Goal: Task Accomplishment & Management: Complete application form

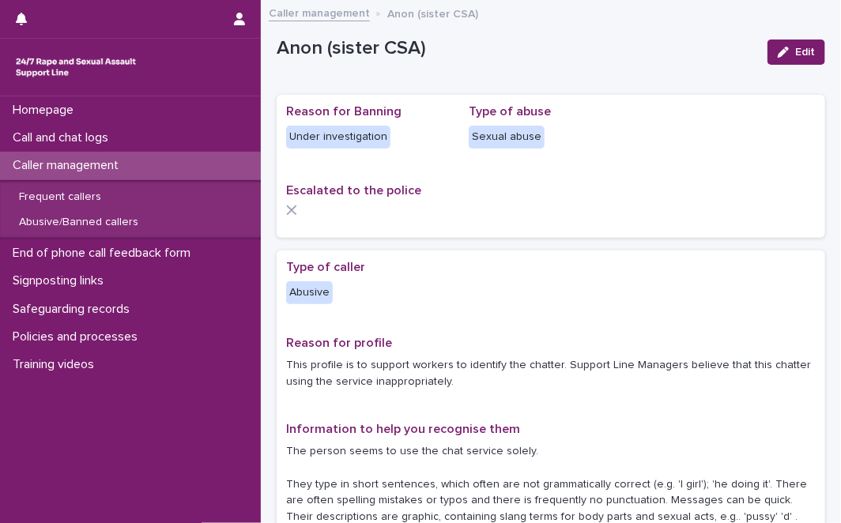
click at [420, 168] on div "Reason for Banning Under investigation Type of abuse [MEDICAL_DATA] Escalated t…" at bounding box center [550, 166] width 529 height 124
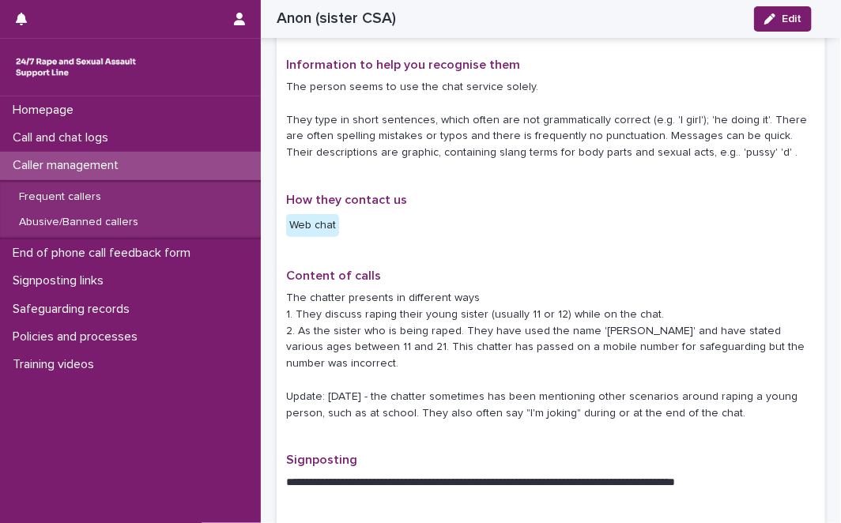
scroll to position [421, 0]
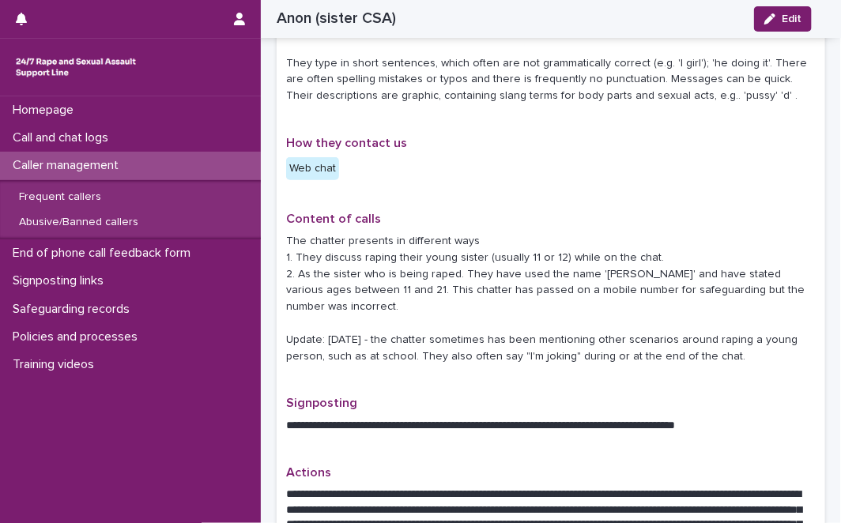
click at [484, 216] on p "Content of calls" at bounding box center [550, 219] width 529 height 15
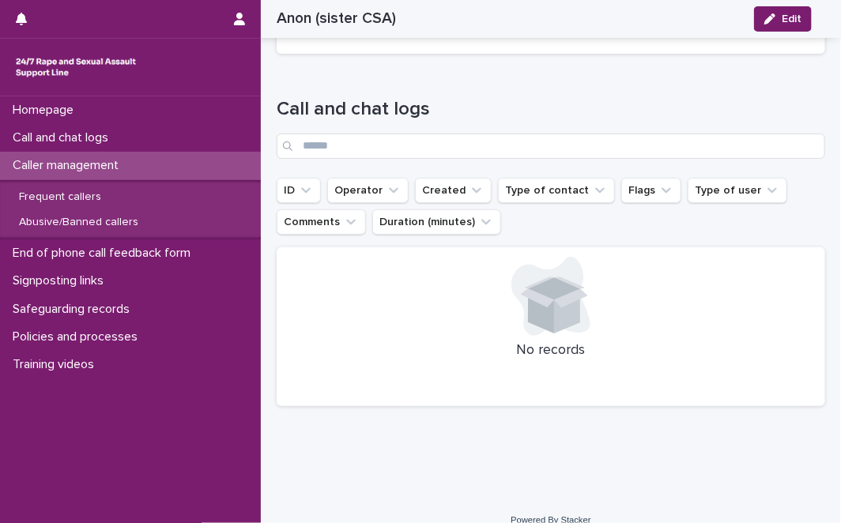
scroll to position [1450, 0]
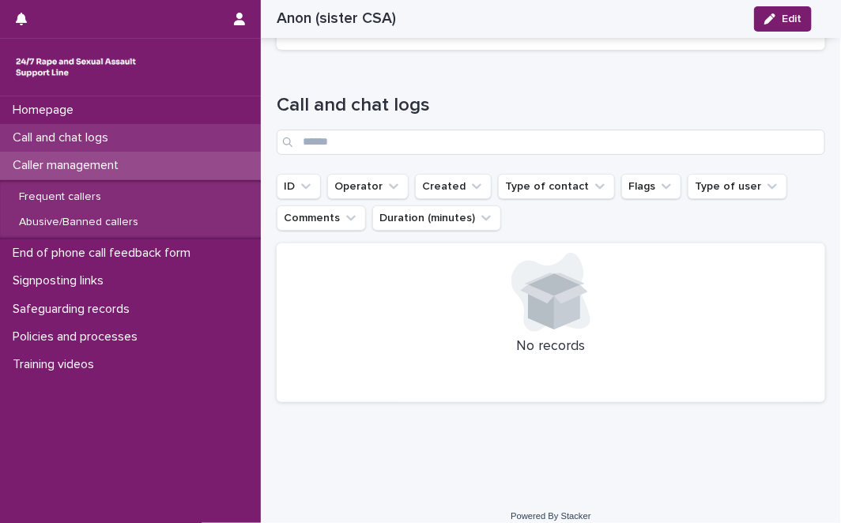
click at [137, 141] on div "Call and chat logs" at bounding box center [130, 138] width 261 height 28
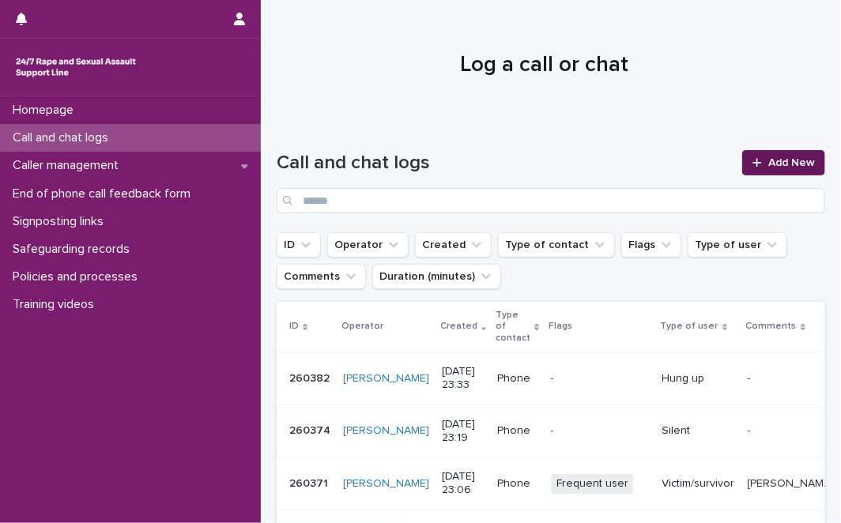
click at [752, 158] on div at bounding box center [760, 162] width 16 height 11
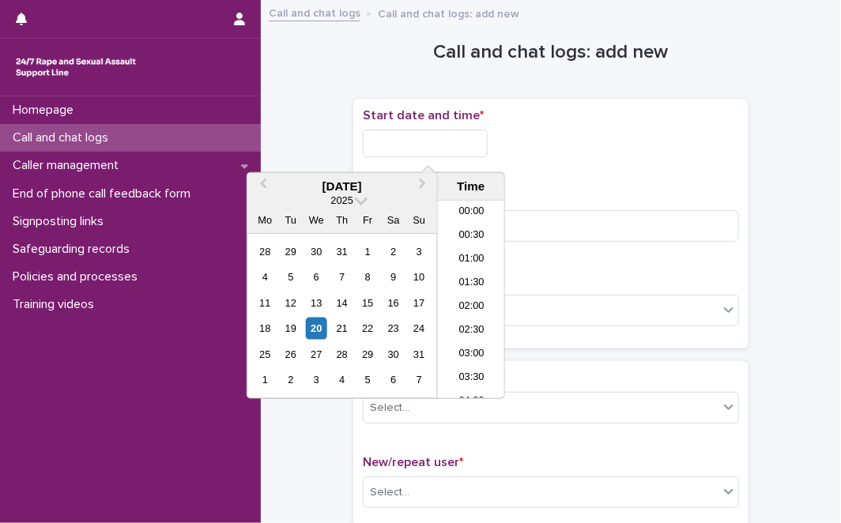
click at [474, 151] on input "text" at bounding box center [425, 144] width 125 height 28
click at [318, 329] on div "20" at bounding box center [316, 328] width 21 height 21
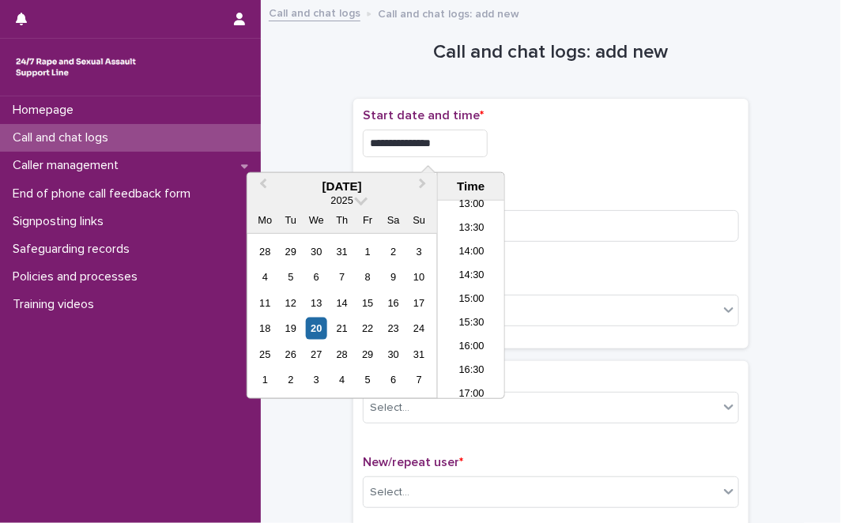
click at [466, 145] on input "**********" at bounding box center [425, 144] width 125 height 28
type input "**********"
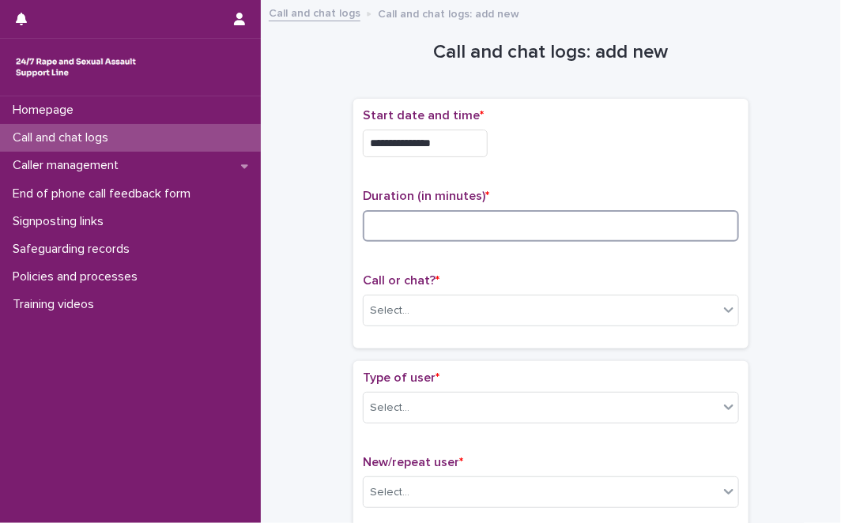
click at [546, 227] on input at bounding box center [551, 226] width 376 height 32
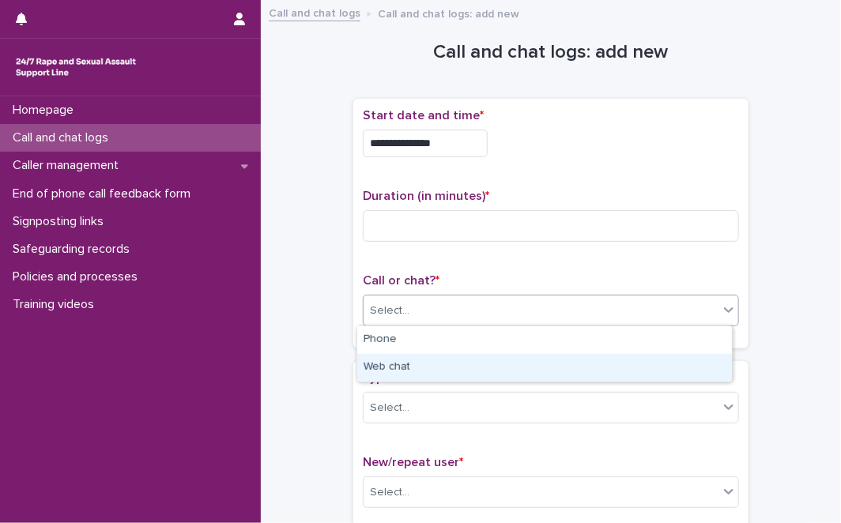
drag, startPoint x: 439, startPoint y: 312, endPoint x: 423, endPoint y: 367, distance: 56.8
click at [423, 367] on body "**********" at bounding box center [420, 261] width 841 height 523
click at [423, 367] on div "Web chat" at bounding box center [544, 368] width 374 height 28
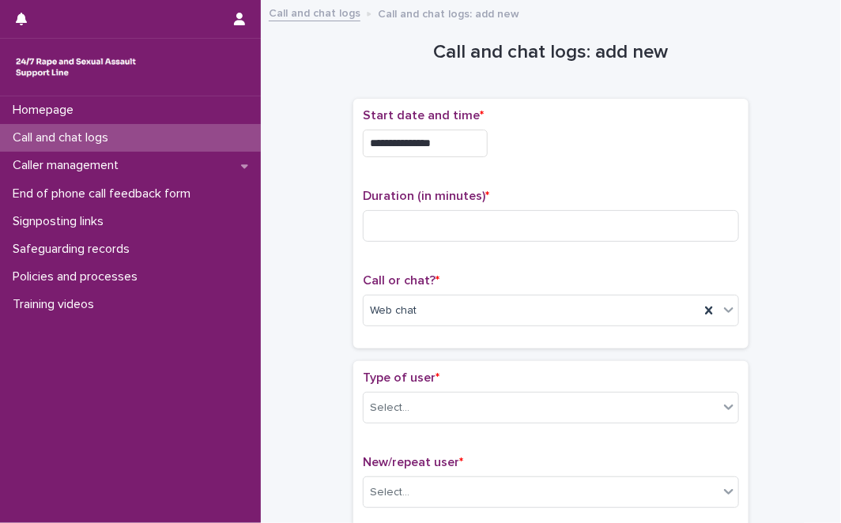
click at [462, 242] on div "Duration (in minutes) *" at bounding box center [551, 222] width 376 height 66
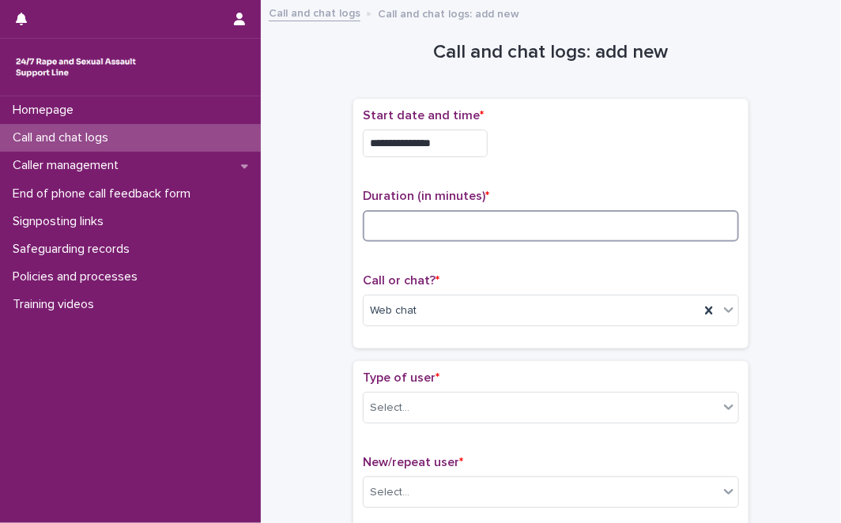
click at [465, 224] on input at bounding box center [551, 226] width 376 height 32
type input "*"
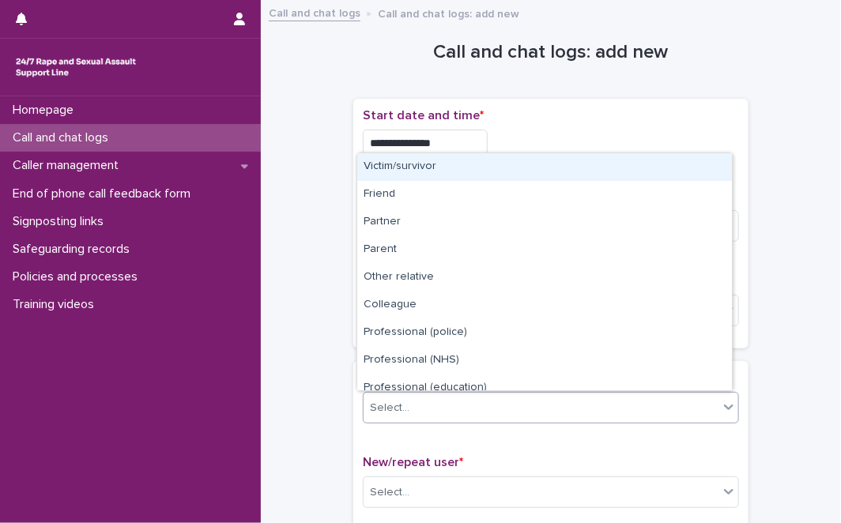
click at [416, 408] on div "Select..." at bounding box center [540, 408] width 355 height 26
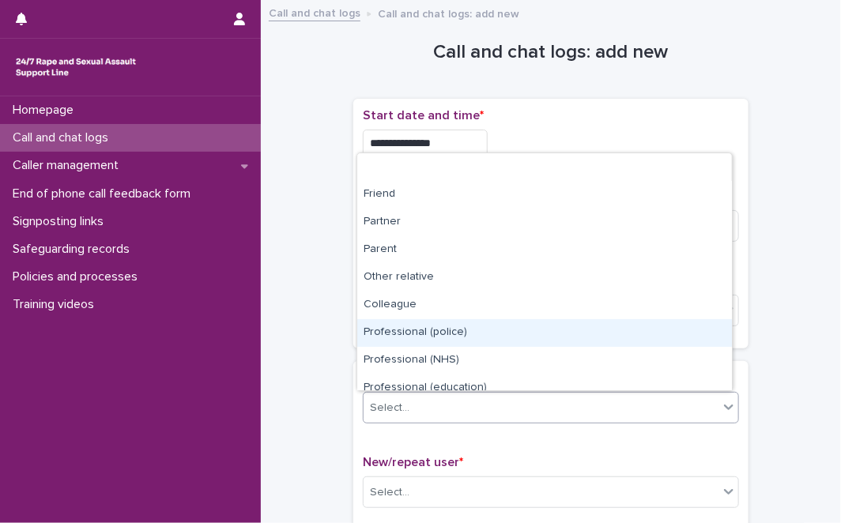
scroll to position [178, 0]
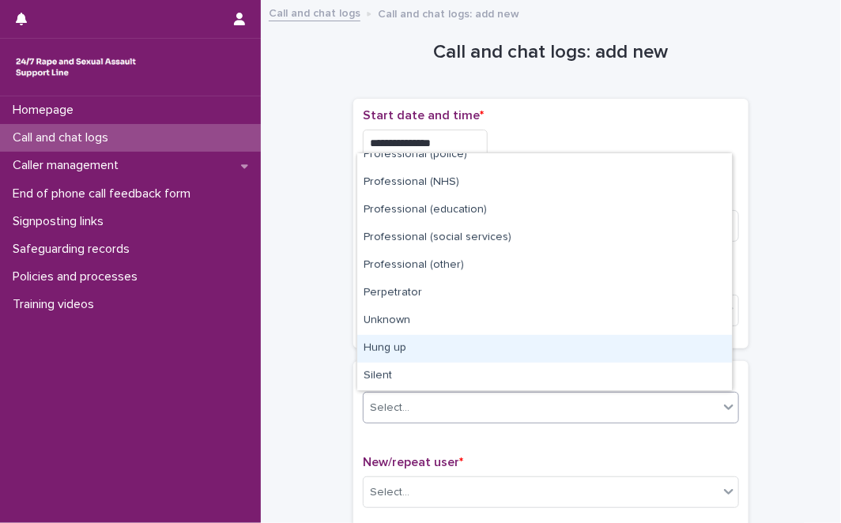
click at [672, 345] on div "Hung up" at bounding box center [544, 349] width 374 height 28
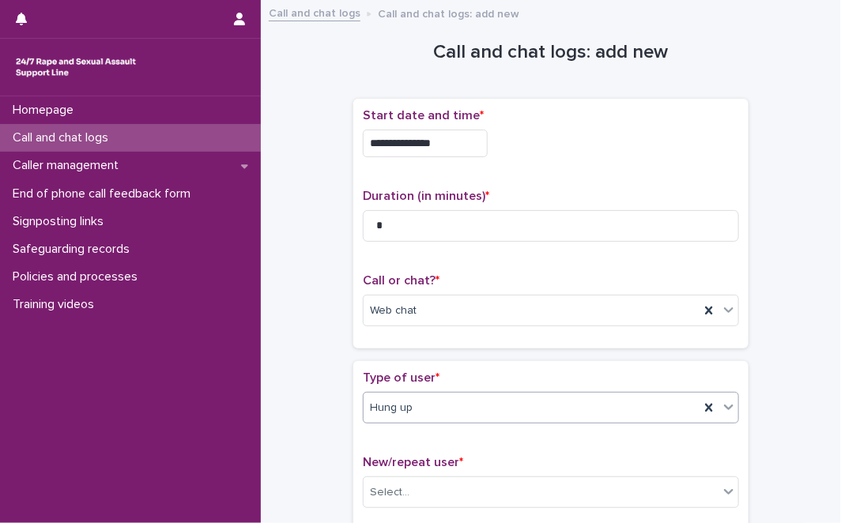
scroll to position [266, 0]
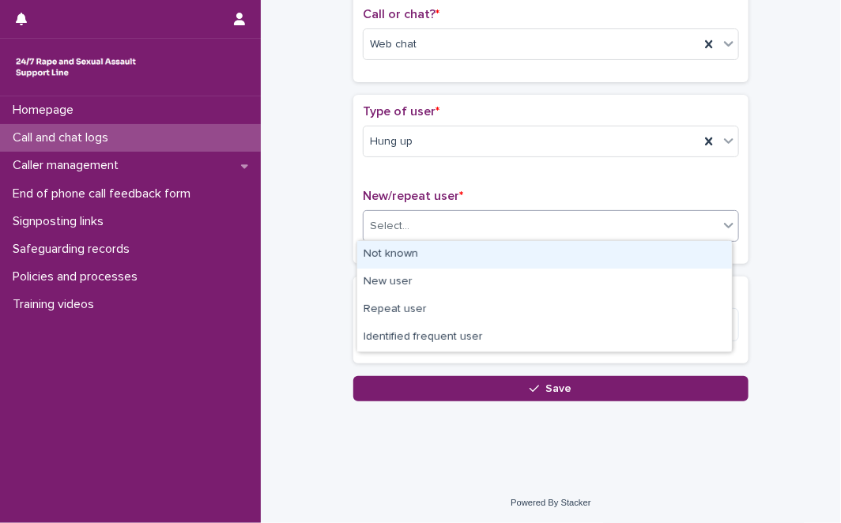
click at [544, 227] on div "Select..." at bounding box center [540, 226] width 355 height 26
click at [510, 250] on div "Not known" at bounding box center [544, 255] width 374 height 28
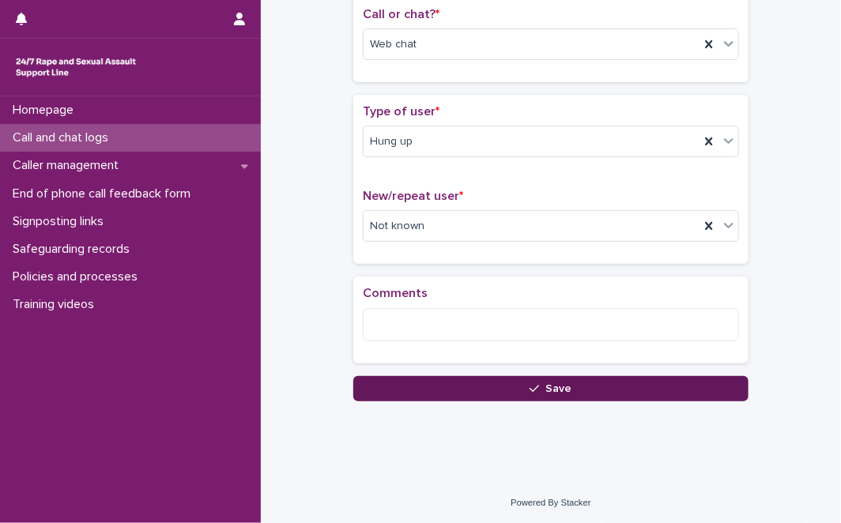
click at [452, 382] on button "Save" at bounding box center [550, 388] width 395 height 25
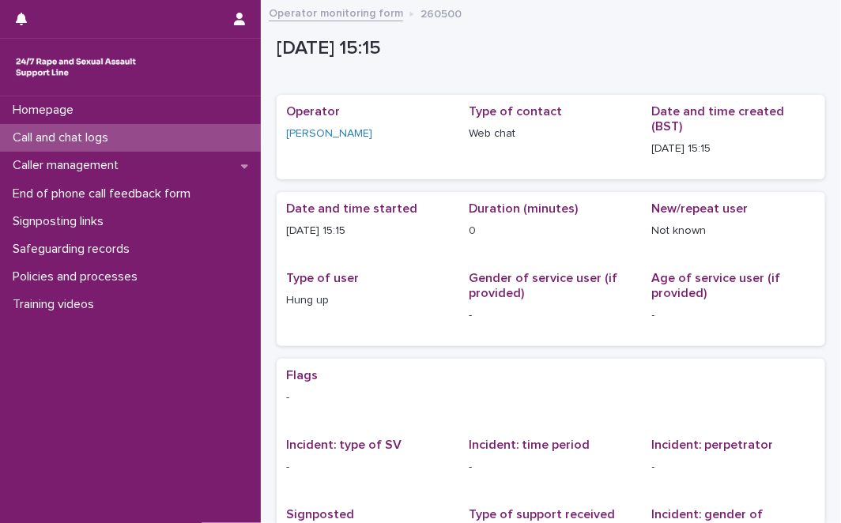
click at [187, 141] on div "Call and chat logs" at bounding box center [130, 138] width 261 height 28
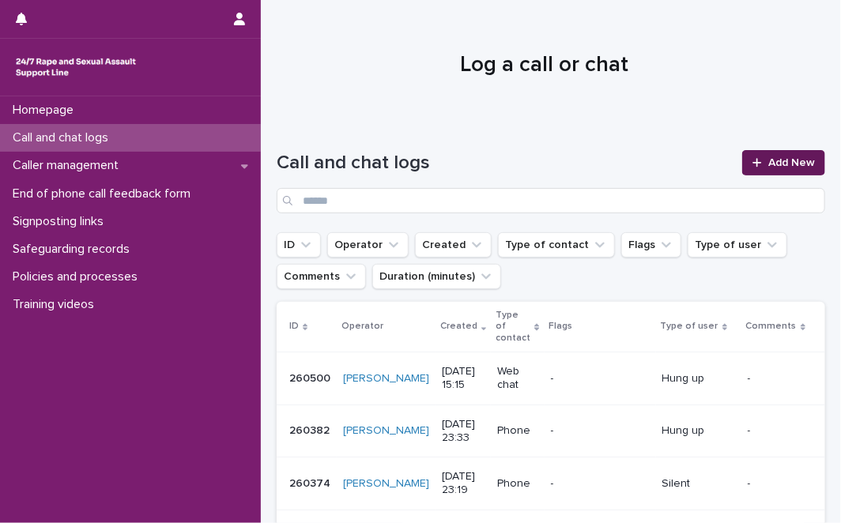
click at [752, 164] on icon at bounding box center [756, 162] width 9 height 11
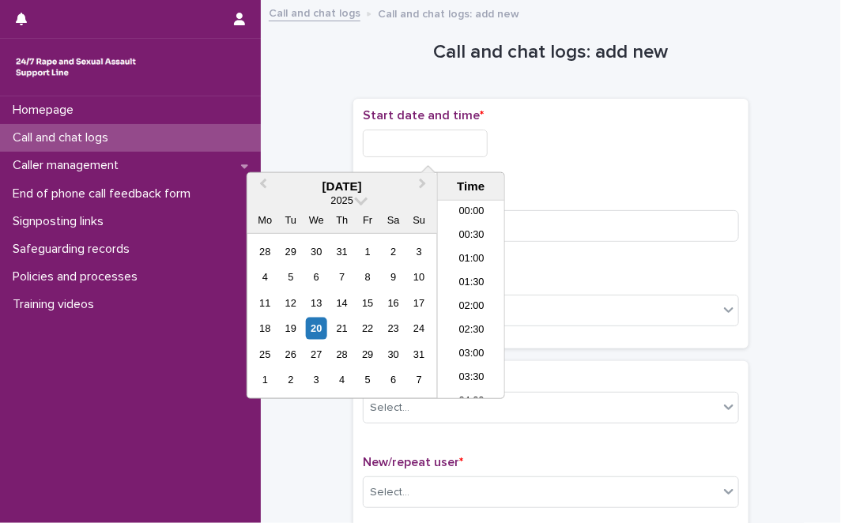
scroll to position [623, 0]
click at [472, 145] on input "text" at bounding box center [425, 144] width 125 height 28
click at [326, 333] on div "20" at bounding box center [316, 328] width 21 height 21
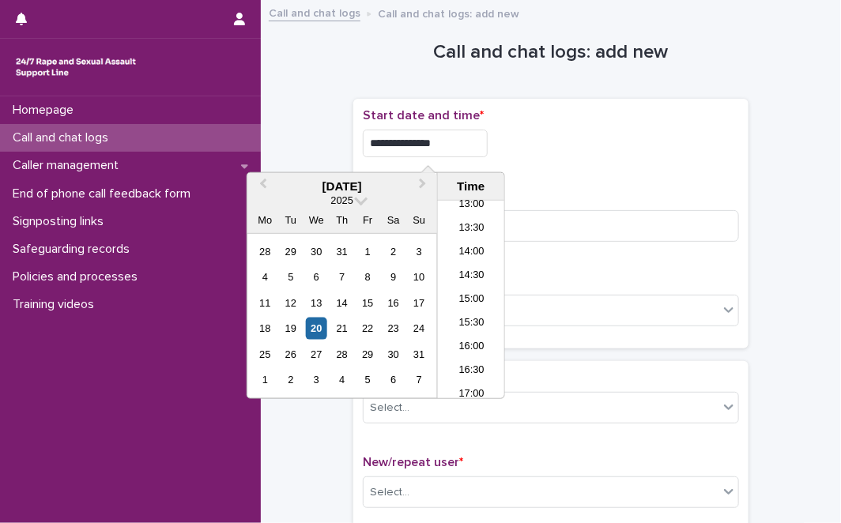
click at [453, 151] on input "**********" at bounding box center [425, 144] width 125 height 28
type input "**********"
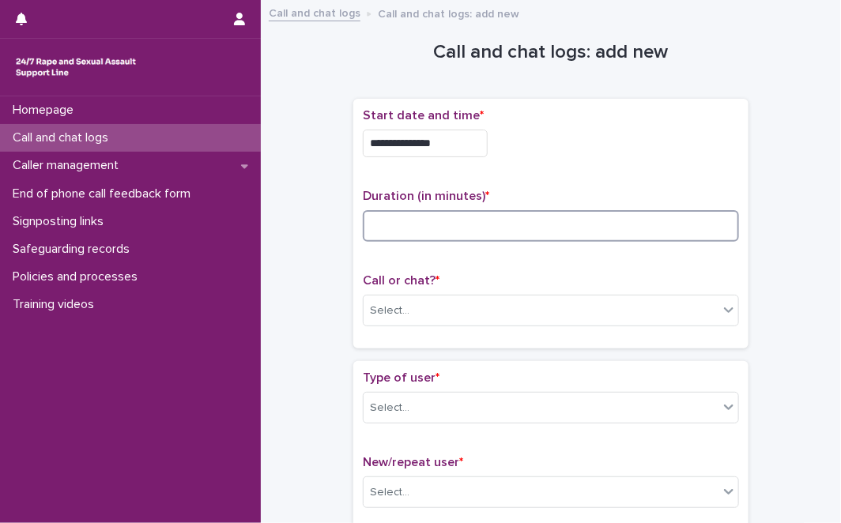
click at [543, 239] on input at bounding box center [551, 226] width 376 height 32
type input "*"
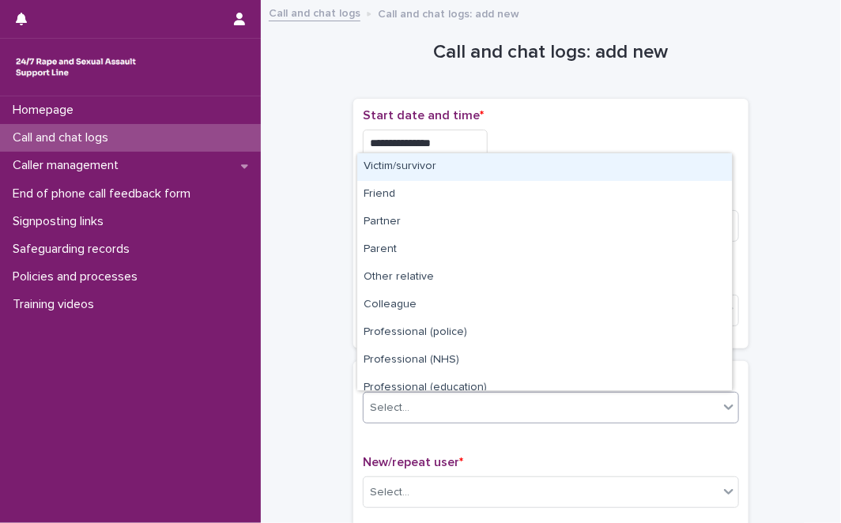
click at [474, 395] on div "Select..." at bounding box center [540, 408] width 355 height 26
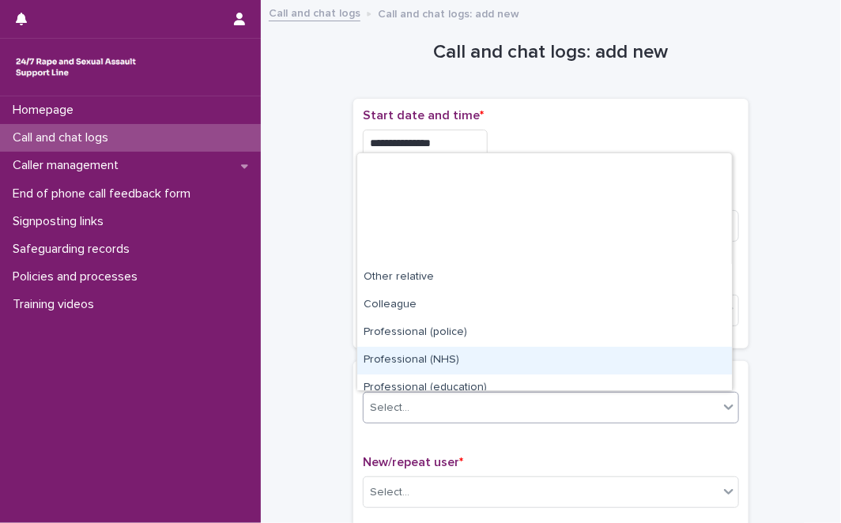
scroll to position [178, 0]
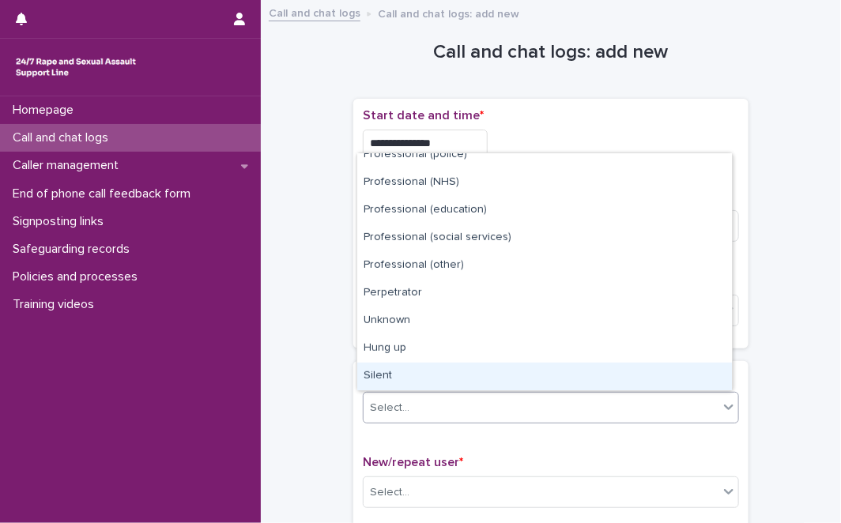
click at [637, 371] on div "Silent" at bounding box center [544, 377] width 374 height 28
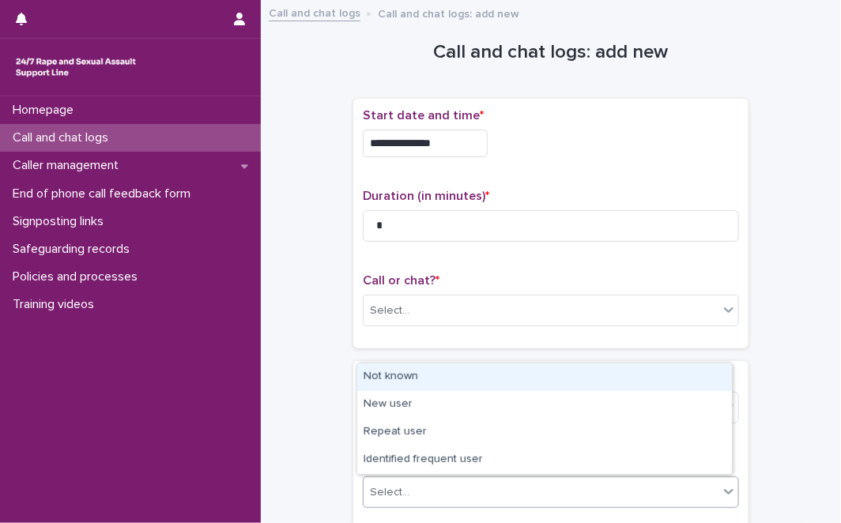
click at [655, 489] on div "Select..." at bounding box center [540, 493] width 355 height 26
click at [641, 380] on div "Not known" at bounding box center [544, 377] width 374 height 28
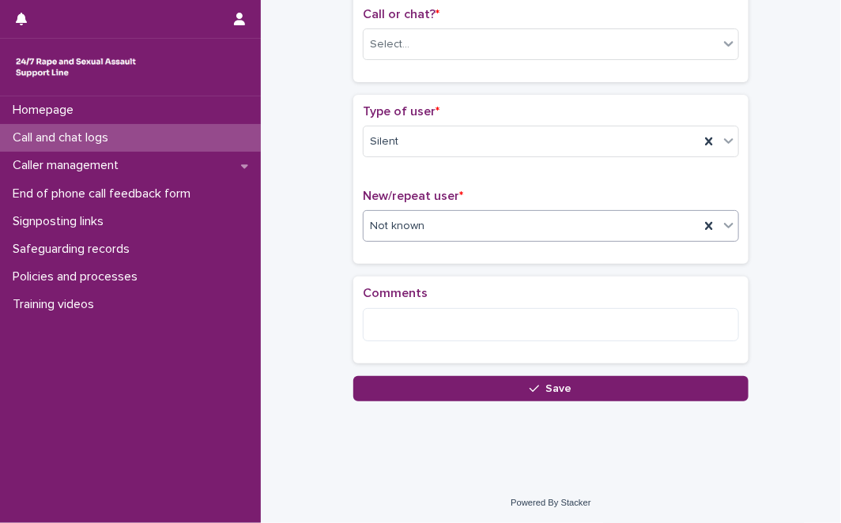
scroll to position [0, 0]
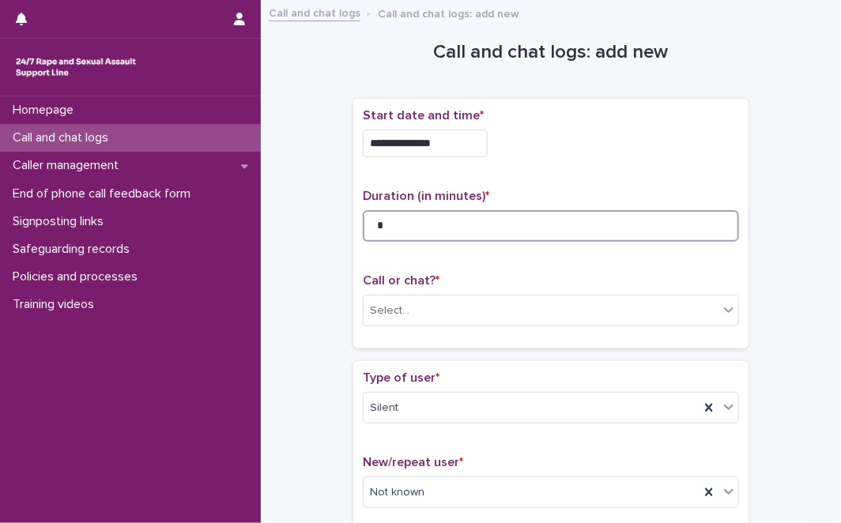
click at [472, 224] on input "*" at bounding box center [551, 226] width 376 height 32
type input "*"
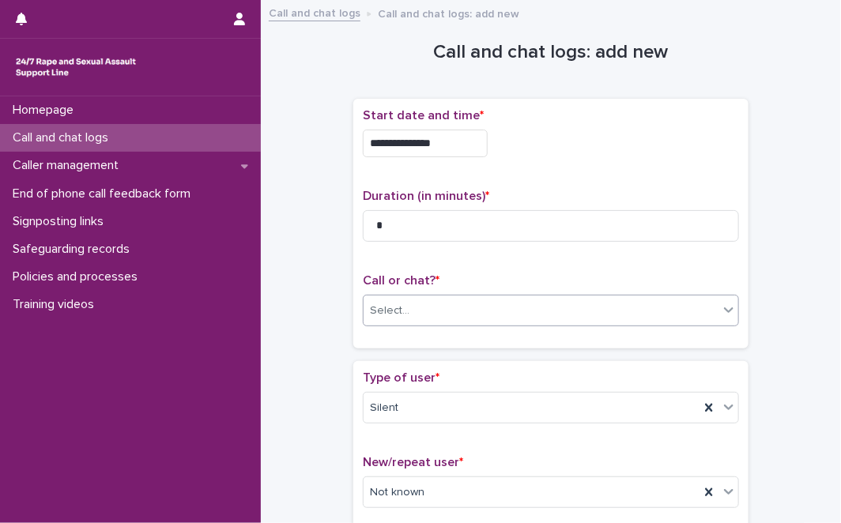
click at [415, 314] on div "Select..." at bounding box center [540, 311] width 355 height 26
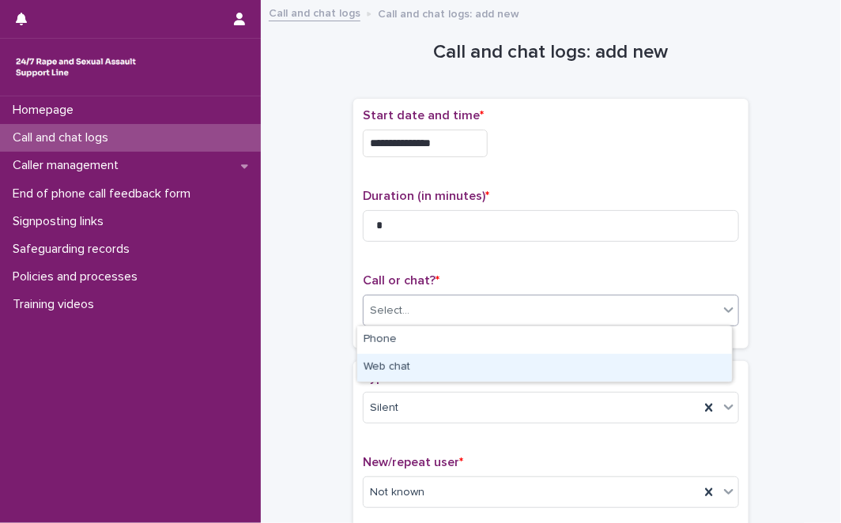
click at [397, 361] on div "Web chat" at bounding box center [544, 368] width 374 height 28
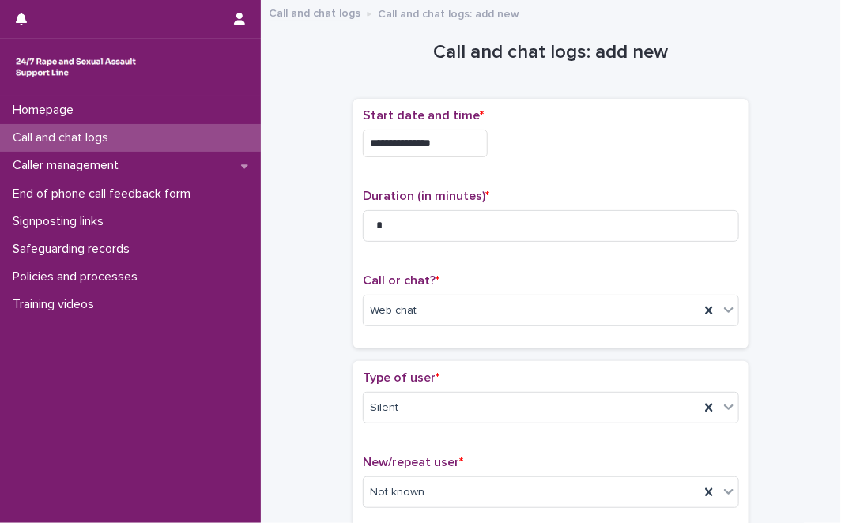
scroll to position [266, 0]
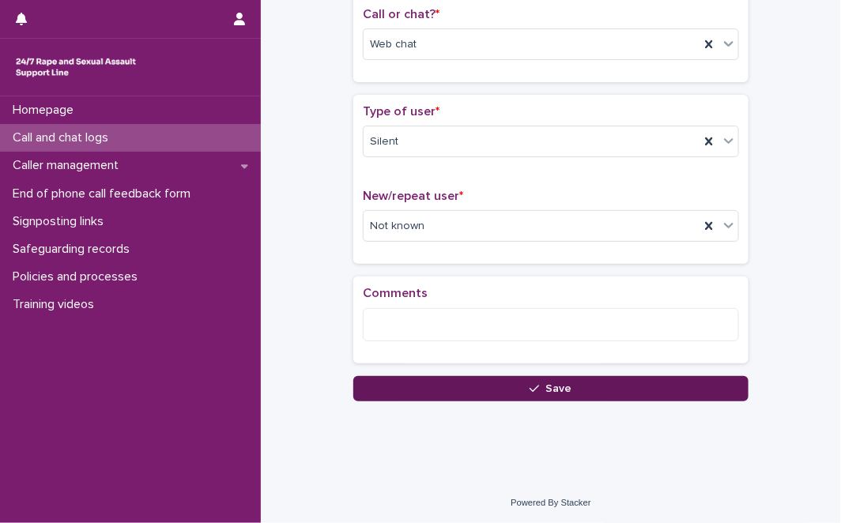
click at [574, 387] on button "Save" at bounding box center [550, 388] width 395 height 25
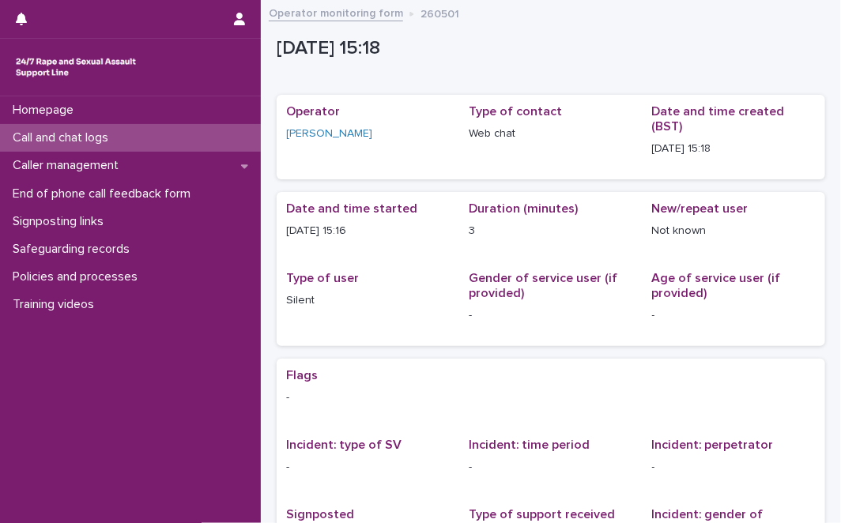
click at [224, 143] on div "Call and chat logs" at bounding box center [130, 138] width 261 height 28
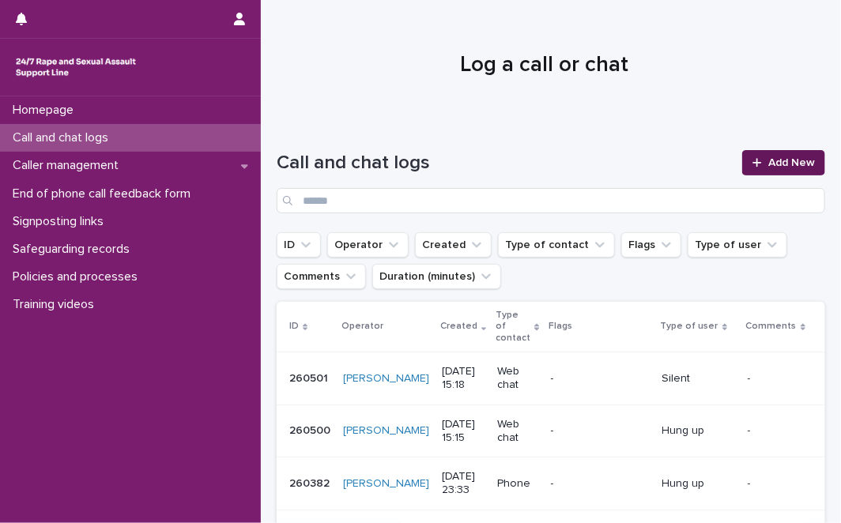
click at [742, 162] on link "Add New" at bounding box center [783, 162] width 83 height 25
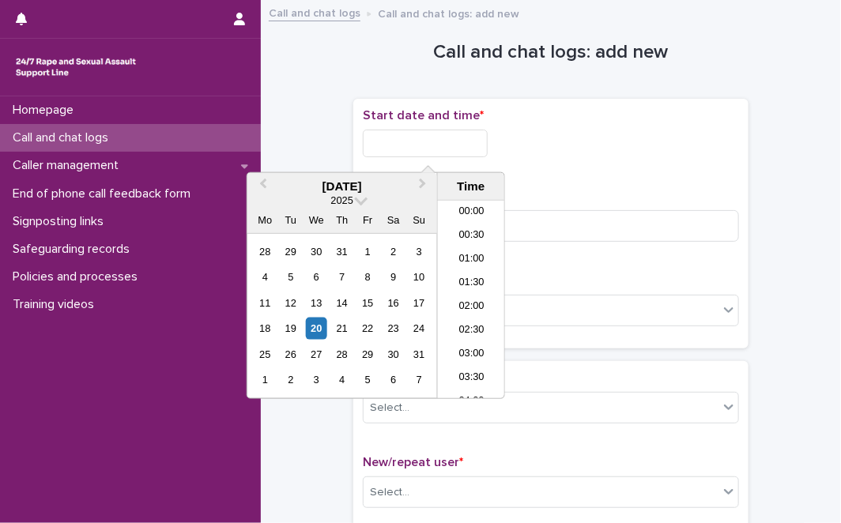
click at [487, 141] on input "text" at bounding box center [425, 144] width 125 height 28
click at [319, 335] on div "20" at bounding box center [316, 328] width 21 height 21
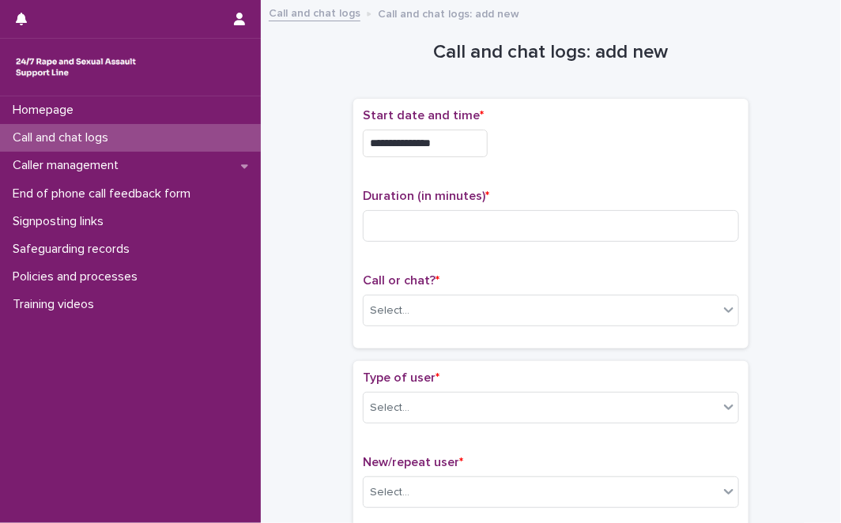
click at [472, 122] on div "**********" at bounding box center [551, 139] width 376 height 62
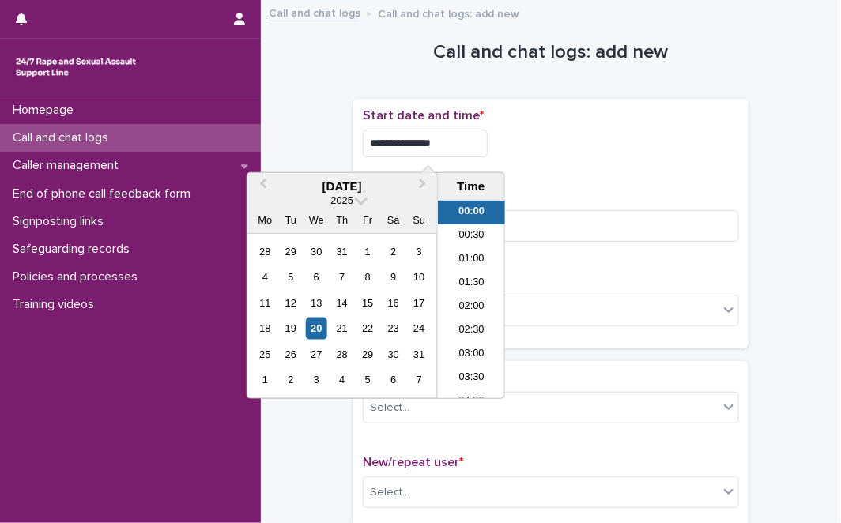
click at [471, 143] on input "**********" at bounding box center [425, 144] width 125 height 28
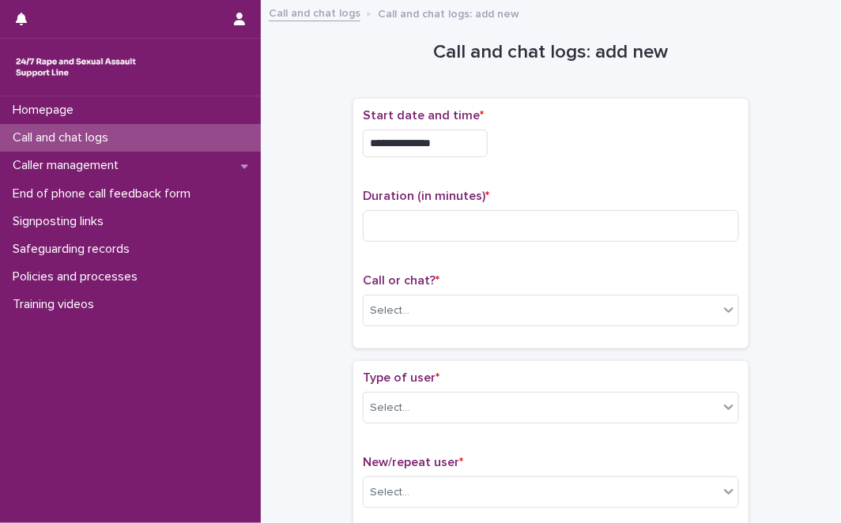
click at [606, 327] on div "Call or chat? * Select..." at bounding box center [551, 306] width 376 height 66
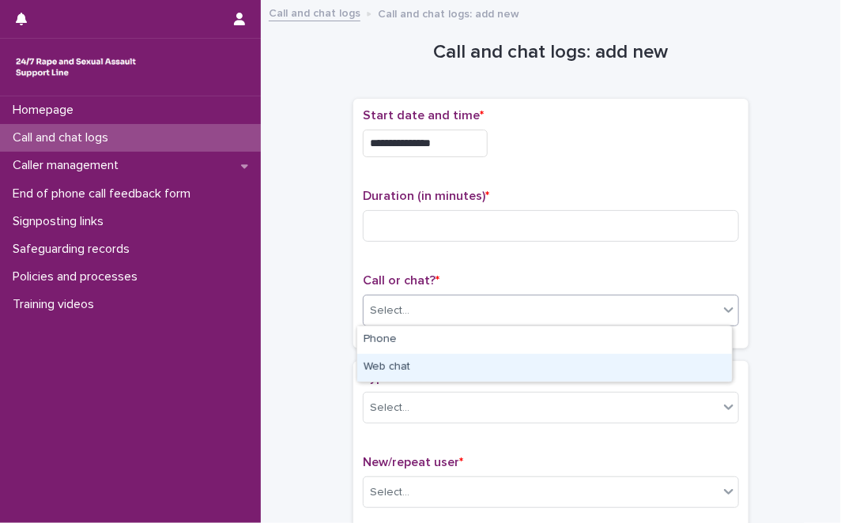
drag, startPoint x: 542, startPoint y: 305, endPoint x: 446, endPoint y: 378, distance: 120.1
click at [446, 378] on body "**********" at bounding box center [420, 261] width 841 height 523
click at [446, 378] on div "Web chat" at bounding box center [544, 368] width 374 height 28
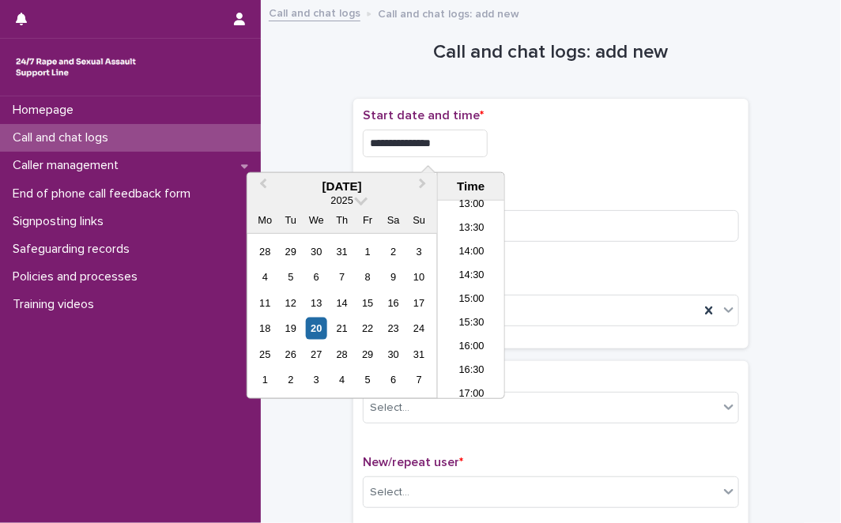
click at [456, 148] on input "**********" at bounding box center [425, 144] width 125 height 28
type input "**********"
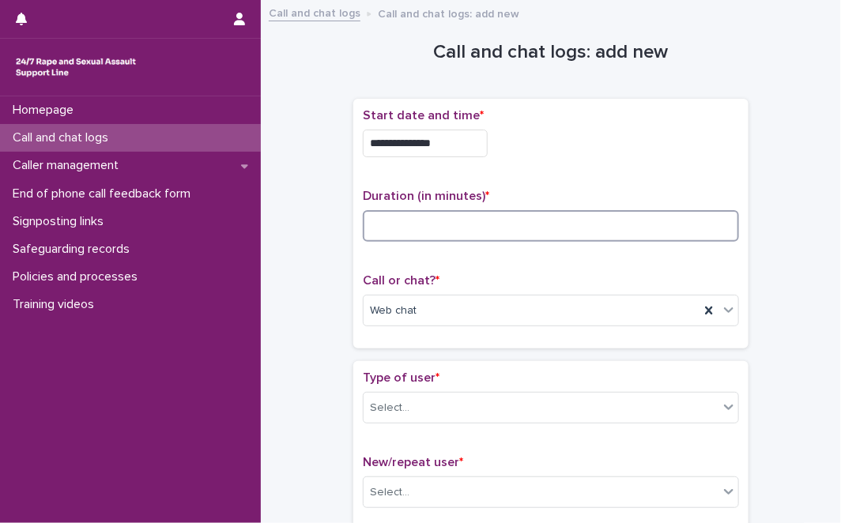
click at [570, 211] on input at bounding box center [551, 226] width 376 height 32
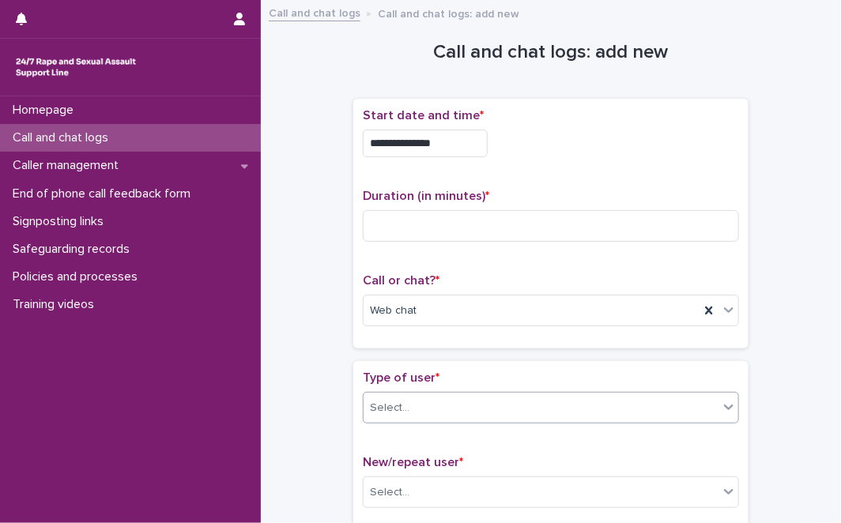
click at [437, 417] on div "Select..." at bounding box center [540, 408] width 355 height 26
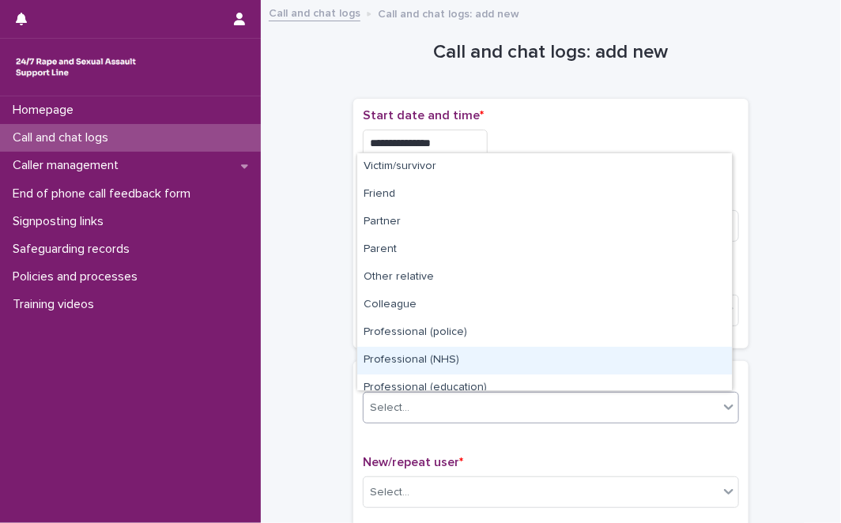
scroll to position [178, 0]
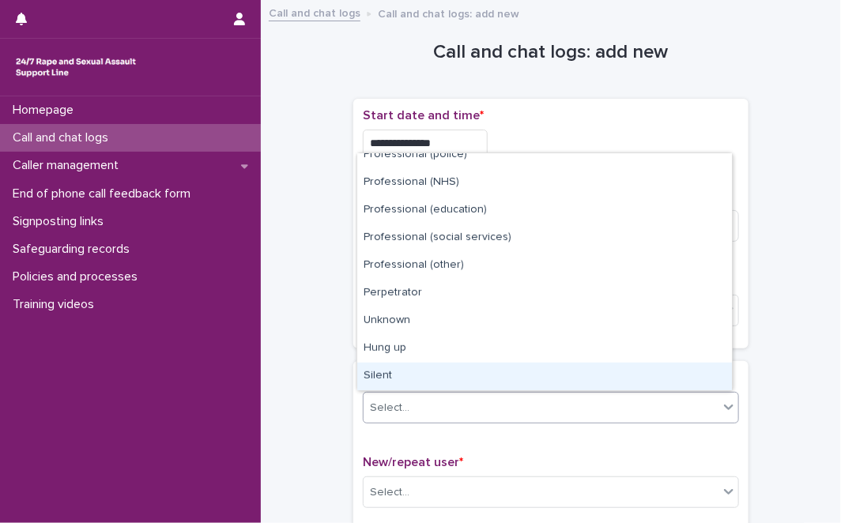
click at [534, 380] on div "Silent" at bounding box center [544, 377] width 374 height 28
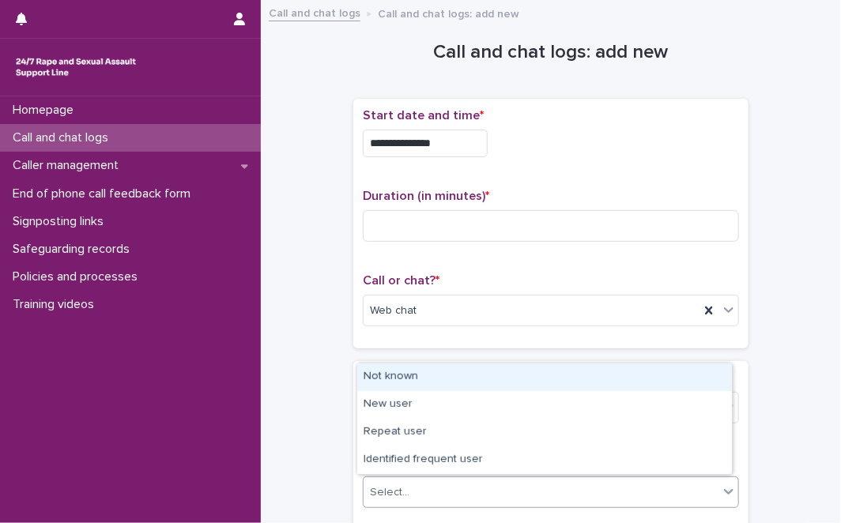
click at [469, 493] on div "Select..." at bounding box center [540, 493] width 355 height 26
click at [458, 375] on div "Not known" at bounding box center [544, 377] width 374 height 28
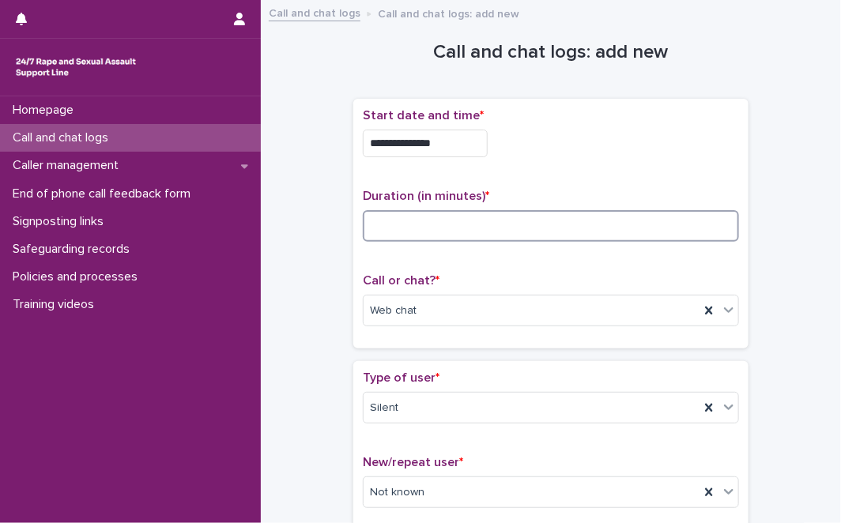
click at [411, 231] on input at bounding box center [551, 226] width 376 height 32
type input "*"
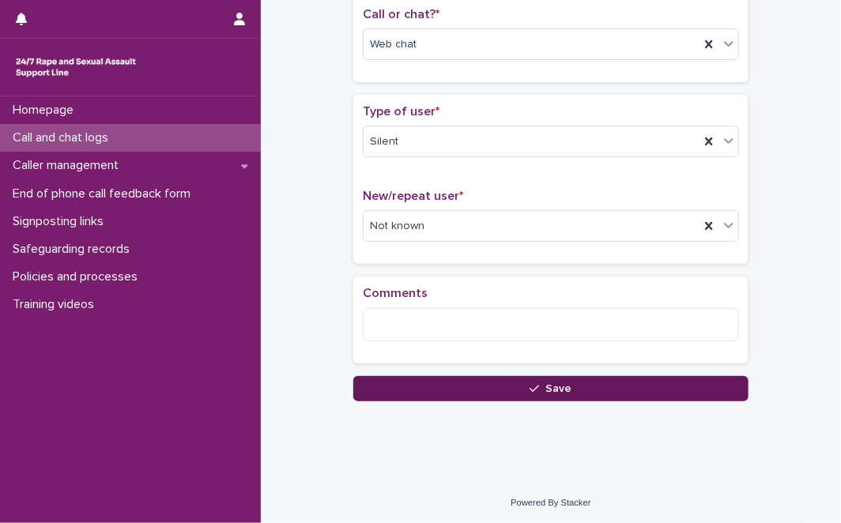
click at [406, 386] on button "Save" at bounding box center [550, 388] width 395 height 25
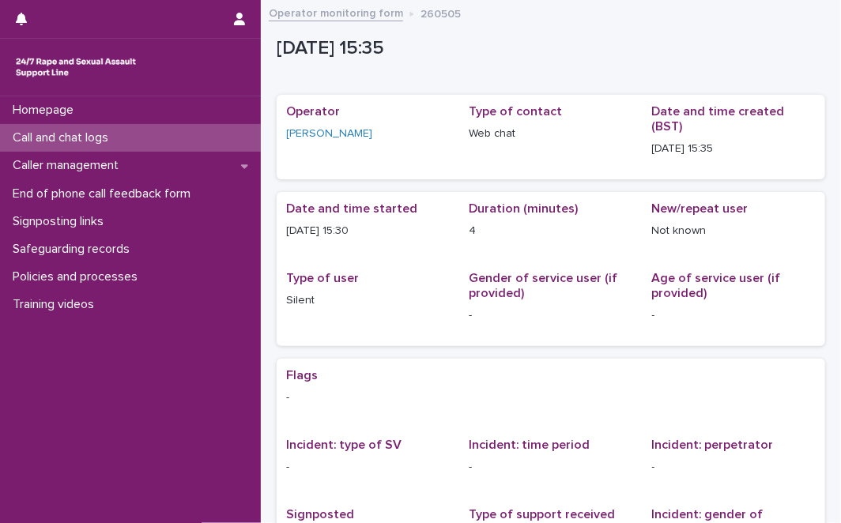
click at [198, 132] on div "Call and chat logs" at bounding box center [130, 138] width 261 height 28
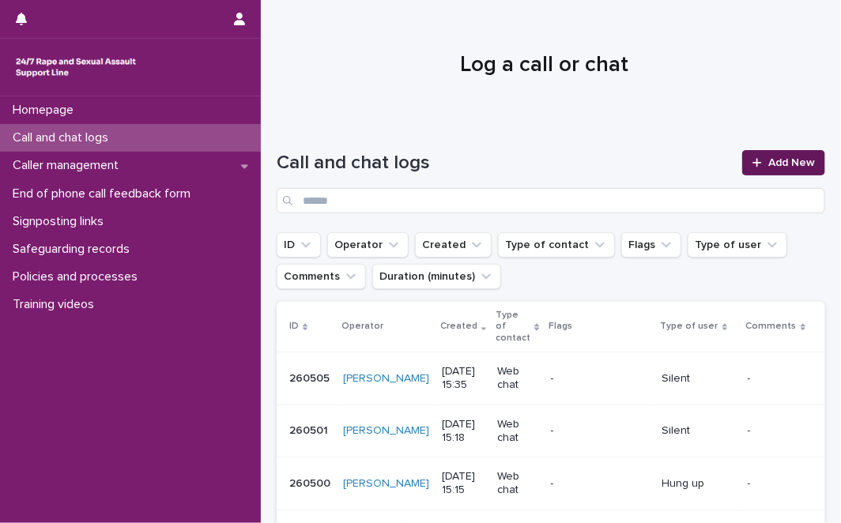
click at [754, 157] on link "Add New" at bounding box center [783, 162] width 83 height 25
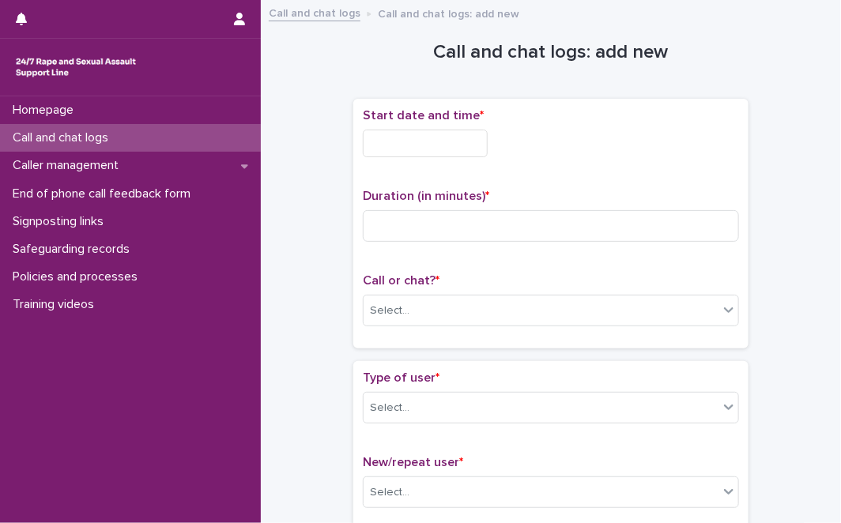
click at [421, 141] on input "text" at bounding box center [425, 144] width 125 height 28
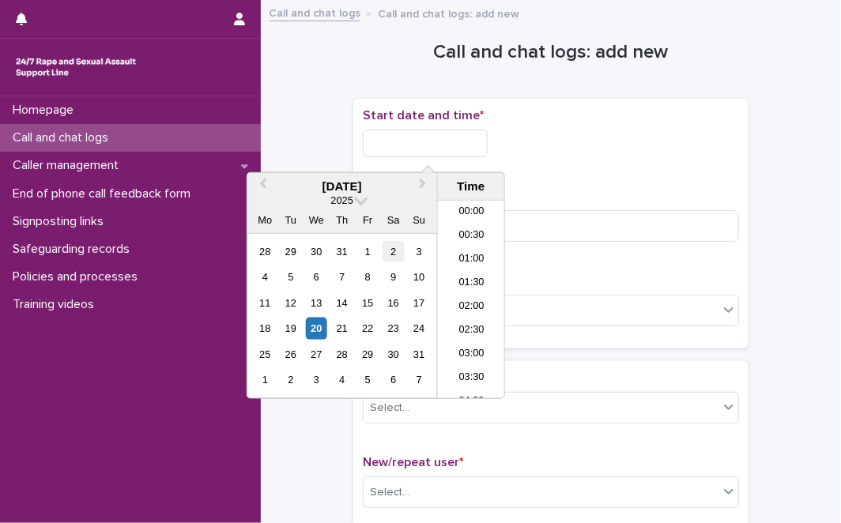
scroll to position [648, 0]
click at [326, 323] on div "20" at bounding box center [316, 328] width 21 height 21
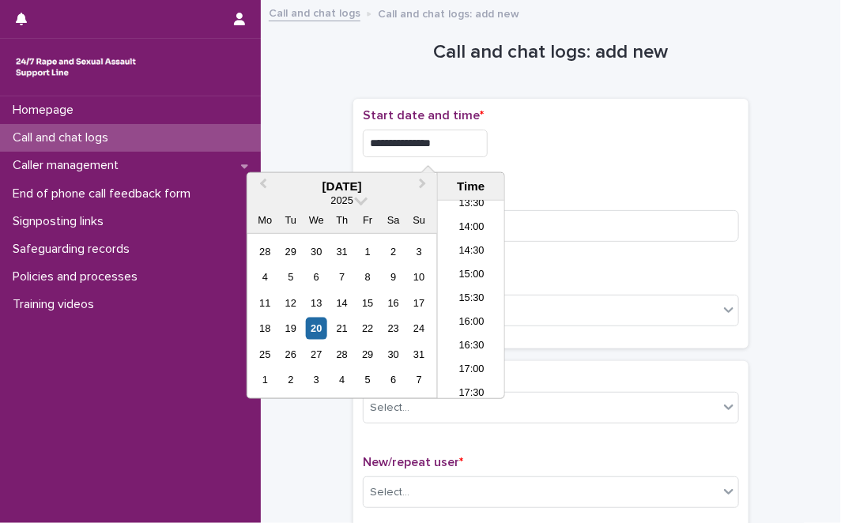
click at [455, 148] on input "**********" at bounding box center [425, 144] width 125 height 28
type input "**********"
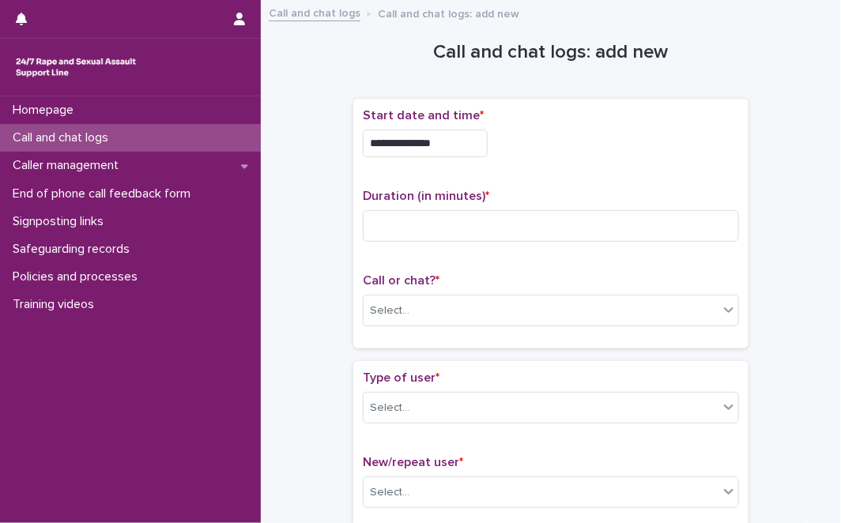
click at [665, 130] on div "**********" at bounding box center [551, 144] width 376 height 28
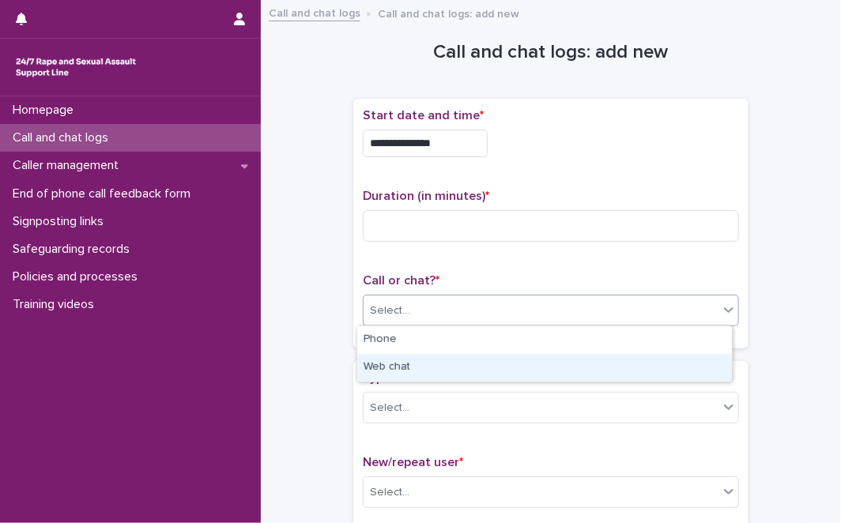
drag, startPoint x: 424, startPoint y: 310, endPoint x: 412, endPoint y: 384, distance: 75.3
click at [421, 373] on div "Web chat" at bounding box center [544, 368] width 374 height 28
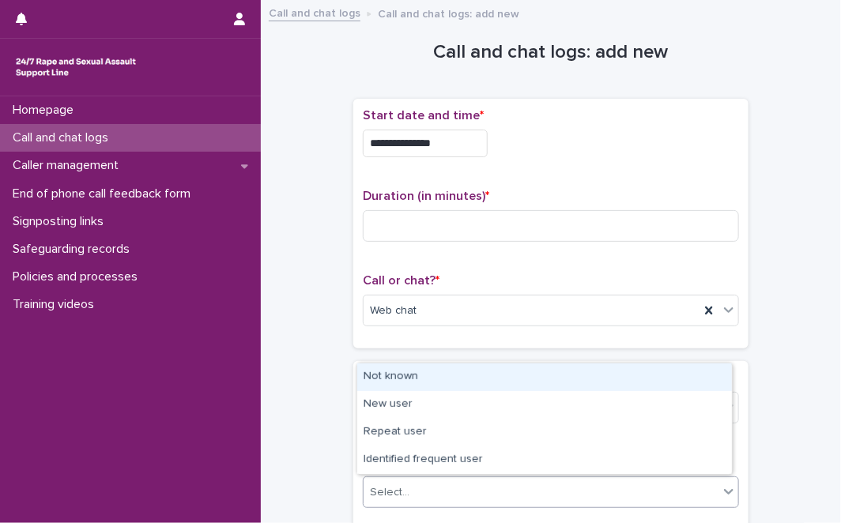
click at [411, 480] on div "Select..." at bounding box center [540, 493] width 355 height 26
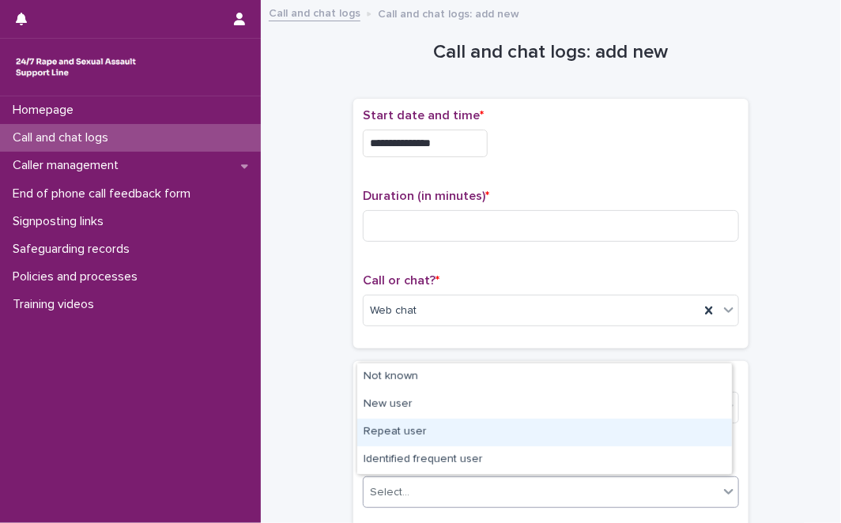
click at [414, 428] on div "Repeat user" at bounding box center [544, 433] width 374 height 28
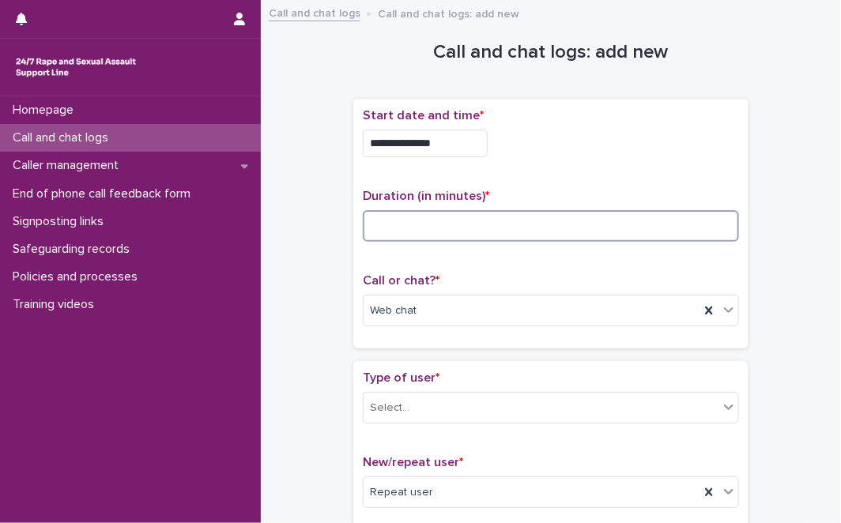
click at [408, 232] on input at bounding box center [551, 226] width 376 height 32
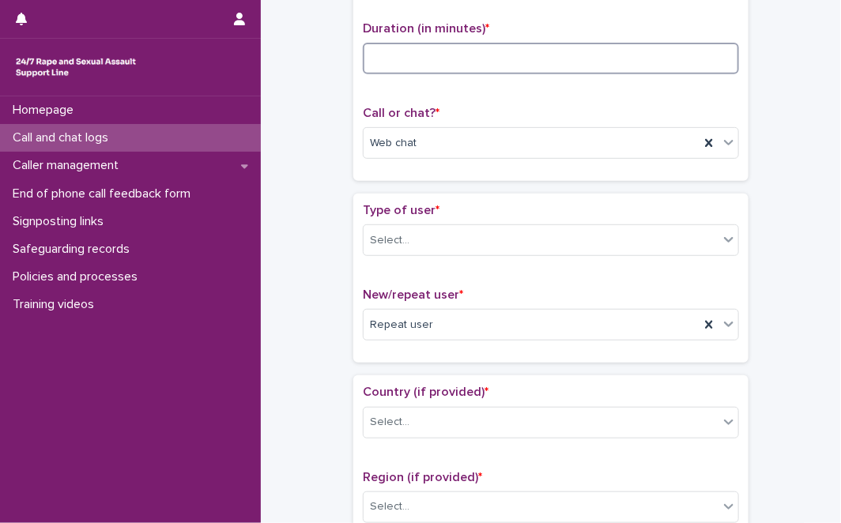
scroll to position [180, 0]
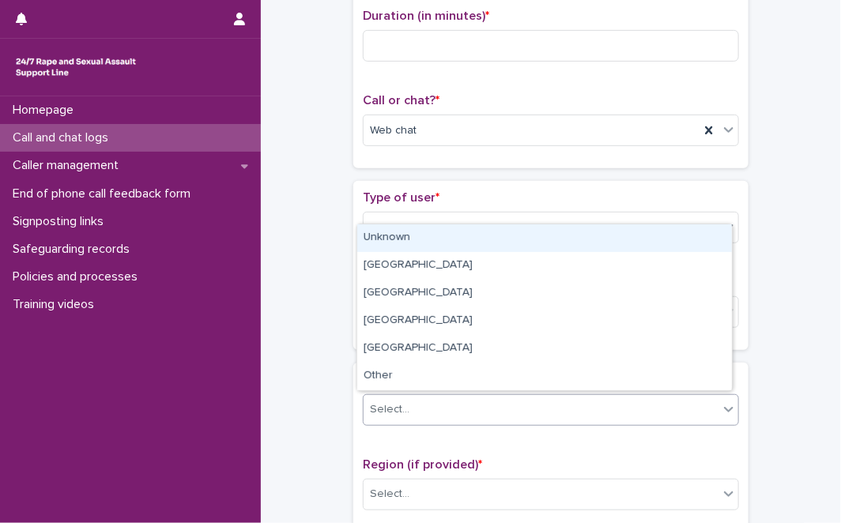
click at [458, 397] on div "Select..." at bounding box center [540, 410] width 355 height 26
click at [472, 239] on div "Unknown" at bounding box center [544, 238] width 374 height 28
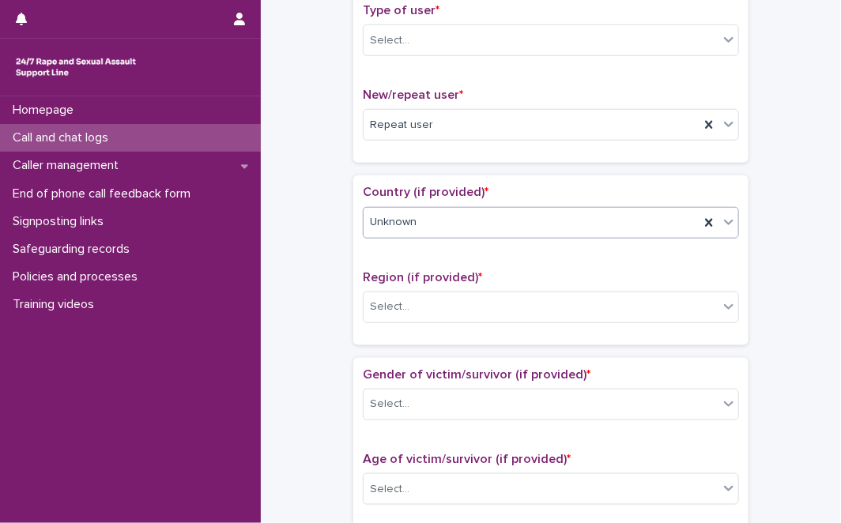
scroll to position [378, 0]
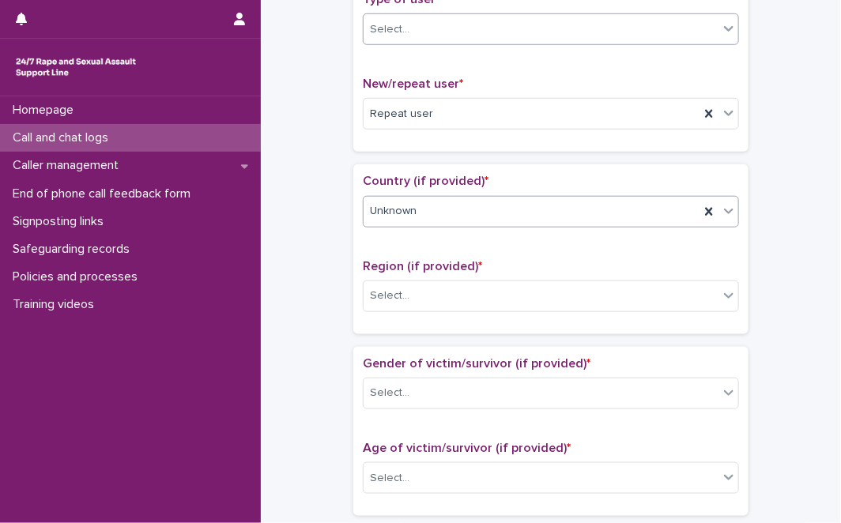
click at [672, 29] on div "Select..." at bounding box center [540, 30] width 355 height 26
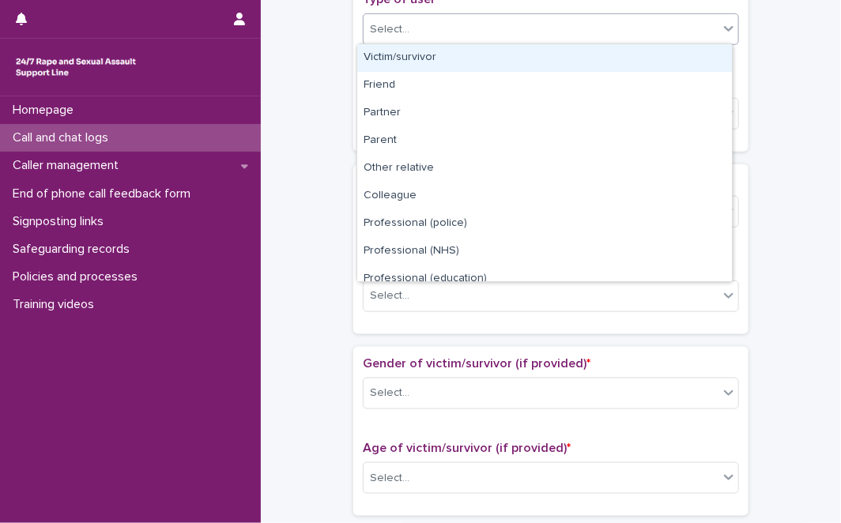
click at [667, 53] on div "Victim/survivor" at bounding box center [544, 58] width 374 height 28
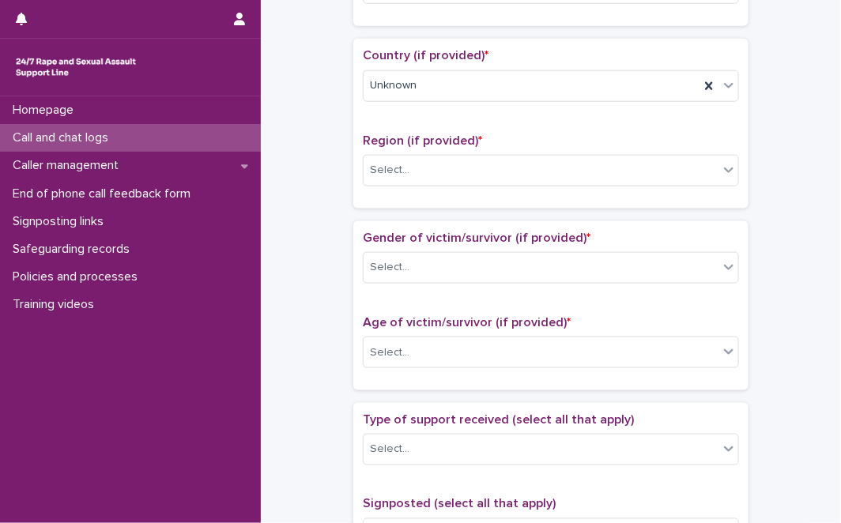
scroll to position [533, 0]
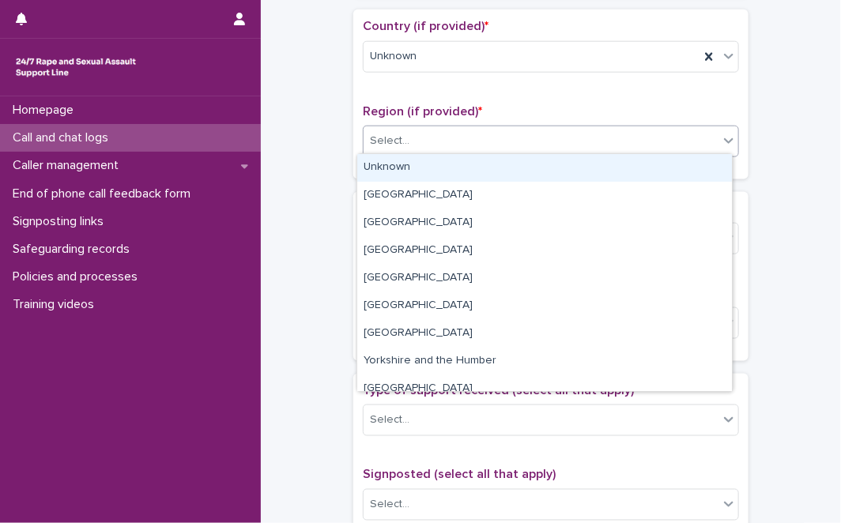
drag, startPoint x: 397, startPoint y: 150, endPoint x: 396, endPoint y: 168, distance: 18.2
click at [396, 168] on body "**********" at bounding box center [420, 261] width 841 height 523
click at [396, 168] on div "Unknown" at bounding box center [544, 168] width 374 height 28
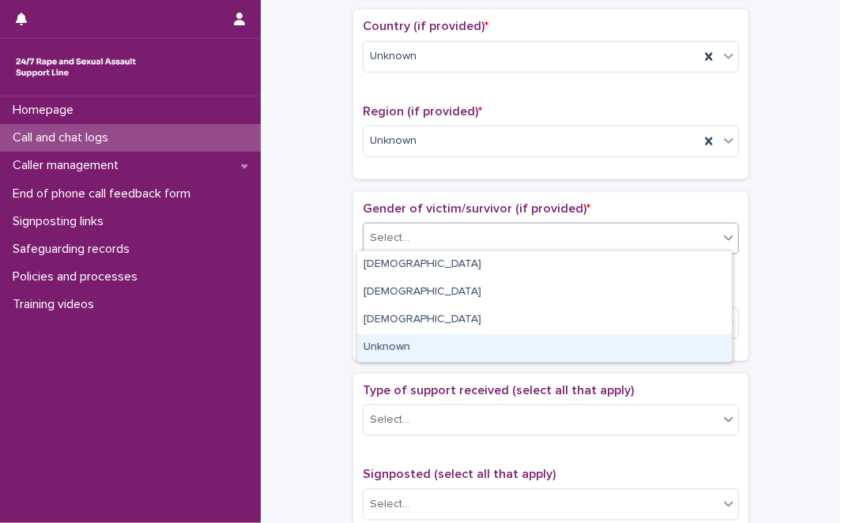
drag, startPoint x: 392, startPoint y: 239, endPoint x: 392, endPoint y: 347, distance: 107.4
click at [392, 347] on body "**********" at bounding box center [420, 261] width 841 height 523
click at [392, 347] on div "Unknown" at bounding box center [544, 348] width 374 height 28
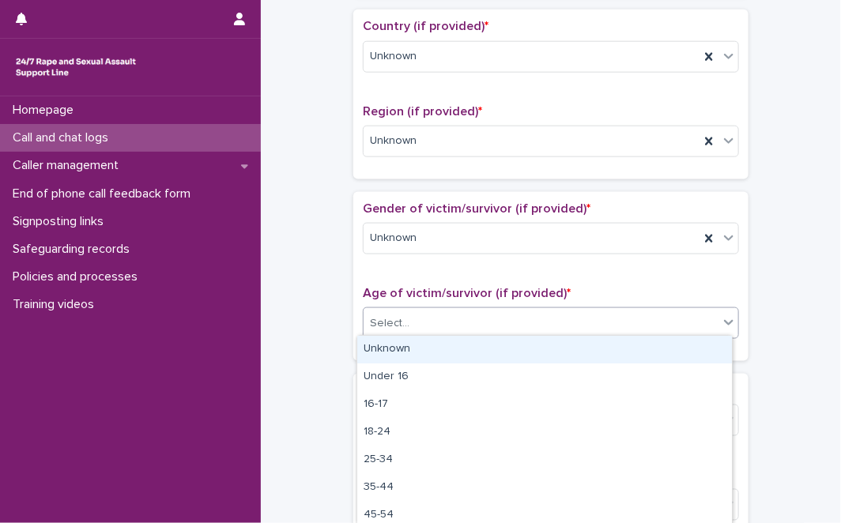
drag, startPoint x: 410, startPoint y: 322, endPoint x: 402, endPoint y: 348, distance: 28.0
click at [402, 348] on body "**********" at bounding box center [420, 261] width 841 height 523
click at [402, 348] on div "Unknown" at bounding box center [544, 350] width 374 height 28
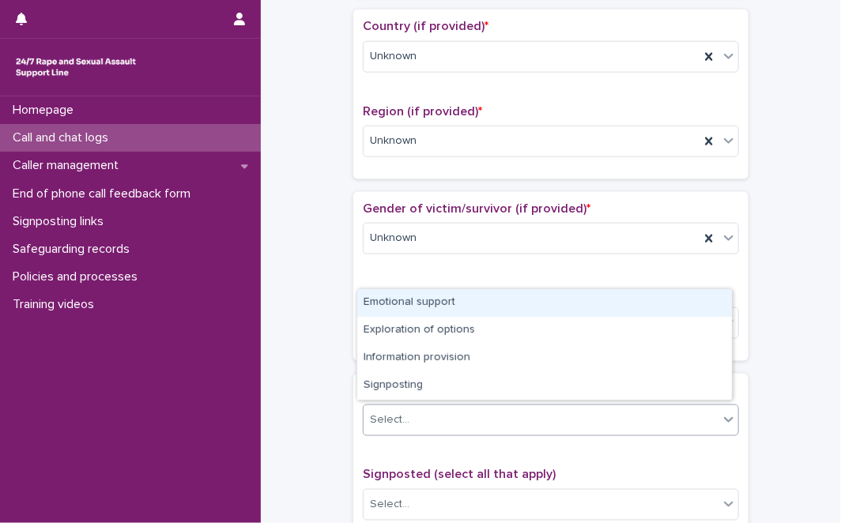
click at [386, 412] on div "Select..." at bounding box center [390, 420] width 40 height 17
click at [451, 299] on div "Emotional support" at bounding box center [544, 303] width 374 height 28
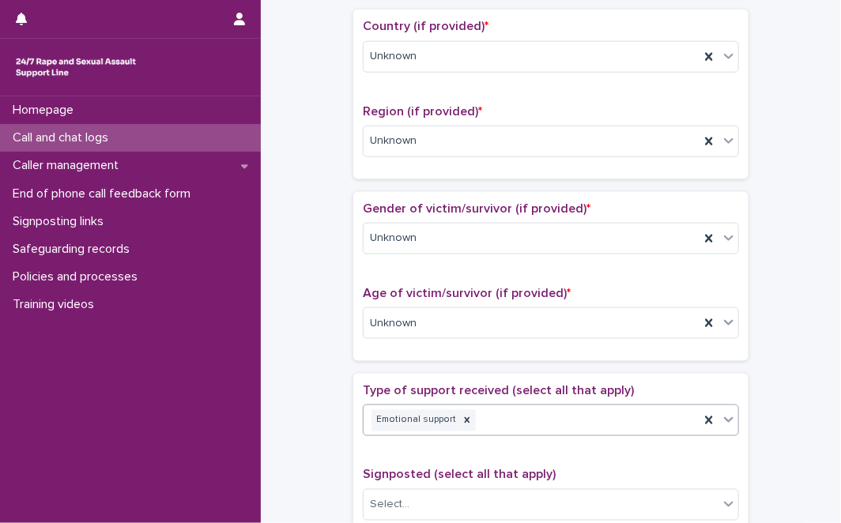
scroll to position [991, 0]
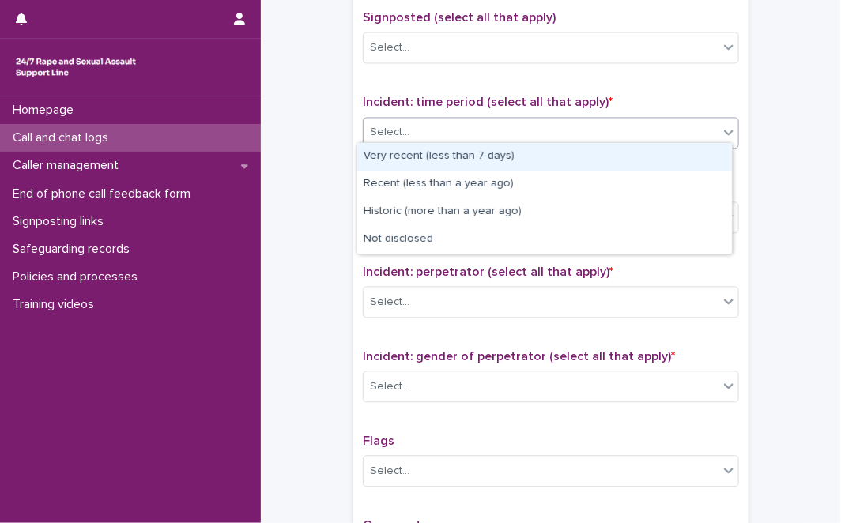
click at [533, 122] on div "Select..." at bounding box center [540, 132] width 355 height 26
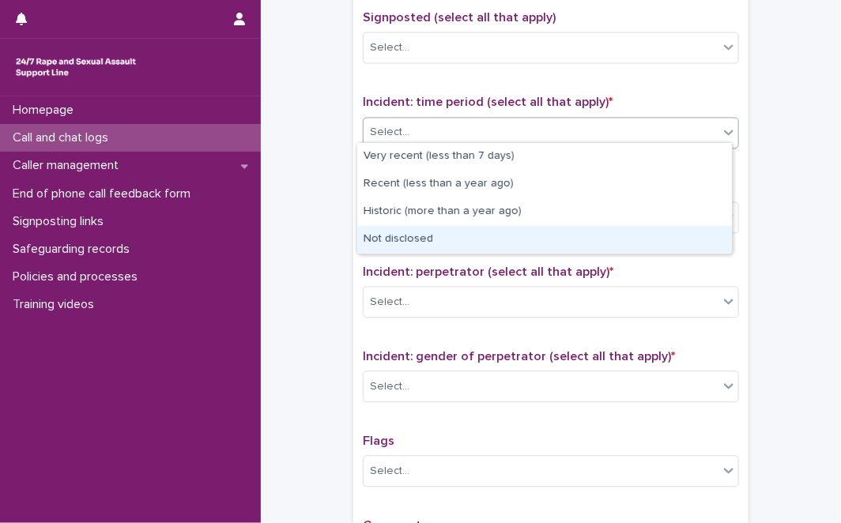
click at [424, 235] on div "Not disclosed" at bounding box center [544, 240] width 374 height 28
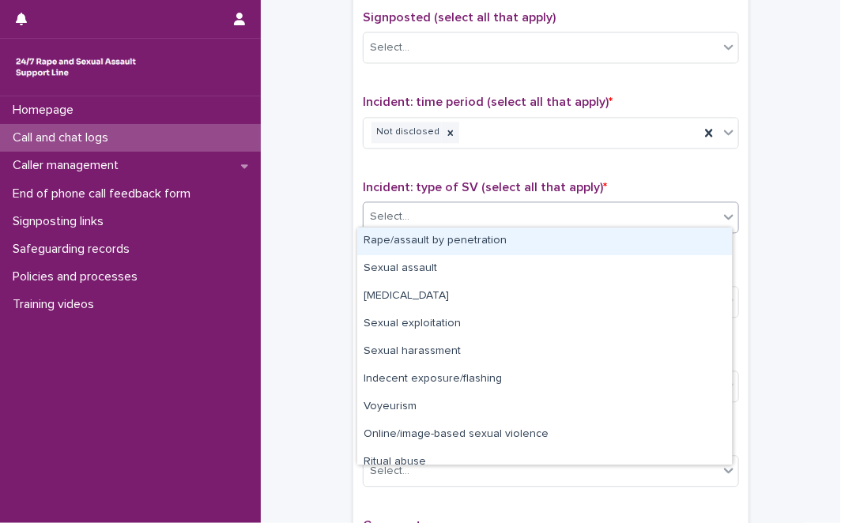
click at [459, 213] on div "Select..." at bounding box center [540, 217] width 355 height 26
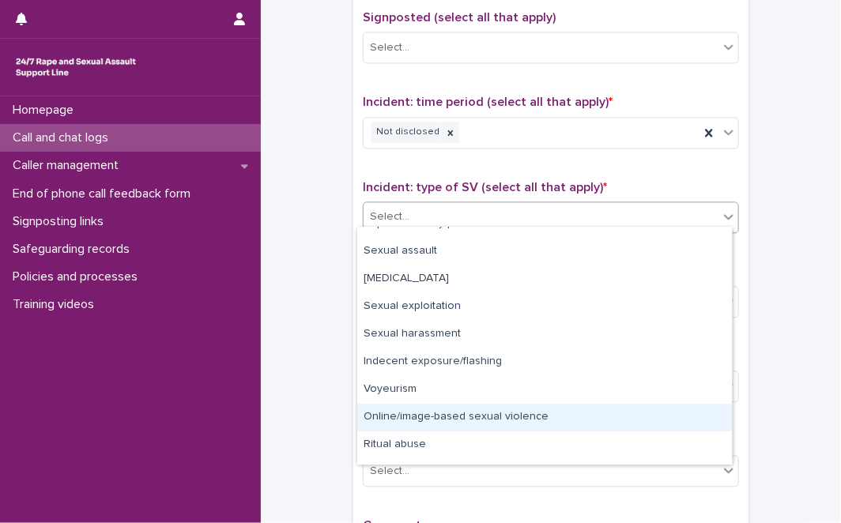
scroll to position [35, 0]
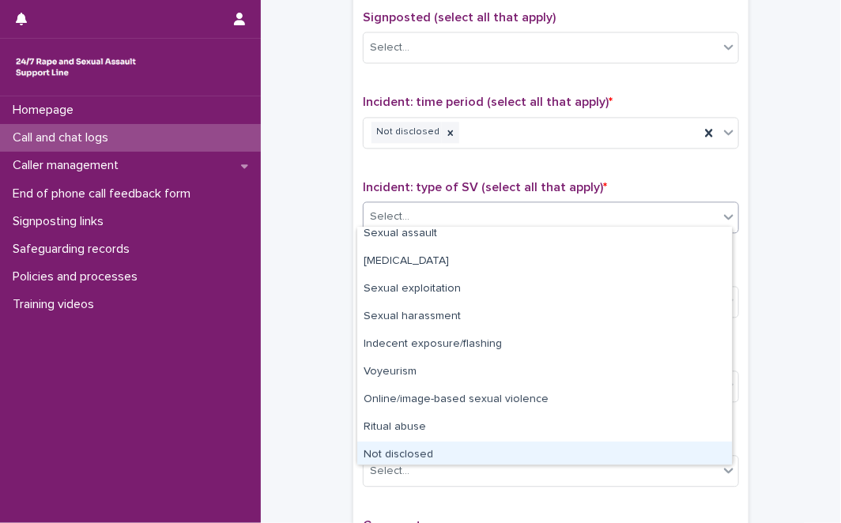
click at [697, 444] on div "Not disclosed" at bounding box center [544, 456] width 374 height 28
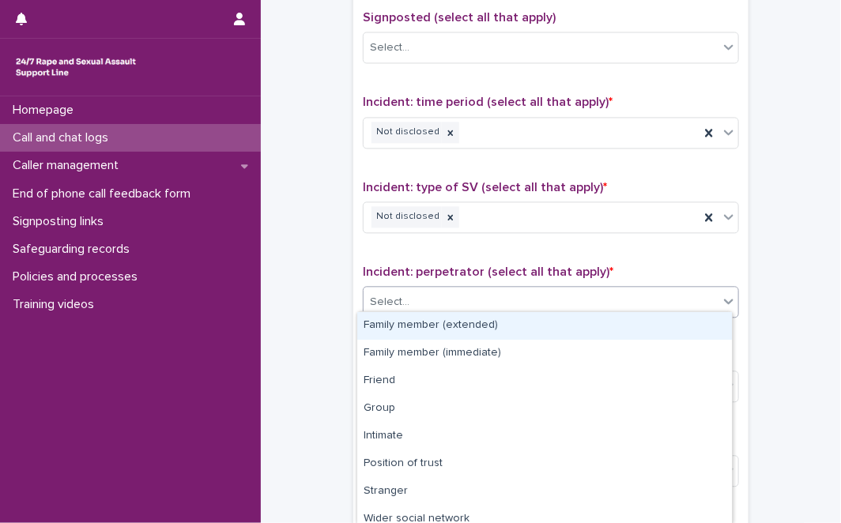
click at [689, 289] on div "Select..." at bounding box center [540, 302] width 355 height 26
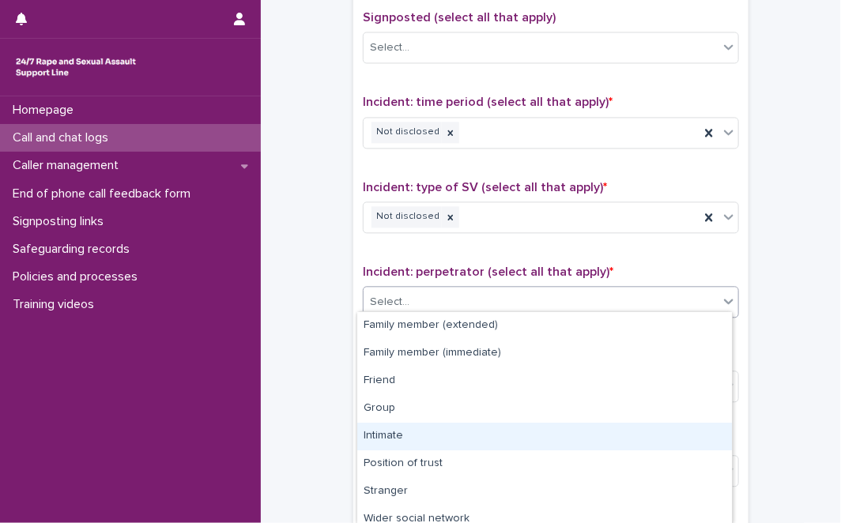
click at [731, 497] on div "Family member (extended) Family member (immediate) Friend Group Intimate Positi…" at bounding box center [544, 418] width 376 height 214
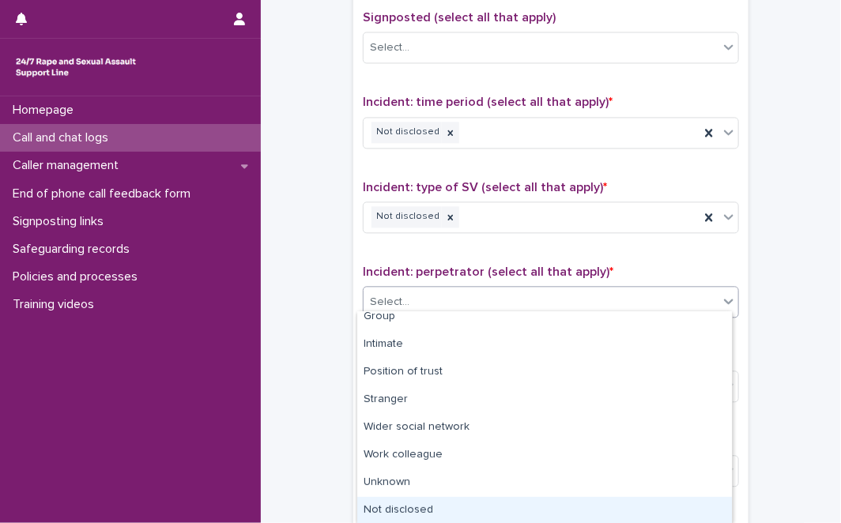
click at [675, 502] on div "Not disclosed" at bounding box center [544, 511] width 374 height 28
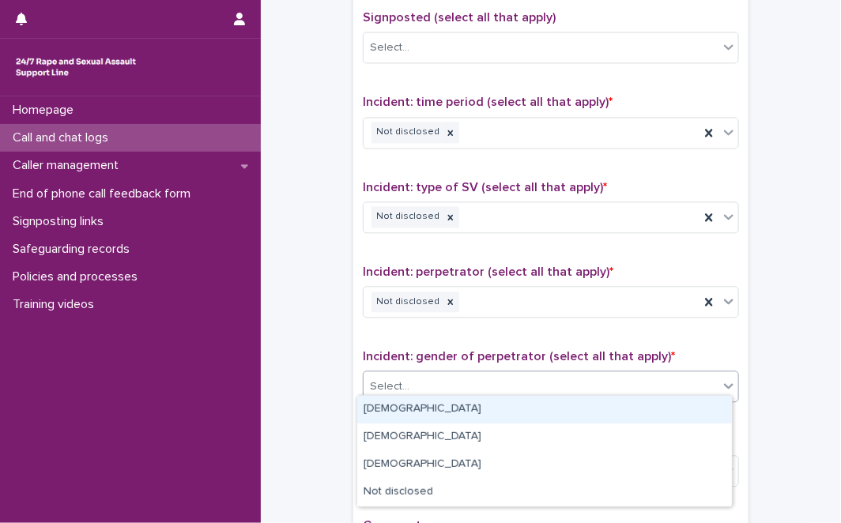
click at [702, 378] on div "Select..." at bounding box center [540, 387] width 355 height 26
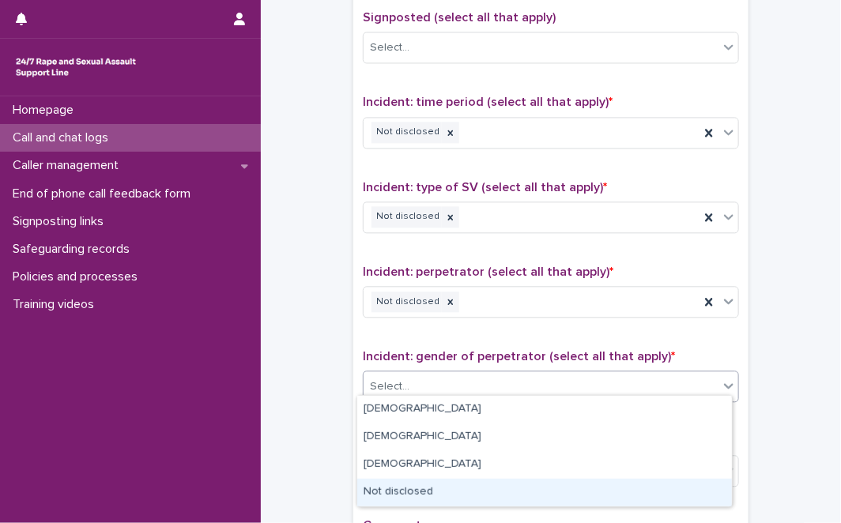
click at [605, 491] on div "Not disclosed" at bounding box center [544, 493] width 374 height 28
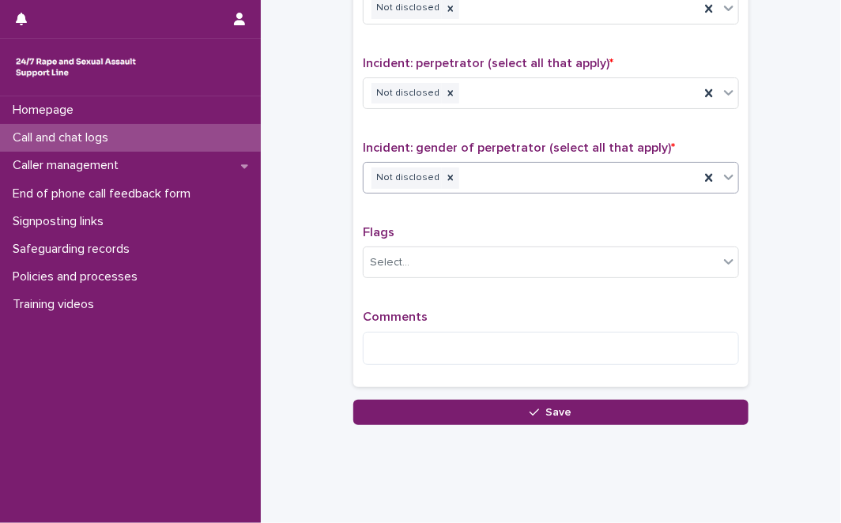
scroll to position [1218, 0]
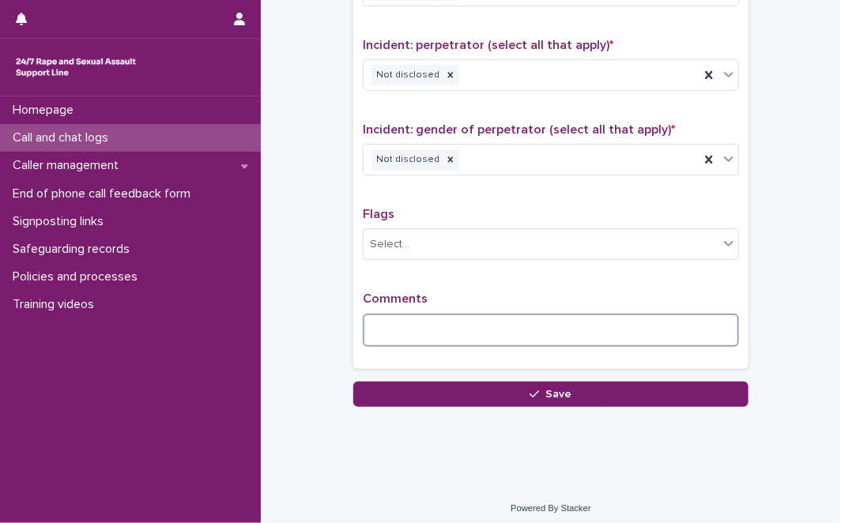
click at [606, 319] on textarea at bounding box center [551, 330] width 376 height 33
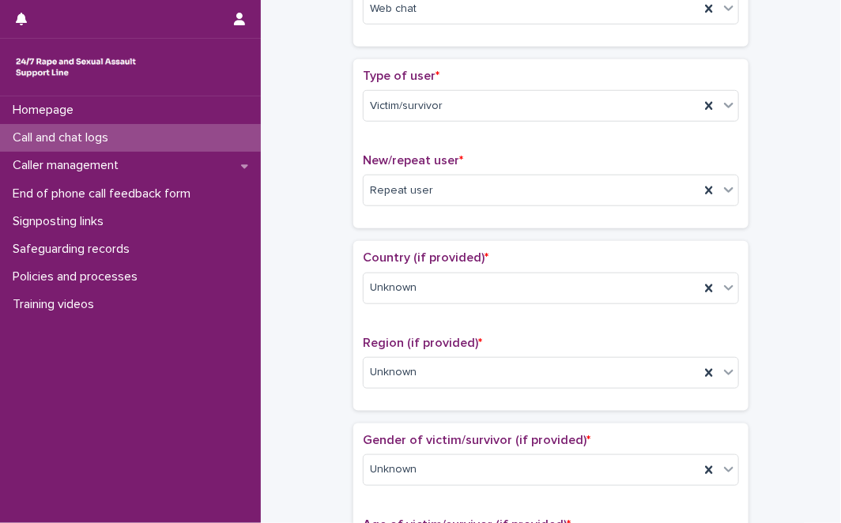
scroll to position [0, 0]
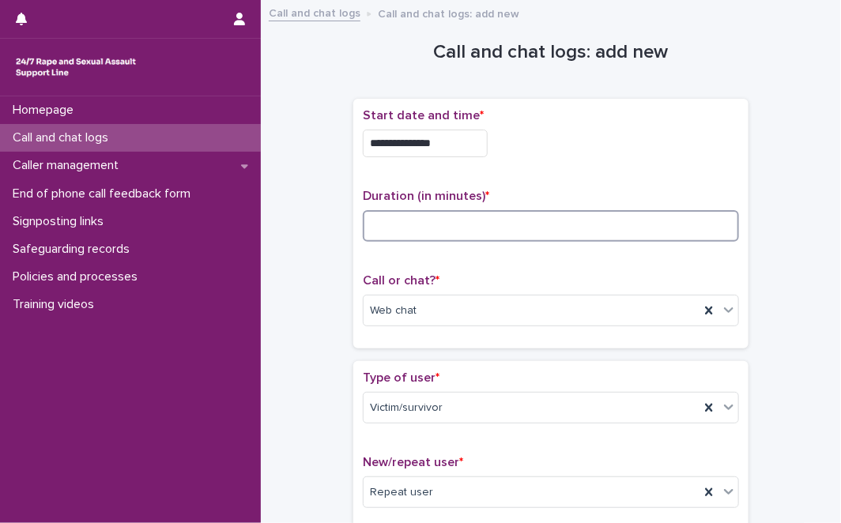
click at [548, 227] on input at bounding box center [551, 226] width 376 height 32
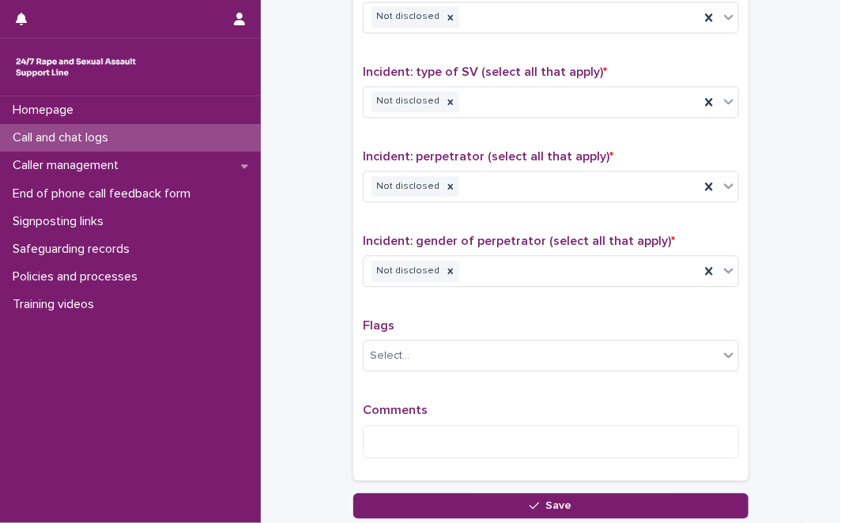
scroll to position [1098, 0]
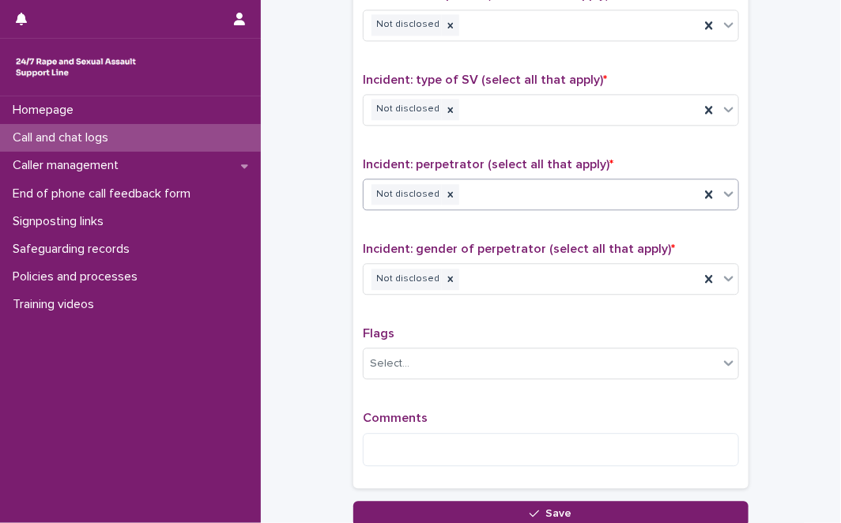
type input "**"
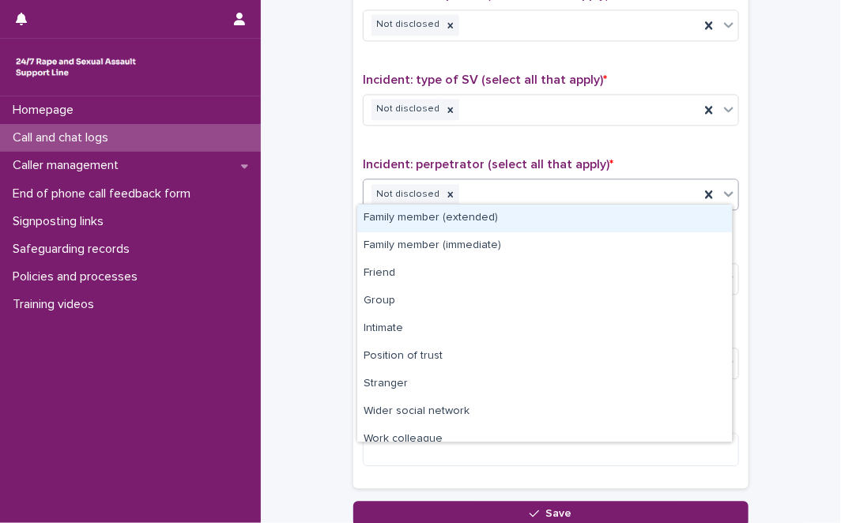
click at [544, 181] on div "Not disclosed" at bounding box center [531, 195] width 336 height 28
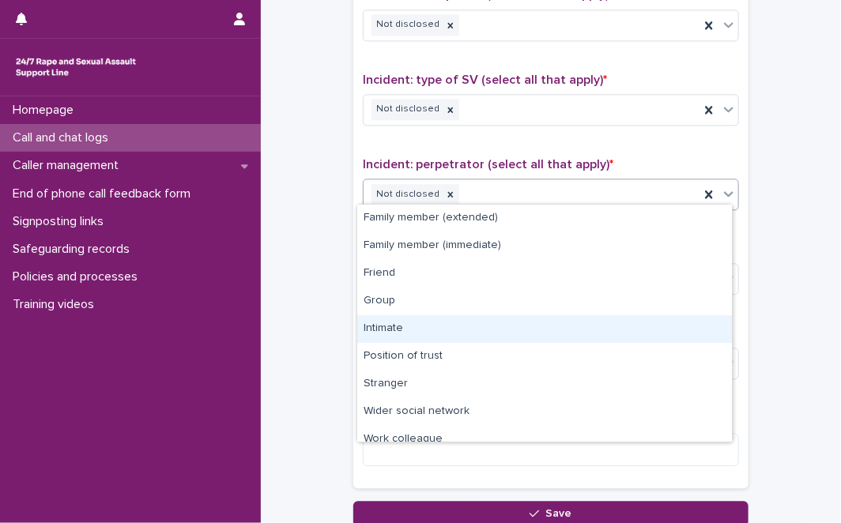
click at [381, 330] on div "Intimate" at bounding box center [544, 329] width 374 height 28
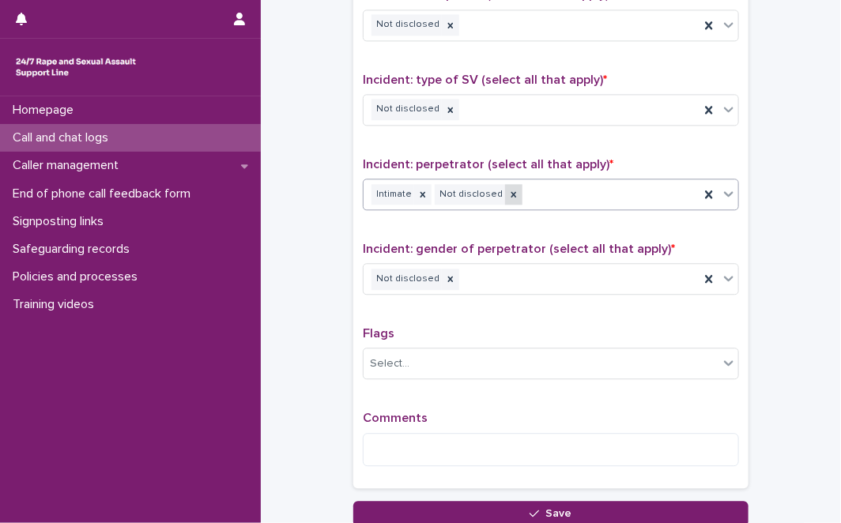
click at [508, 192] on icon at bounding box center [513, 194] width 11 height 11
click at [445, 277] on icon at bounding box center [450, 278] width 11 height 11
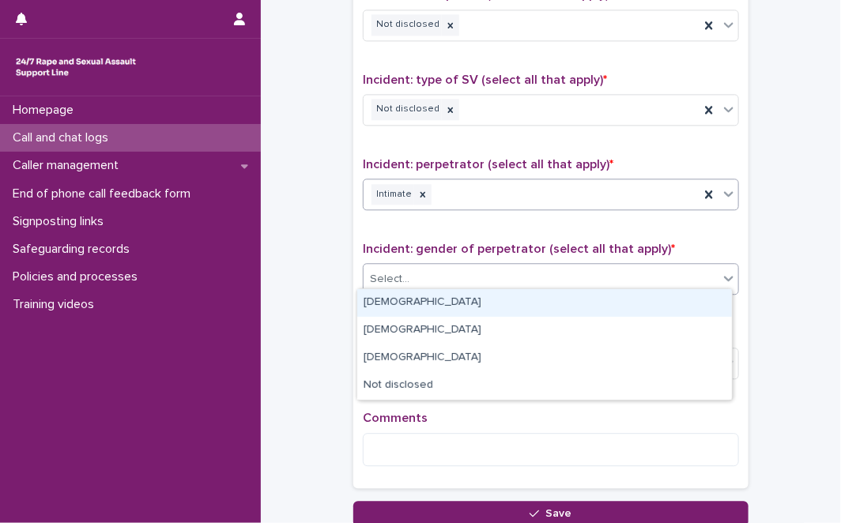
click at [434, 277] on div "Select..." at bounding box center [540, 279] width 355 height 26
click at [414, 312] on div "Male" at bounding box center [544, 303] width 374 height 28
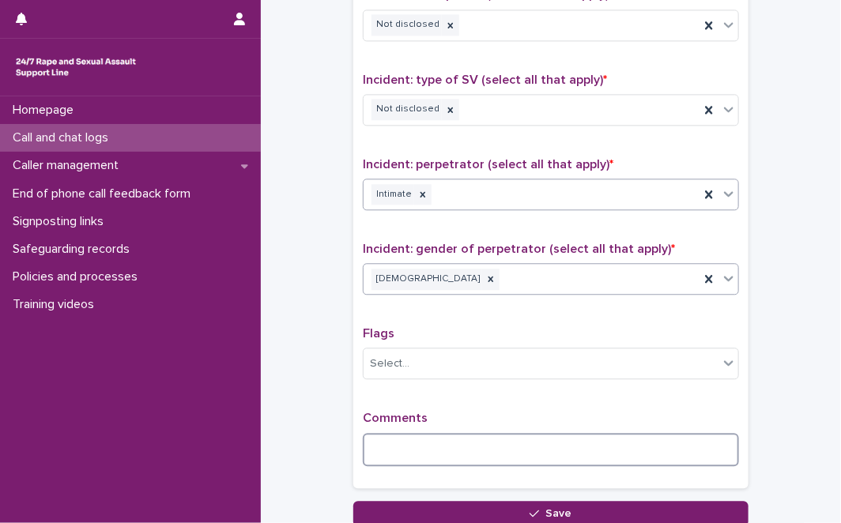
click at [375, 446] on textarea at bounding box center [551, 449] width 376 height 33
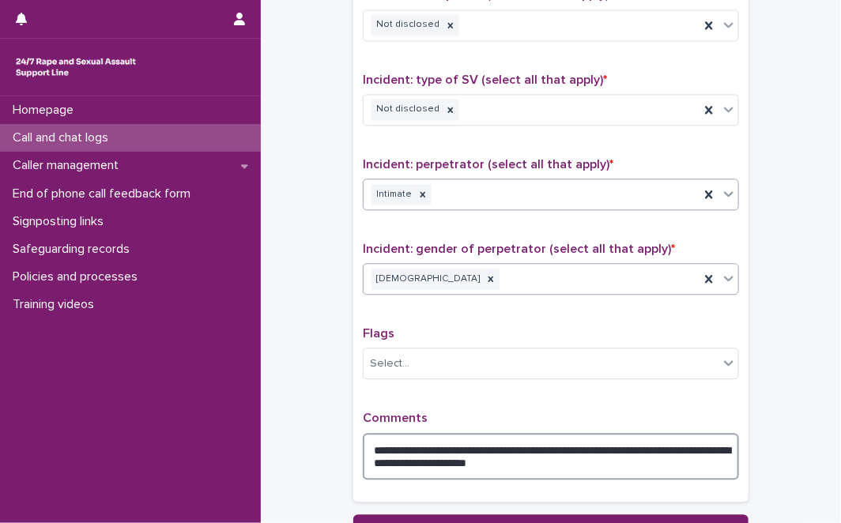
type textarea "**********"
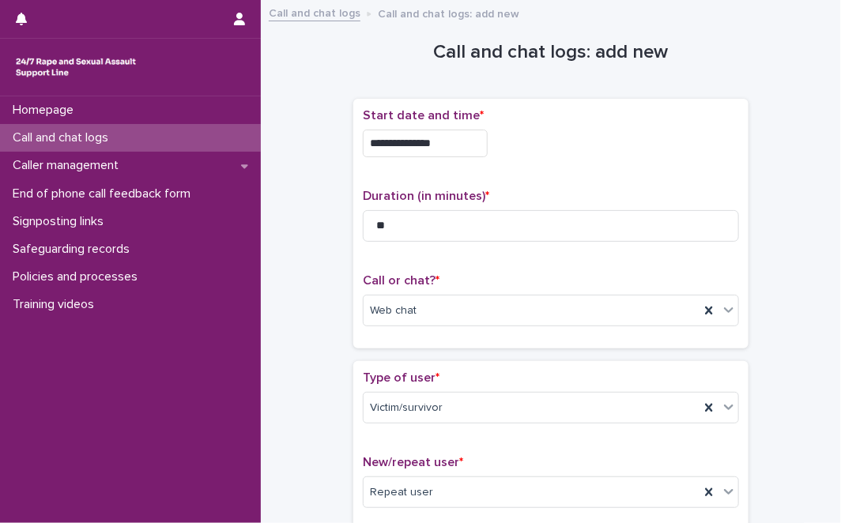
scroll to position [1231, 0]
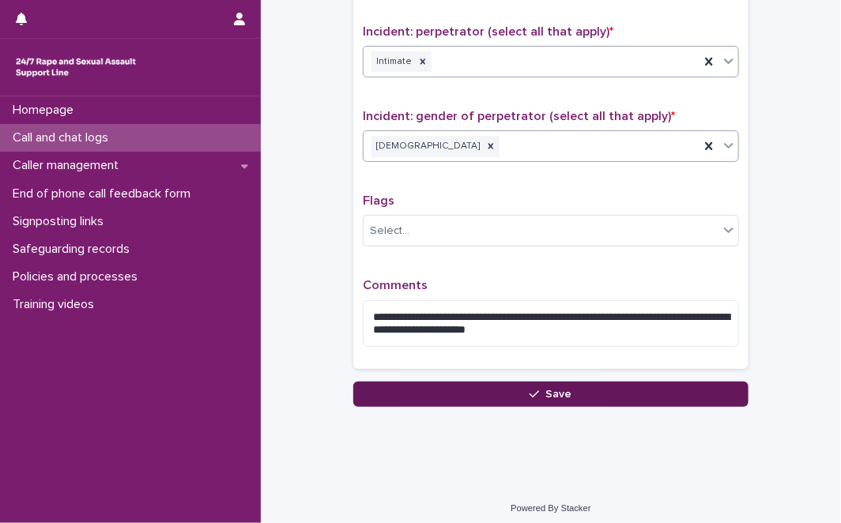
click at [708, 389] on button "Save" at bounding box center [550, 394] width 395 height 25
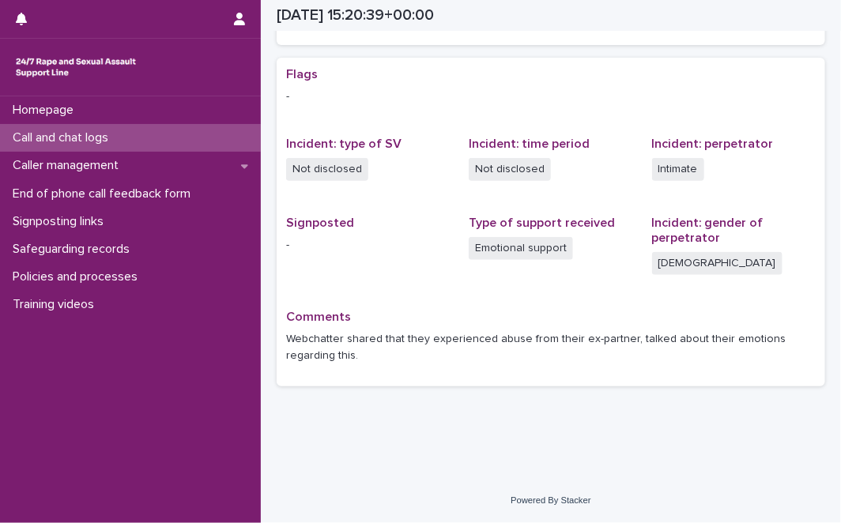
scroll to position [284, 0]
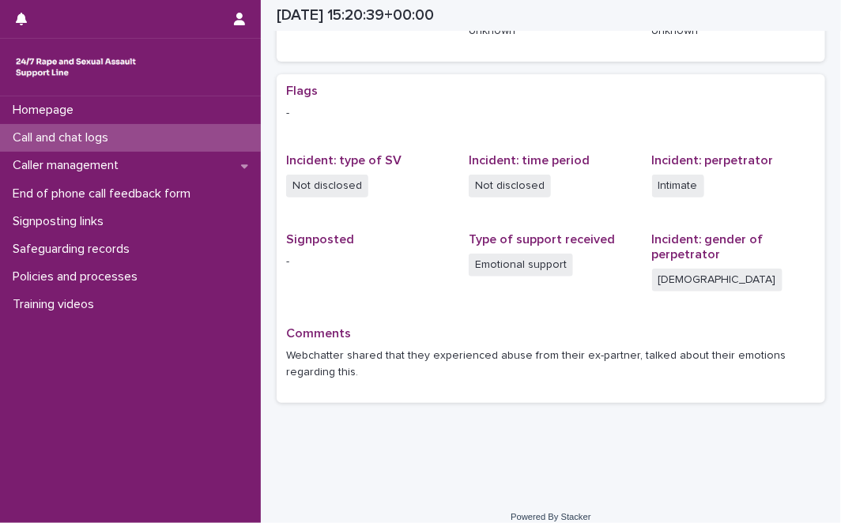
click at [142, 135] on div "Call and chat logs" at bounding box center [130, 138] width 261 height 28
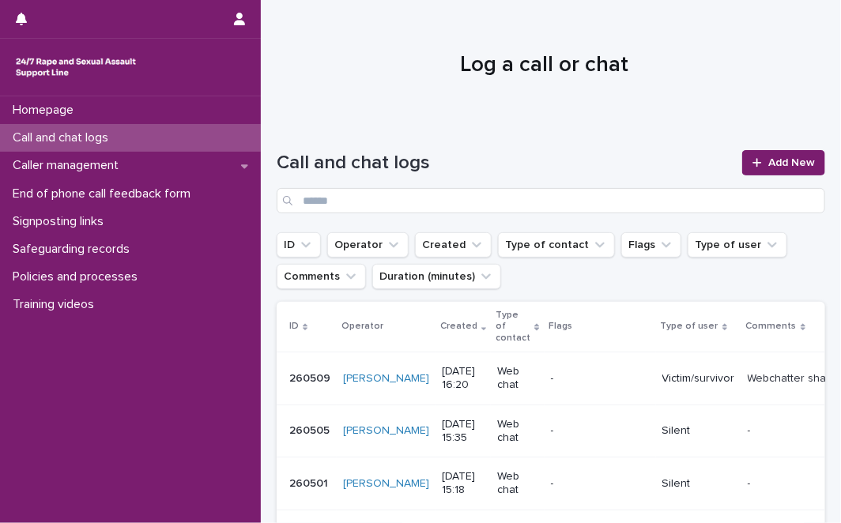
click at [772, 152] on link "Add New" at bounding box center [783, 162] width 83 height 25
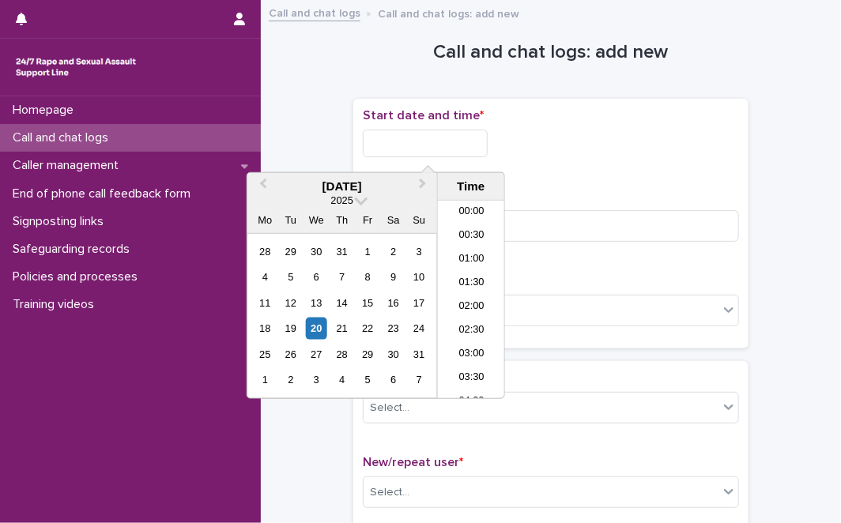
scroll to position [695, 0]
click at [451, 136] on input "text" at bounding box center [425, 144] width 125 height 28
click at [311, 324] on div "20" at bounding box center [316, 328] width 21 height 21
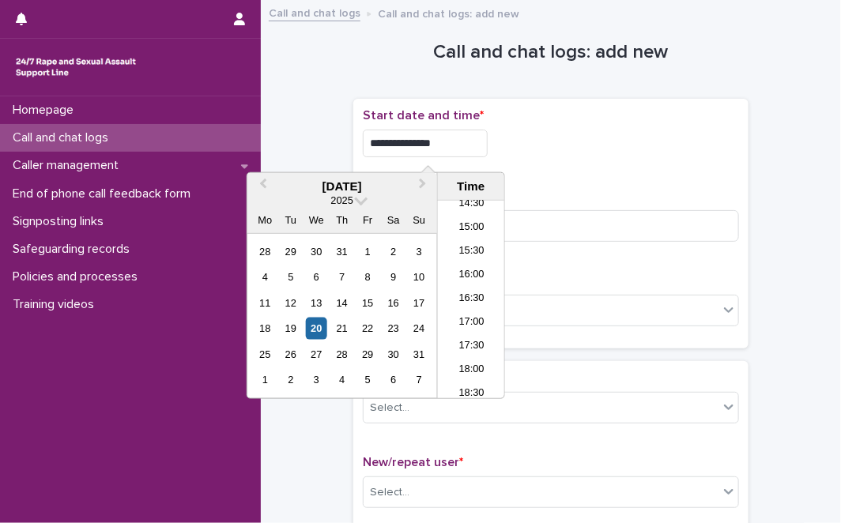
click at [461, 140] on input "**********" at bounding box center [425, 144] width 125 height 28
type input "**********"
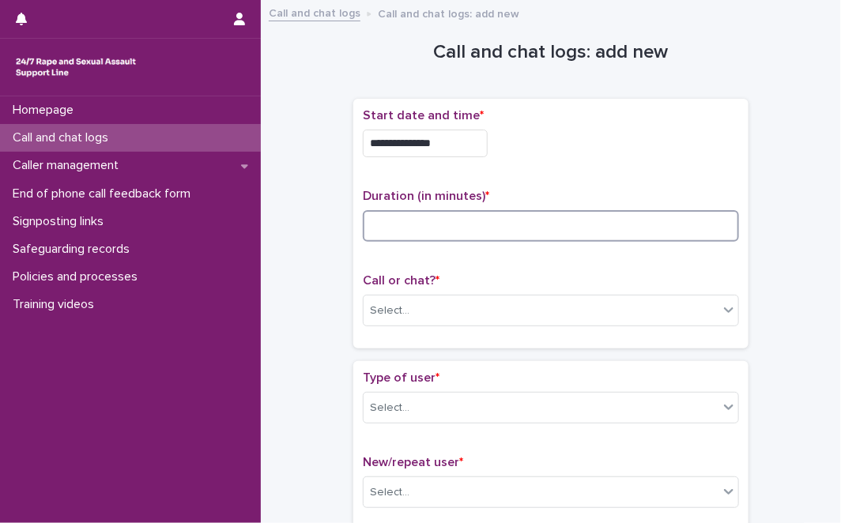
click at [530, 229] on input at bounding box center [551, 226] width 376 height 32
click at [500, 215] on input at bounding box center [551, 226] width 376 height 32
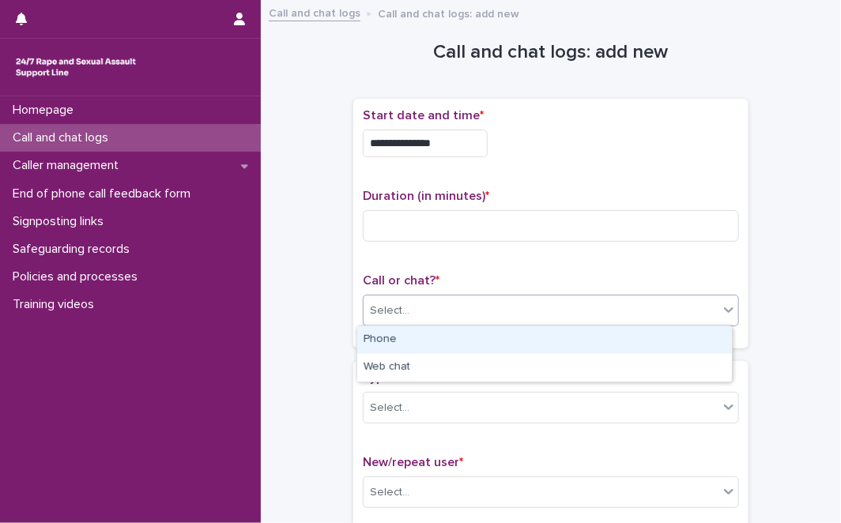
click at [453, 310] on div "Select..." at bounding box center [540, 311] width 355 height 26
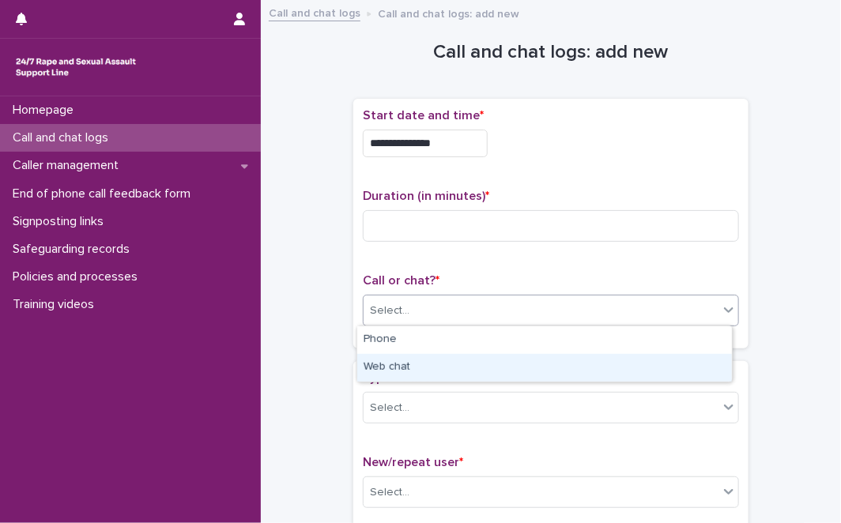
click at [427, 367] on div "Web chat" at bounding box center [544, 368] width 374 height 28
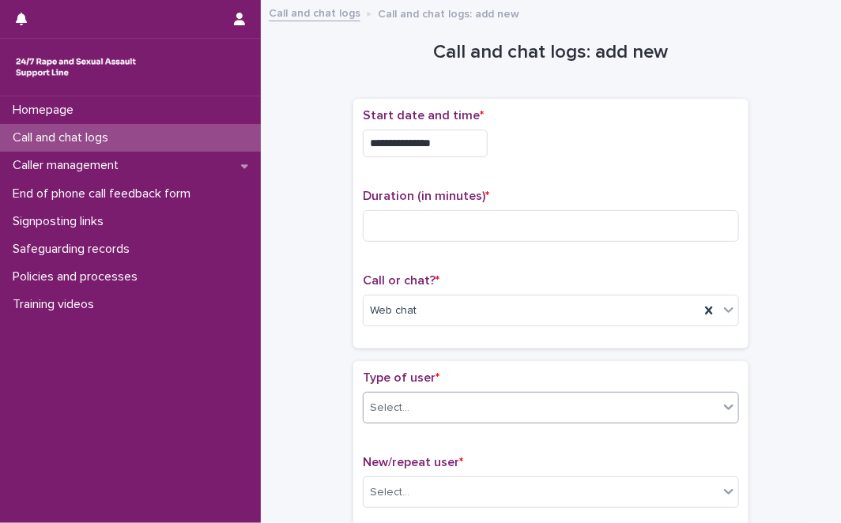
click at [507, 407] on div "Select..." at bounding box center [540, 408] width 355 height 26
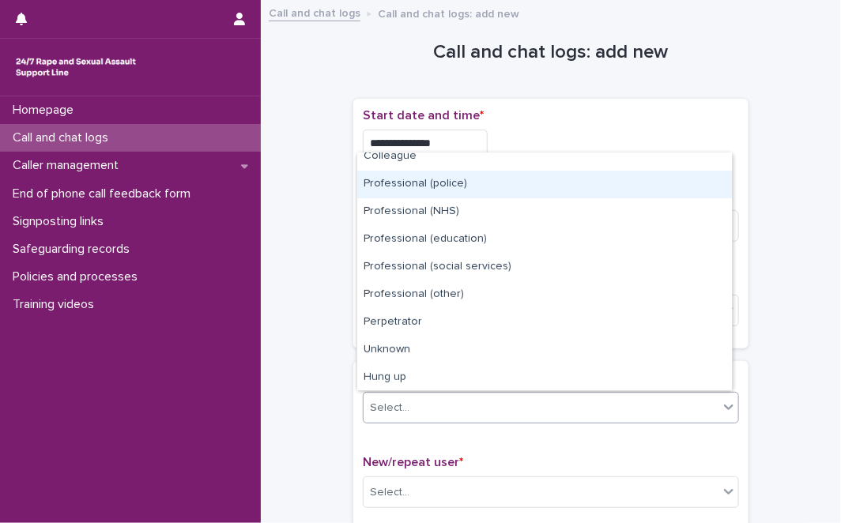
scroll to position [178, 0]
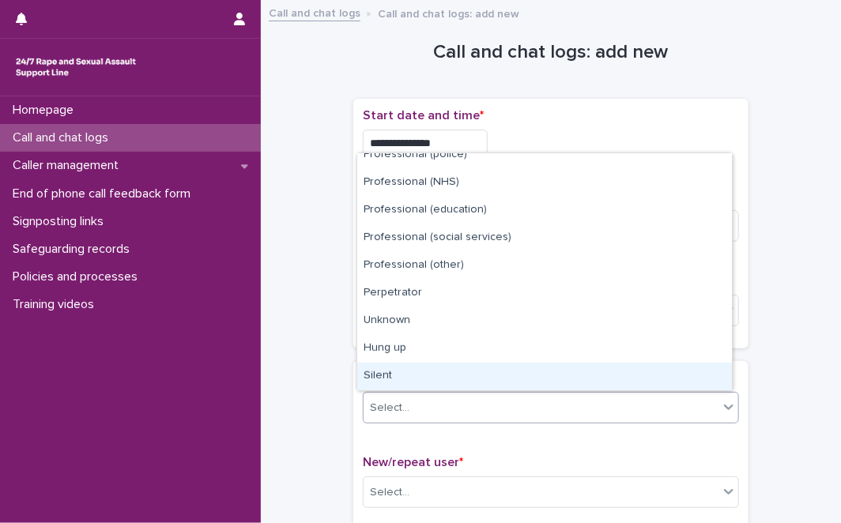
click at [620, 366] on div "Silent" at bounding box center [544, 377] width 374 height 28
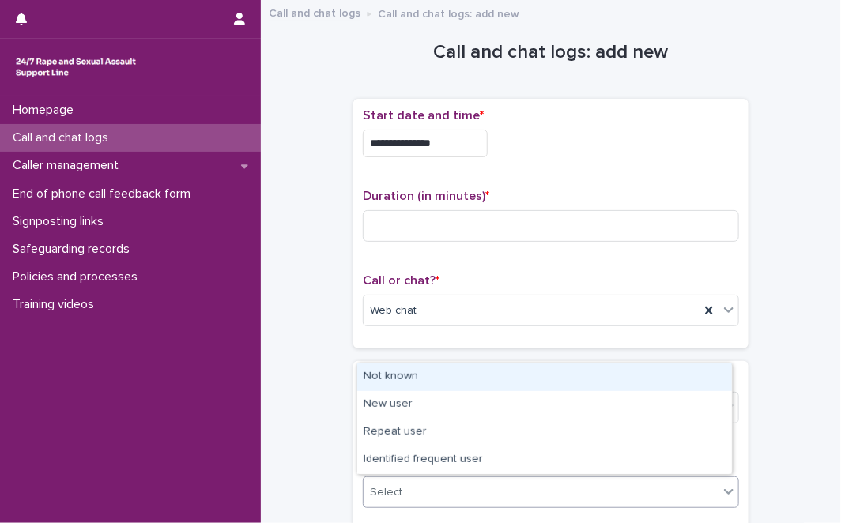
click at [469, 482] on div "Select..." at bounding box center [540, 493] width 355 height 26
click at [477, 378] on div "Not known" at bounding box center [544, 377] width 374 height 28
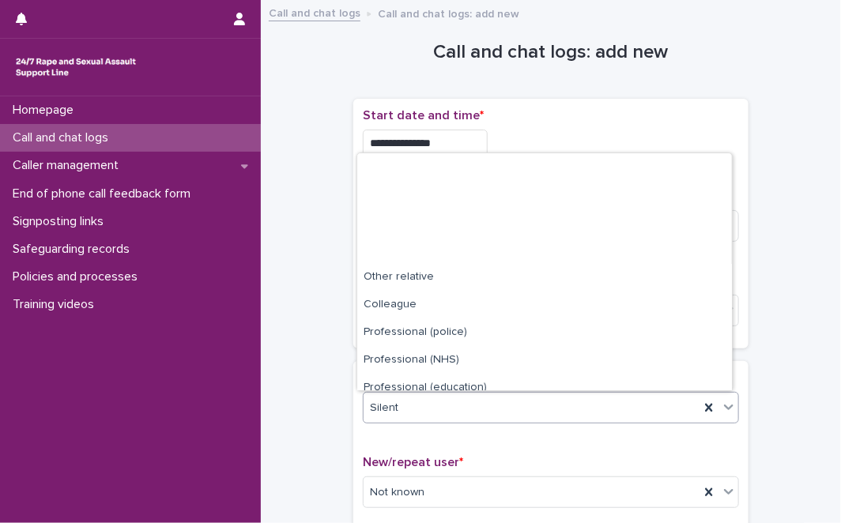
click at [462, 414] on div "Silent" at bounding box center [531, 408] width 336 height 26
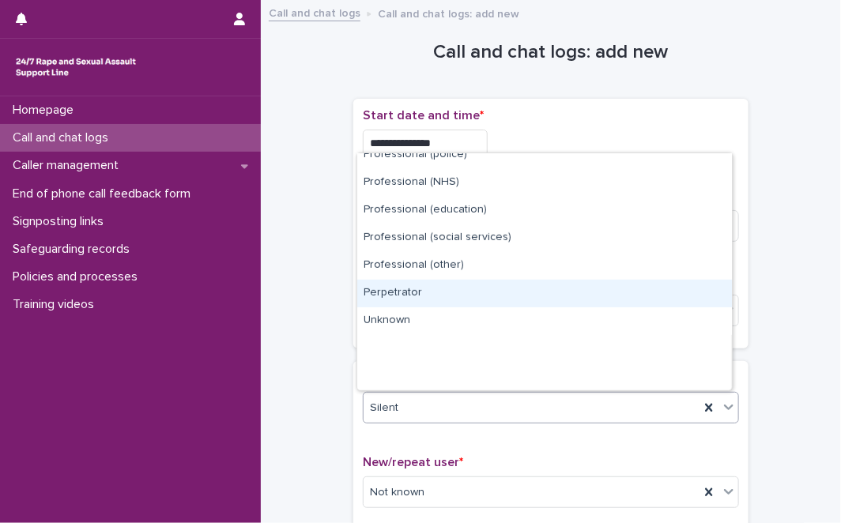
scroll to position [0, 0]
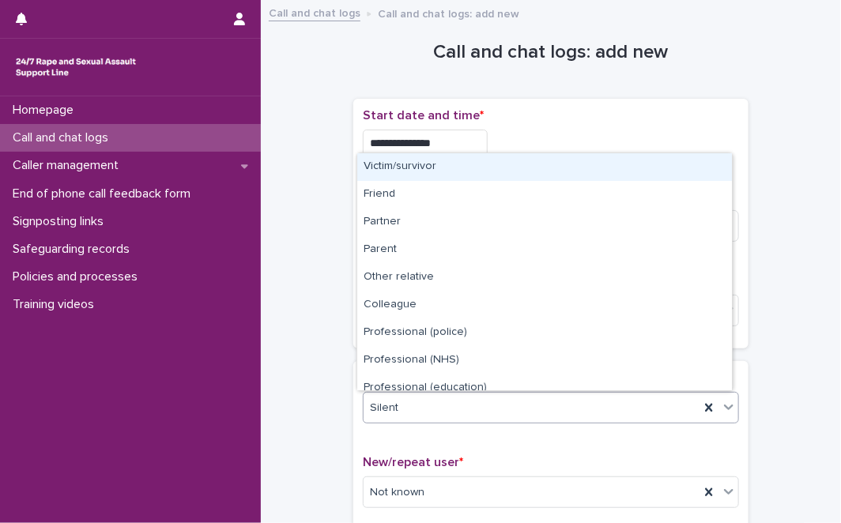
click at [644, 160] on div "Victim/survivor" at bounding box center [544, 167] width 374 height 28
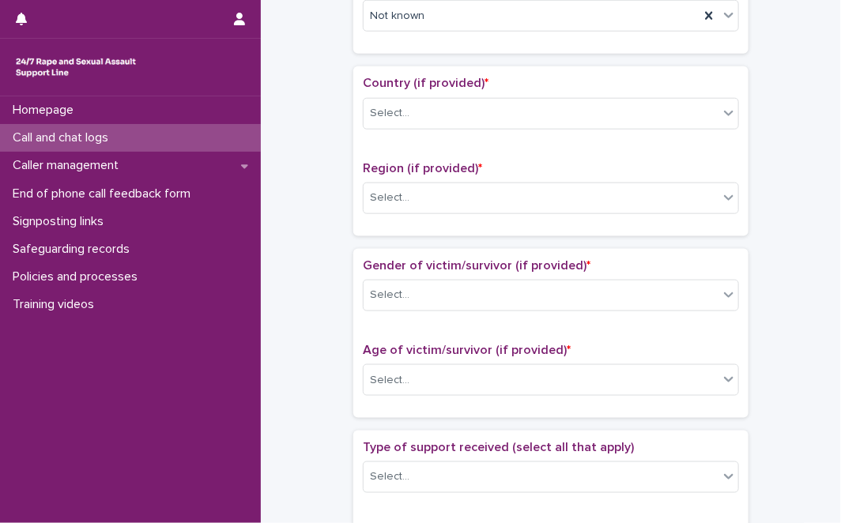
scroll to position [480, 0]
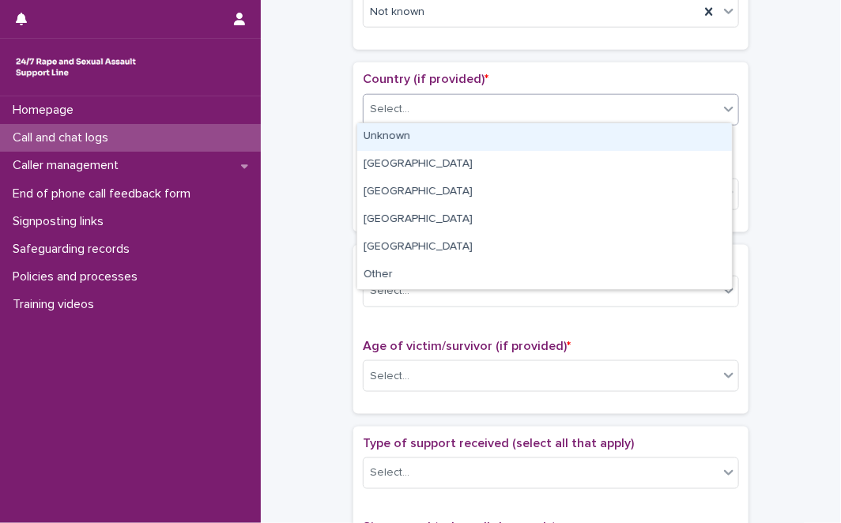
click at [654, 109] on div "Select..." at bounding box center [540, 109] width 355 height 26
click at [638, 138] on div "Unknown" at bounding box center [544, 137] width 374 height 28
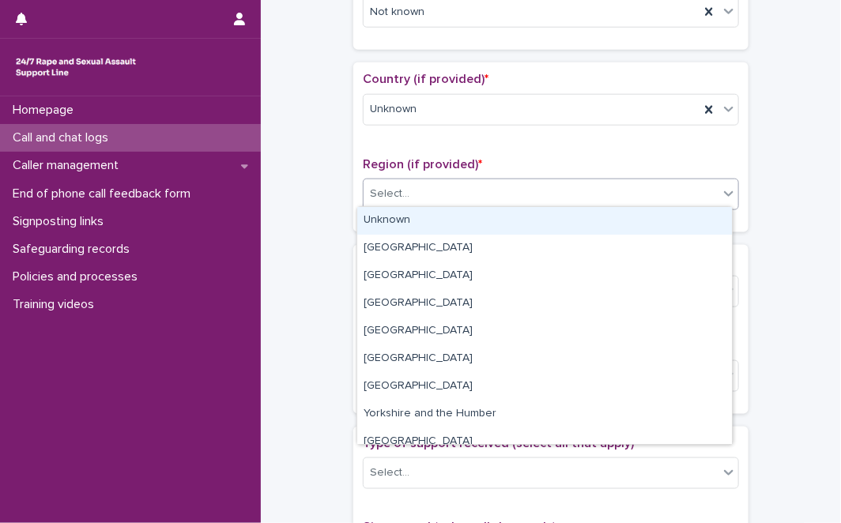
drag, startPoint x: 586, startPoint y: 192, endPoint x: 554, endPoint y: 225, distance: 46.4
click at [554, 225] on body "**********" at bounding box center [420, 261] width 841 height 523
click at [554, 225] on div "Unknown" at bounding box center [544, 221] width 374 height 28
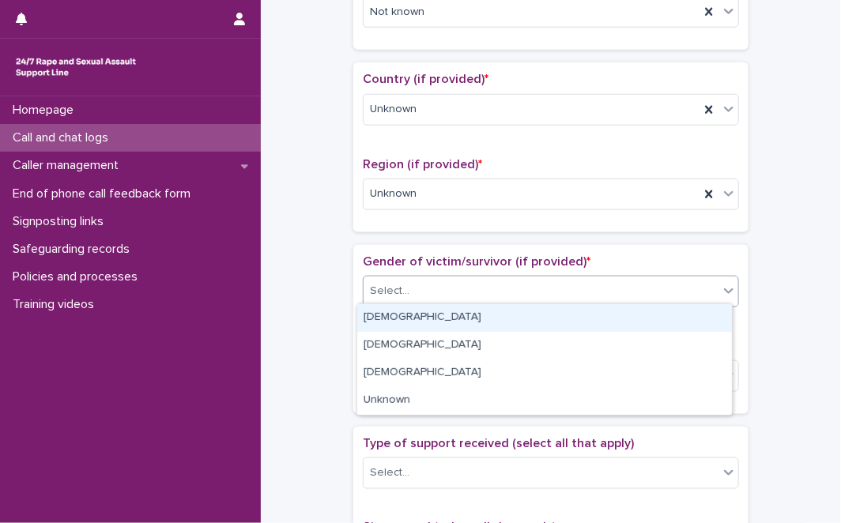
click at [503, 293] on div "Select..." at bounding box center [540, 291] width 355 height 26
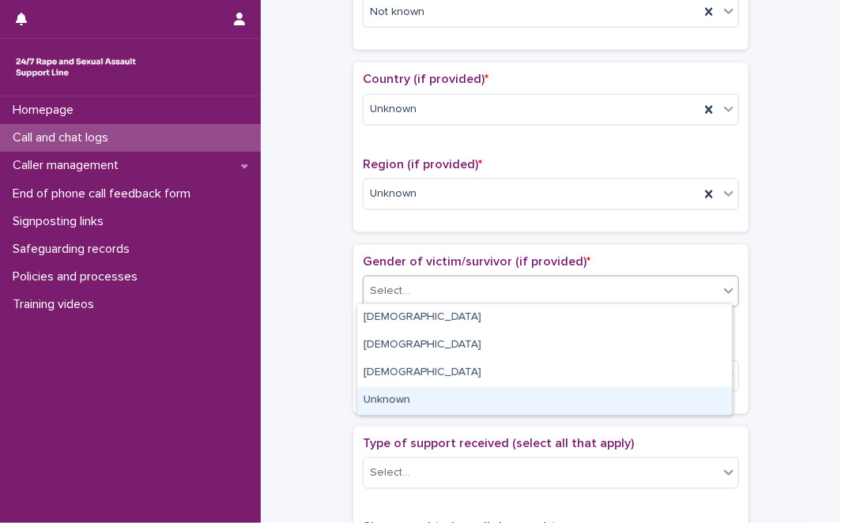
click at [465, 389] on div "Unknown" at bounding box center [544, 401] width 374 height 28
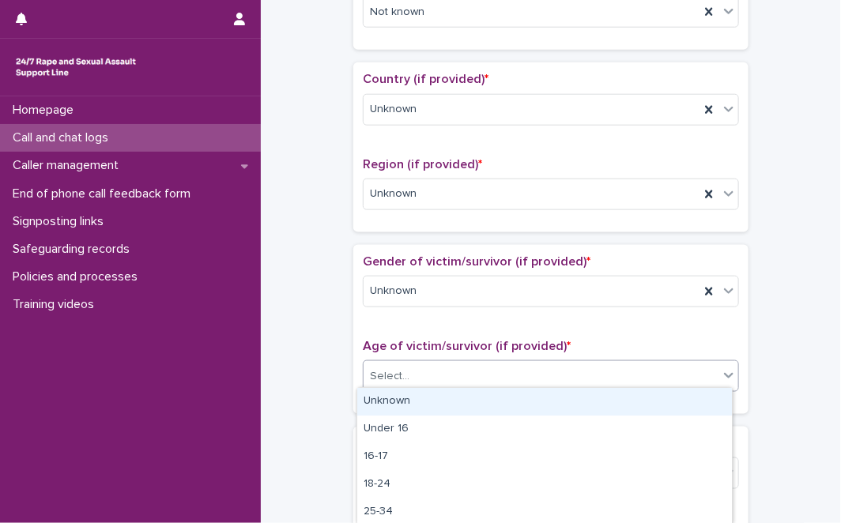
drag, startPoint x: 476, startPoint y: 382, endPoint x: 465, endPoint y: 413, distance: 32.7
click at [465, 413] on body "**********" at bounding box center [420, 261] width 841 height 523
click at [465, 413] on div "Unknown" at bounding box center [544, 402] width 374 height 28
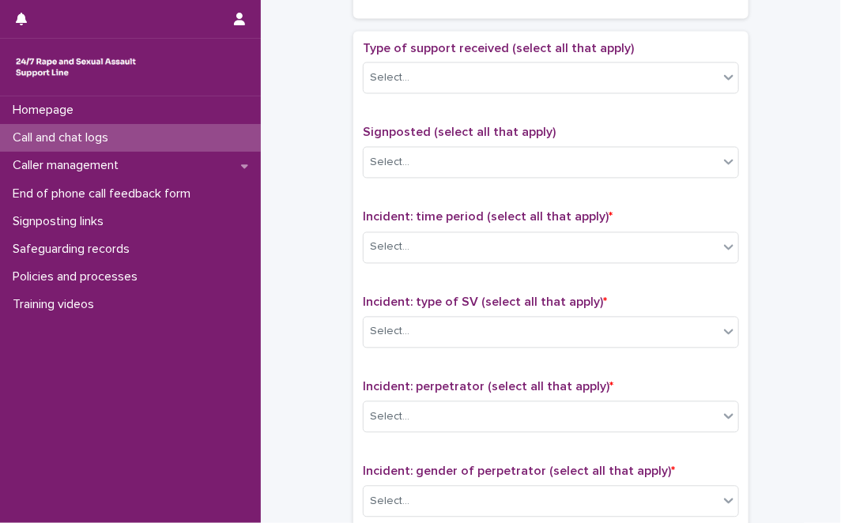
scroll to position [882, 0]
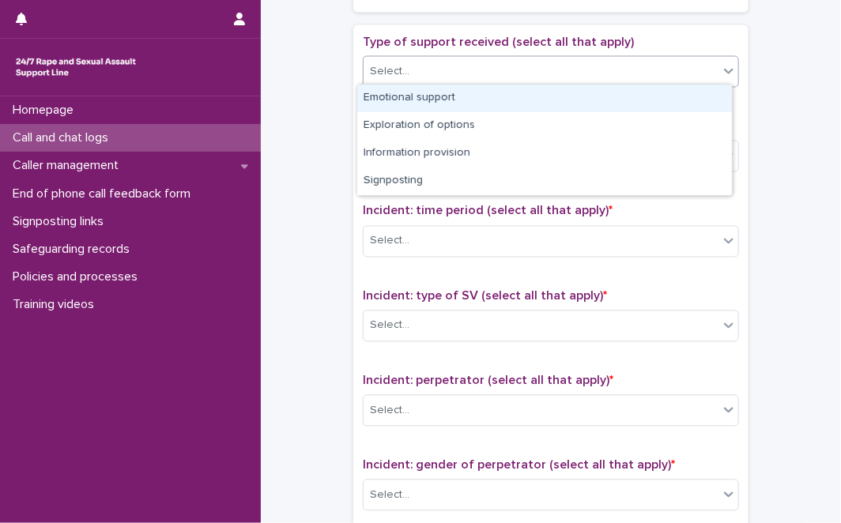
drag, startPoint x: 653, startPoint y: 70, endPoint x: 612, endPoint y: 103, distance: 52.8
click at [612, 103] on body "**********" at bounding box center [420, 261] width 841 height 523
click at [612, 103] on div "Emotional support" at bounding box center [544, 99] width 374 height 28
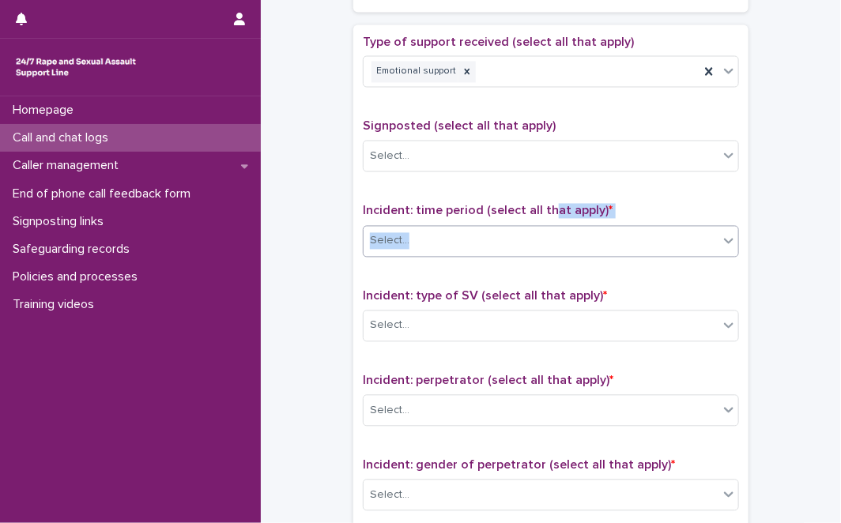
drag, startPoint x: 541, startPoint y: 216, endPoint x: 533, endPoint y: 236, distance: 21.6
click at [533, 236] on div "Incident: time period (select all that apply) * Select..." at bounding box center [551, 237] width 376 height 66
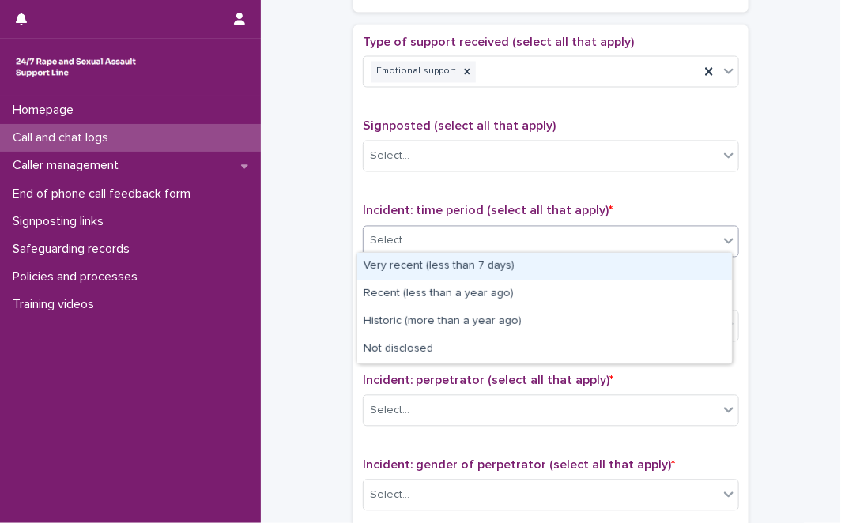
click at [533, 236] on div "Select..." at bounding box center [540, 241] width 355 height 26
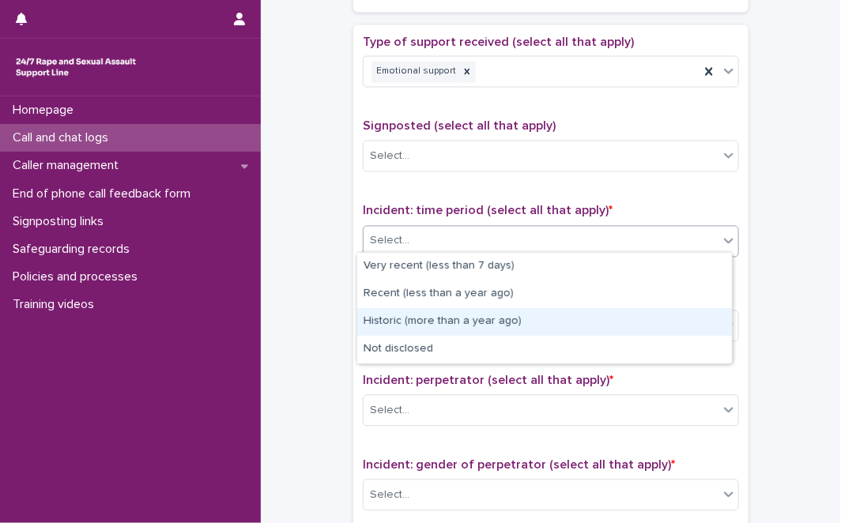
click at [495, 322] on div "Historic (more than a year ago)" at bounding box center [544, 322] width 374 height 28
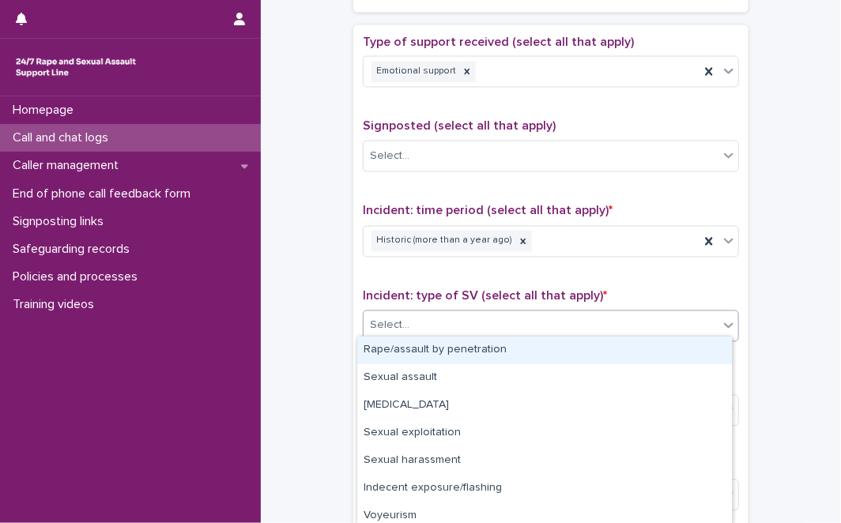
click at [495, 322] on div "Select..." at bounding box center [540, 326] width 355 height 26
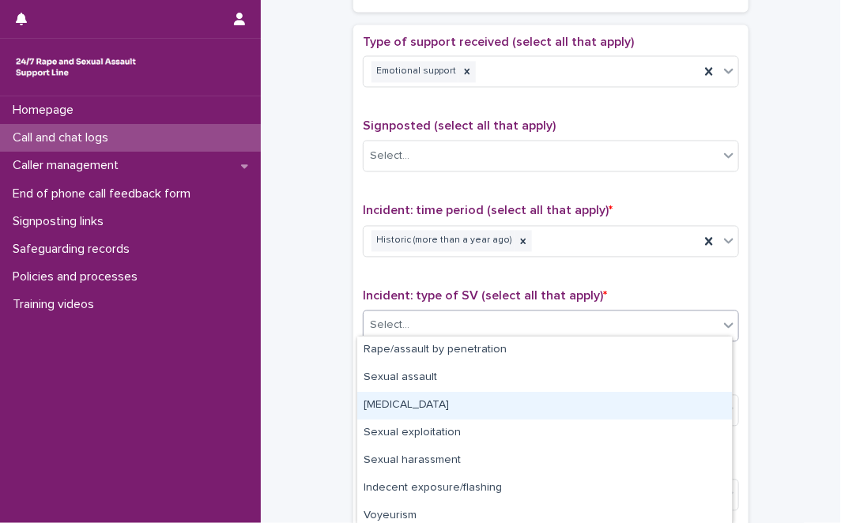
click at [417, 403] on div "Child sexual abuse" at bounding box center [544, 406] width 374 height 28
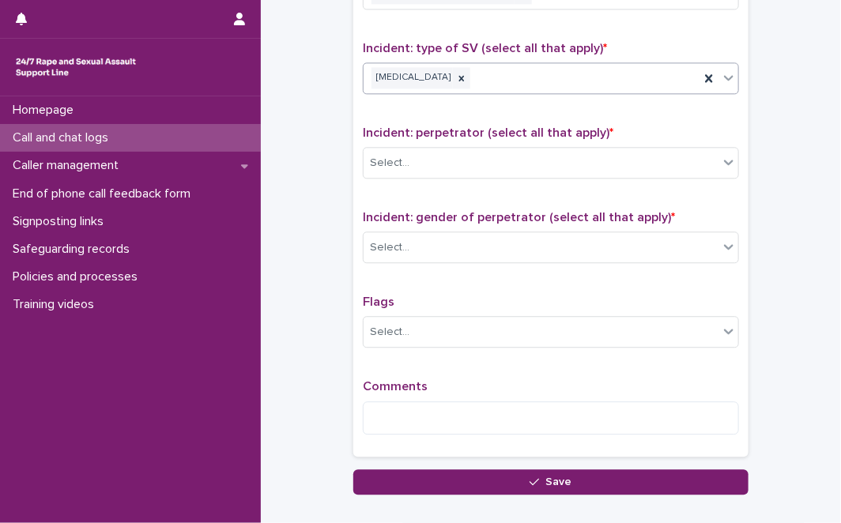
scroll to position [1134, 0]
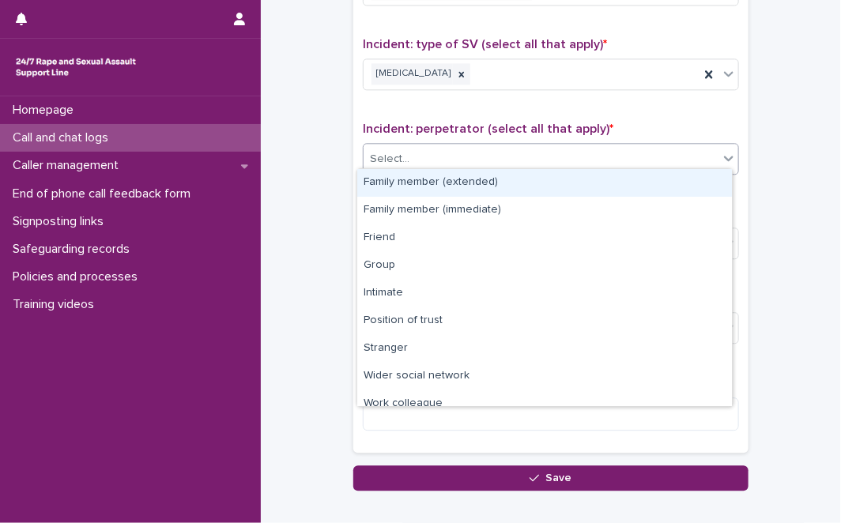
click at [664, 160] on div "Select..." at bounding box center [540, 159] width 355 height 26
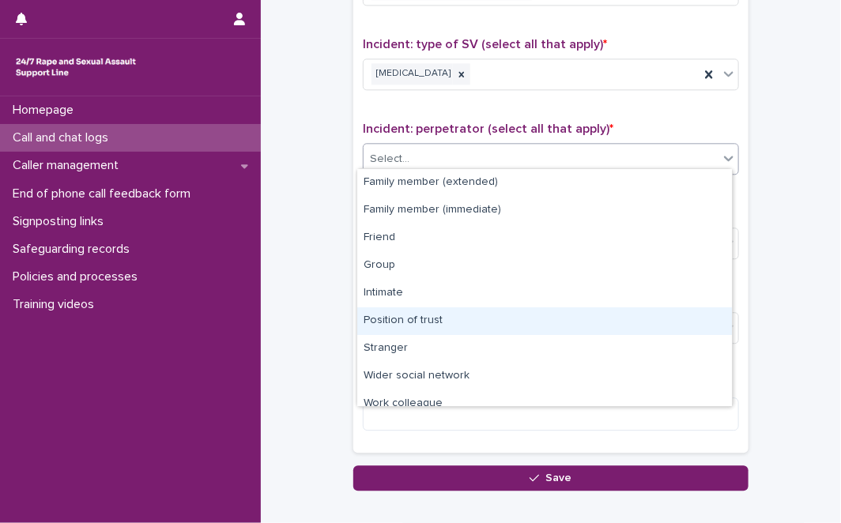
scroll to position [67, 0]
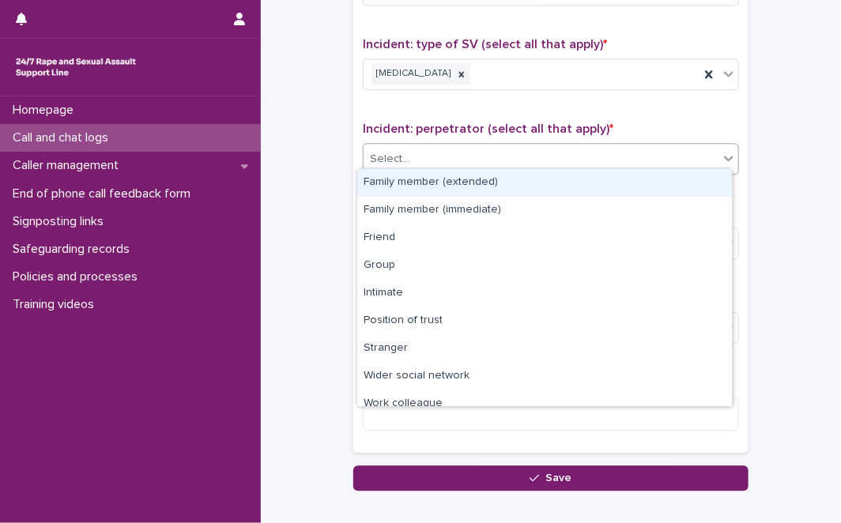
click at [491, 146] on div "Select..." at bounding box center [540, 159] width 355 height 26
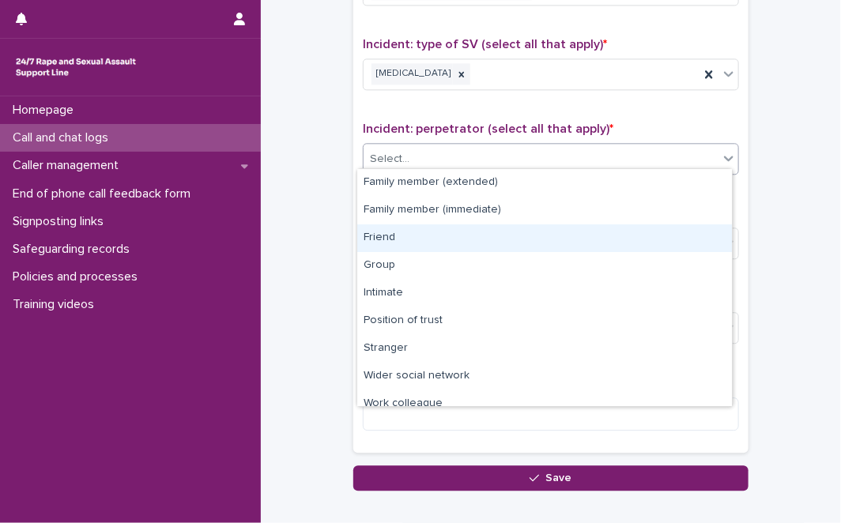
click at [422, 239] on div "Friend" at bounding box center [544, 238] width 374 height 28
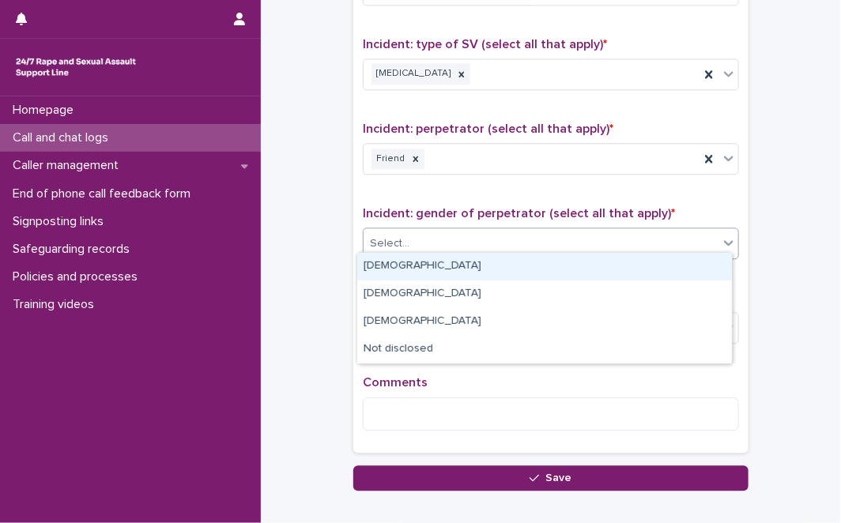
click at [466, 239] on div "Select..." at bounding box center [540, 244] width 355 height 26
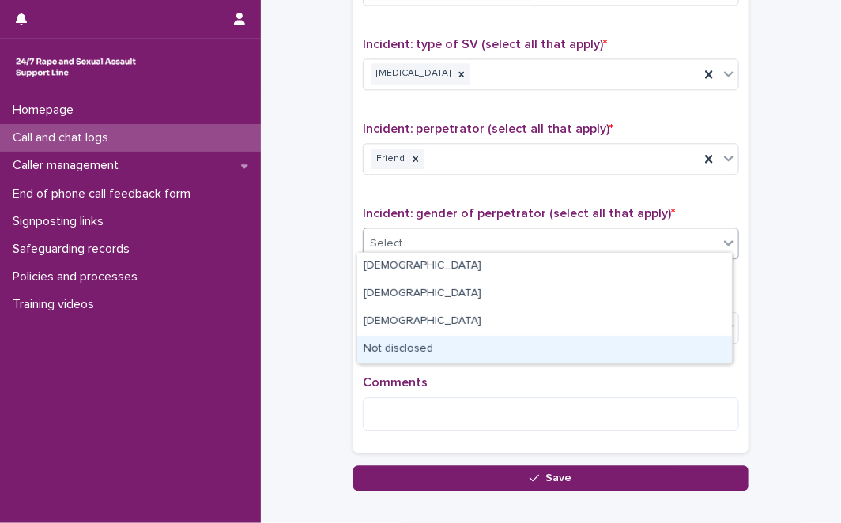
drag, startPoint x: 415, startPoint y: 329, endPoint x: 408, endPoint y: 358, distance: 29.9
click at [408, 358] on div "Not disclosed" at bounding box center [544, 350] width 374 height 28
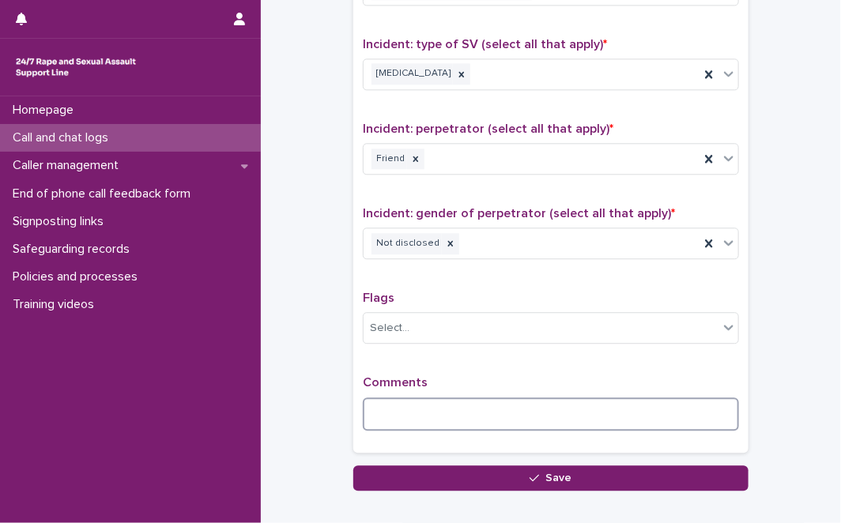
click at [388, 397] on textarea at bounding box center [551, 413] width 376 height 33
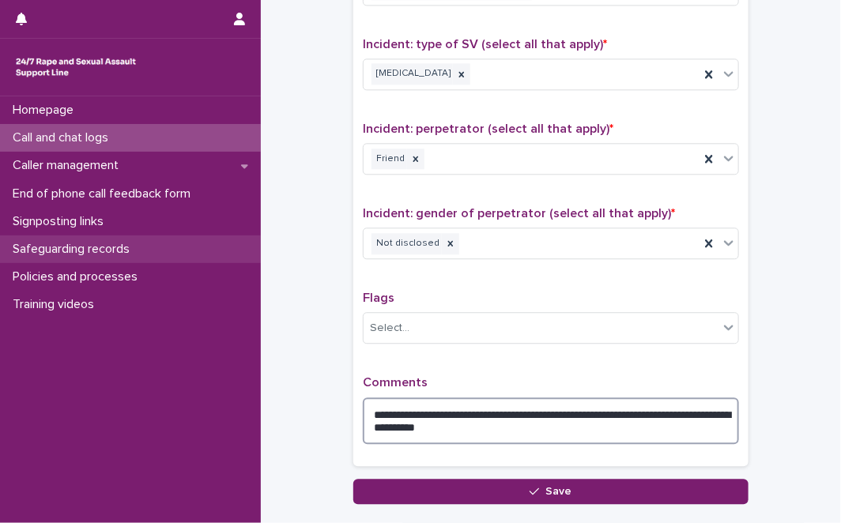
type textarea "**********"
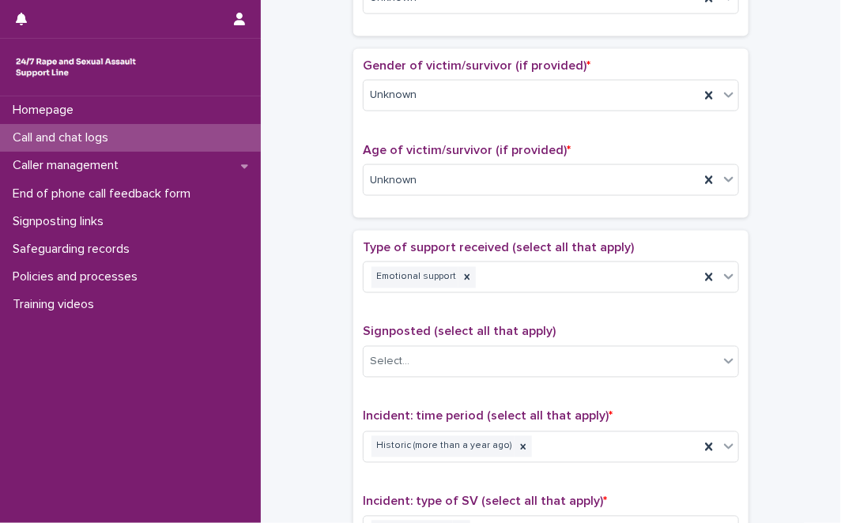
scroll to position [219, 0]
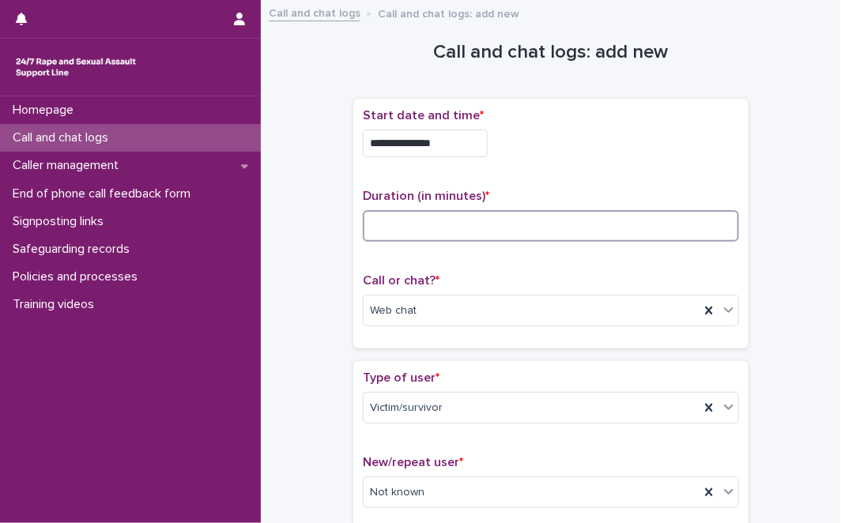
click at [467, 227] on input at bounding box center [551, 226] width 376 height 32
click at [618, 220] on input "**" at bounding box center [551, 226] width 376 height 32
type input "*"
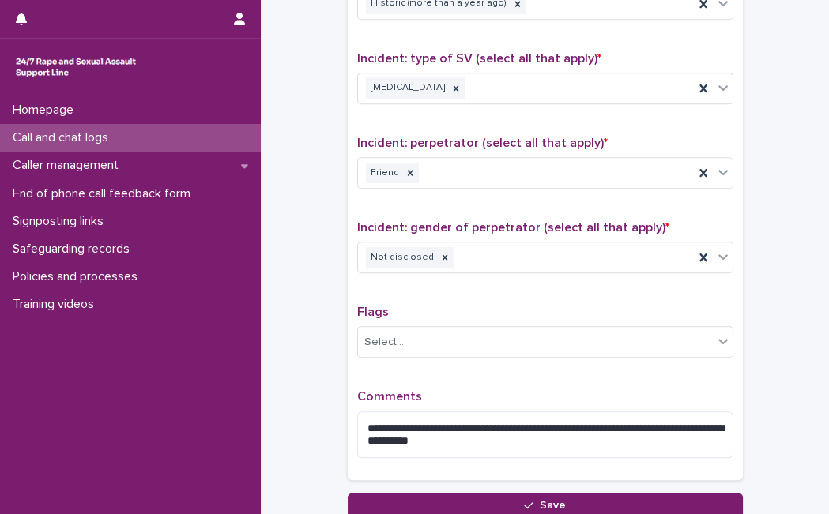
scroll to position [1240, 0]
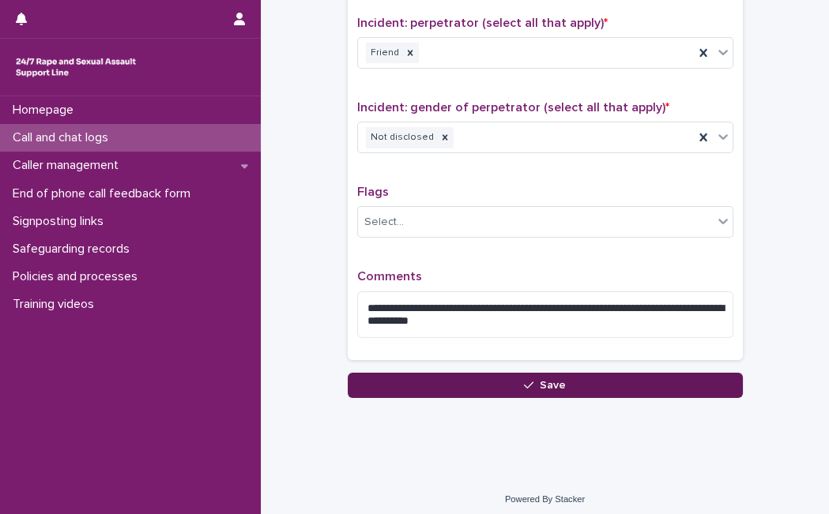
type input "**"
click at [664, 378] on button "Save" at bounding box center [545, 385] width 395 height 25
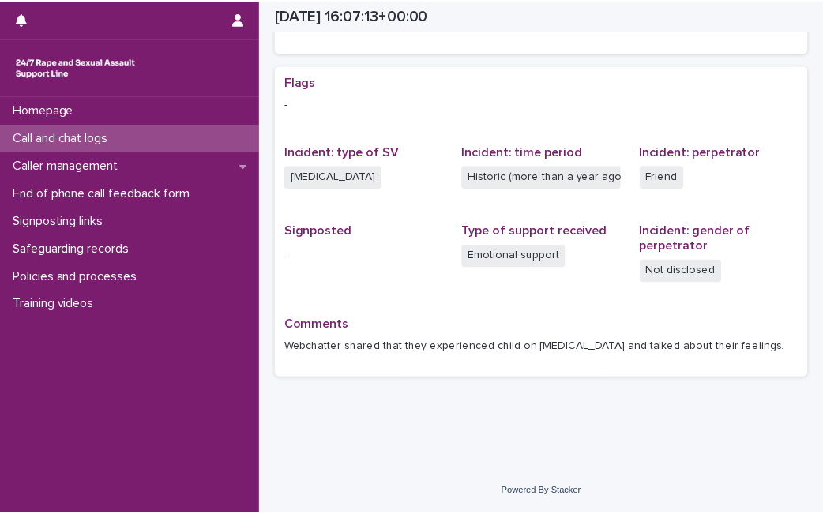
scroll to position [292, 0]
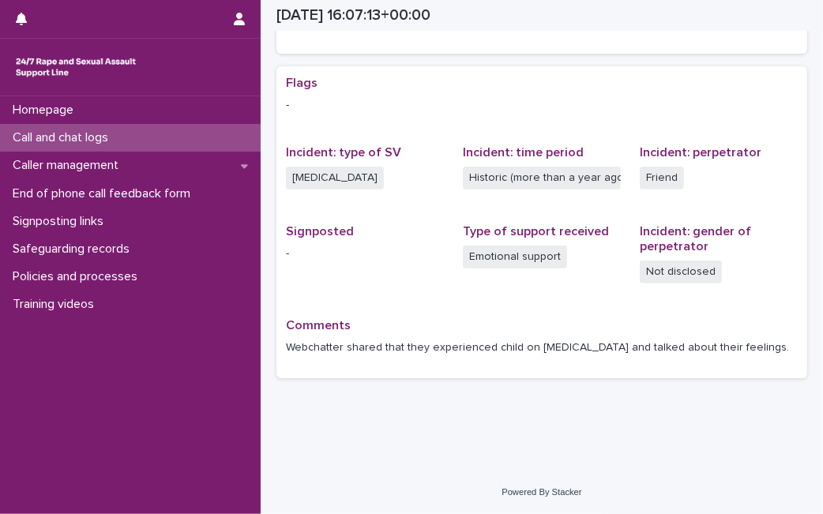
click at [94, 124] on div "Call and chat logs" at bounding box center [130, 138] width 261 height 28
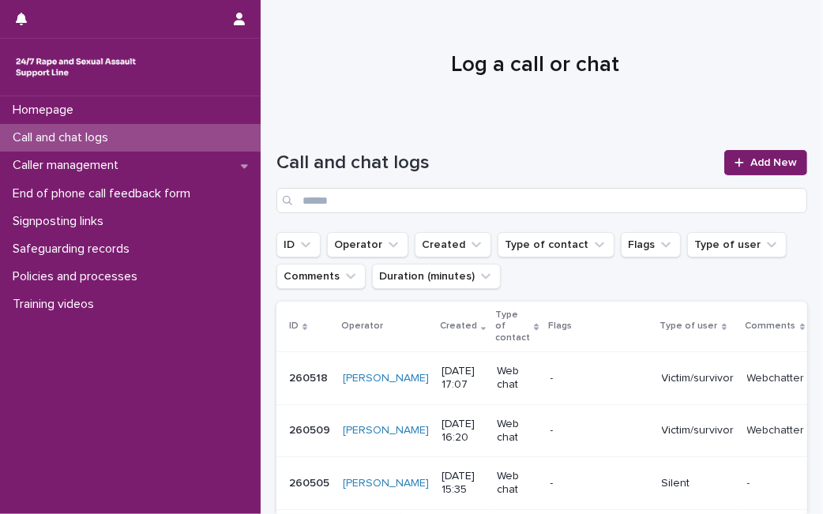
click at [142, 125] on div "Call and chat logs" at bounding box center [130, 138] width 261 height 28
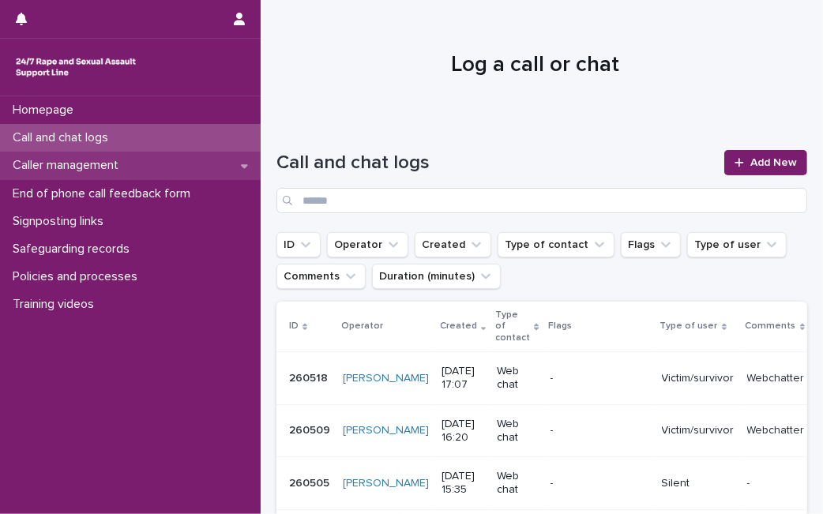
click at [192, 159] on div "Caller management" at bounding box center [130, 166] width 261 height 28
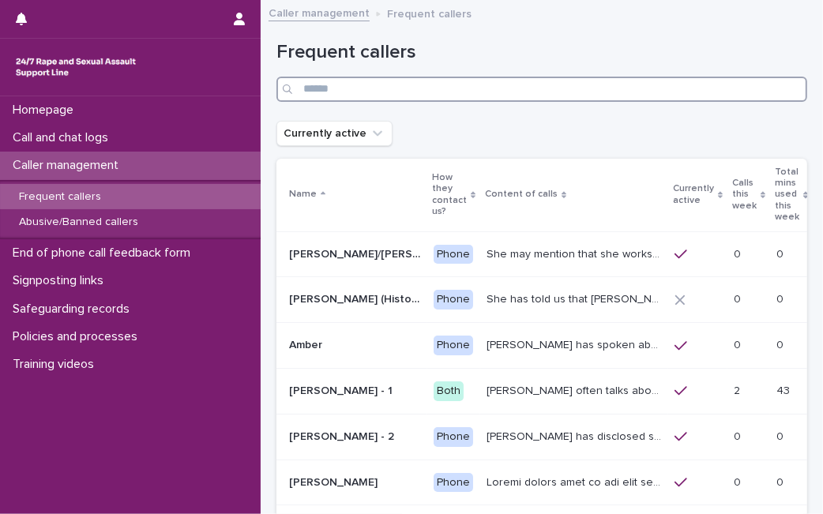
click at [351, 93] on input "Search" at bounding box center [542, 89] width 531 height 25
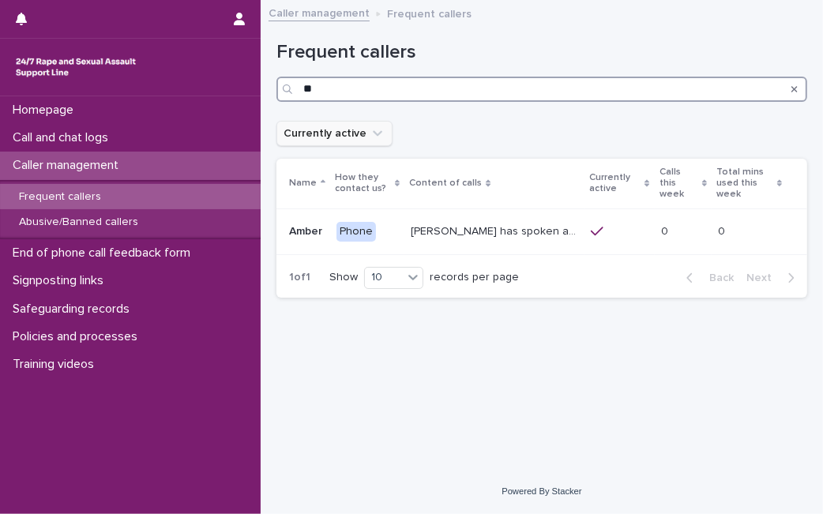
type input "*"
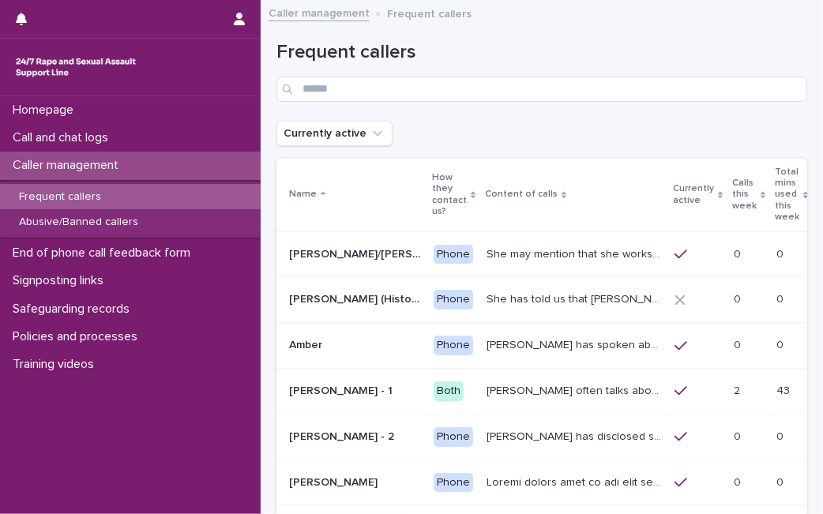
click at [523, 382] on p "Amy often talks about being raped a night before or 2 weeks ago or a month ago.…" at bounding box center [576, 390] width 179 height 17
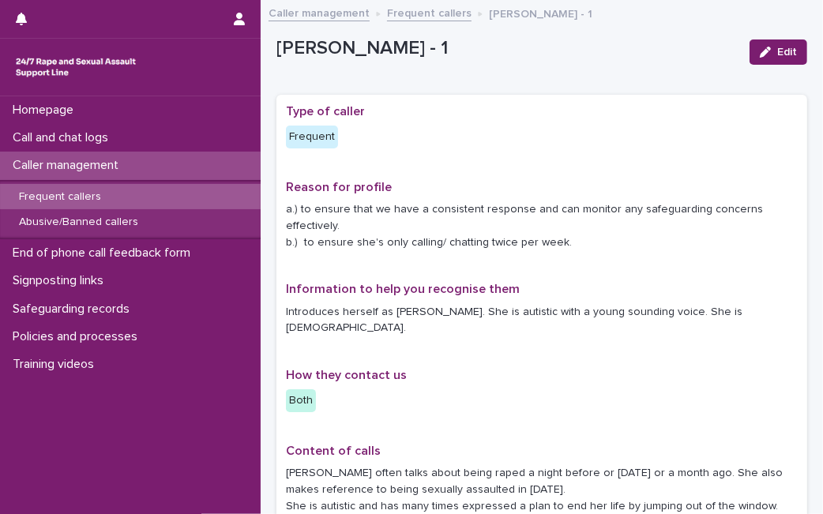
click at [509, 119] on div "**********" at bounding box center [542, 522] width 512 height 837
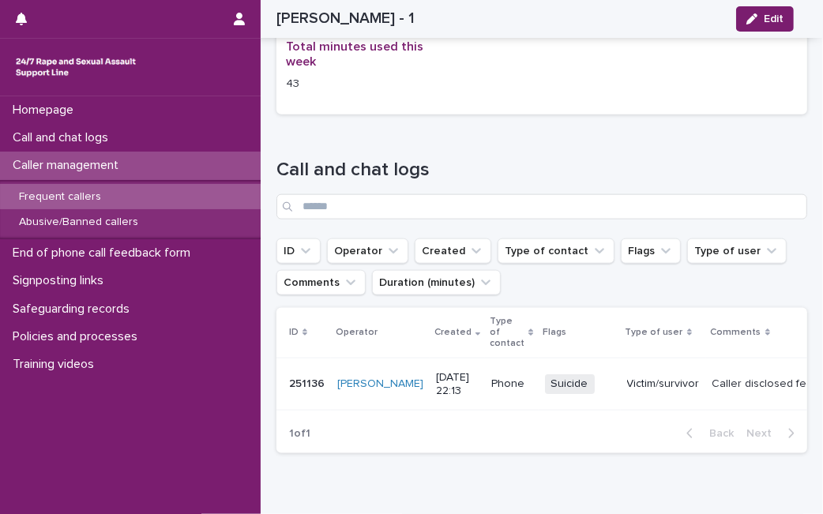
scroll to position [1123, 0]
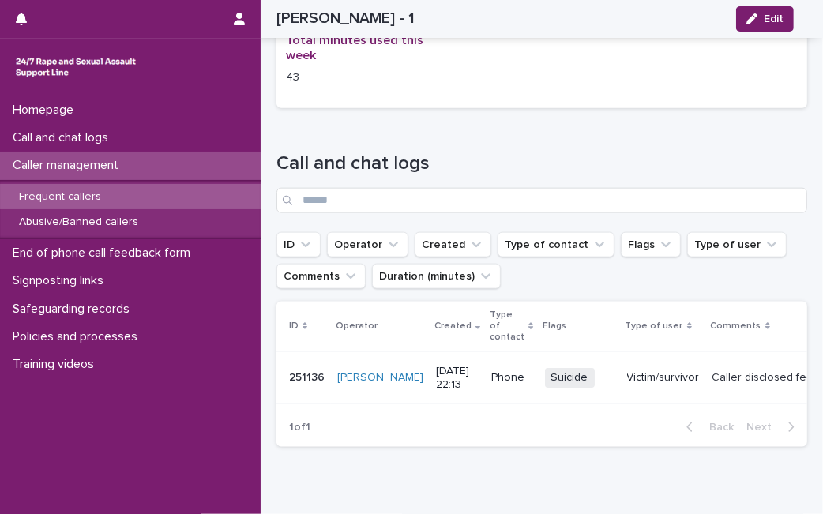
click at [627, 371] on p "Victim/survivor" at bounding box center [663, 377] width 73 height 13
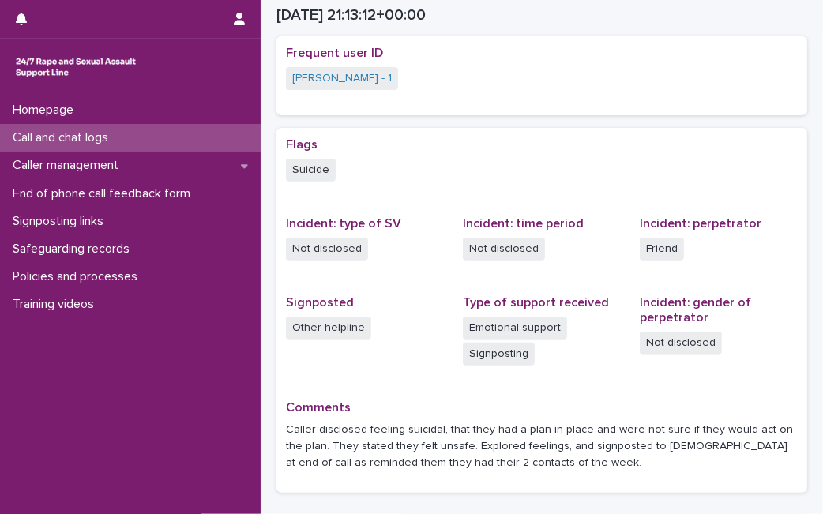
scroll to position [321, 0]
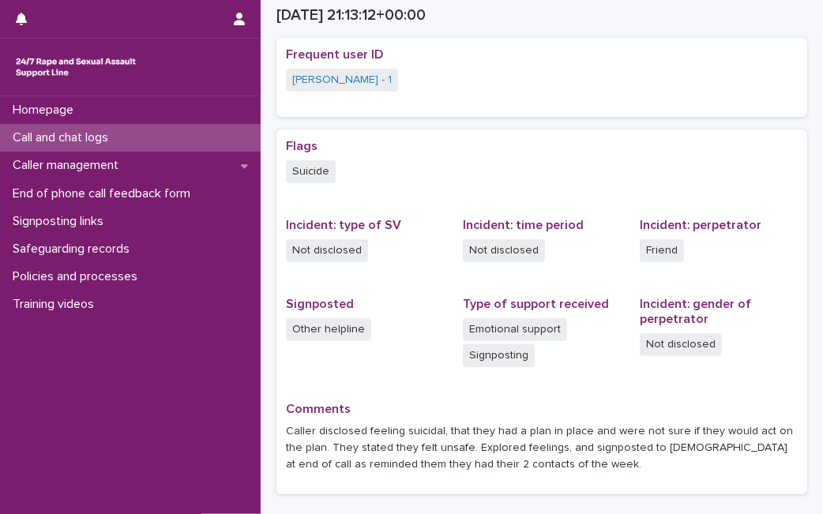
click at [137, 141] on div "Call and chat logs" at bounding box center [130, 138] width 261 height 28
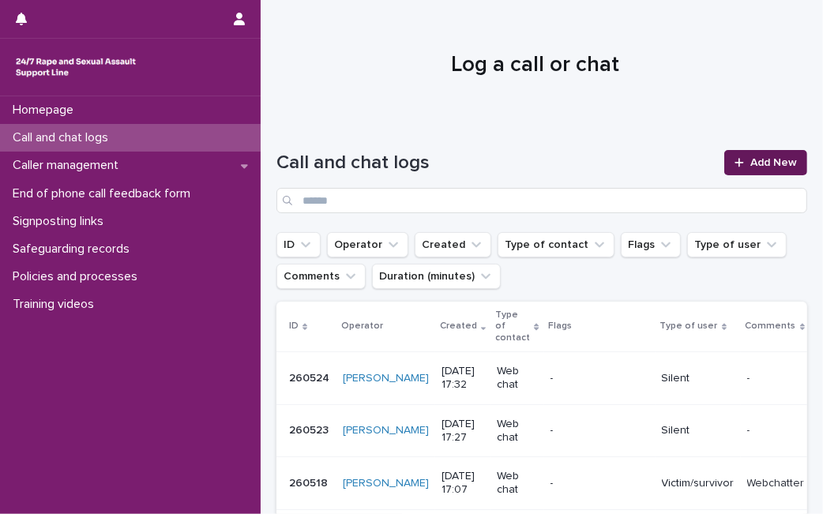
click at [751, 159] on span "Add New" at bounding box center [774, 162] width 47 height 11
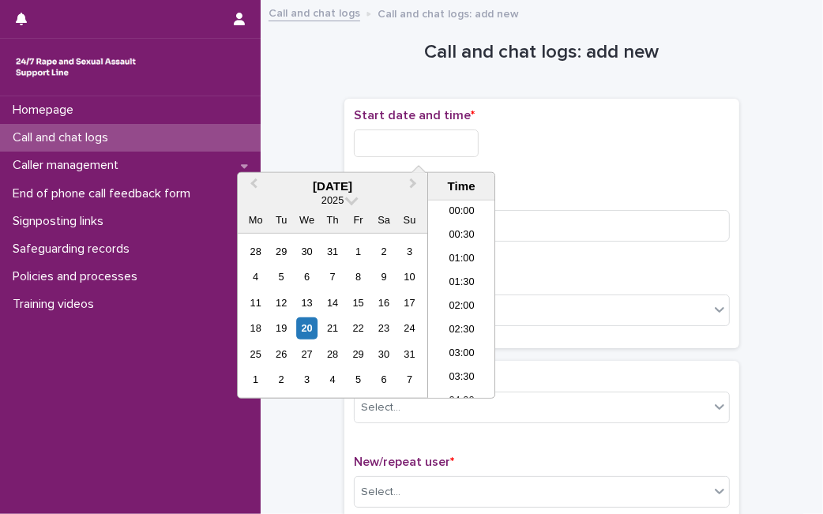
click at [472, 154] on input "text" at bounding box center [416, 144] width 125 height 28
click at [311, 333] on div "20" at bounding box center [306, 328] width 21 height 21
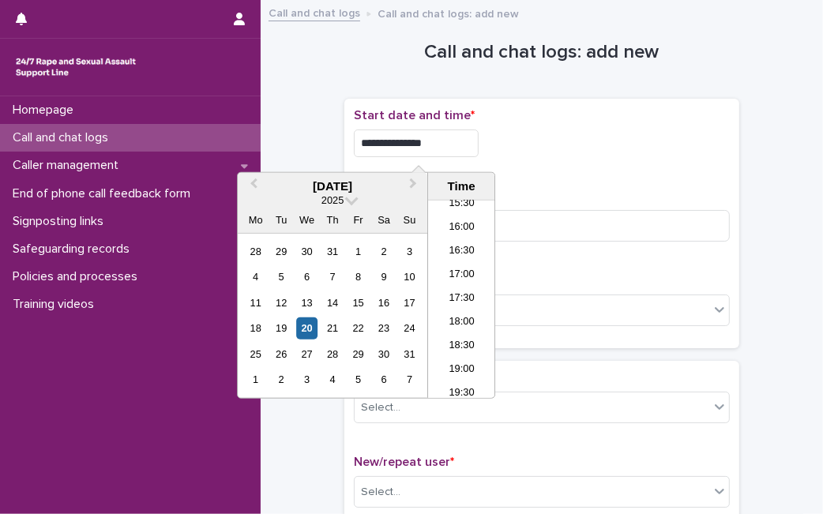
click at [452, 145] on input "**********" at bounding box center [416, 144] width 125 height 28
type input "**********"
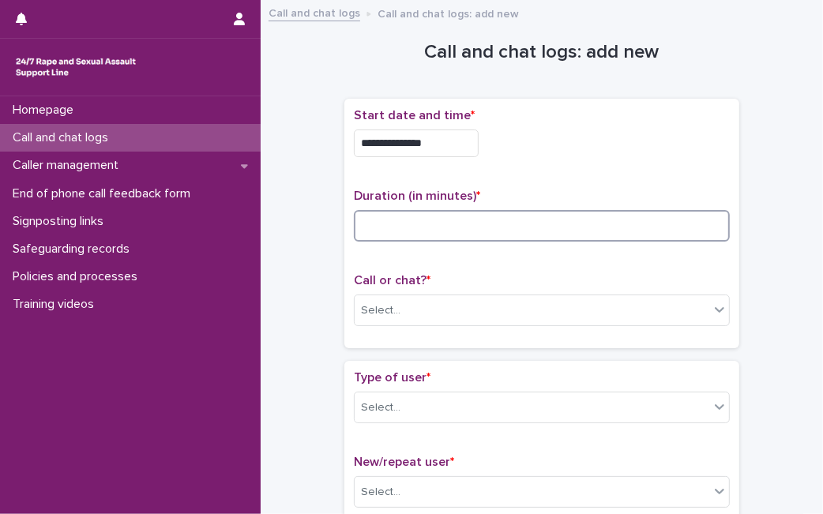
click at [534, 220] on input at bounding box center [542, 226] width 376 height 32
click at [449, 326] on div "Call or chat? * Select..." at bounding box center [542, 306] width 376 height 66
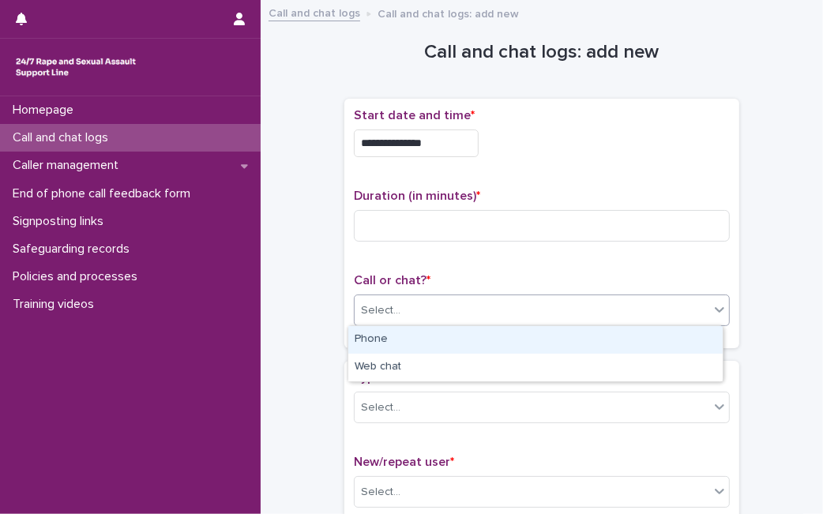
click at [467, 303] on div "Select..." at bounding box center [532, 311] width 355 height 26
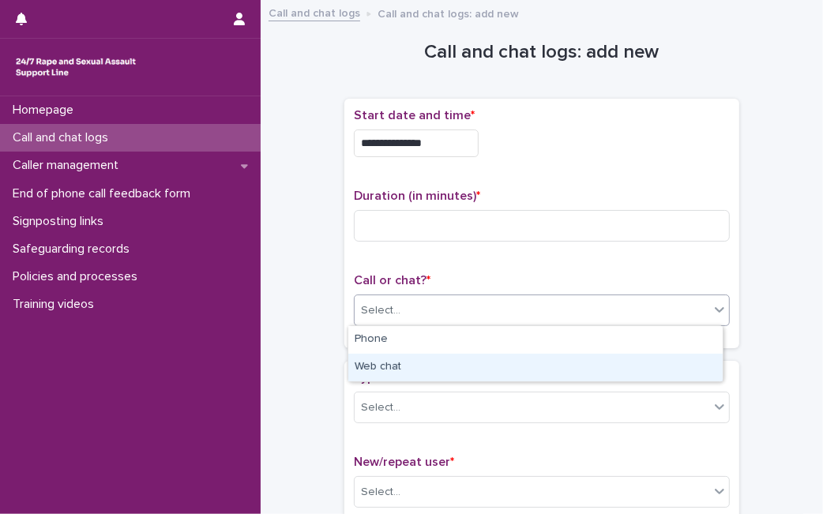
click at [437, 363] on div "Web chat" at bounding box center [535, 368] width 374 height 28
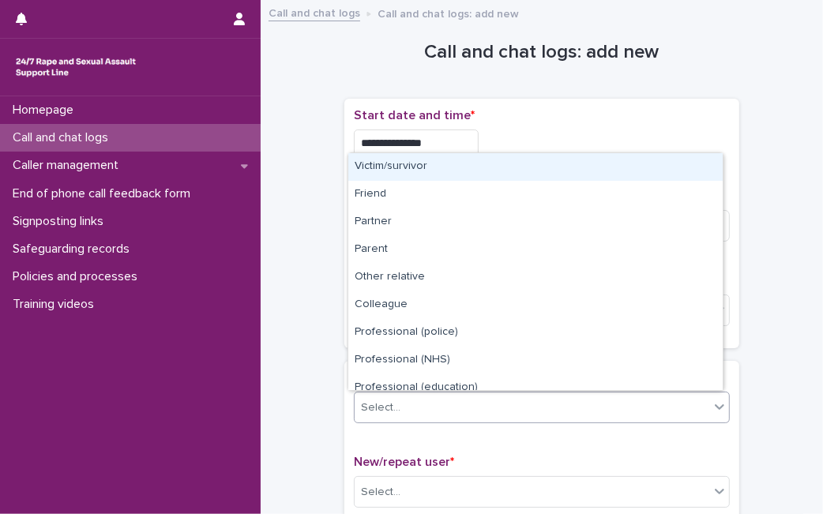
click at [440, 404] on div "Select..." at bounding box center [532, 408] width 355 height 26
click at [651, 166] on div "Victim/survivor" at bounding box center [535, 167] width 374 height 28
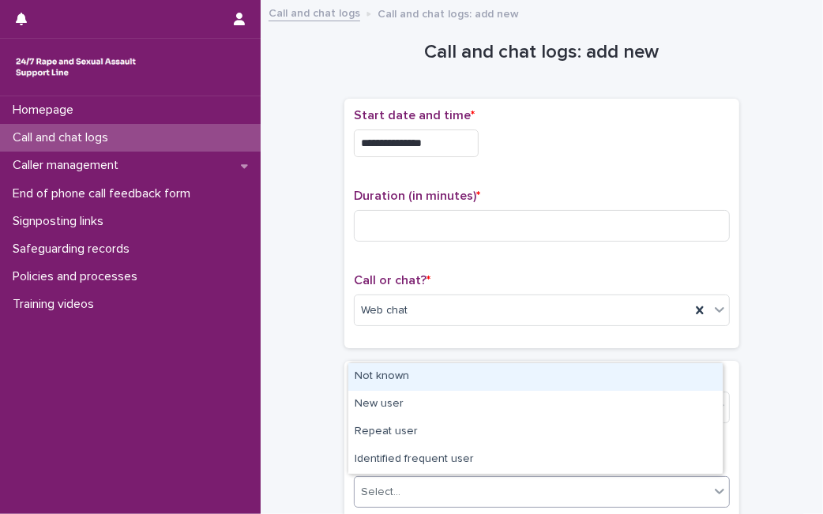
click at [459, 496] on div "Select..." at bounding box center [532, 493] width 355 height 26
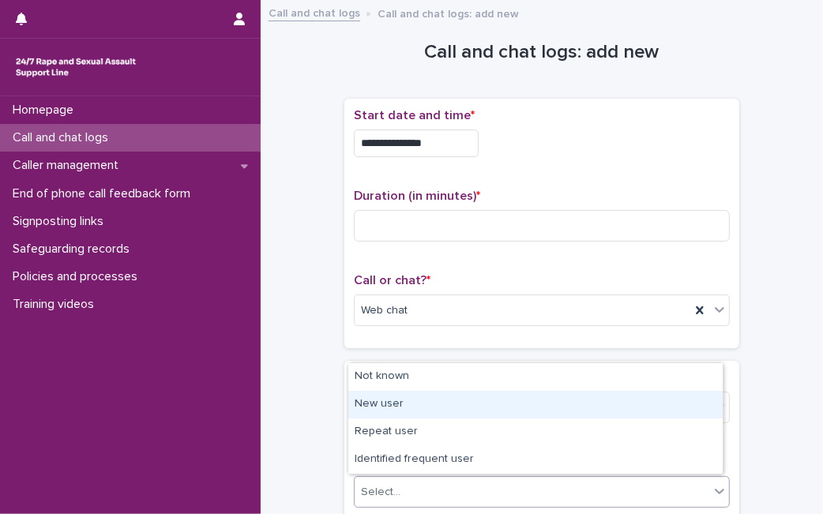
click at [510, 405] on div "New user" at bounding box center [535, 405] width 374 height 28
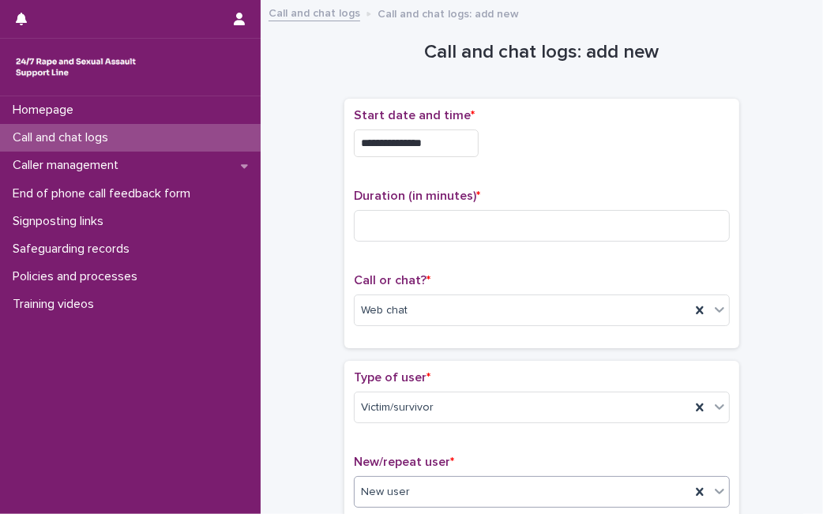
scroll to position [450, 0]
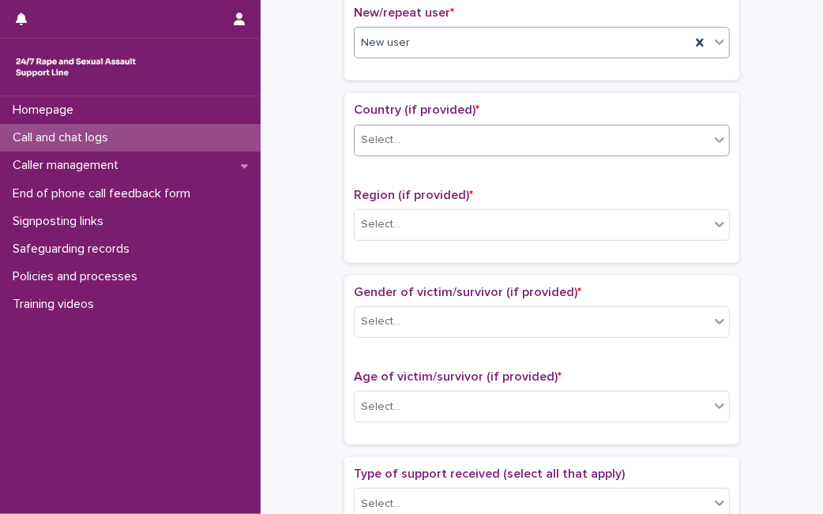
click at [611, 134] on div "Select..." at bounding box center [532, 140] width 355 height 26
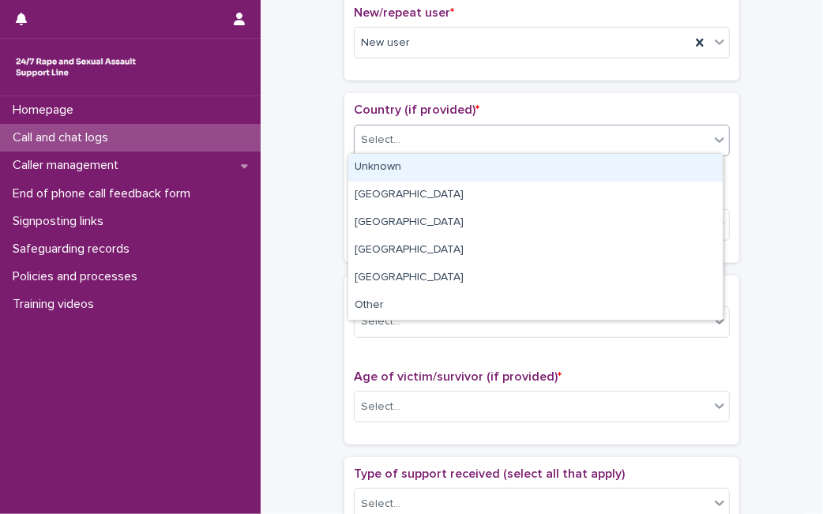
click at [576, 178] on div "Unknown" at bounding box center [535, 168] width 374 height 28
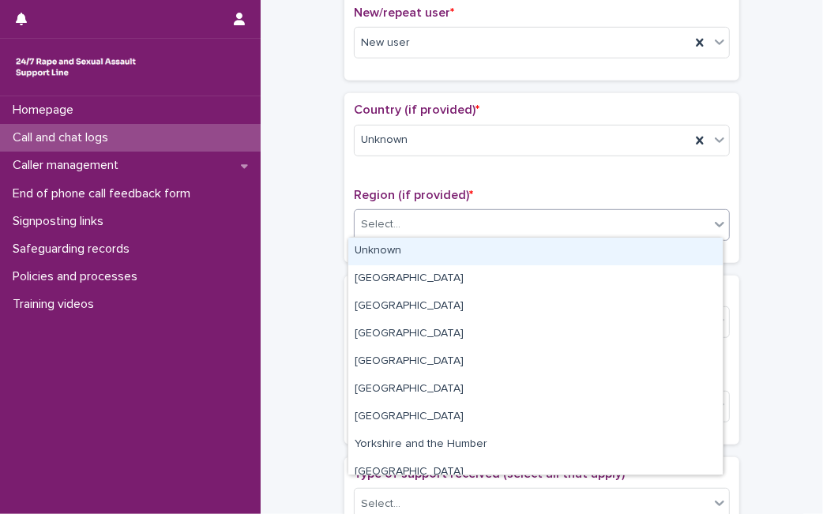
click at [537, 224] on div "Select..." at bounding box center [532, 225] width 355 height 26
click at [522, 247] on div "Unknown" at bounding box center [535, 252] width 374 height 28
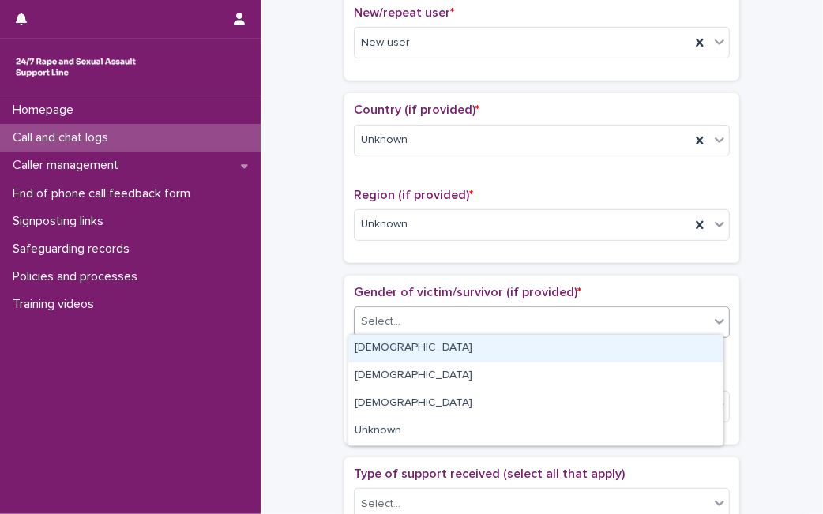
click at [477, 310] on div "Select..." at bounding box center [532, 322] width 355 height 26
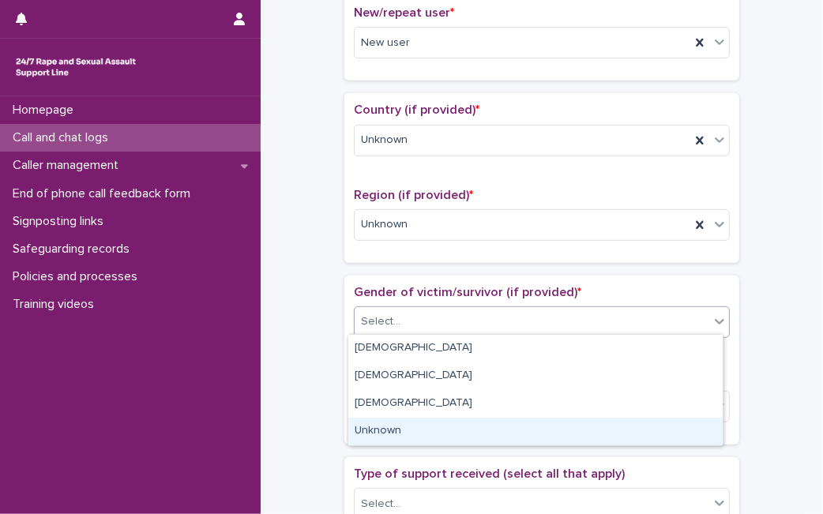
click at [448, 443] on div "Unknown" at bounding box center [535, 432] width 374 height 28
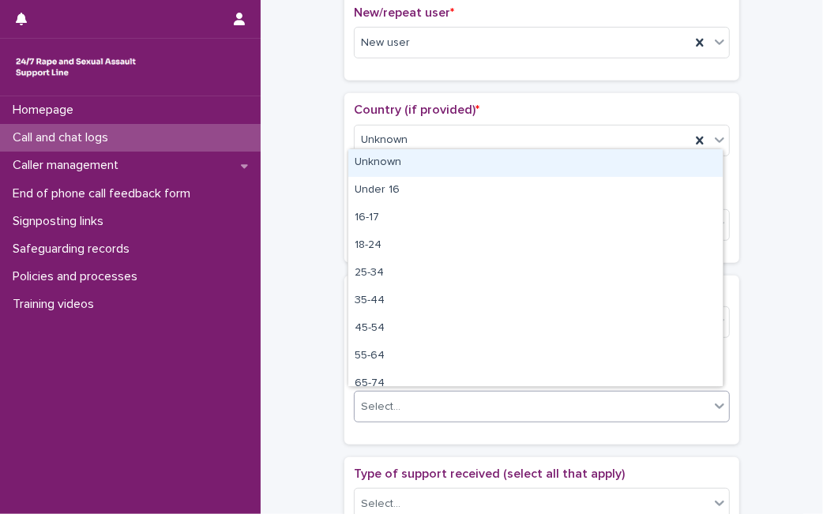
click at [557, 153] on body "**********" at bounding box center [411, 257] width 823 height 514
click at [557, 153] on div "Unknown" at bounding box center [535, 163] width 374 height 28
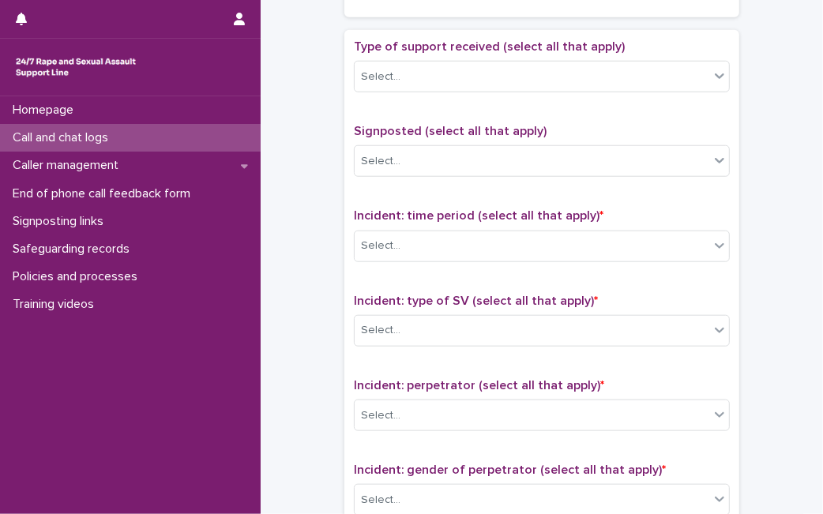
scroll to position [879, 0]
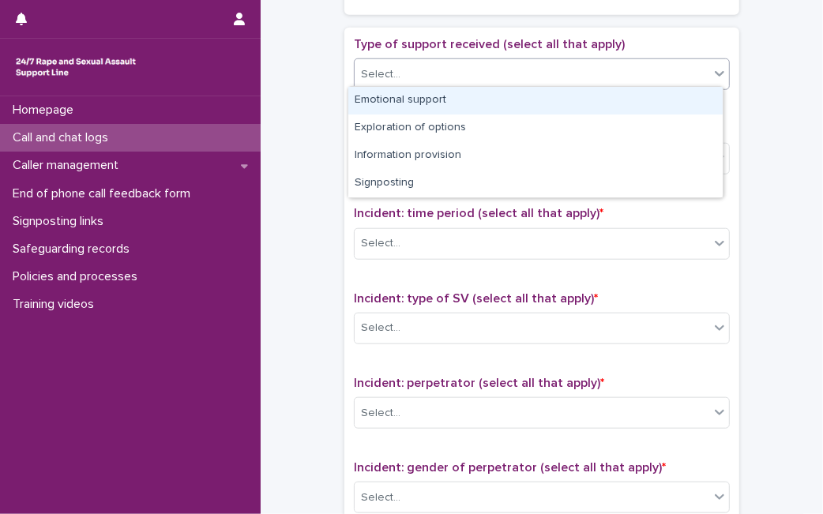
drag, startPoint x: 693, startPoint y: 66, endPoint x: 665, endPoint y: 104, distance: 47.6
click at [665, 104] on body "**********" at bounding box center [411, 257] width 823 height 514
click at [665, 104] on div "Emotional support" at bounding box center [535, 101] width 374 height 28
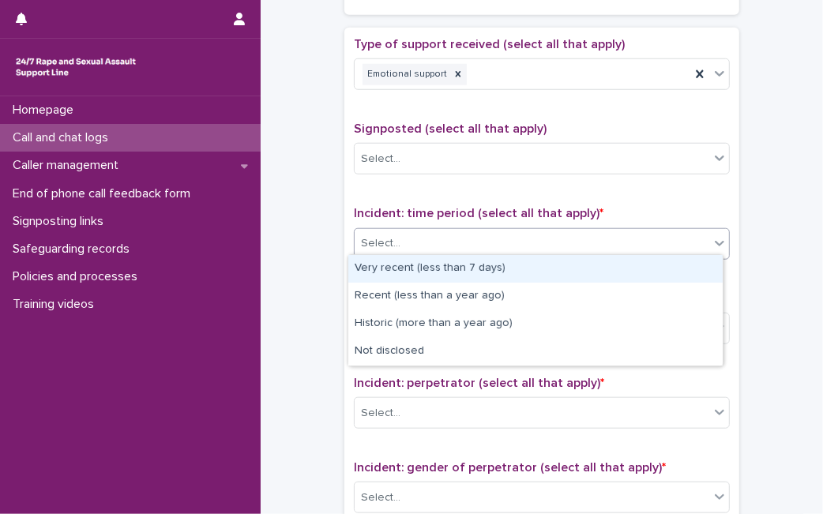
click at [424, 250] on div "Select..." at bounding box center [532, 244] width 355 height 26
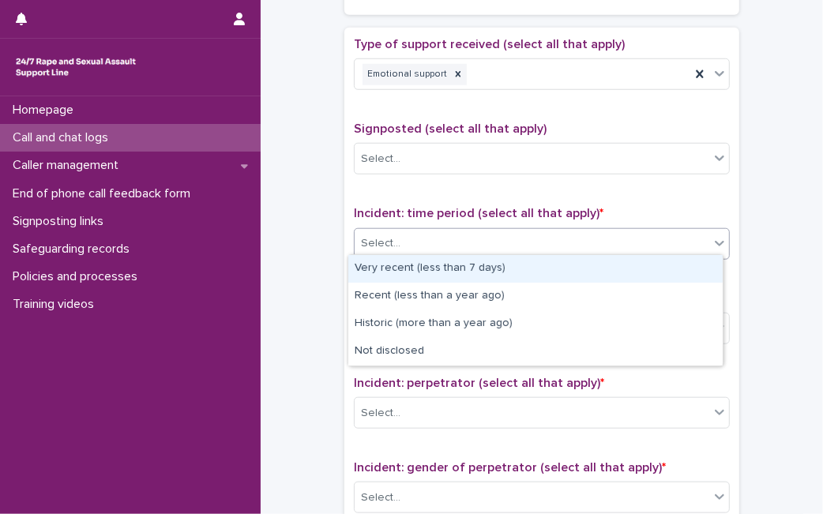
click at [440, 240] on div "Select..." at bounding box center [532, 244] width 355 height 26
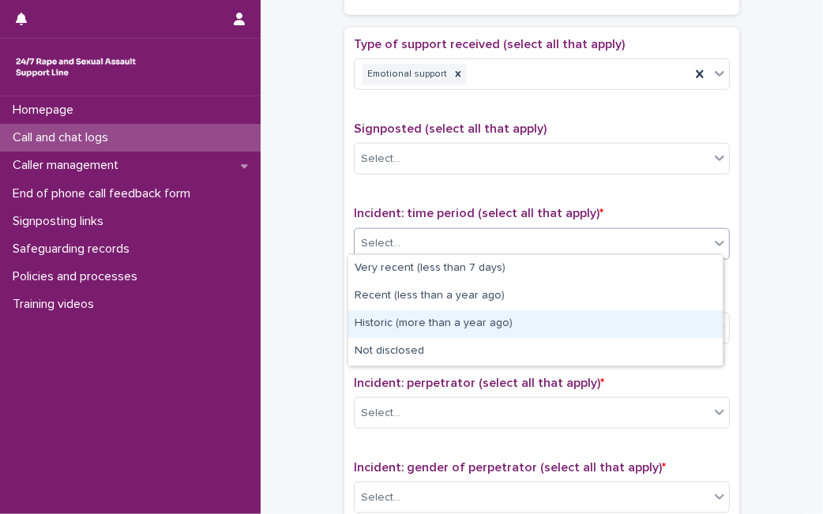
click at [431, 327] on div "Historic (more than a year ago)" at bounding box center [535, 324] width 374 height 28
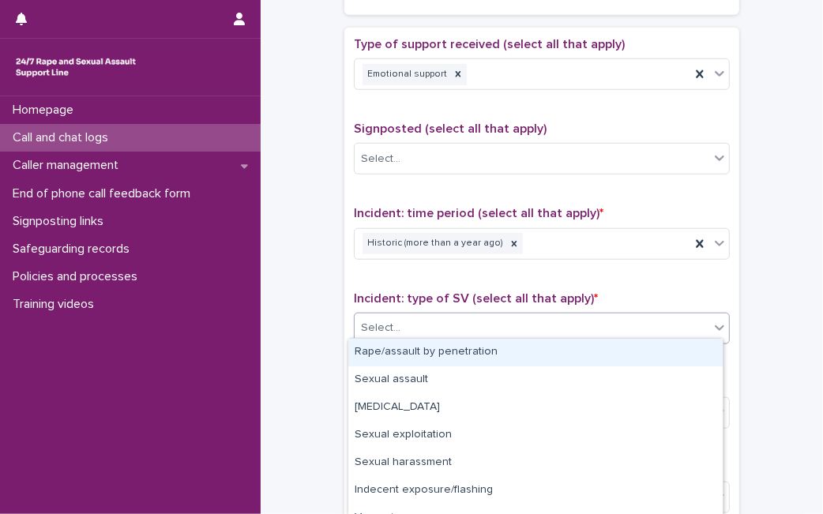
click at [431, 327] on div "Select..." at bounding box center [532, 328] width 355 height 26
click at [412, 356] on div "Rape/assault by penetration" at bounding box center [535, 353] width 374 height 28
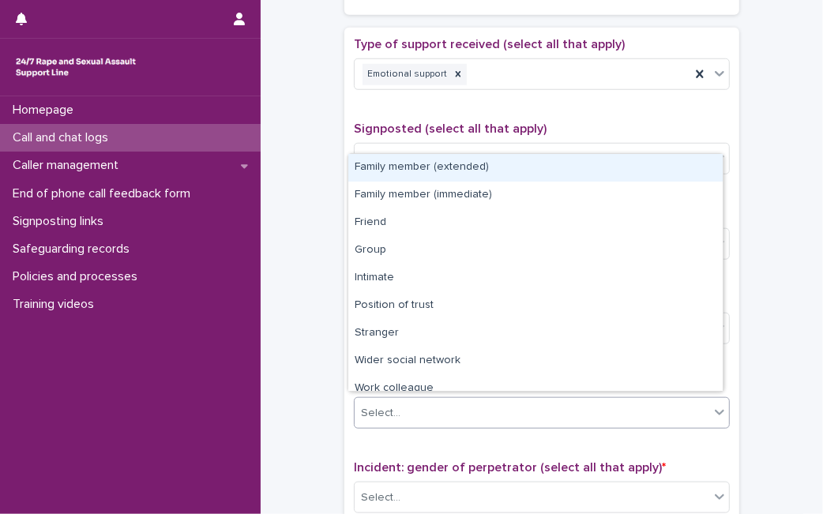
click at [471, 416] on div "Select..." at bounding box center [532, 414] width 355 height 26
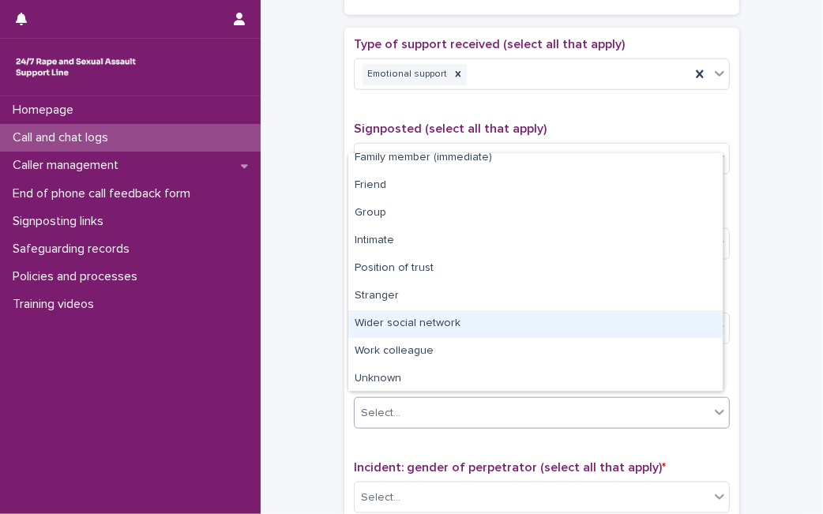
scroll to position [67, 0]
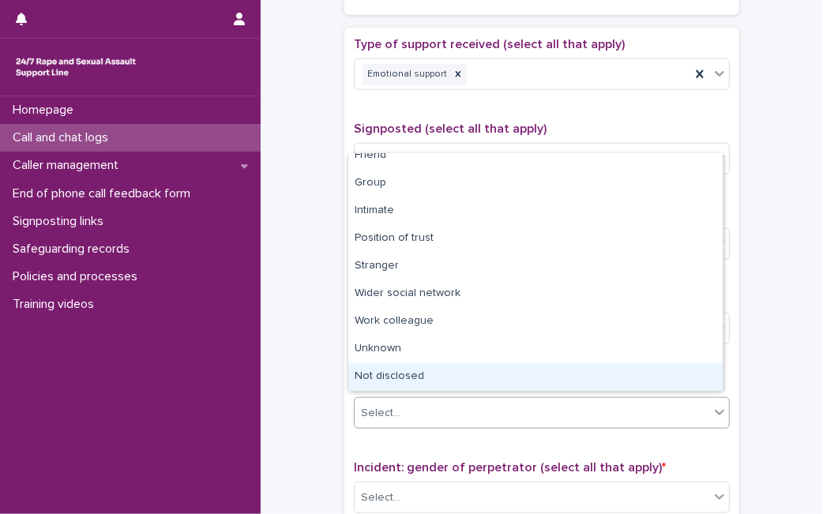
click at [657, 369] on div "Not disclosed" at bounding box center [535, 377] width 374 height 28
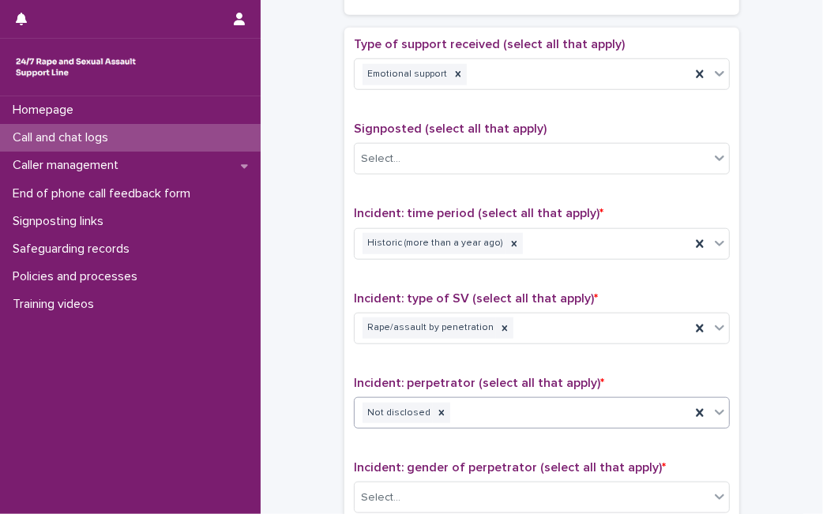
scroll to position [1226, 0]
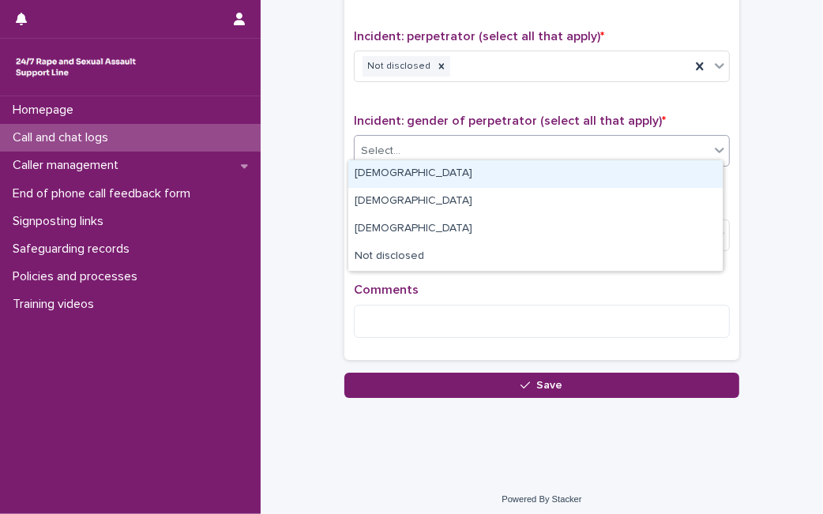
click at [630, 138] on div "Select..." at bounding box center [532, 151] width 355 height 26
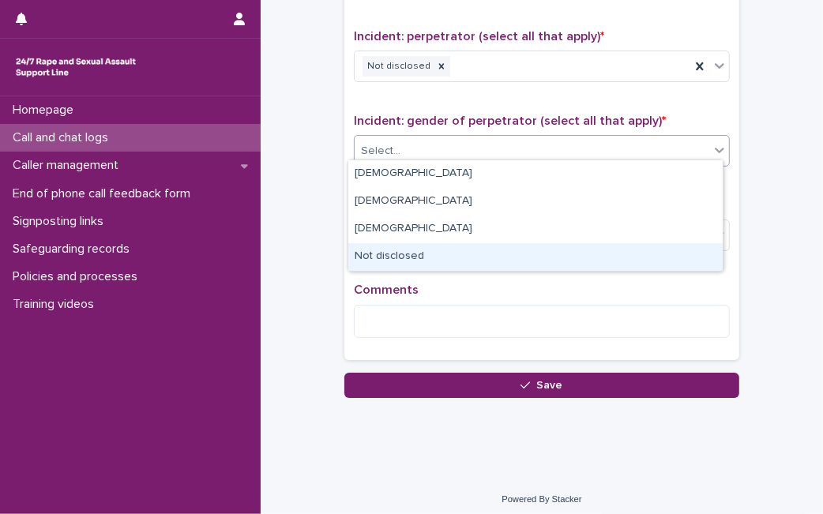
click at [502, 243] on div "Not disclosed" at bounding box center [535, 257] width 374 height 28
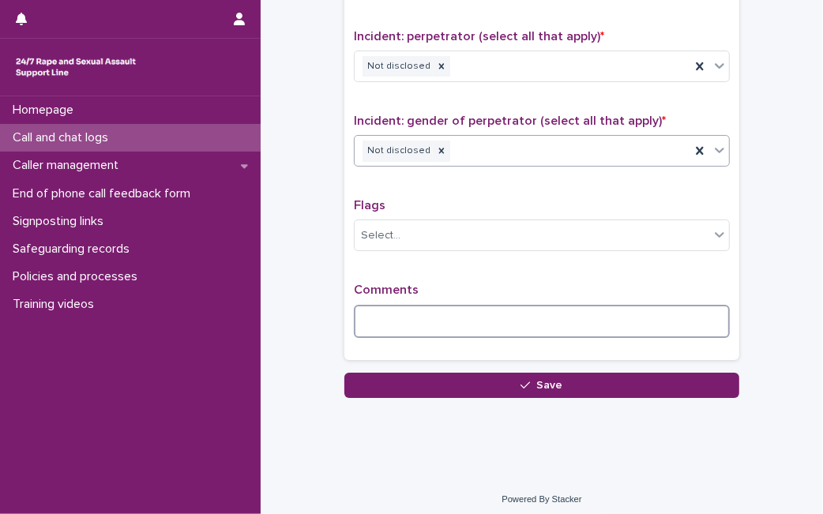
click at [445, 312] on textarea at bounding box center [542, 321] width 376 height 33
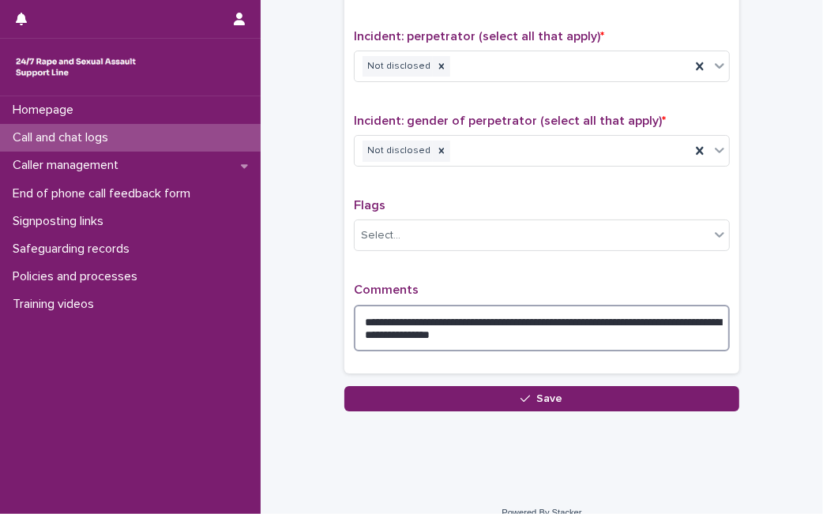
type textarea "**********"
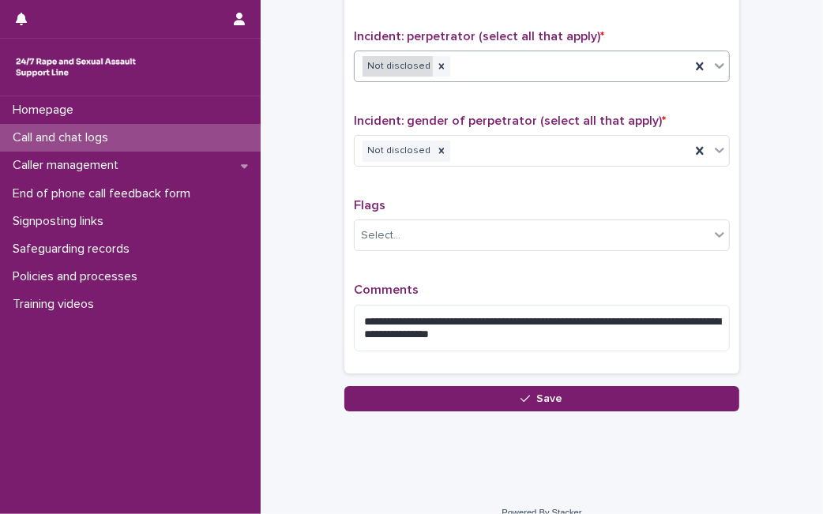
click at [416, 62] on div "Not disclosed" at bounding box center [398, 66] width 70 height 21
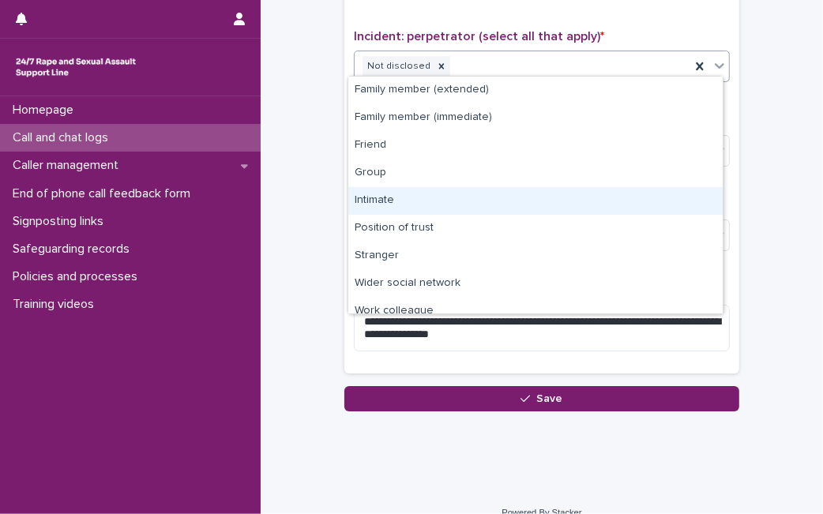
click at [377, 211] on div "Intimate" at bounding box center [535, 201] width 374 height 28
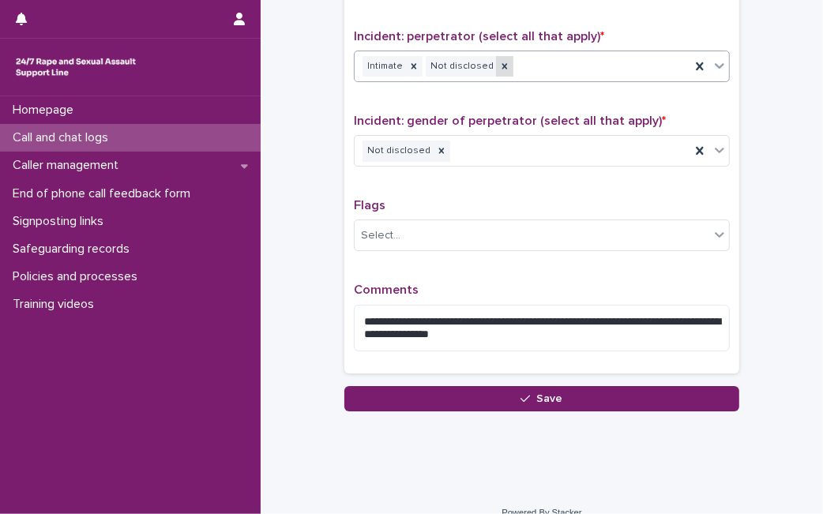
click at [496, 59] on div at bounding box center [504, 66] width 17 height 21
click at [439, 149] on icon at bounding box center [442, 152] width 6 height 6
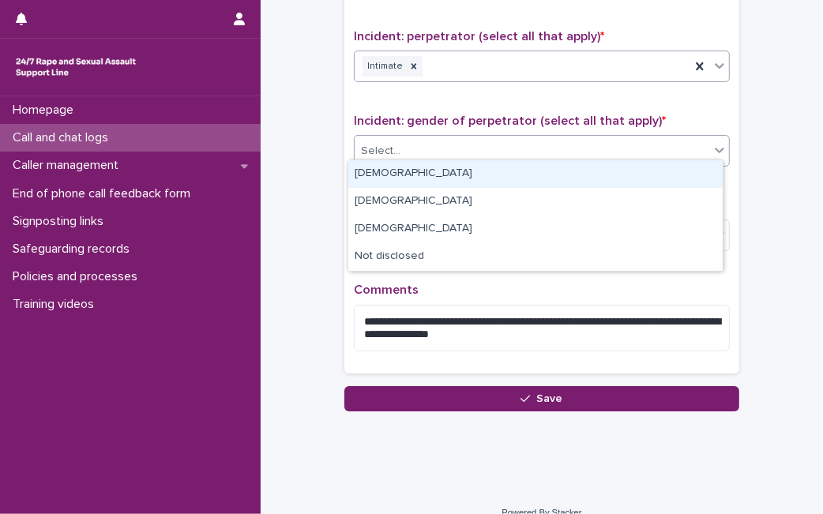
click at [427, 142] on div "Select..." at bounding box center [532, 151] width 355 height 26
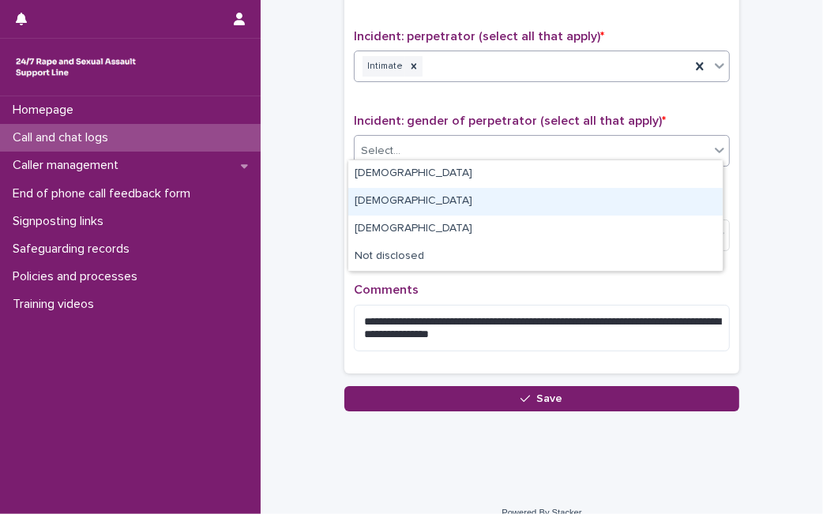
click at [403, 197] on div "Female" at bounding box center [535, 202] width 374 height 28
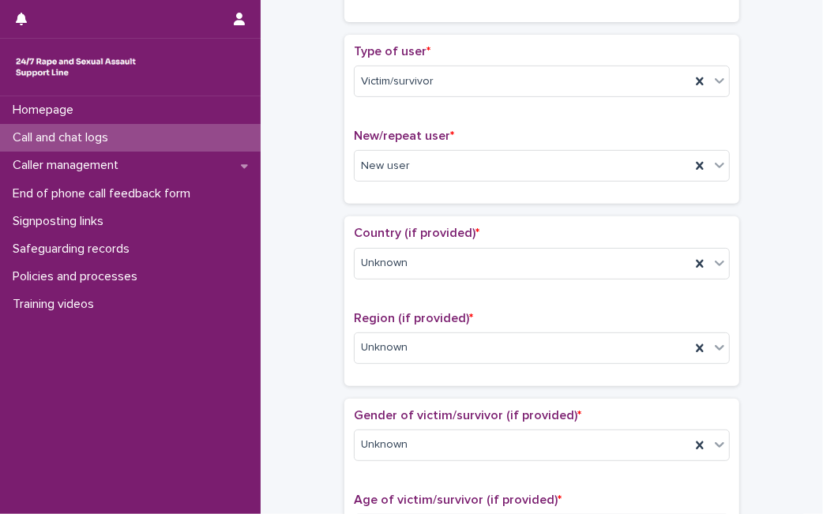
scroll to position [0, 0]
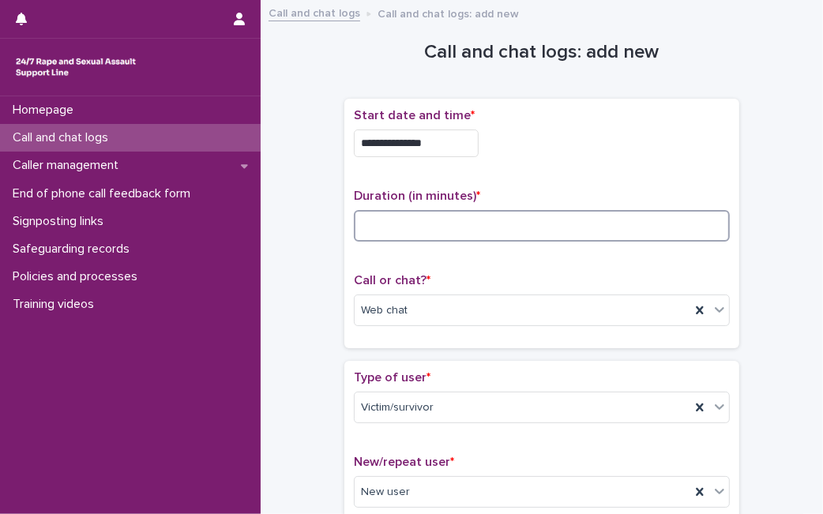
click at [598, 231] on input at bounding box center [542, 226] width 376 height 32
click at [466, 214] on input at bounding box center [542, 226] width 376 height 32
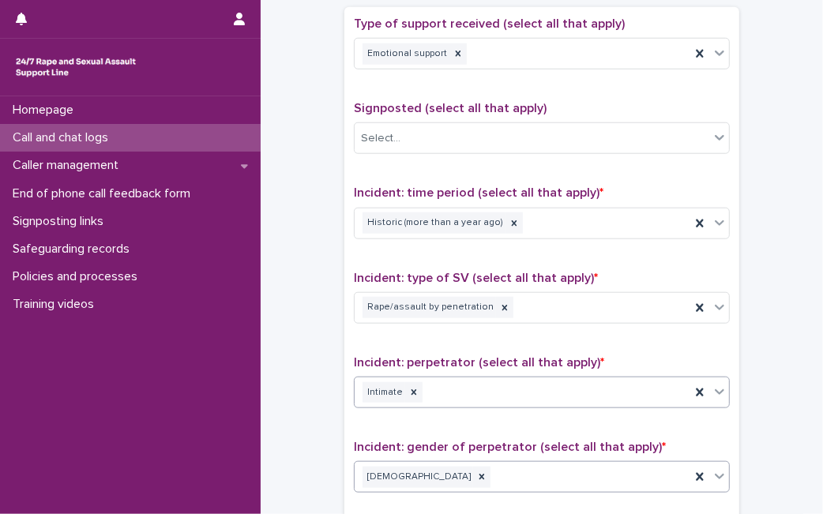
scroll to position [1240, 0]
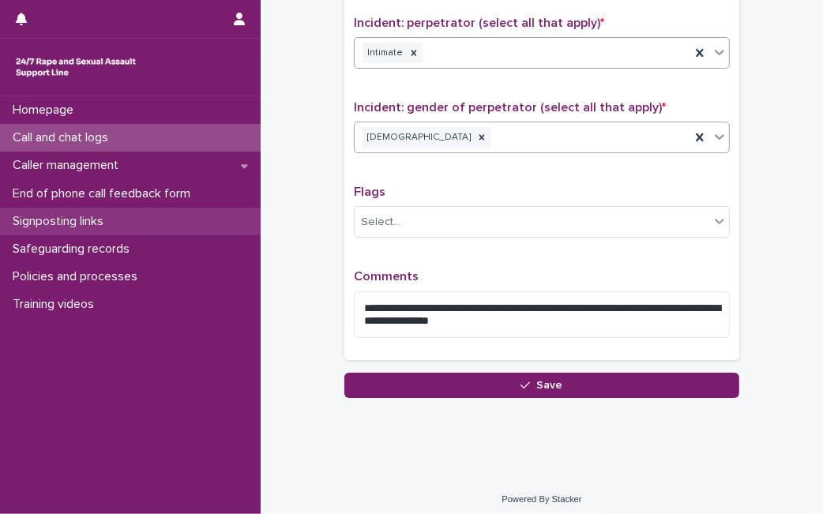
type input "**"
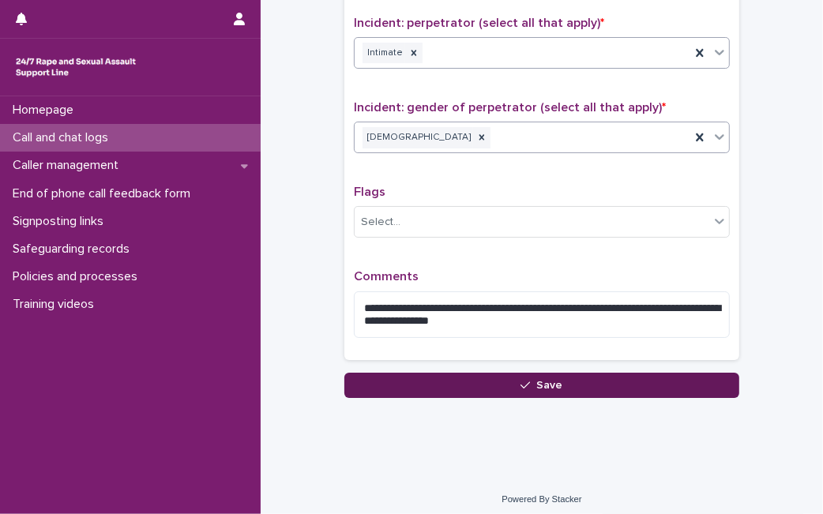
click at [403, 378] on button "Save" at bounding box center [541, 385] width 395 height 25
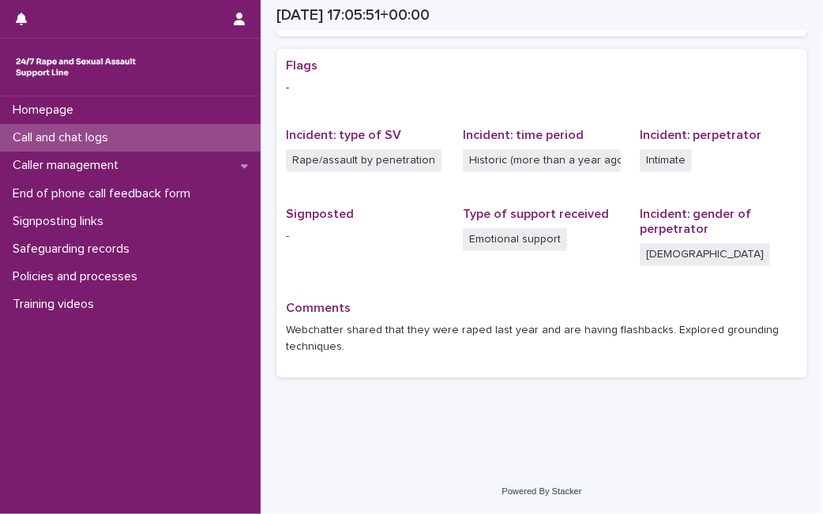
scroll to position [309, 0]
click at [115, 128] on div "Call and chat logs" at bounding box center [130, 138] width 261 height 28
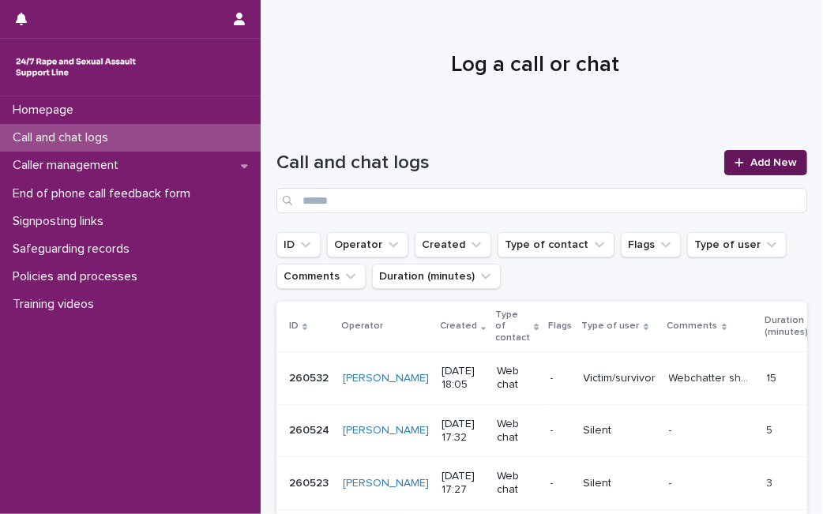
click at [766, 164] on span "Add New" at bounding box center [774, 162] width 47 height 11
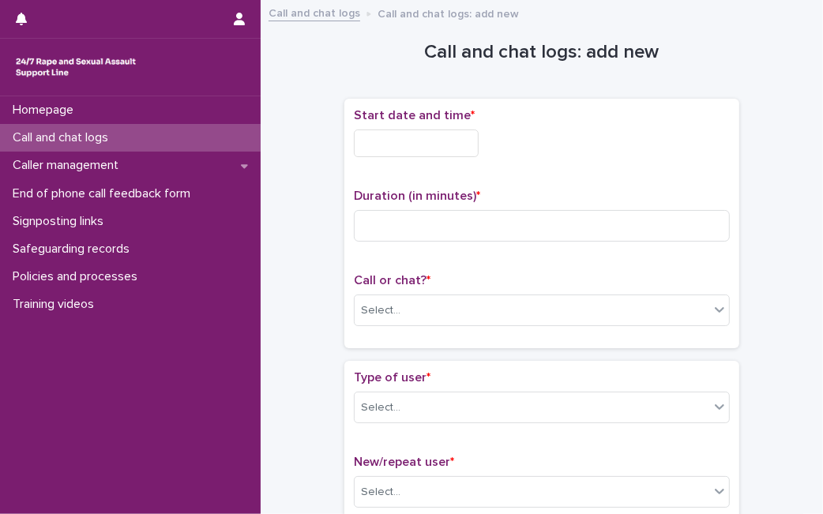
click at [422, 159] on div "Start date and time *" at bounding box center [542, 139] width 376 height 62
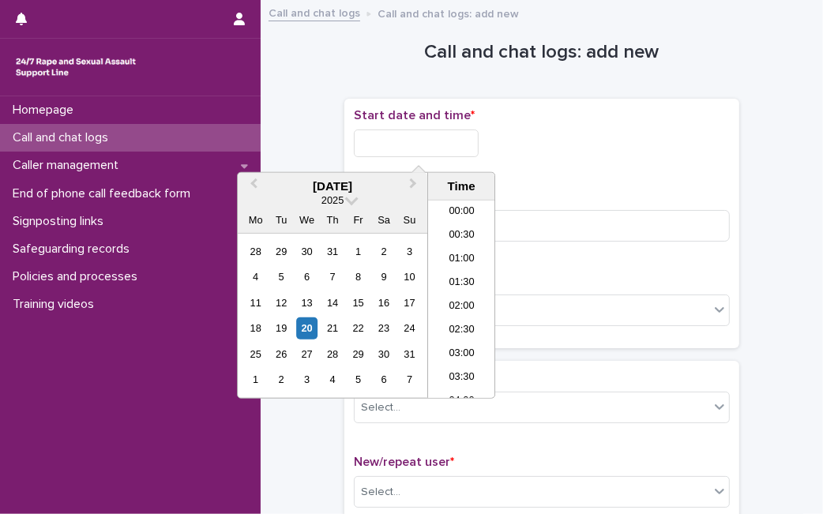
scroll to position [766, 0]
click at [423, 152] on input "text" at bounding box center [416, 144] width 125 height 28
click at [310, 327] on div "20" at bounding box center [306, 328] width 21 height 21
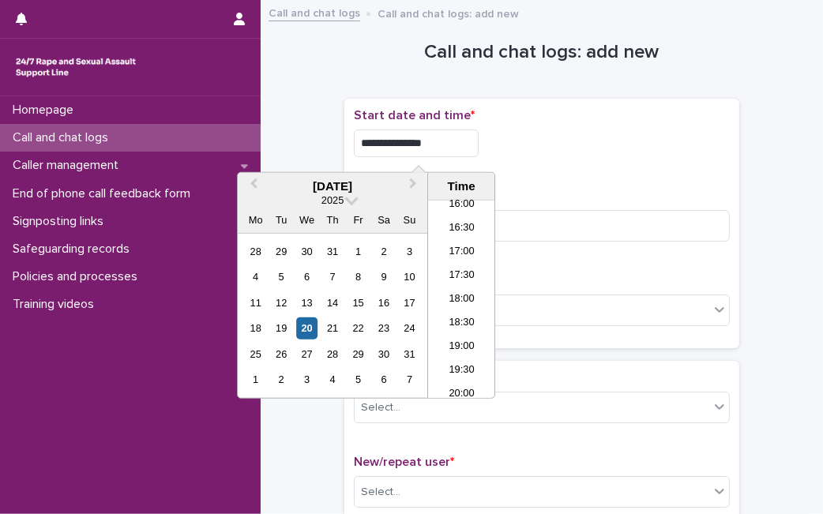
click at [454, 150] on input "**********" at bounding box center [416, 144] width 125 height 28
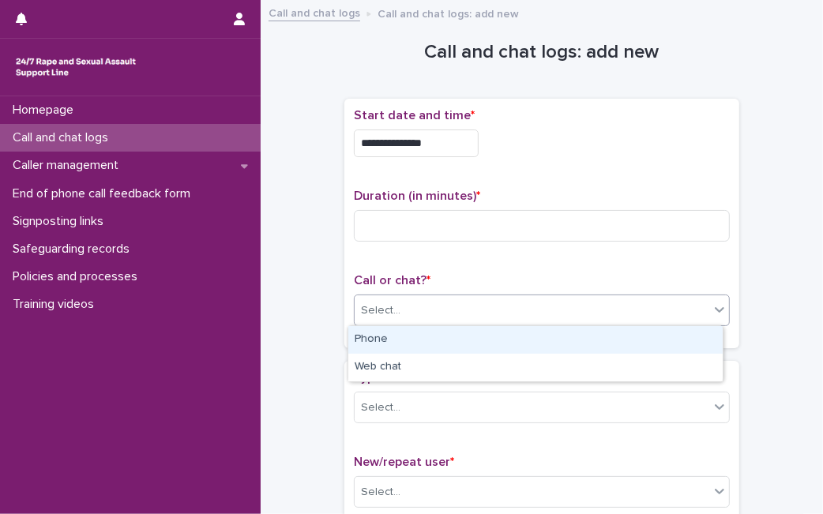
click at [546, 306] on div "Select..." at bounding box center [532, 311] width 355 height 26
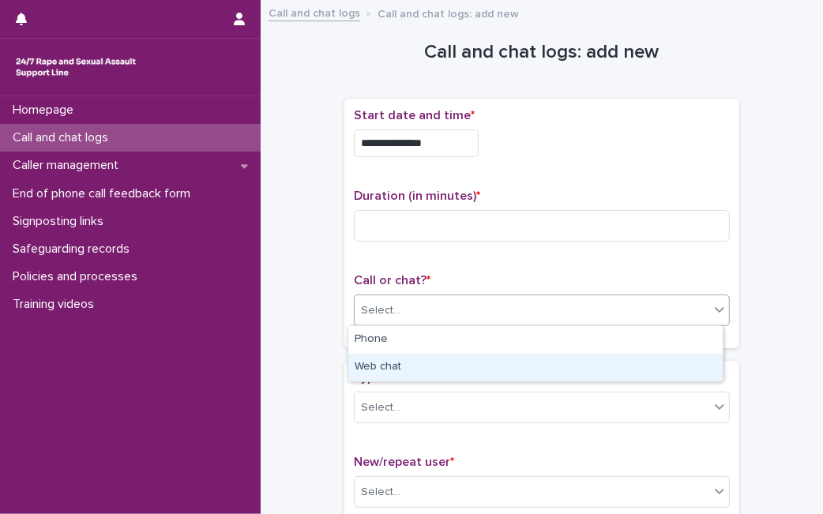
click at [477, 365] on div "Web chat" at bounding box center [535, 368] width 374 height 28
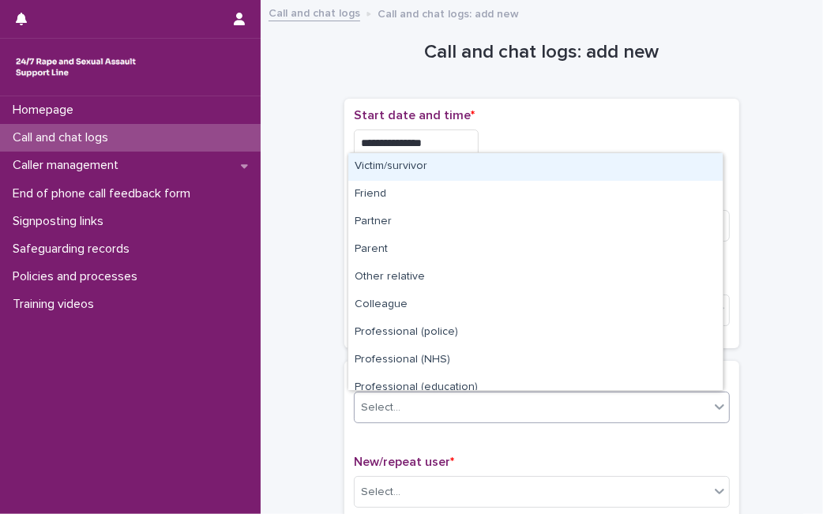
click at [444, 408] on div "Select..." at bounding box center [532, 408] width 355 height 26
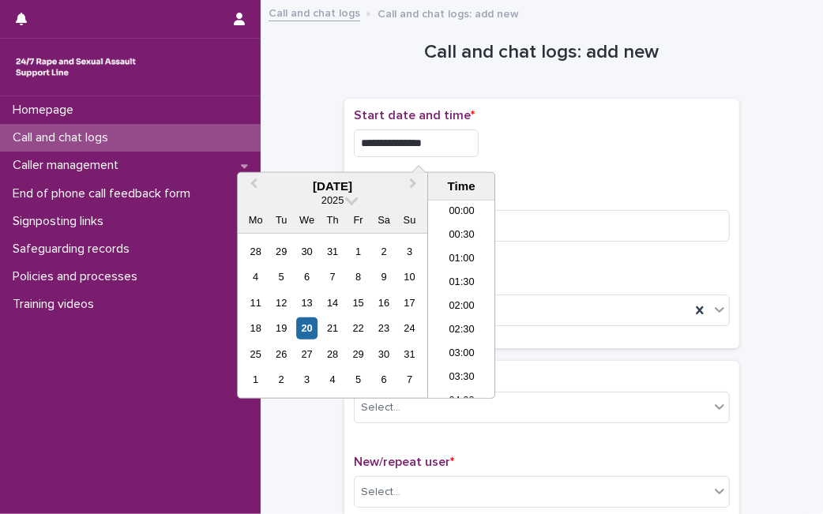
click at [446, 141] on input "**********" at bounding box center [416, 144] width 125 height 28
type input "**********"
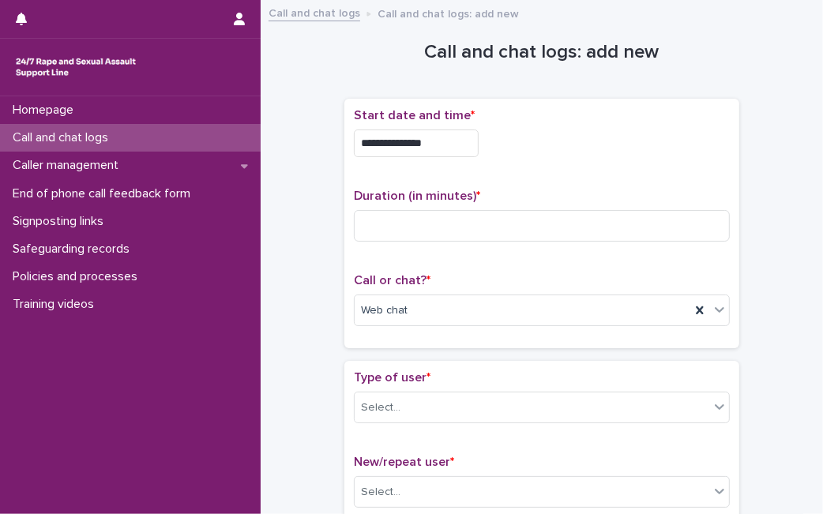
click at [610, 170] on div "**********" at bounding box center [542, 223] width 376 height 231
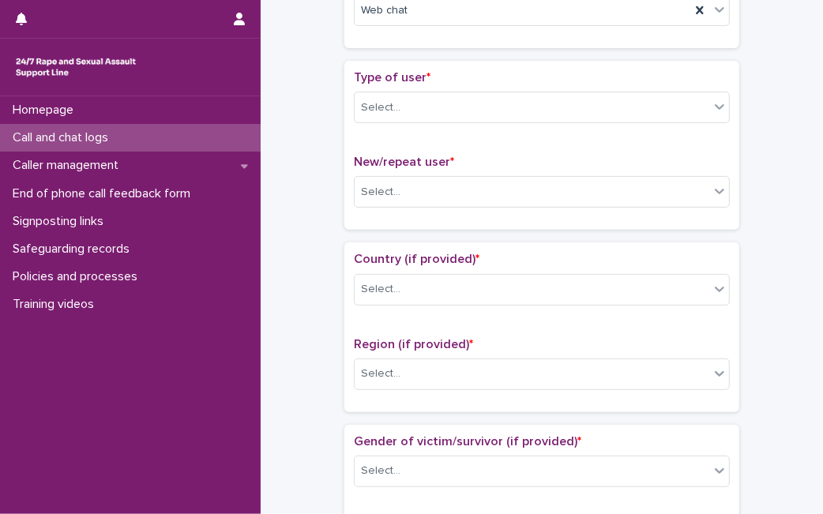
scroll to position [309, 0]
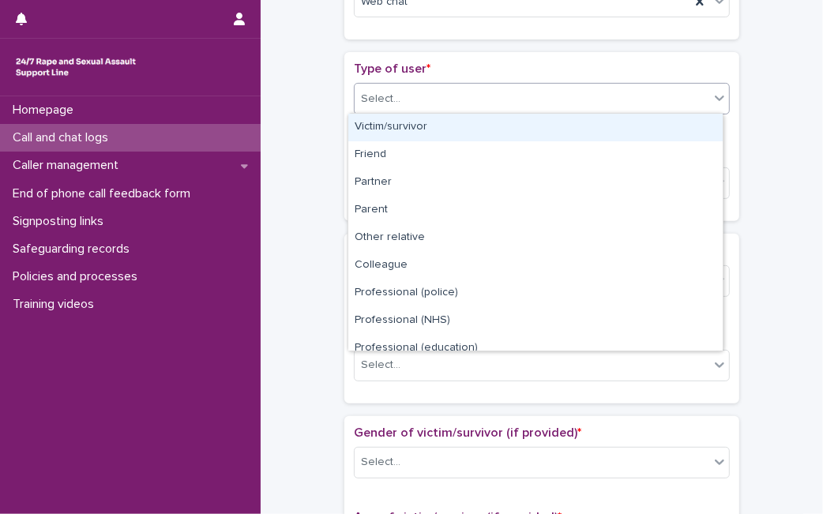
click at [613, 91] on div "Select..." at bounding box center [532, 99] width 355 height 26
click at [556, 131] on div "Victim/survivor" at bounding box center [535, 128] width 374 height 28
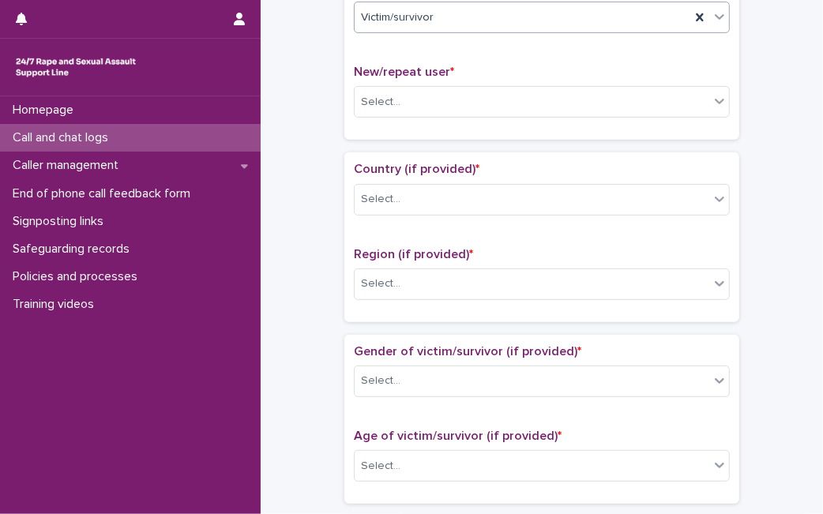
scroll to position [395, 0]
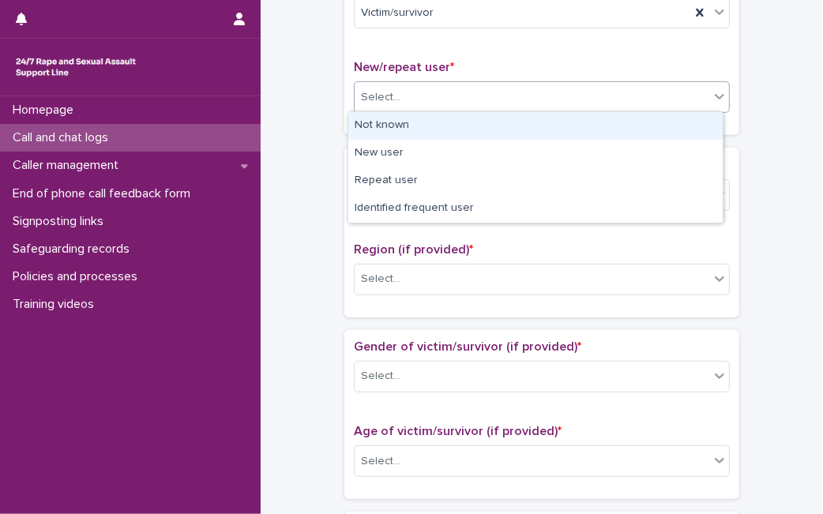
click at [626, 91] on div "Select..." at bounding box center [532, 98] width 355 height 26
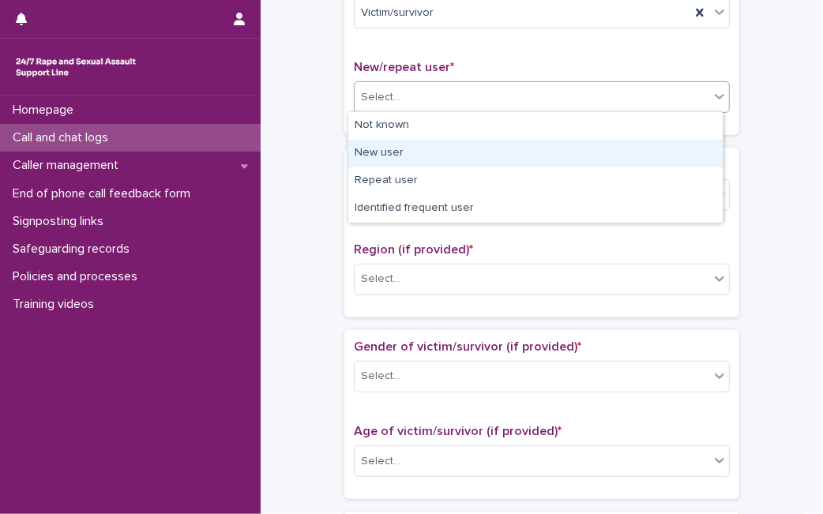
click at [574, 145] on div "New user" at bounding box center [535, 154] width 374 height 28
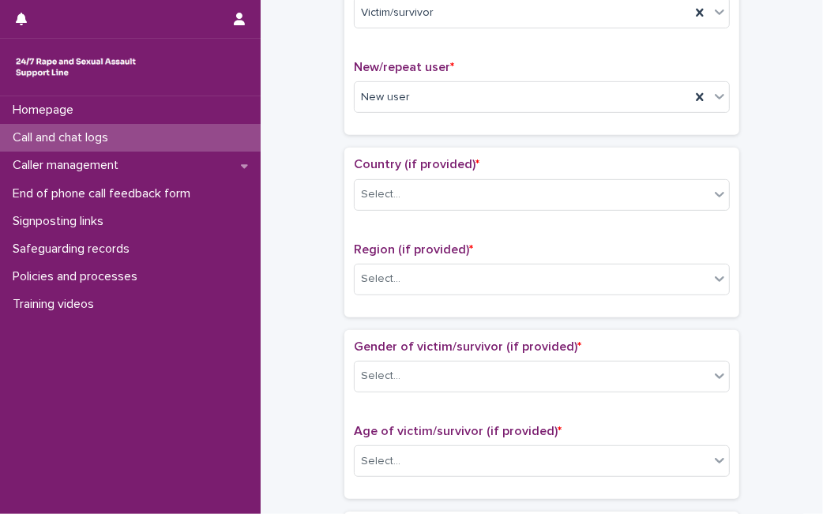
click at [548, 175] on div "Country (if provided) * Select..." at bounding box center [542, 190] width 376 height 66
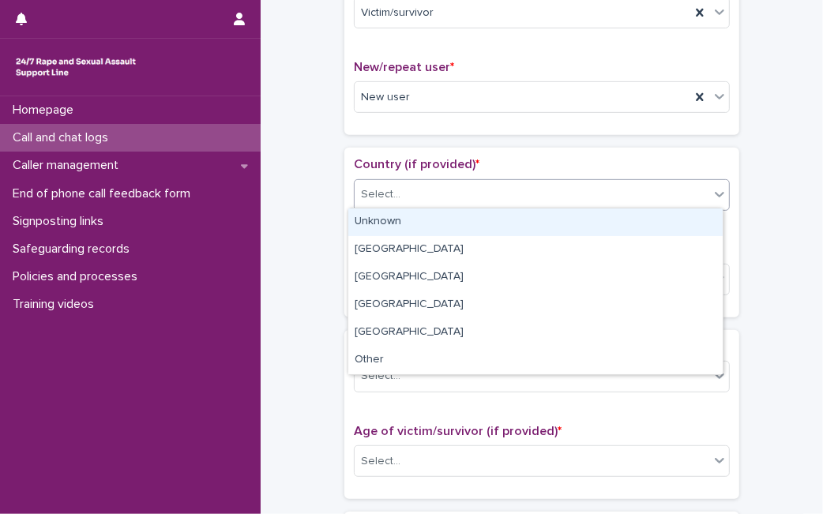
click at [527, 194] on div "Select..." at bounding box center [532, 195] width 355 height 26
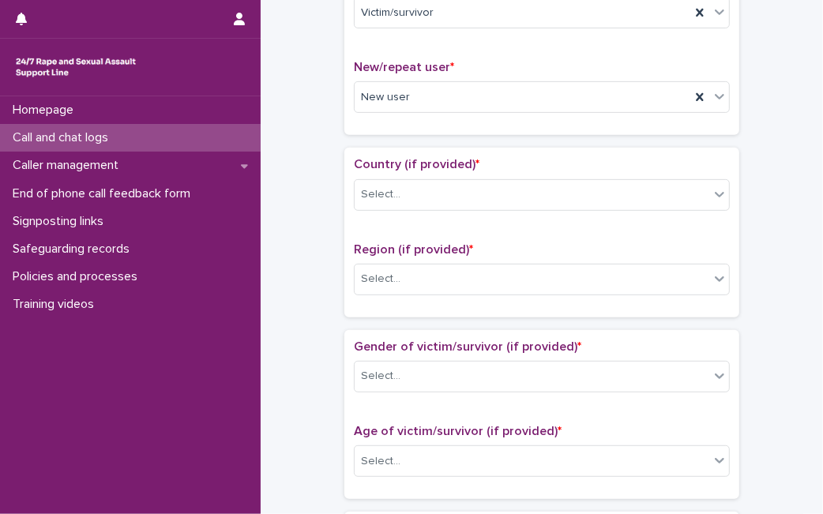
click at [729, 129] on div "Type of user * Victim/survivor New/repeat user * New user" at bounding box center [541, 50] width 395 height 169
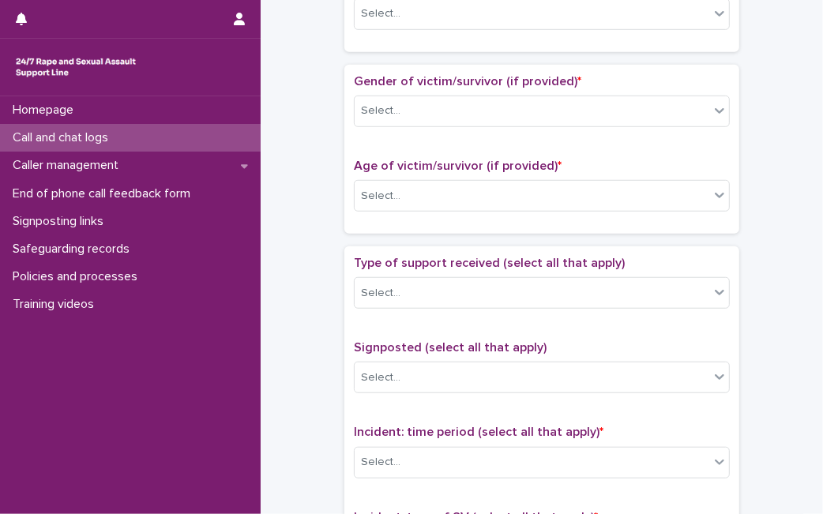
scroll to position [712, 0]
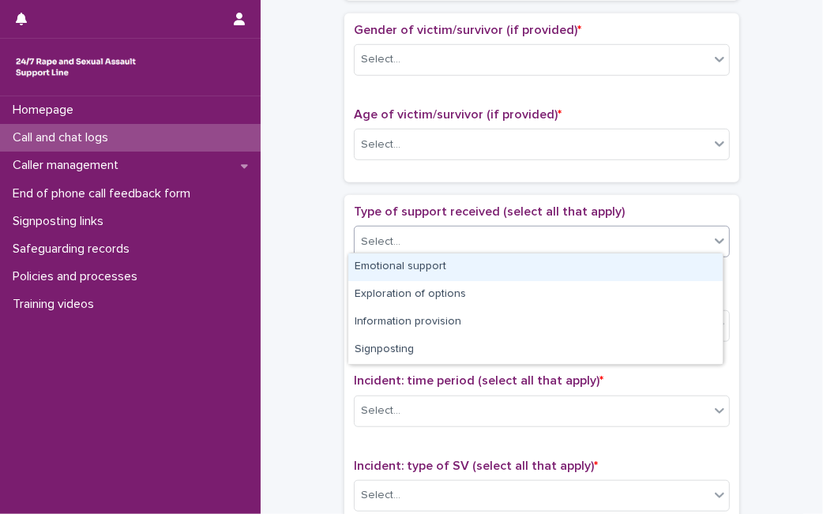
click at [546, 231] on div "Select..." at bounding box center [532, 242] width 355 height 26
click at [514, 264] on div "Emotional support" at bounding box center [535, 268] width 374 height 28
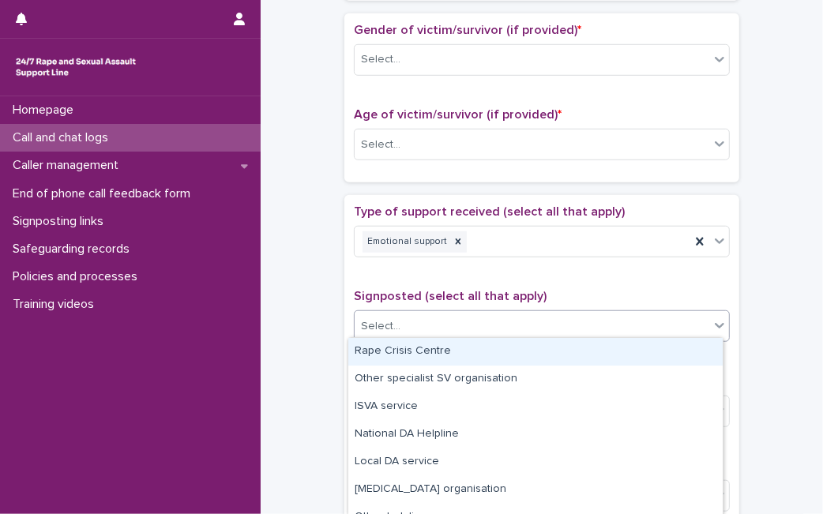
click at [466, 324] on div "Select..." at bounding box center [532, 327] width 355 height 26
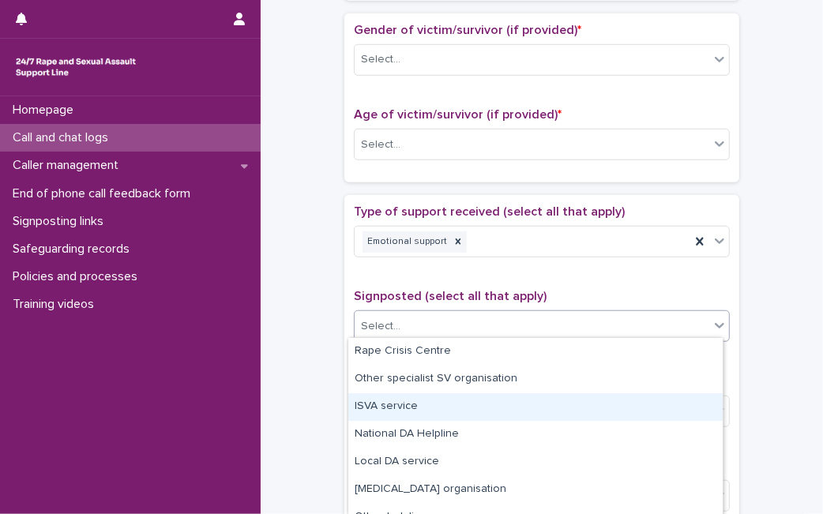
click at [414, 400] on div "ISVA service" at bounding box center [535, 407] width 374 height 28
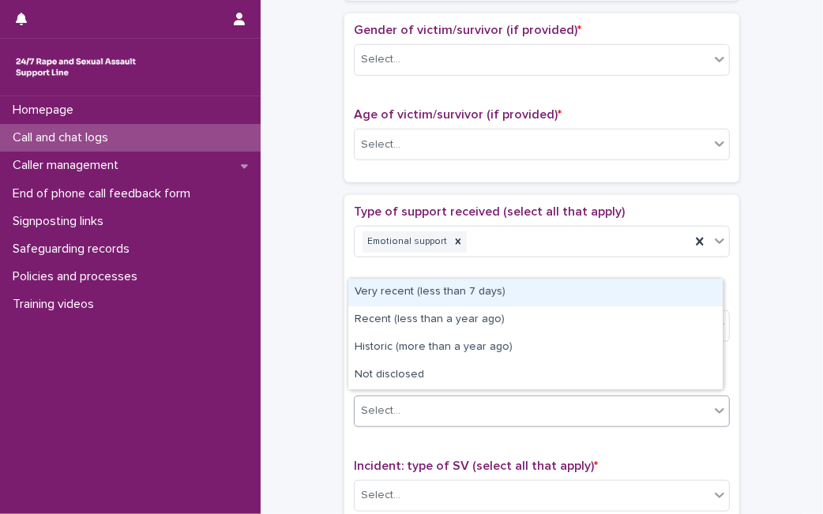
click at [412, 407] on div "Select..." at bounding box center [532, 411] width 355 height 26
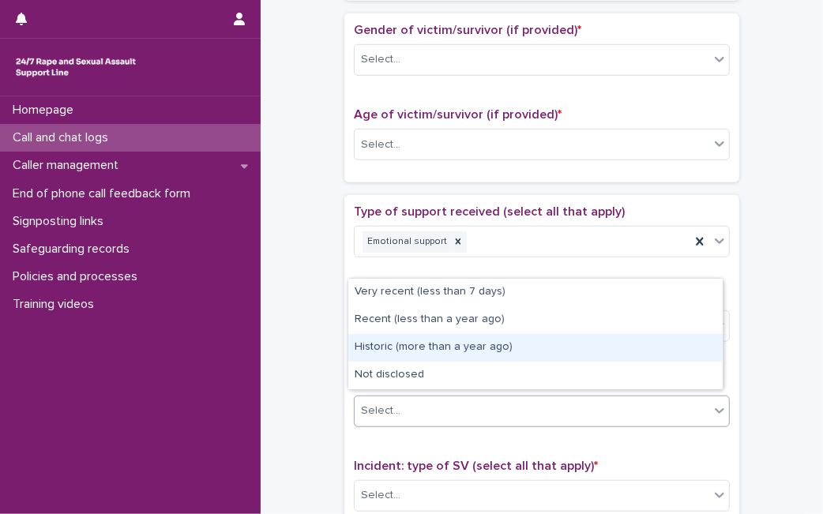
click at [463, 346] on div "Historic (more than a year ago)" at bounding box center [535, 348] width 374 height 28
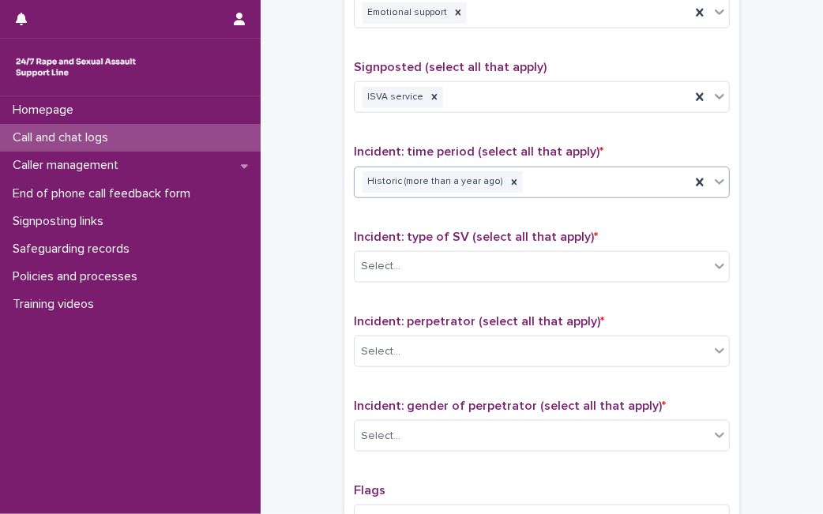
scroll to position [1044, 0]
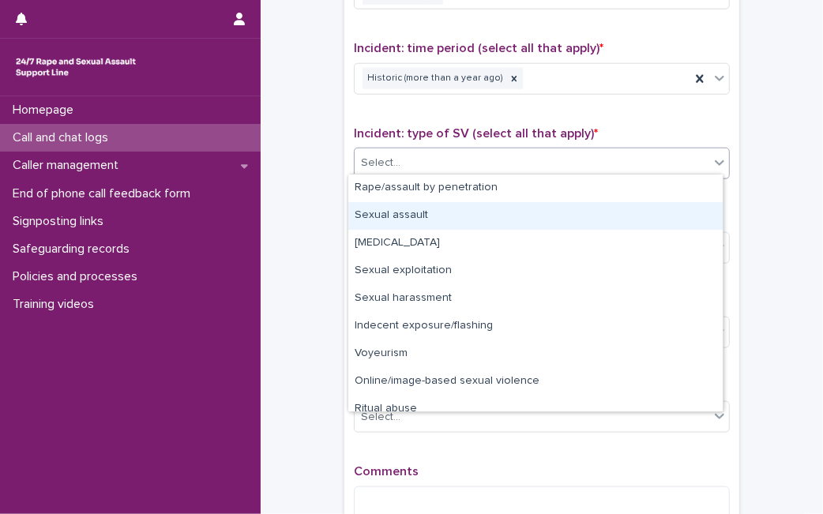
drag, startPoint x: 506, startPoint y: 156, endPoint x: 476, endPoint y: 200, distance: 53.9
click at [472, 206] on body "**********" at bounding box center [411, 257] width 823 height 514
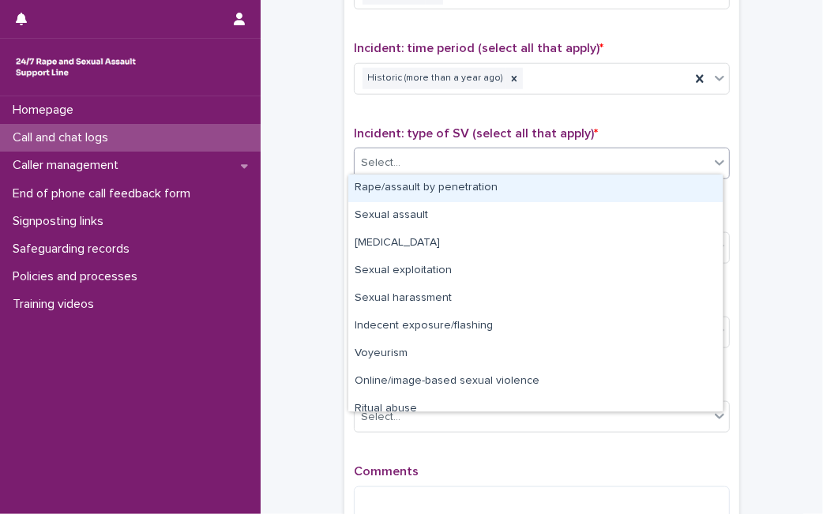
click at [480, 197] on div "Rape/assault by penetration" at bounding box center [535, 189] width 374 height 28
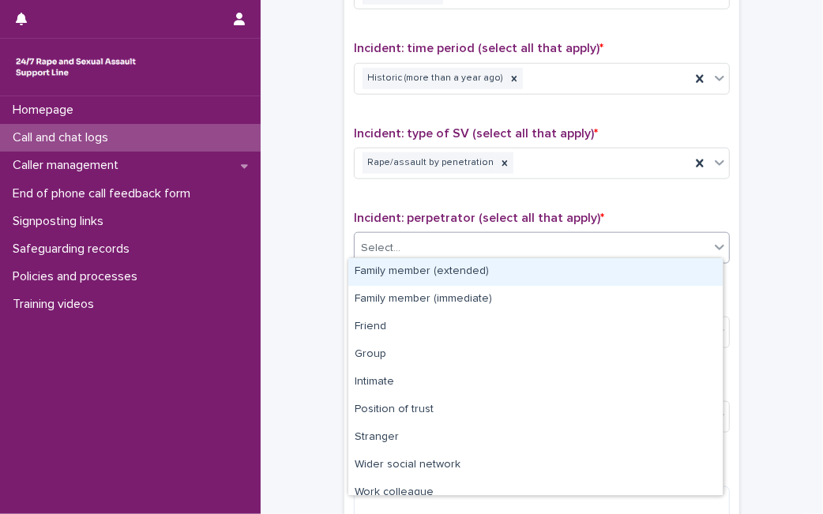
click at [509, 249] on div "Select..." at bounding box center [532, 248] width 355 height 26
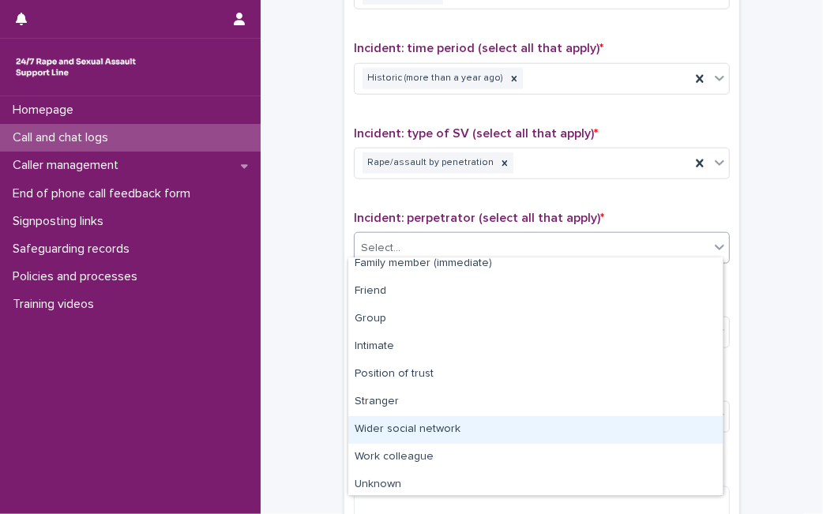
scroll to position [67, 0]
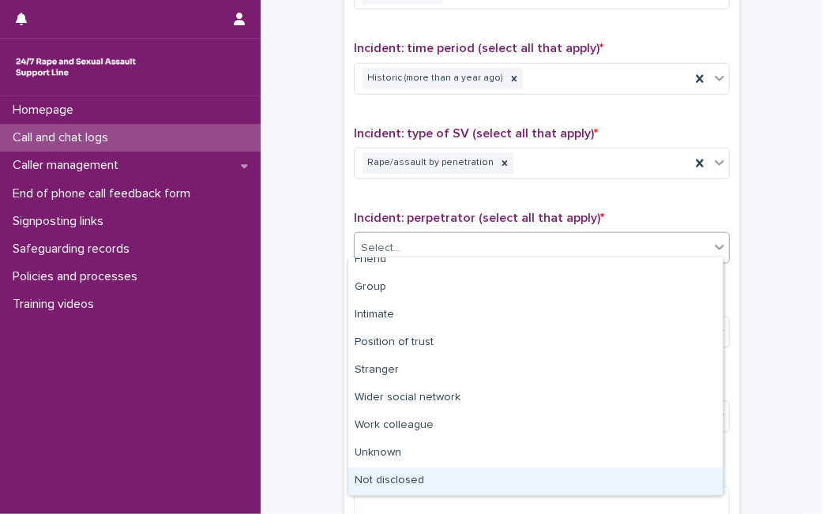
click at [649, 486] on div "Not disclosed" at bounding box center [535, 482] width 374 height 28
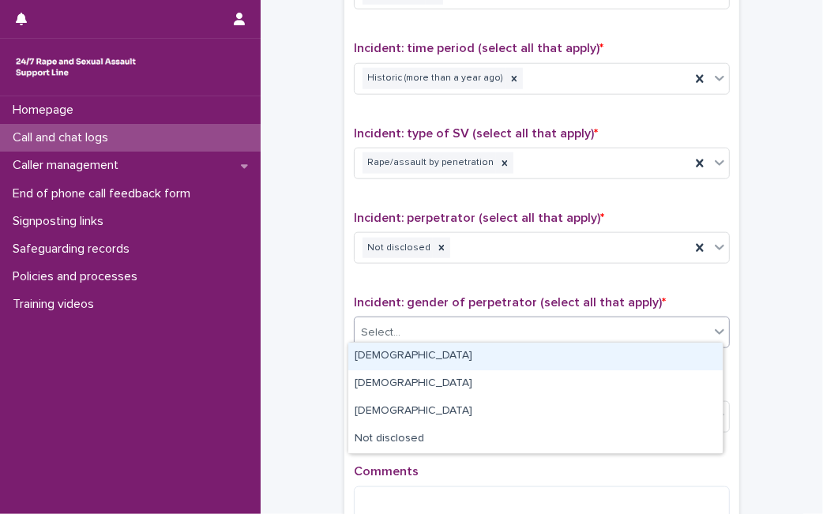
click at [666, 327] on div "Select..." at bounding box center [532, 333] width 355 height 26
click at [605, 356] on div "Male" at bounding box center [535, 357] width 374 height 28
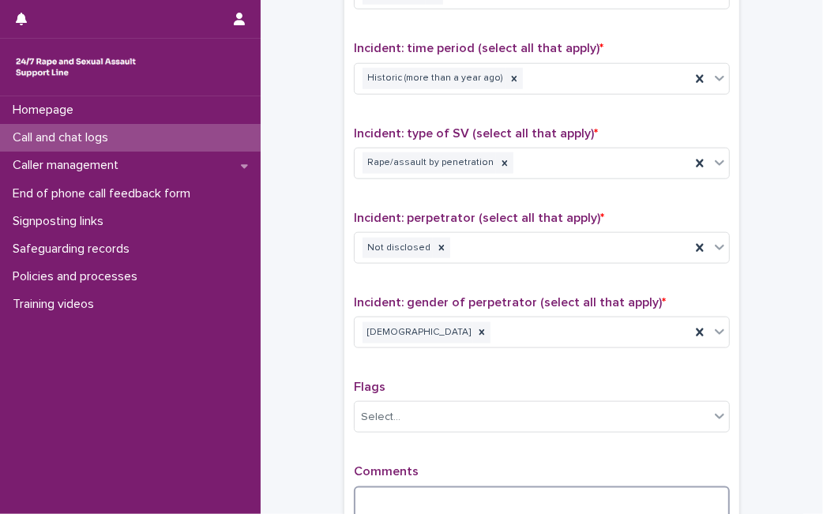
click at [463, 495] on textarea at bounding box center [542, 503] width 376 height 33
type textarea "*"
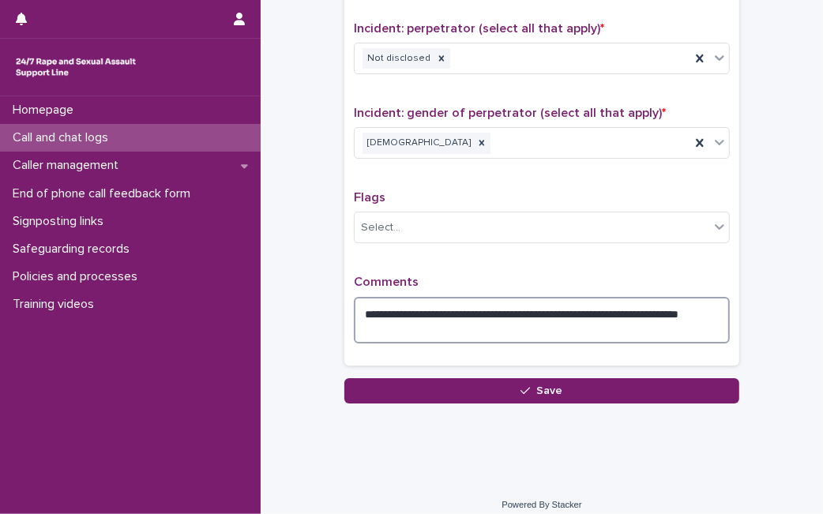
scroll to position [1236, 0]
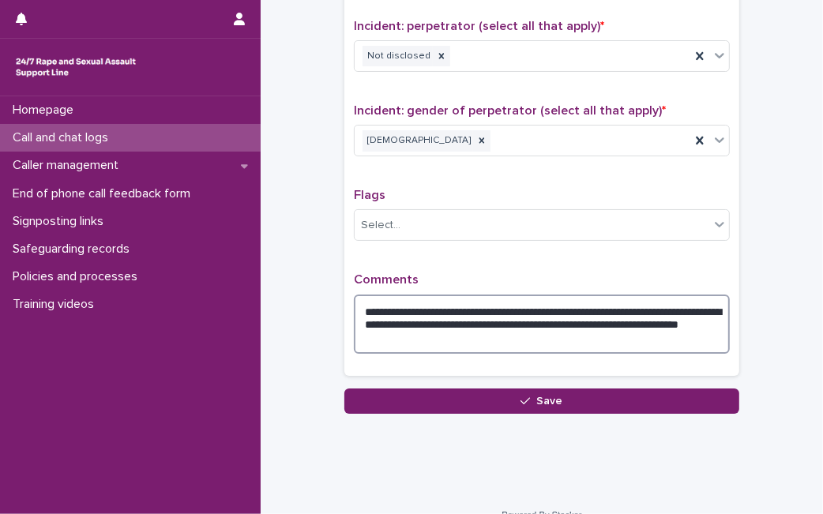
drag, startPoint x: 557, startPoint y: 336, endPoint x: 638, endPoint y: 320, distance: 82.1
click at [638, 320] on textarea "**********" at bounding box center [542, 324] width 376 height 59
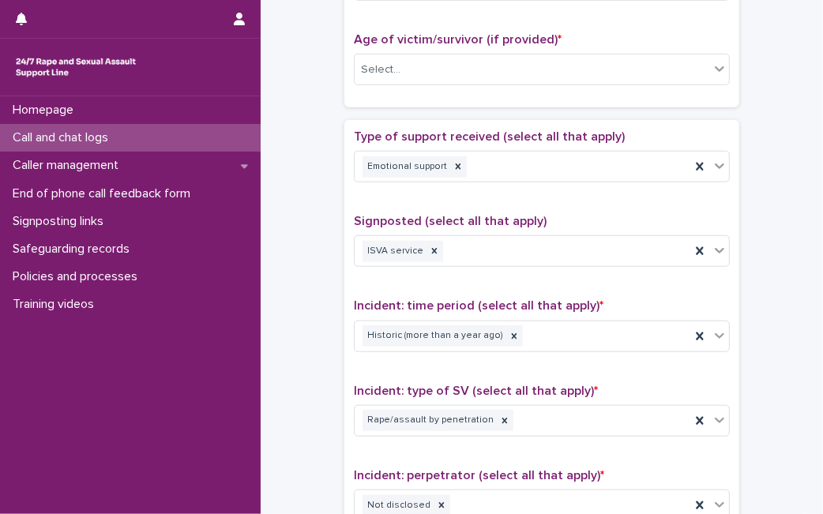
scroll to position [337, 0]
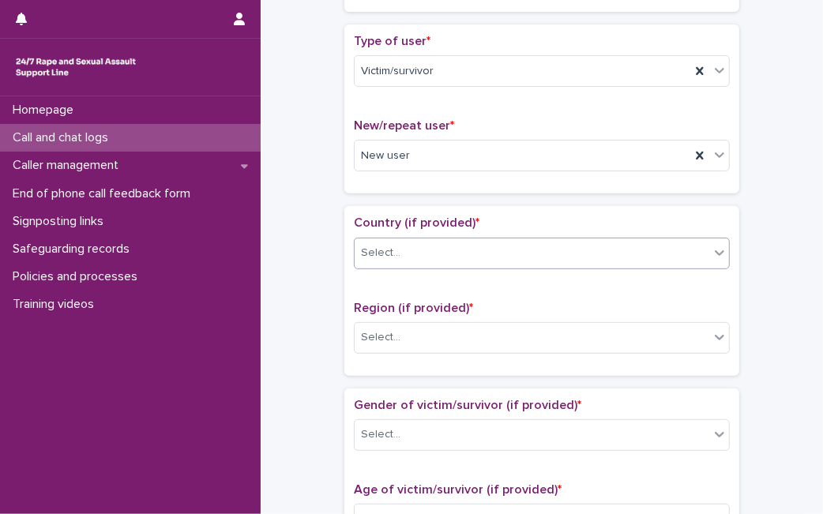
type textarea "**********"
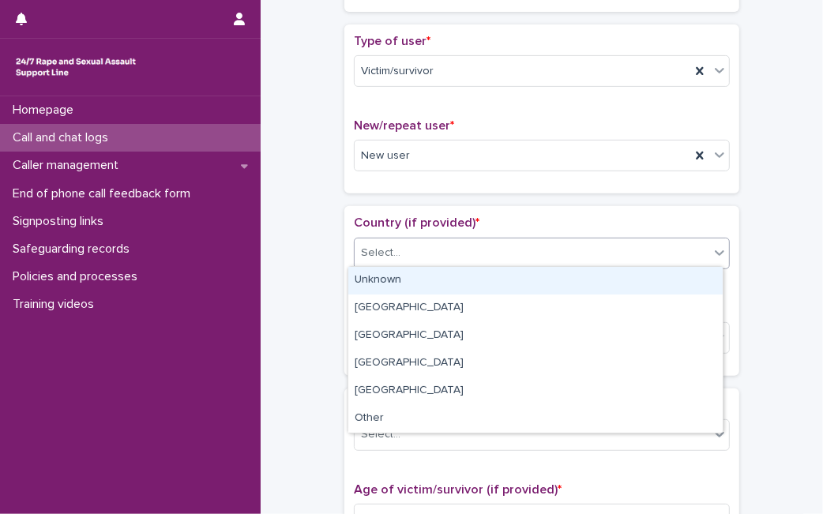
click at [491, 249] on div "Select..." at bounding box center [532, 253] width 355 height 26
click at [461, 287] on div "Unknown" at bounding box center [535, 281] width 374 height 28
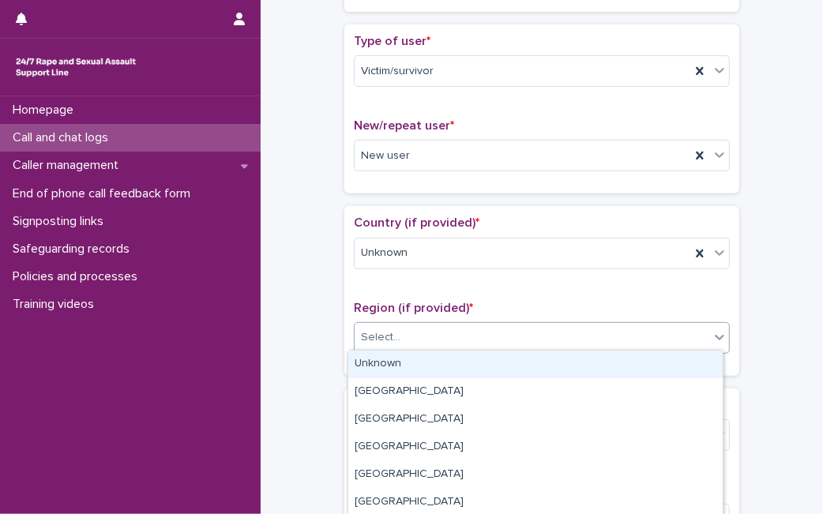
drag, startPoint x: 463, startPoint y: 331, endPoint x: 447, endPoint y: 359, distance: 32.5
click at [447, 359] on body "**********" at bounding box center [411, 257] width 823 height 514
click at [447, 359] on div "Unknown" at bounding box center [535, 365] width 374 height 28
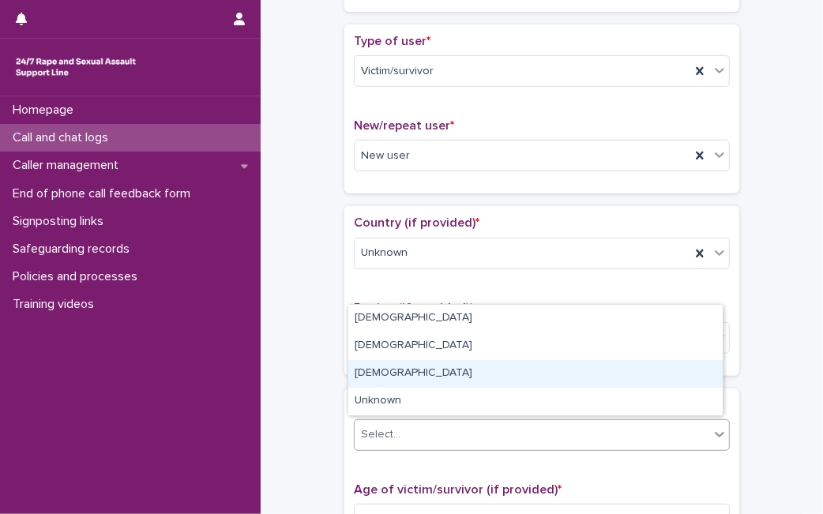
click at [431, 396] on body "**********" at bounding box center [411, 257] width 823 height 514
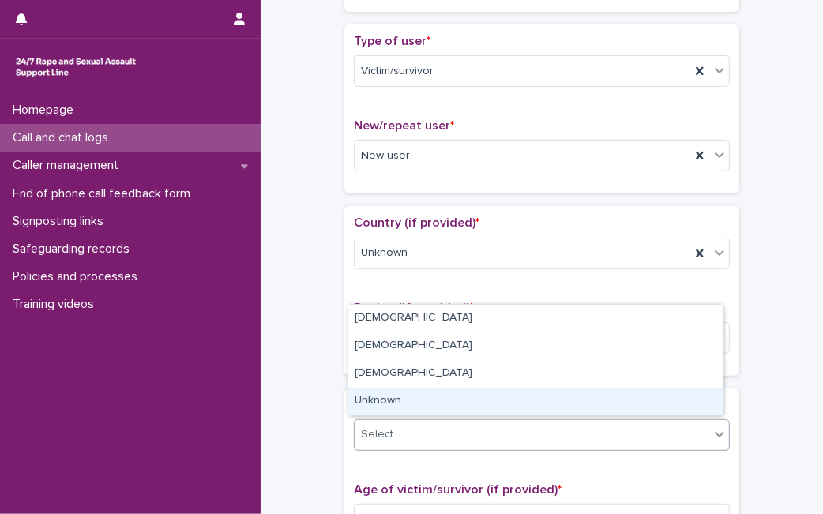
click at [431, 396] on div "Unknown" at bounding box center [535, 402] width 374 height 28
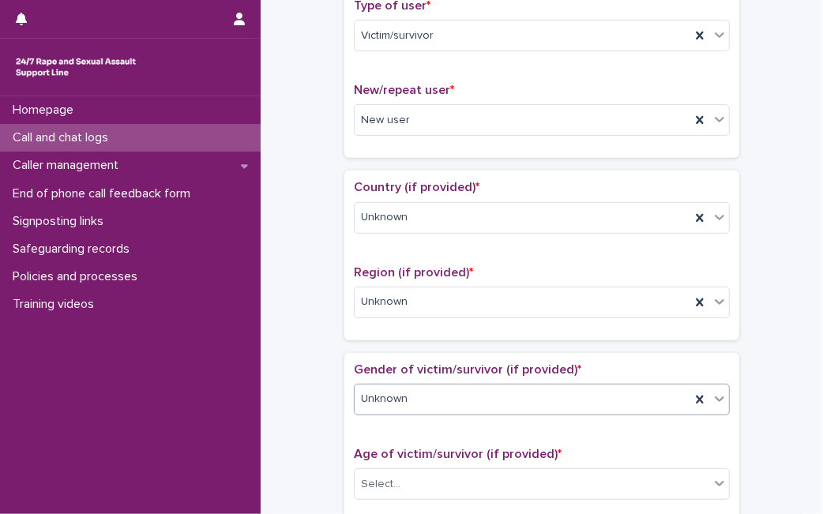
scroll to position [407, 0]
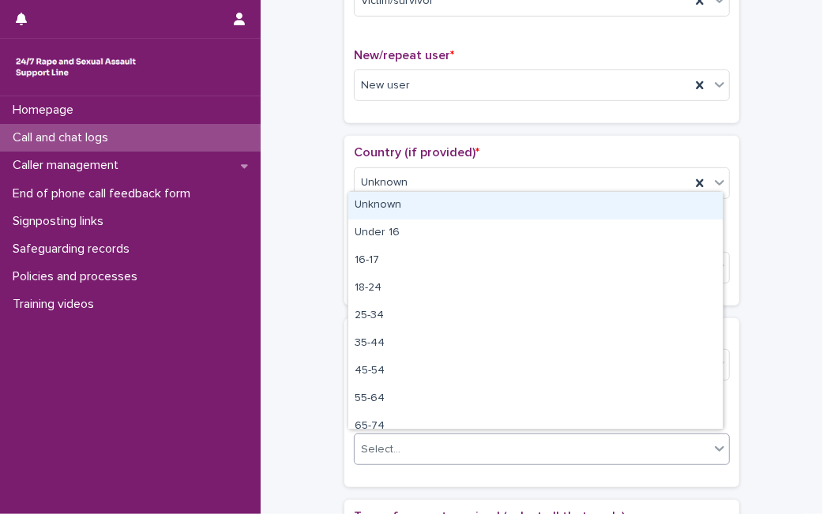
click at [710, 457] on div at bounding box center [719, 449] width 19 height 28
click at [608, 205] on div "Unknown" at bounding box center [535, 206] width 374 height 28
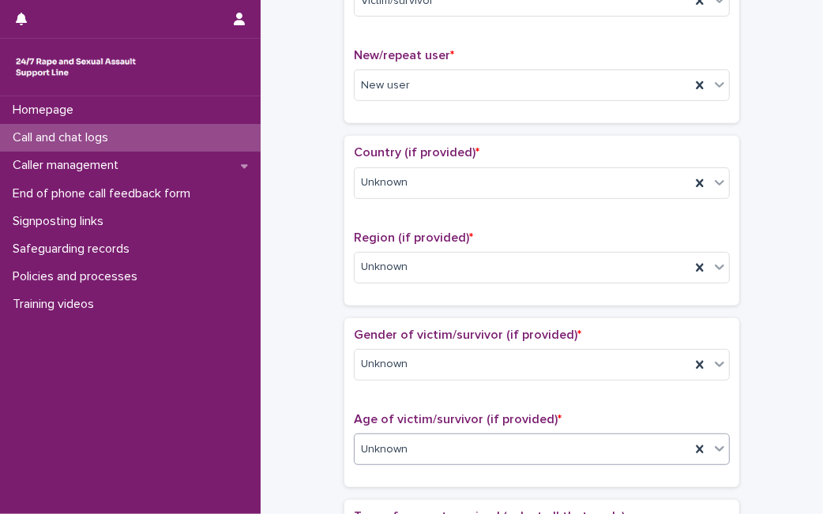
scroll to position [857, 0]
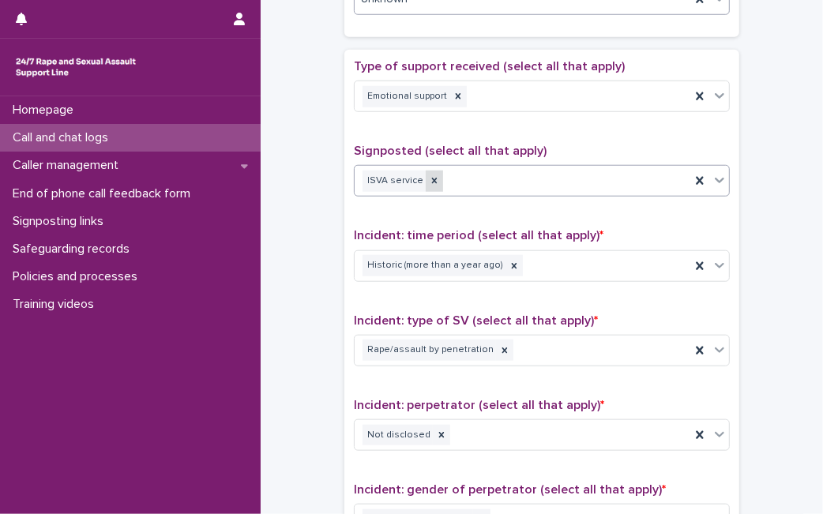
click at [429, 178] on icon at bounding box center [434, 180] width 11 height 11
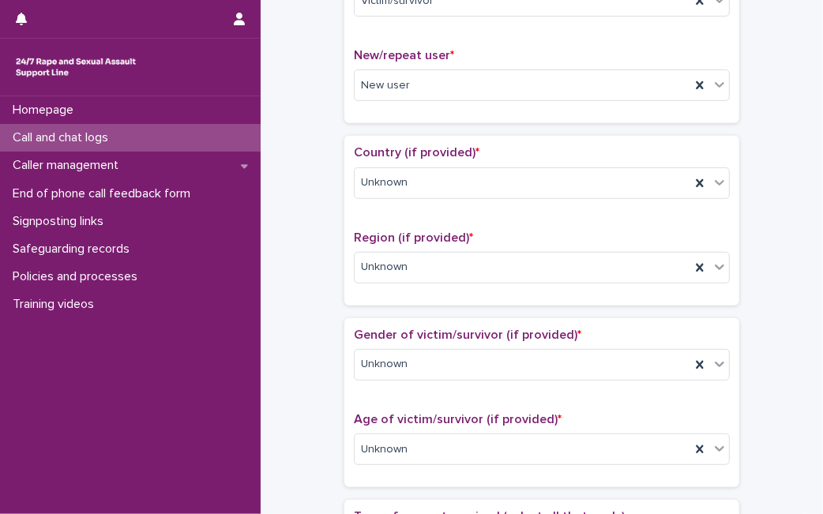
scroll to position [0, 0]
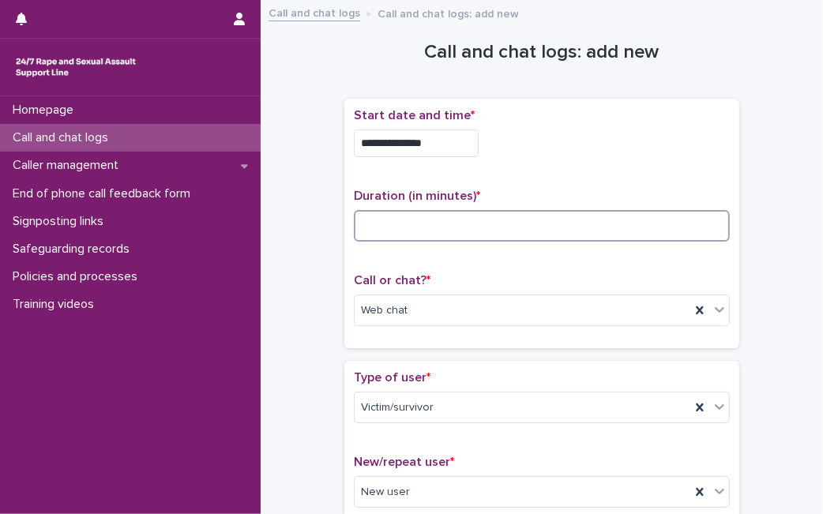
click at [515, 235] on input at bounding box center [542, 226] width 376 height 32
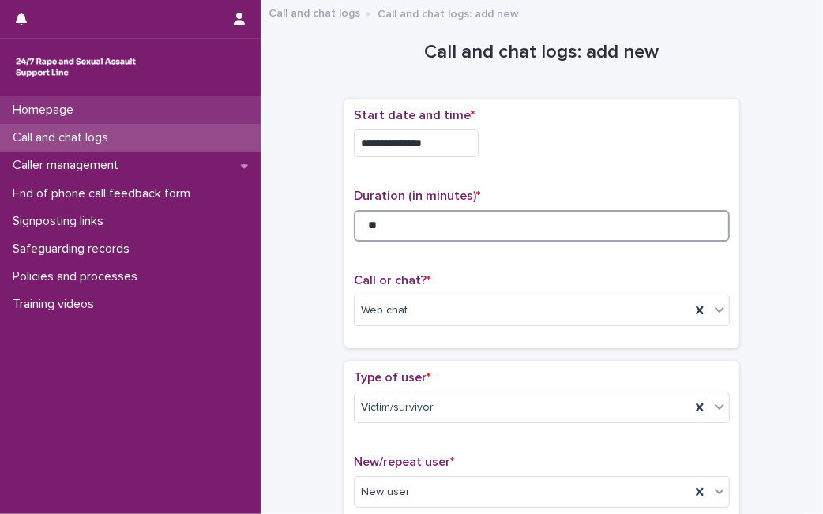
type input "**"
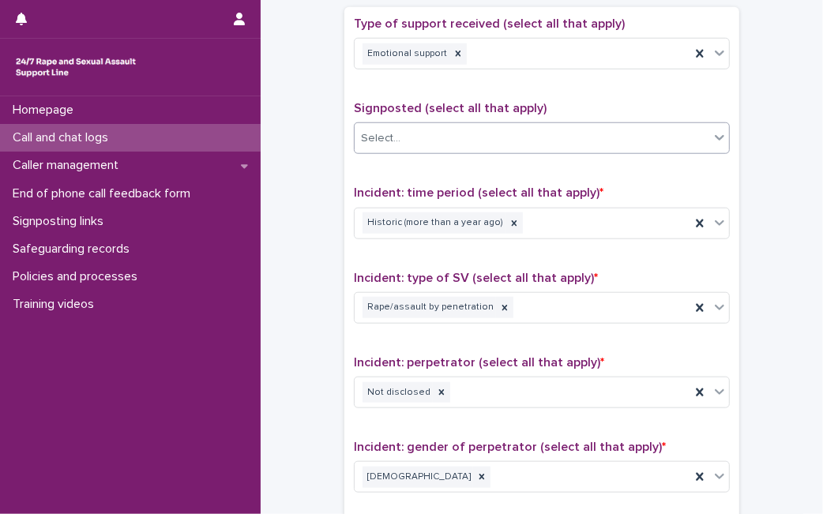
scroll to position [1252, 0]
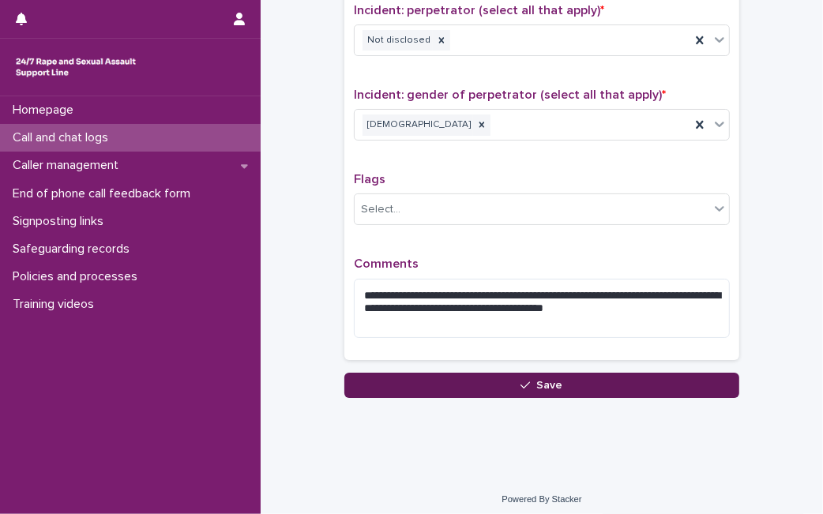
click at [645, 377] on button "Save" at bounding box center [541, 385] width 395 height 25
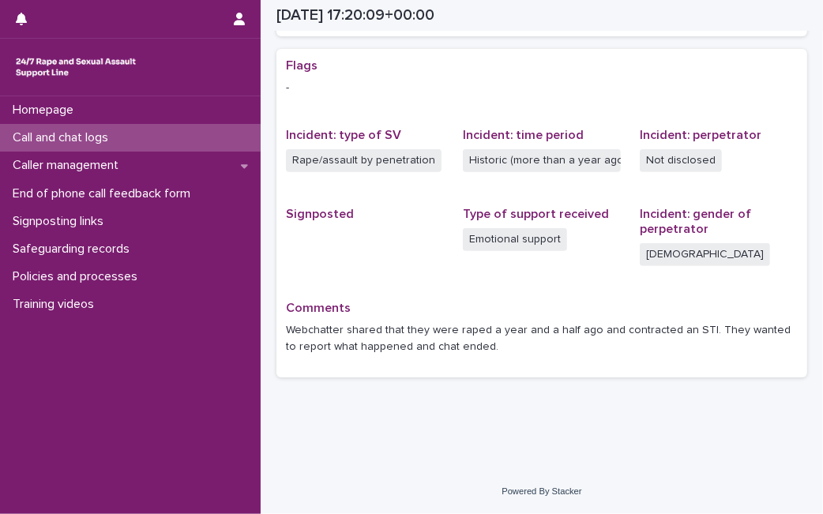
scroll to position [309, 0]
click at [135, 138] on div "Call and chat logs" at bounding box center [130, 138] width 261 height 28
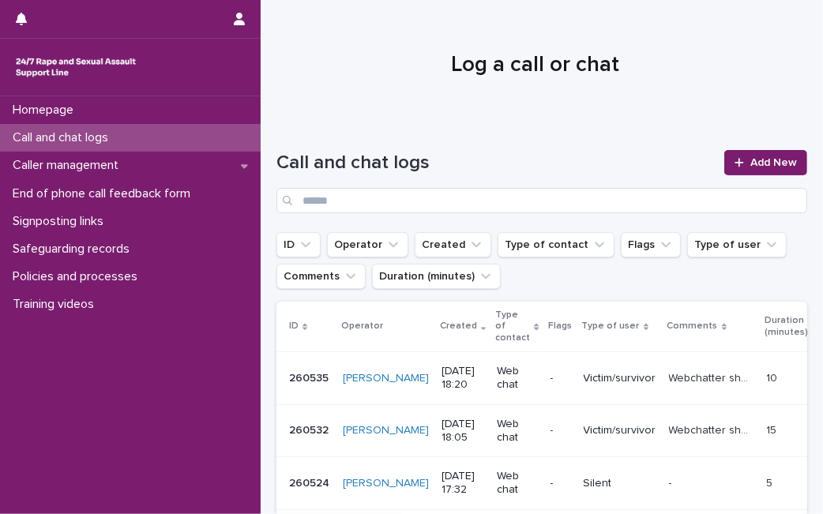
click at [307, 88] on div at bounding box center [535, 58] width 549 height 119
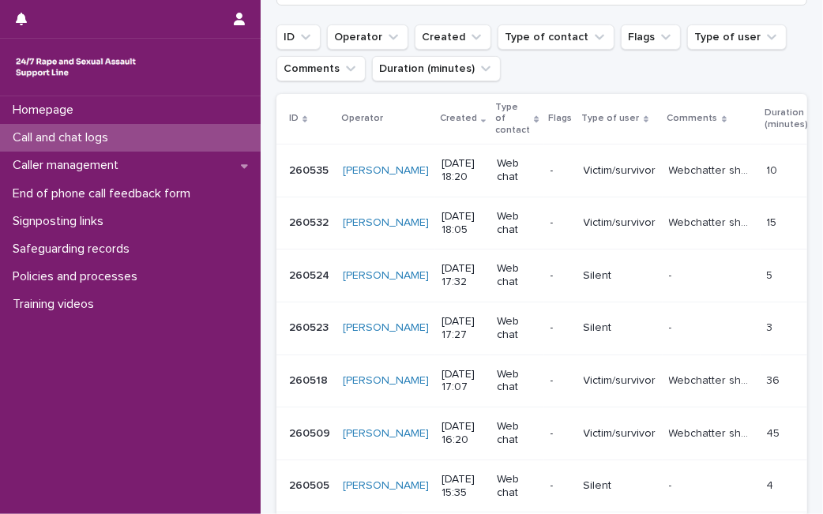
scroll to position [175, 0]
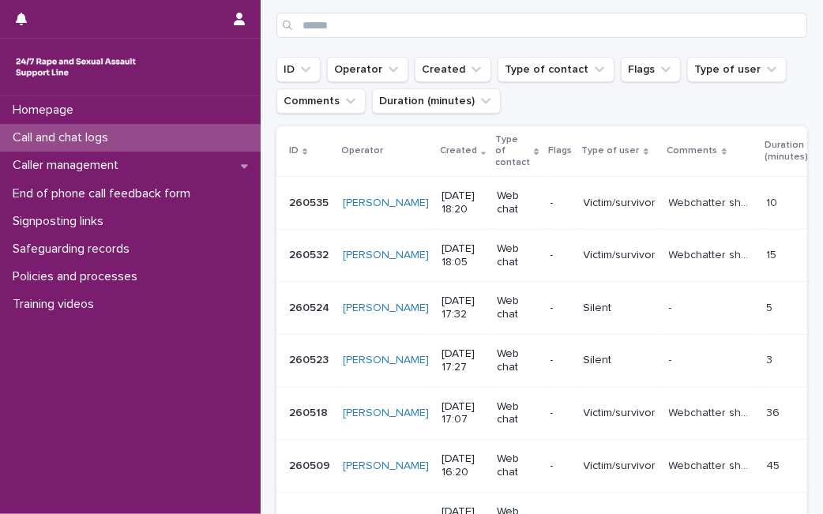
click at [178, 137] on div "Call and chat logs" at bounding box center [130, 138] width 261 height 28
click at [807, 38] on div "Loading... Saving… Loading... Saving… Call and chat logs Add New ID Operator Cr…" at bounding box center [542, 390] width 563 height 894
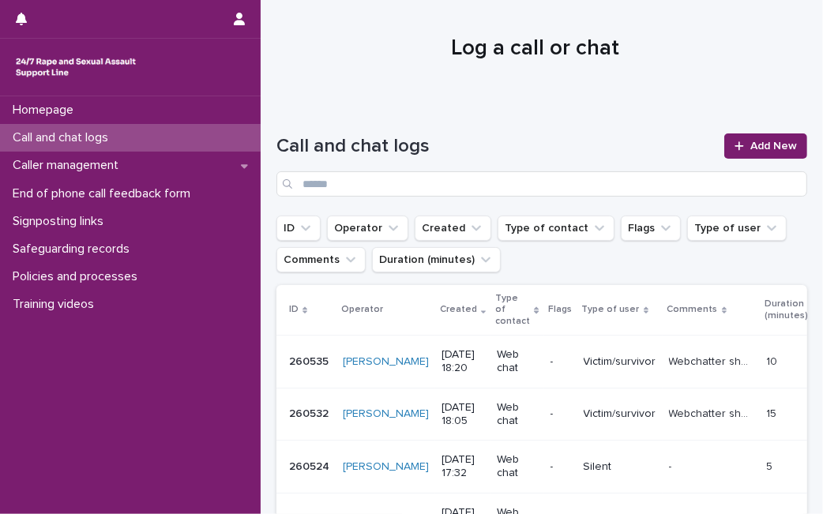
scroll to position [0, 0]
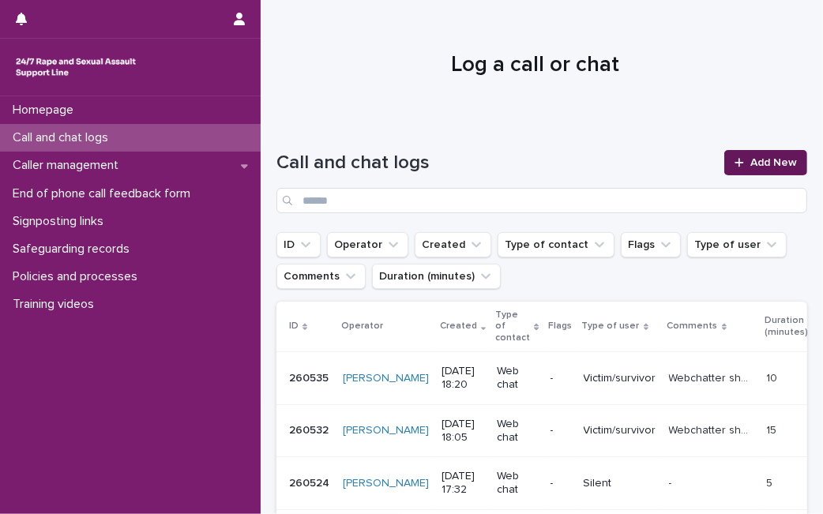
click at [735, 171] on link "Add New" at bounding box center [765, 162] width 83 height 25
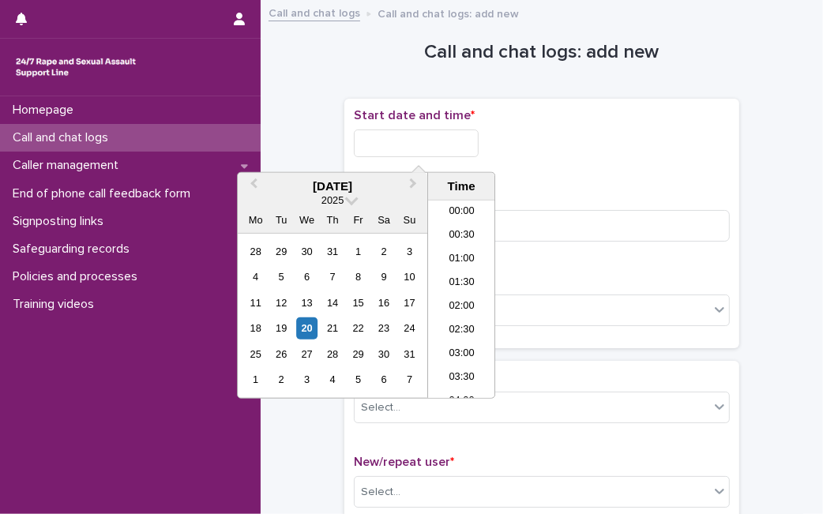
scroll to position [766, 0]
click at [365, 141] on input "text" at bounding box center [416, 144] width 125 height 28
click at [304, 324] on div "20" at bounding box center [306, 328] width 21 height 21
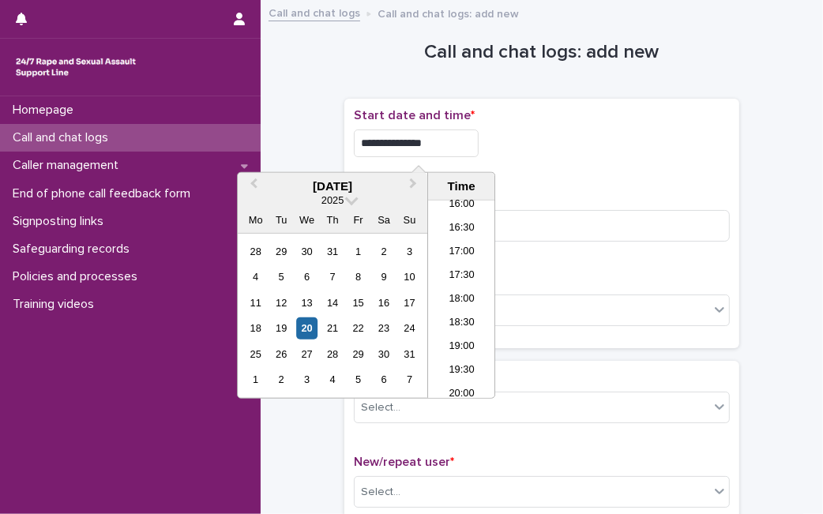
click at [465, 148] on input "**********" at bounding box center [416, 144] width 125 height 28
type input "**********"
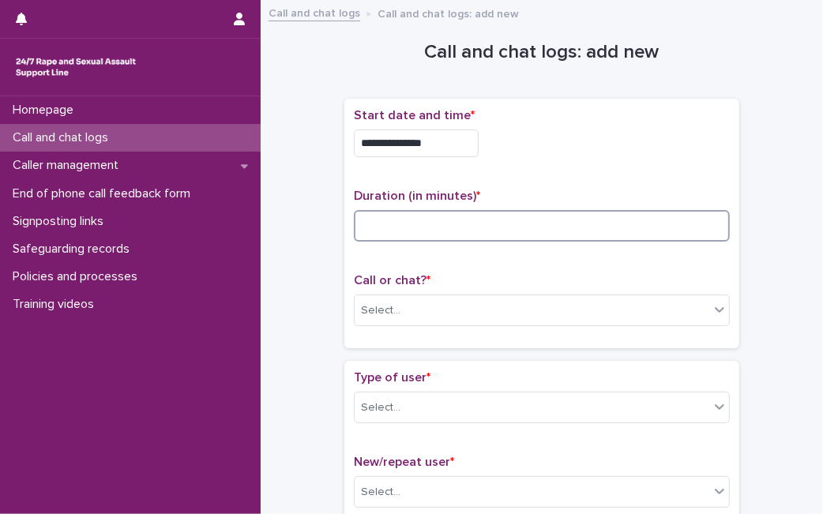
click at [562, 220] on input at bounding box center [542, 226] width 376 height 32
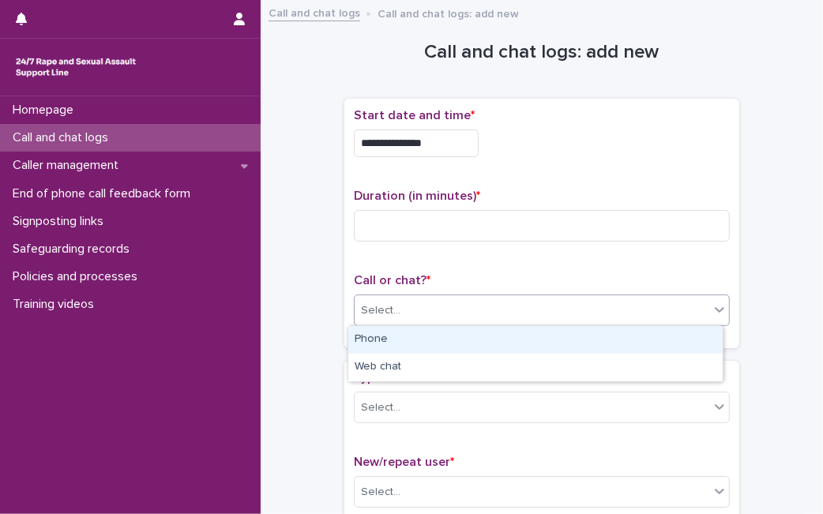
click at [492, 299] on div "Select..." at bounding box center [532, 311] width 355 height 26
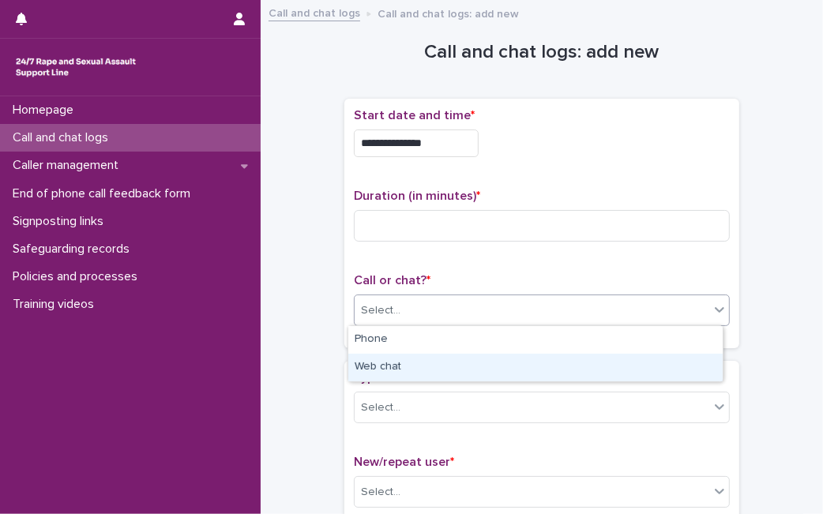
click at [445, 367] on div "Web chat" at bounding box center [535, 368] width 374 height 28
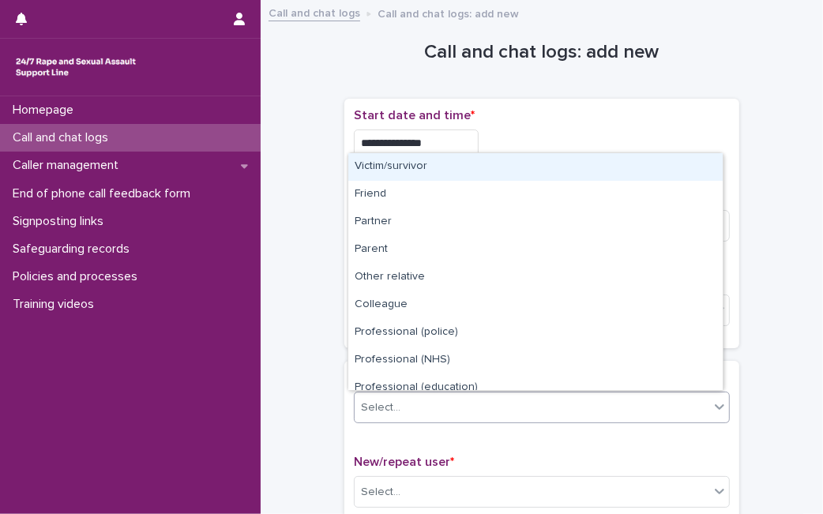
click at [428, 402] on div "Select..." at bounding box center [532, 408] width 355 height 26
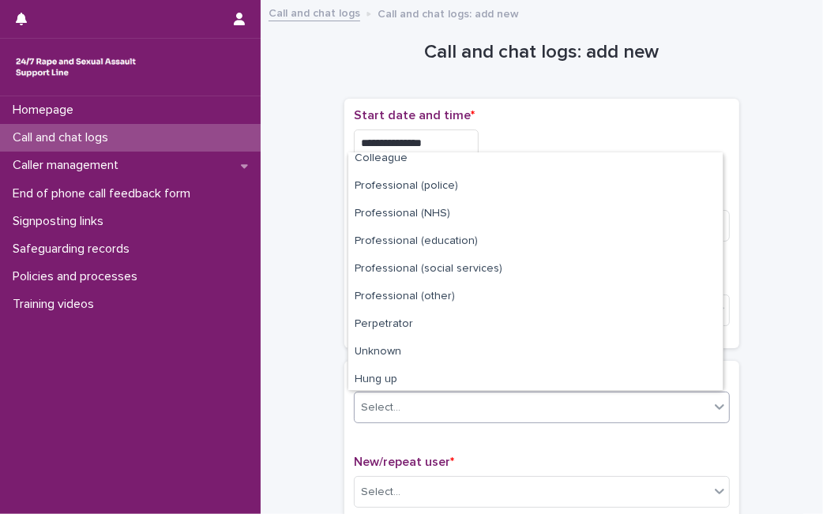
scroll to position [178, 0]
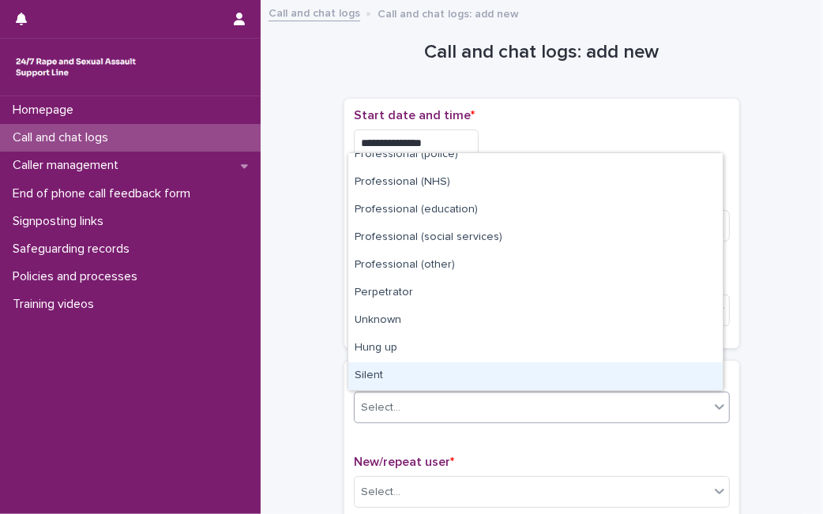
click at [676, 364] on div "Silent" at bounding box center [535, 377] width 374 height 28
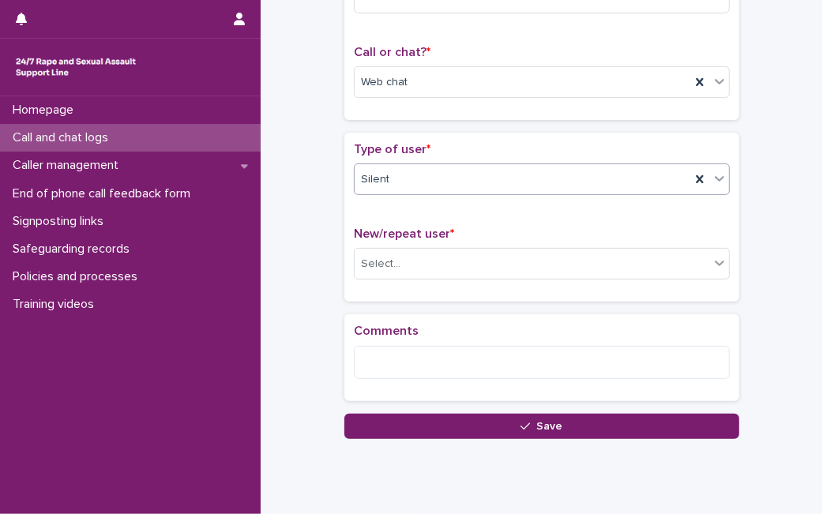
scroll to position [230, 0]
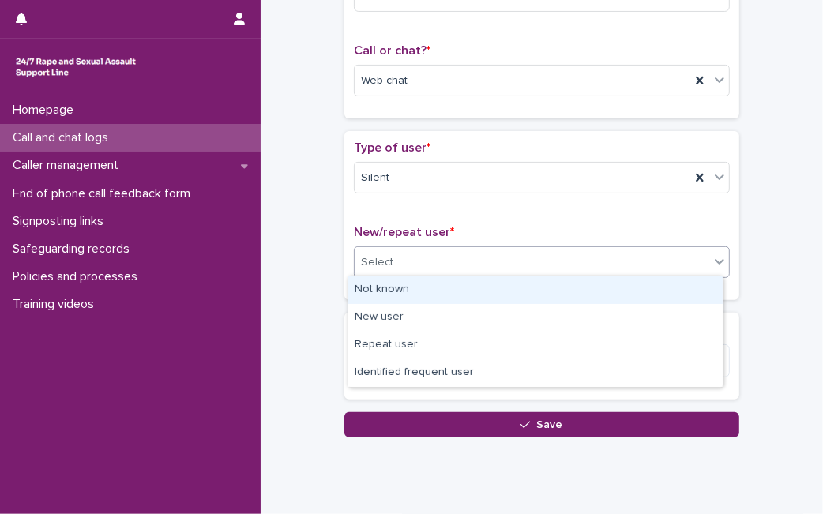
click at [691, 257] on div "Select..." at bounding box center [532, 263] width 355 height 26
click at [645, 294] on div "Not known" at bounding box center [535, 291] width 374 height 28
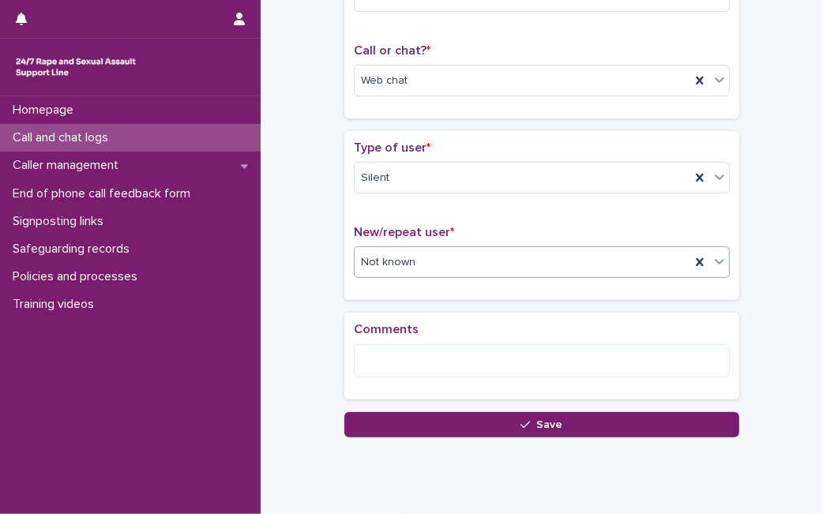
scroll to position [0, 0]
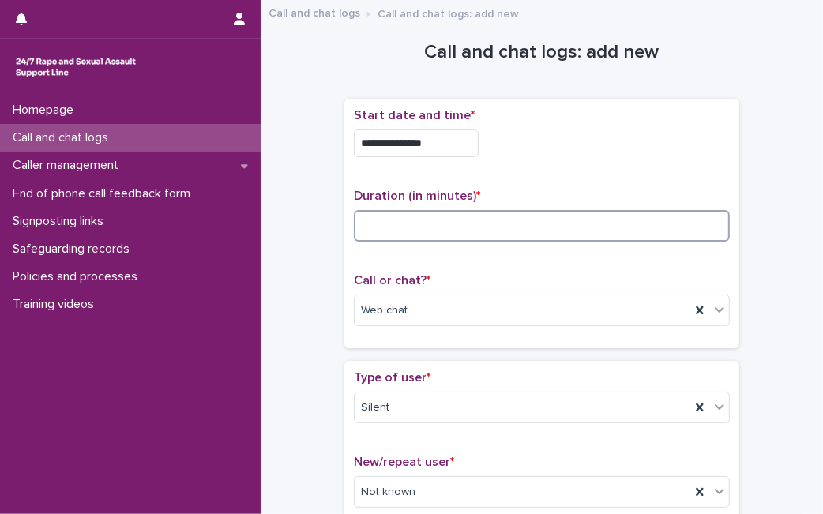
click at [578, 217] on input at bounding box center [542, 226] width 376 height 32
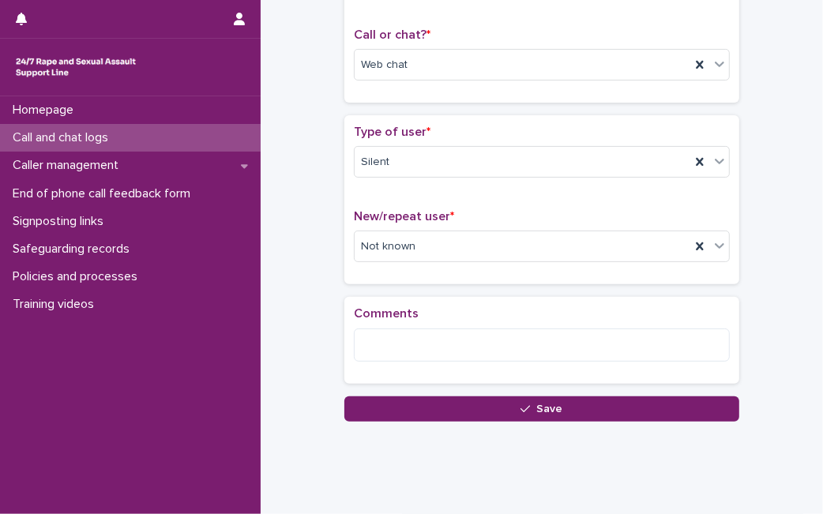
scroll to position [247, 0]
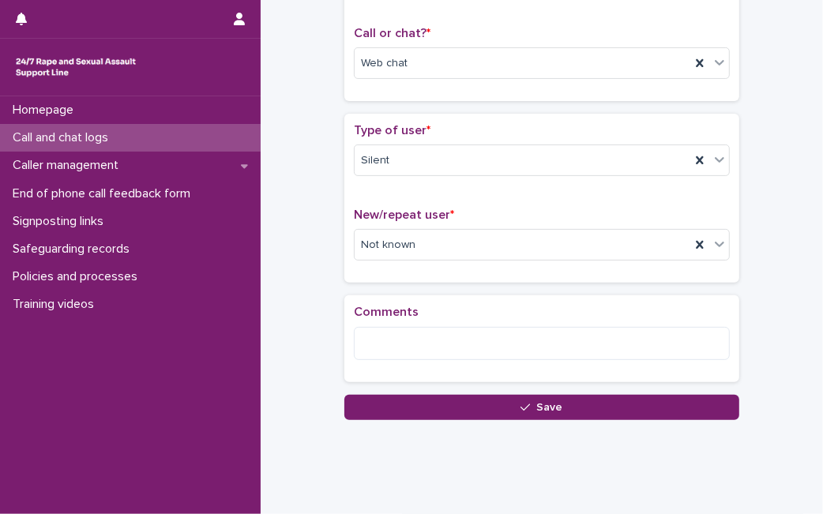
type input "*"
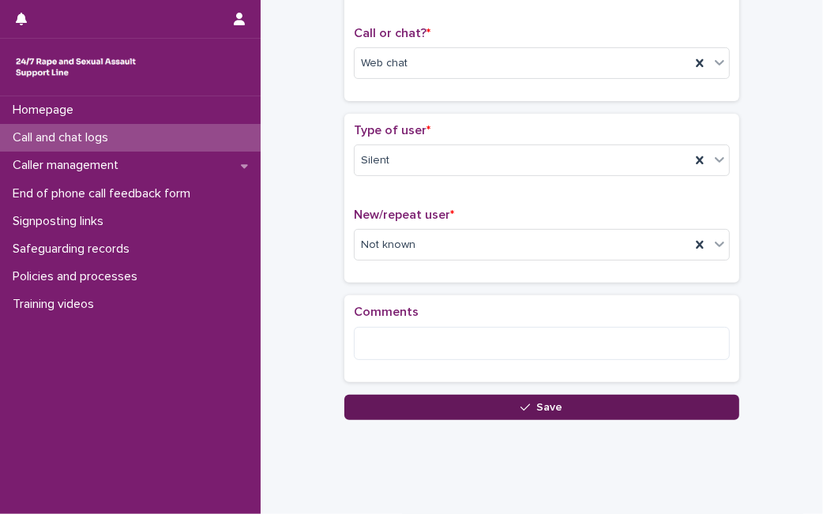
click at [476, 401] on button "Save" at bounding box center [541, 407] width 395 height 25
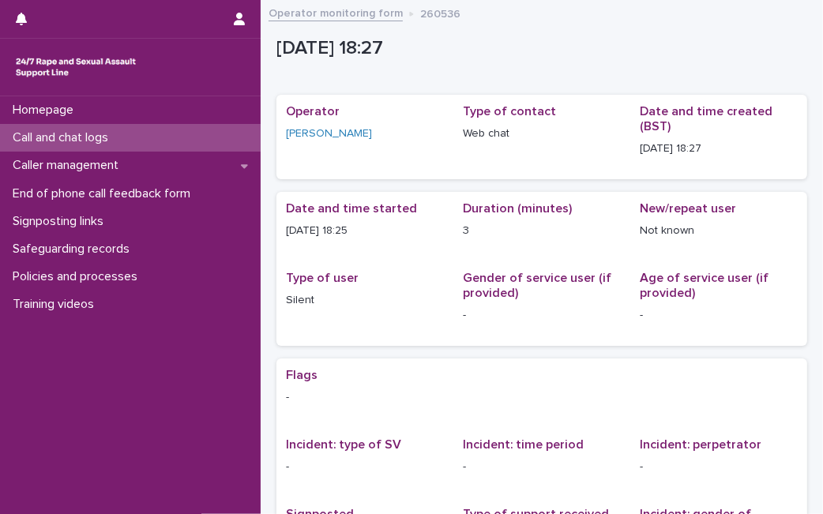
click at [226, 127] on div "Call and chat logs" at bounding box center [130, 138] width 261 height 28
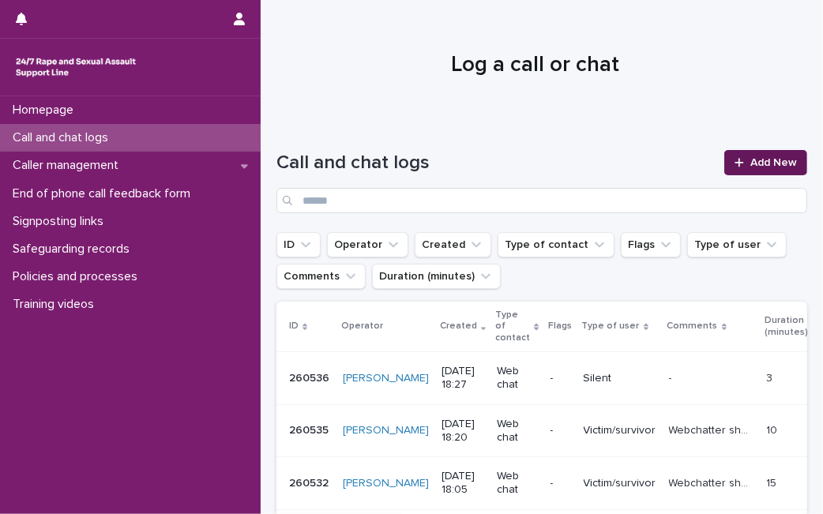
click at [772, 164] on span "Add New" at bounding box center [774, 162] width 47 height 11
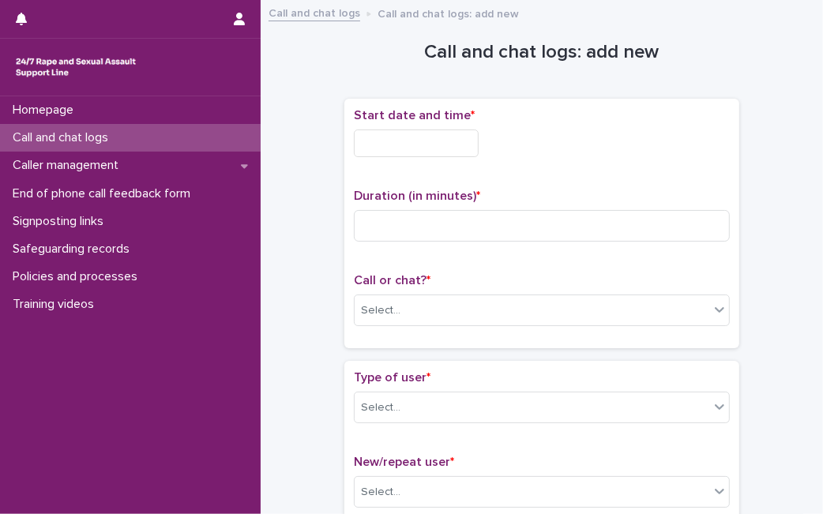
scroll to position [9, 0]
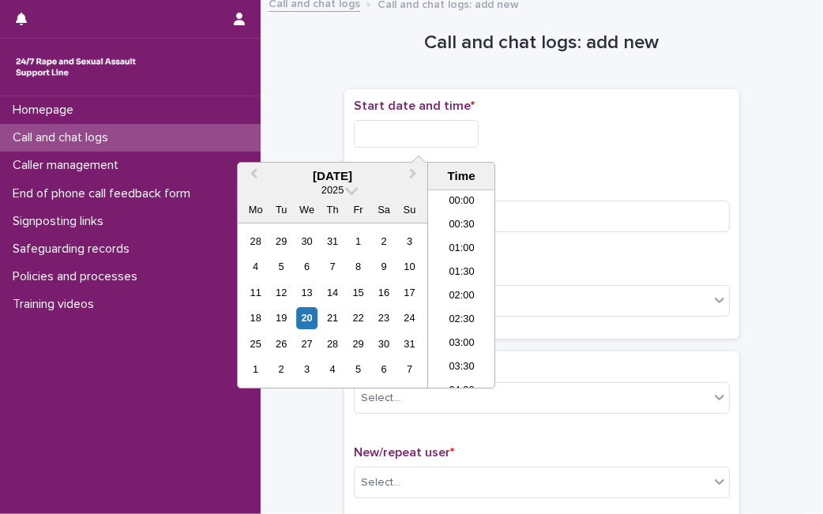
click at [454, 143] on input "text" at bounding box center [416, 134] width 125 height 28
click at [311, 322] on div "20" at bounding box center [306, 318] width 21 height 21
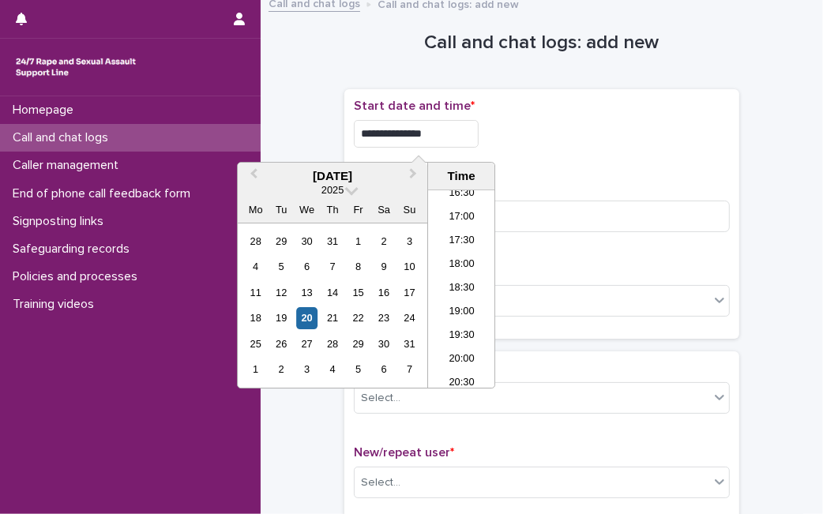
click at [456, 133] on input "**********" at bounding box center [416, 134] width 125 height 28
type input "**********"
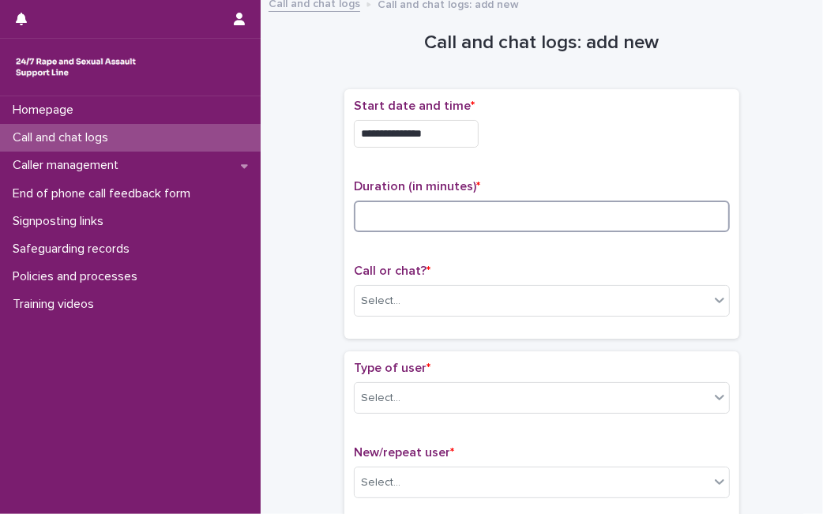
click at [585, 212] on input at bounding box center [542, 217] width 376 height 32
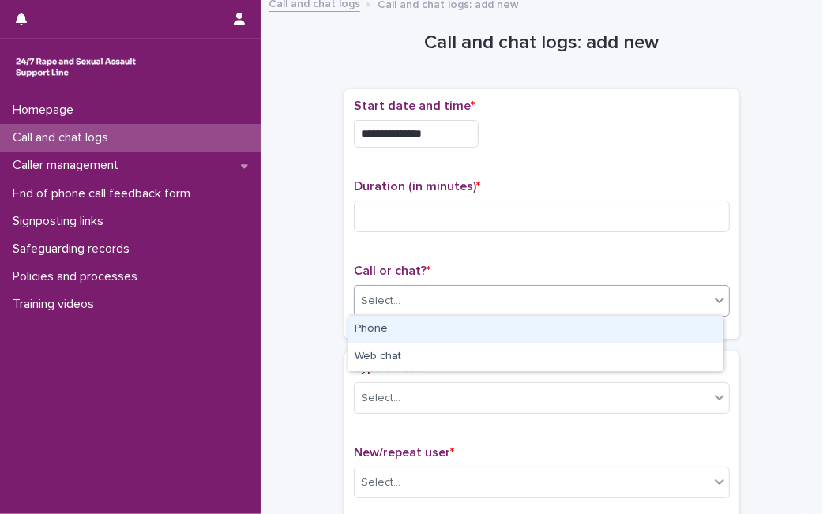
click at [516, 303] on div "Select..." at bounding box center [532, 301] width 355 height 26
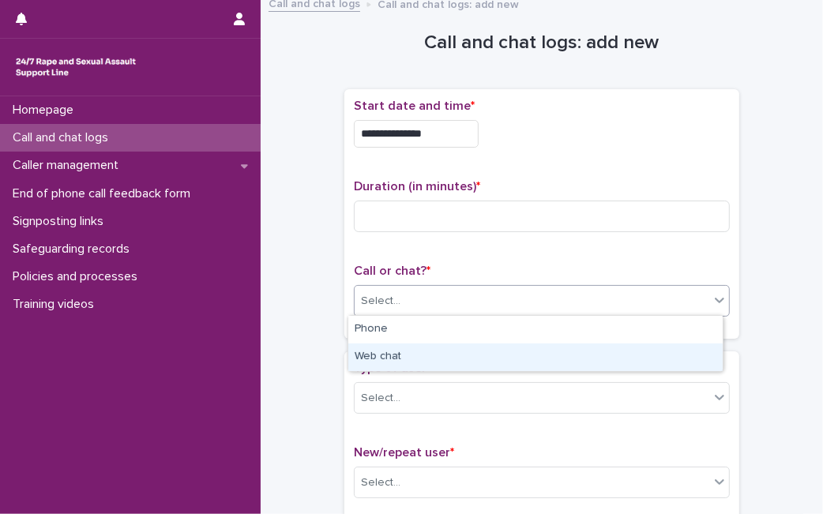
click at [462, 358] on div "Web chat" at bounding box center [535, 358] width 374 height 28
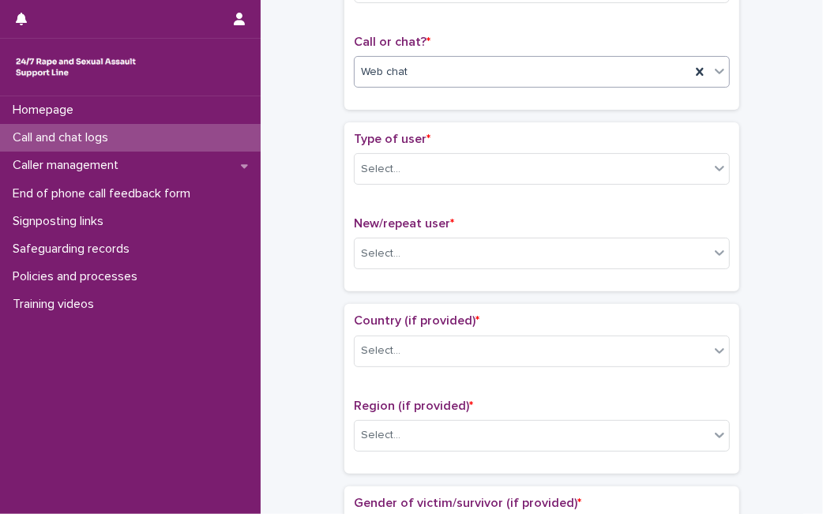
scroll to position [250, 0]
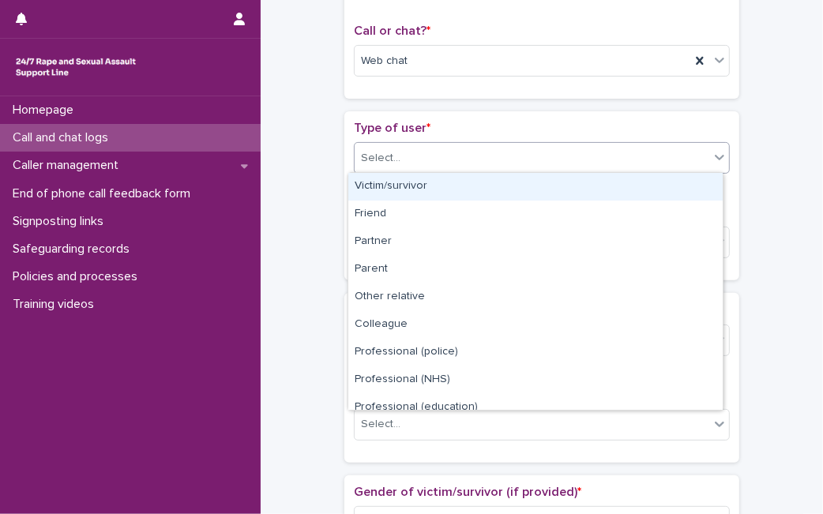
click at [390, 166] on div "Select..." at bounding box center [532, 158] width 355 height 26
click at [565, 193] on div "Victim/survivor" at bounding box center [535, 187] width 374 height 28
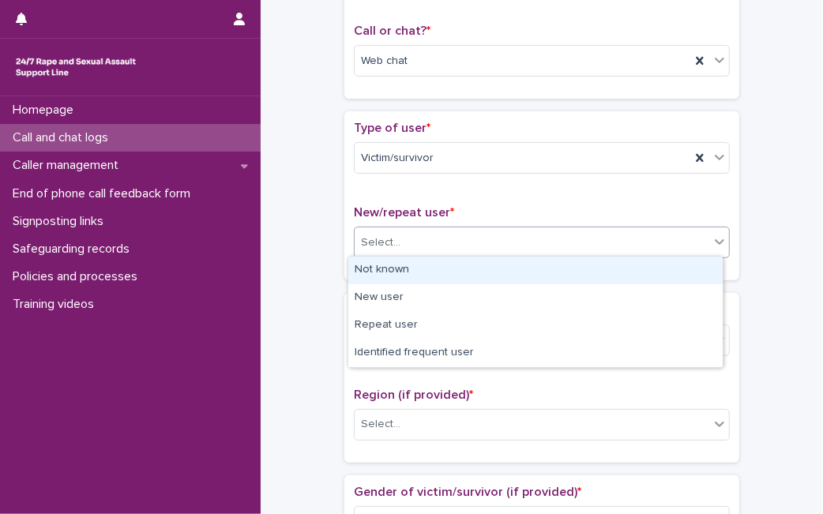
click at [522, 236] on div "Select..." at bounding box center [532, 243] width 355 height 26
click at [480, 275] on div "Not known" at bounding box center [535, 271] width 374 height 28
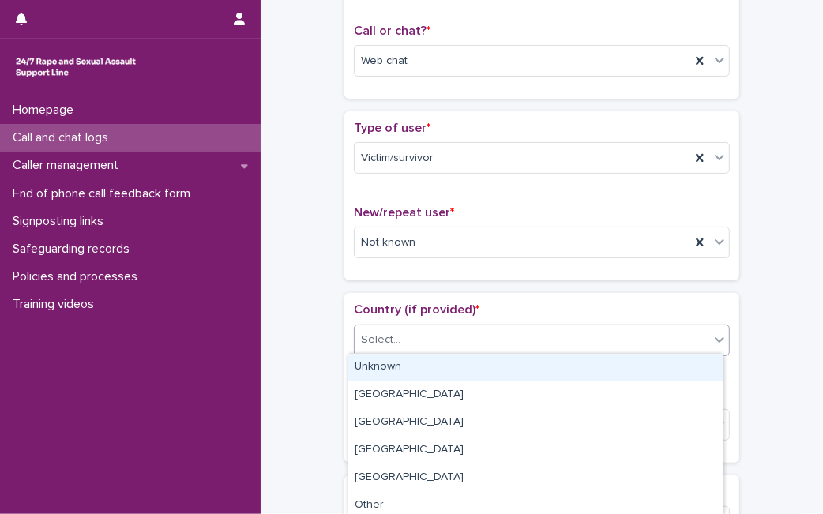
click at [431, 341] on div "Select..." at bounding box center [532, 340] width 355 height 26
click at [400, 376] on div "Unknown" at bounding box center [535, 368] width 374 height 28
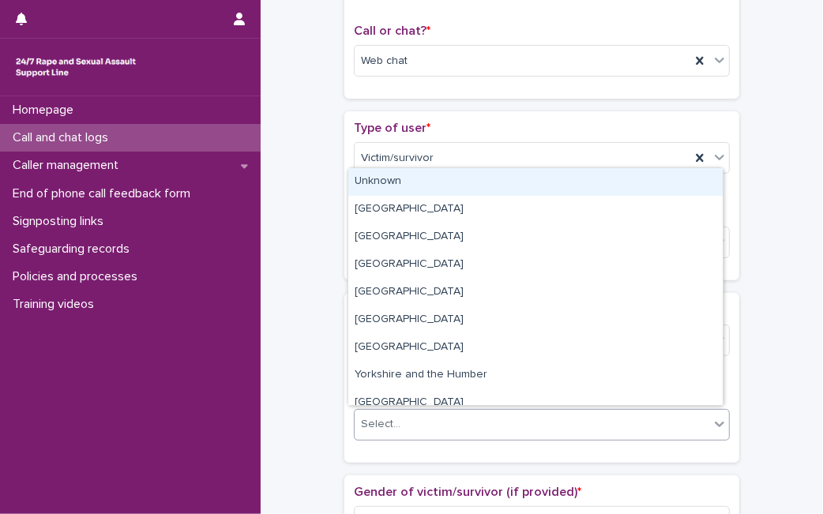
click at [370, 427] on div "Select..." at bounding box center [381, 424] width 40 height 17
click at [480, 183] on div "Unknown" at bounding box center [535, 182] width 374 height 28
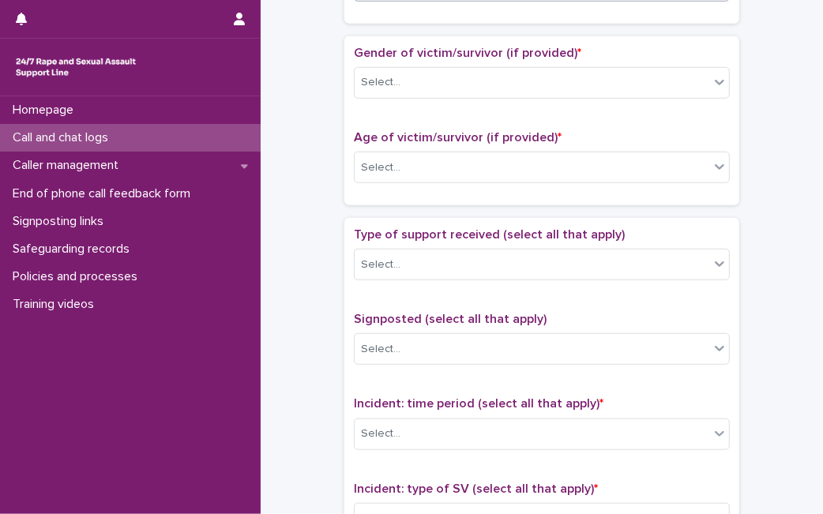
scroll to position [700, 0]
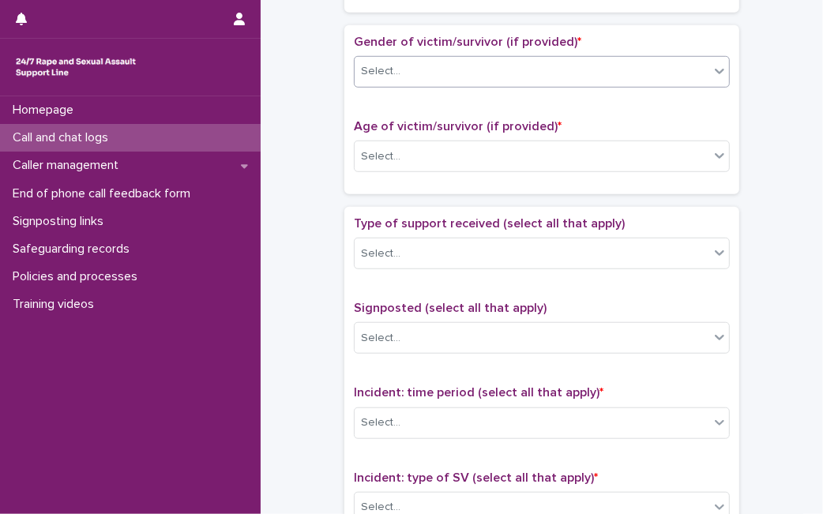
click at [648, 73] on div "Select..." at bounding box center [532, 71] width 355 height 26
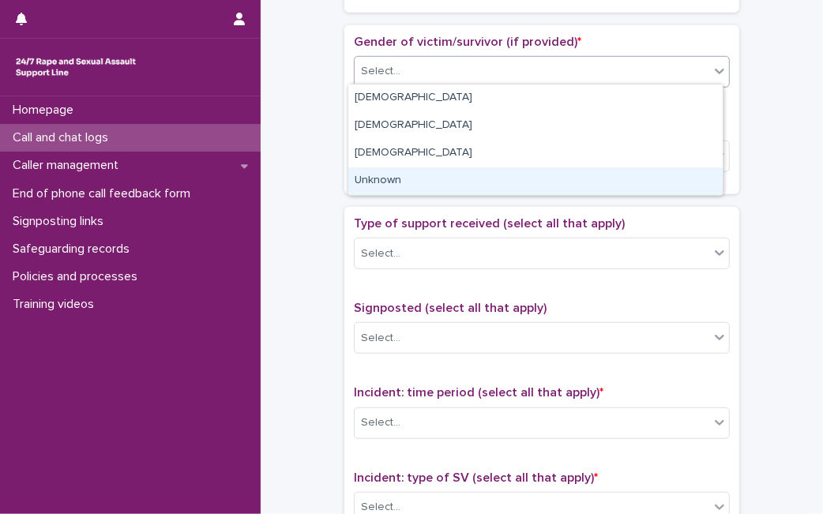
click at [498, 190] on div "Unknown" at bounding box center [535, 181] width 374 height 28
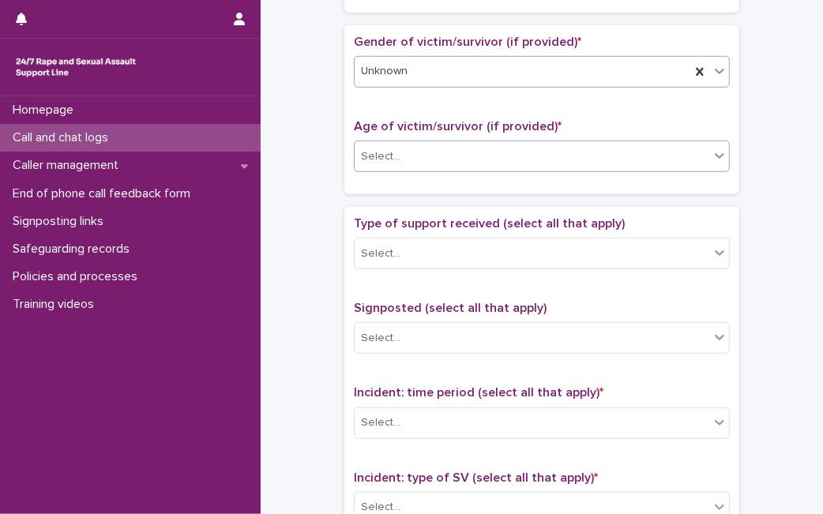
click at [562, 144] on div "Select..." at bounding box center [532, 157] width 355 height 26
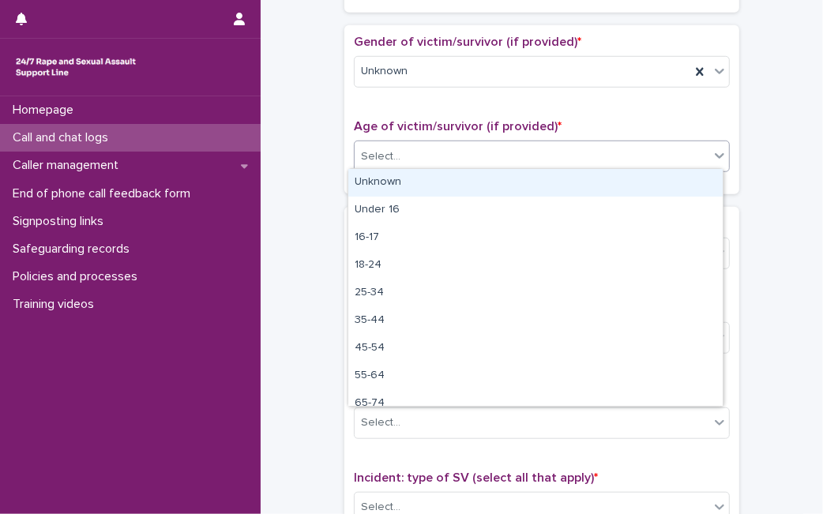
click at [499, 190] on div "Unknown" at bounding box center [535, 183] width 374 height 28
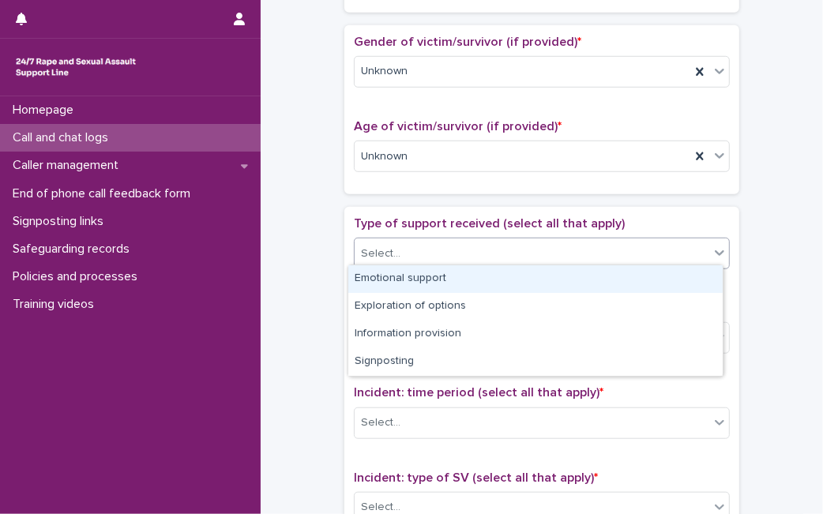
drag, startPoint x: 444, startPoint y: 254, endPoint x: 431, endPoint y: 276, distance: 25.9
click at [431, 276] on body "**********" at bounding box center [411, 257] width 823 height 514
click at [431, 276] on div "Emotional support" at bounding box center [535, 279] width 374 height 28
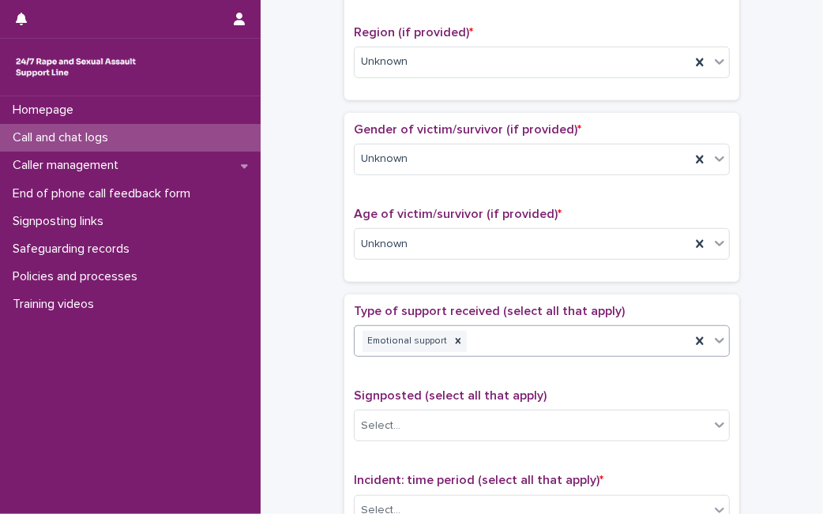
scroll to position [162, 0]
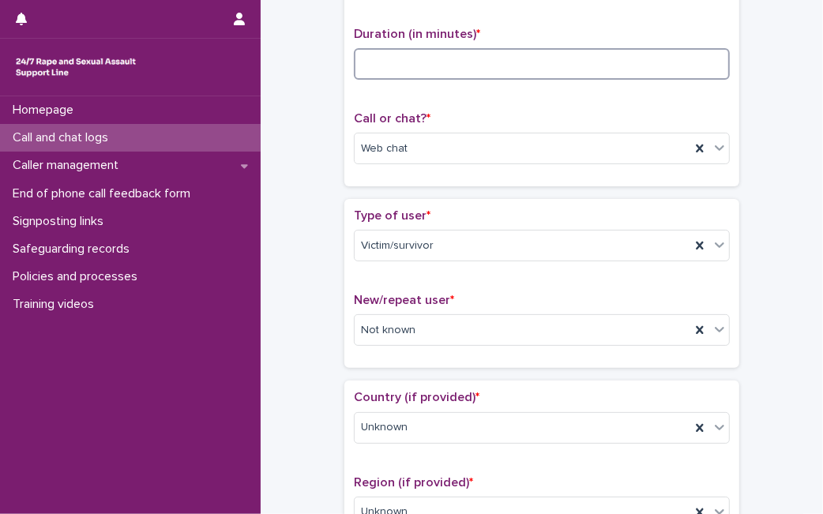
click at [472, 69] on input at bounding box center [542, 64] width 376 height 32
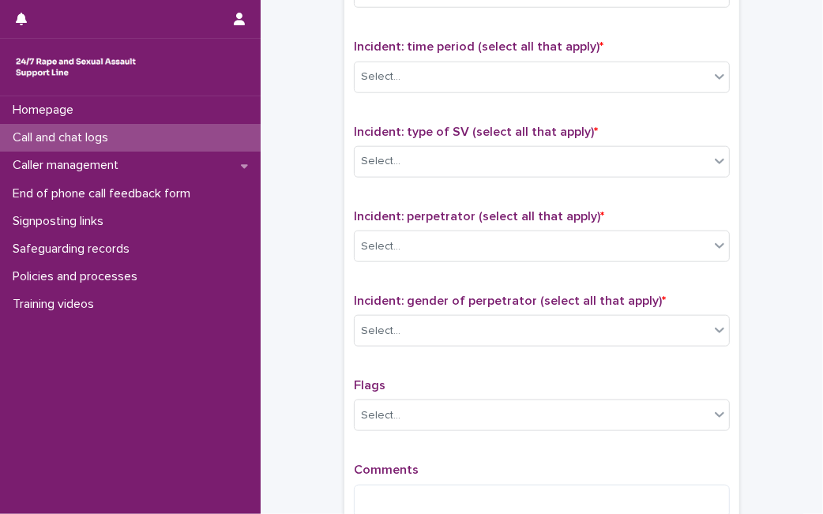
scroll to position [1044, 0]
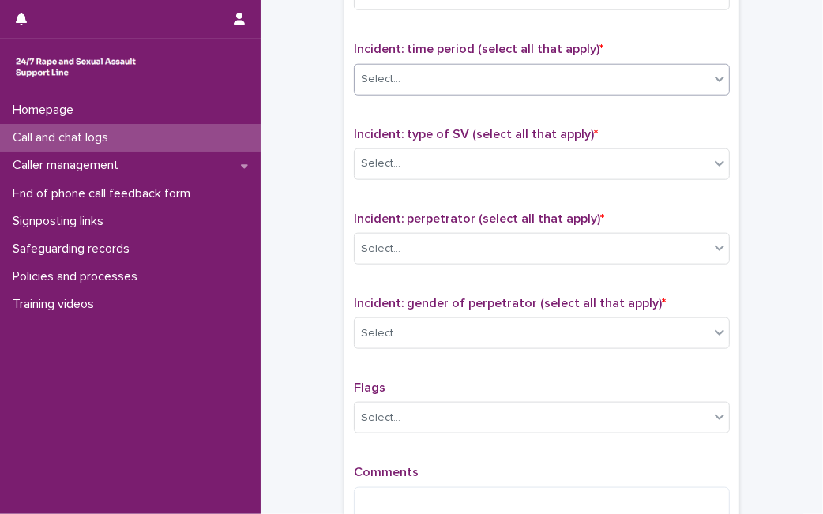
type input "*"
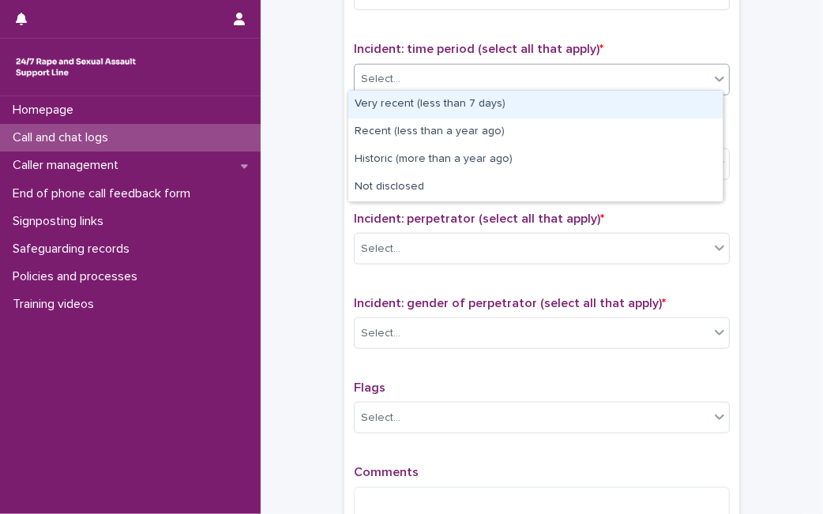
click at [573, 69] on div "Select..." at bounding box center [532, 79] width 355 height 26
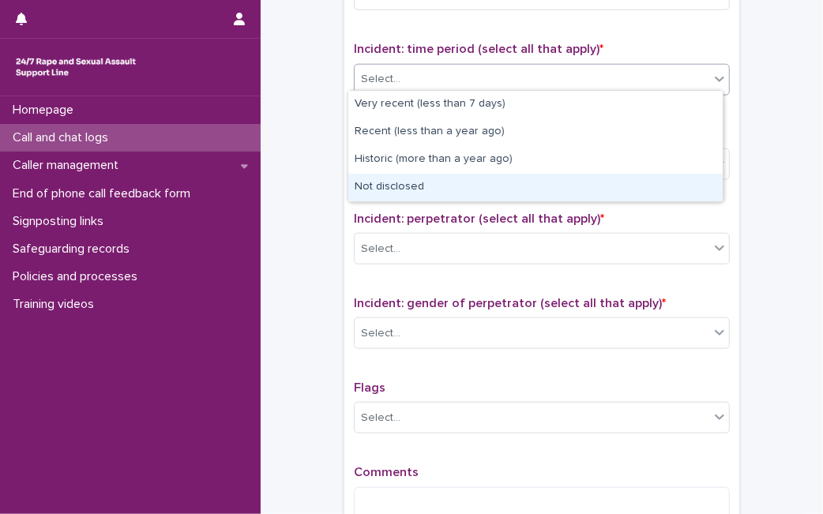
click at [506, 187] on div "Not disclosed" at bounding box center [535, 188] width 374 height 28
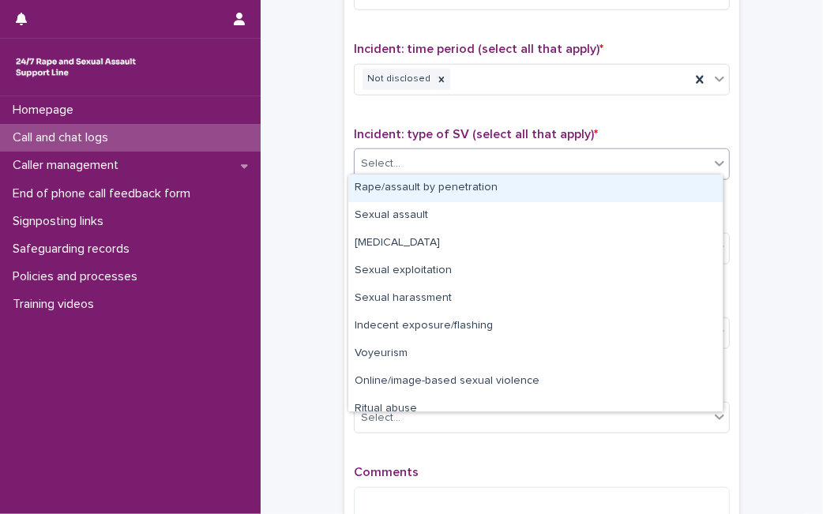
click at [523, 168] on div "Select..." at bounding box center [532, 164] width 355 height 26
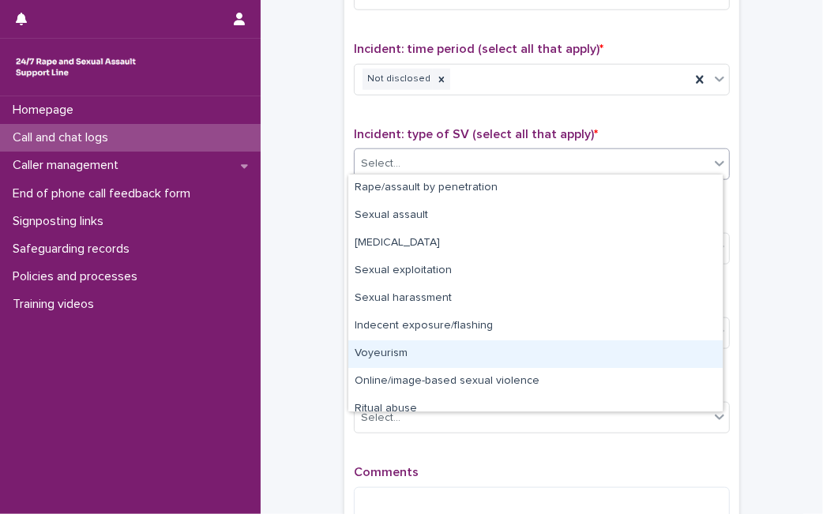
scroll to position [593, 0]
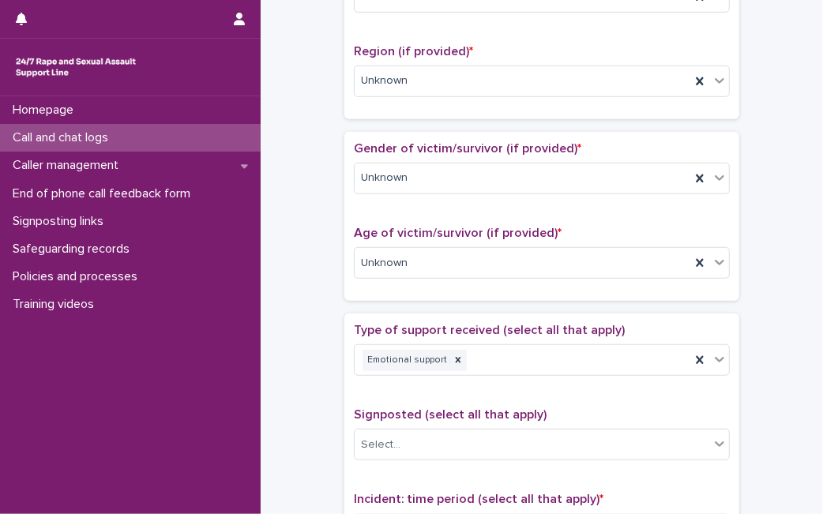
click at [702, 122] on div "Loading... Saving… Country (if provided) * Unknown Region (if provided) * Unkno…" at bounding box center [541, 40] width 395 height 182
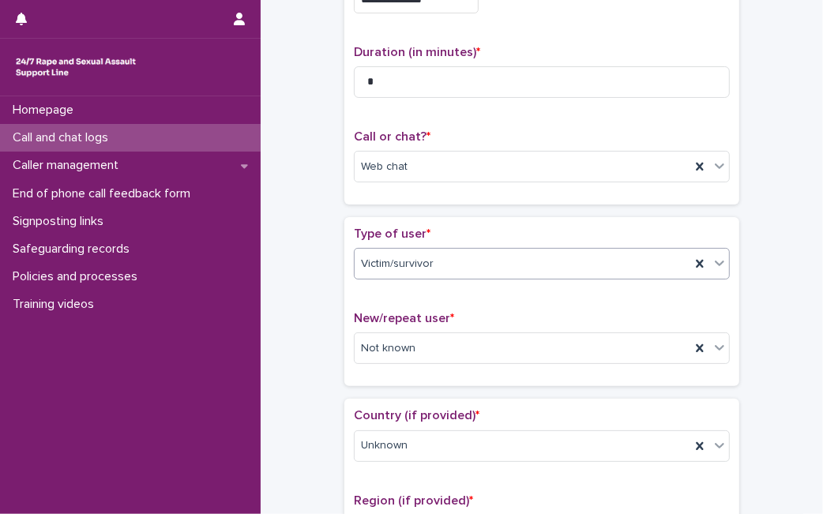
click at [539, 269] on div "Victim/survivor" at bounding box center [523, 264] width 336 height 26
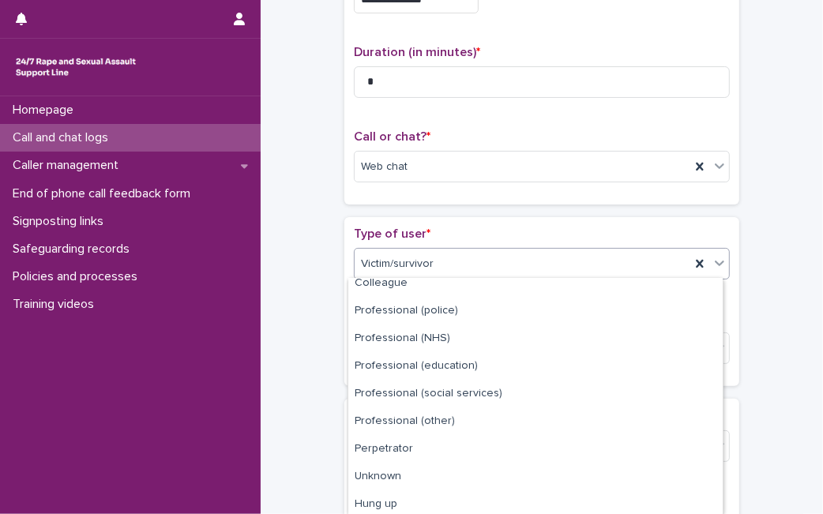
scroll to position [178, 0]
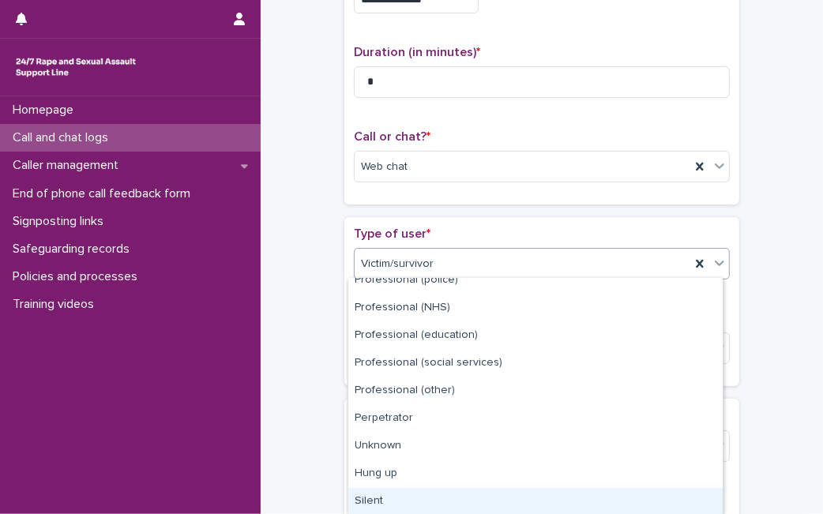
click at [620, 493] on div "Silent" at bounding box center [535, 502] width 374 height 28
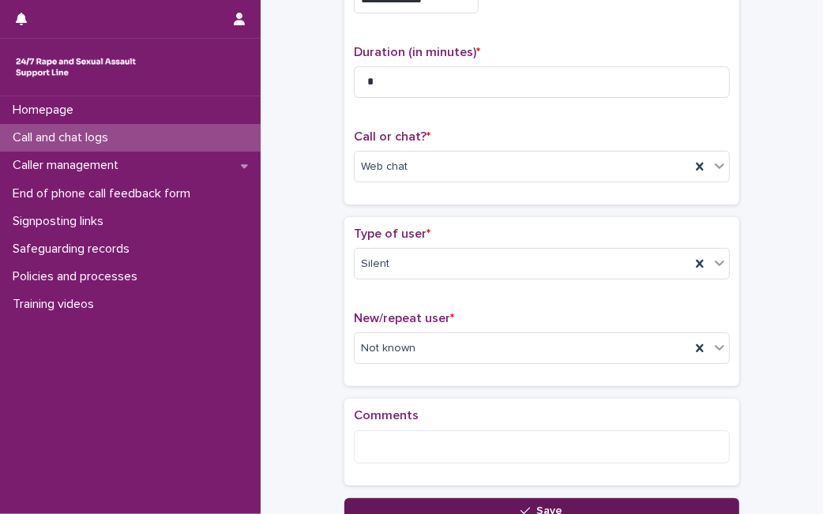
click at [537, 506] on span "Save" at bounding box center [550, 511] width 26 height 11
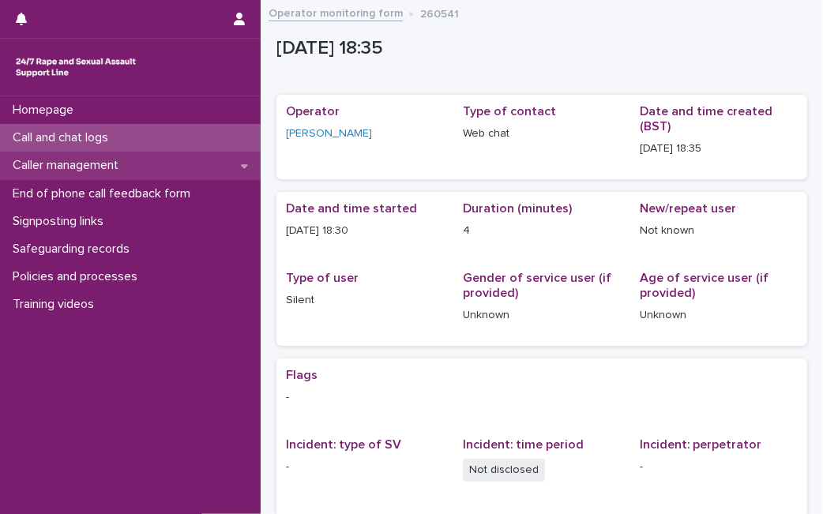
click at [154, 156] on div "Caller management" at bounding box center [130, 166] width 261 height 28
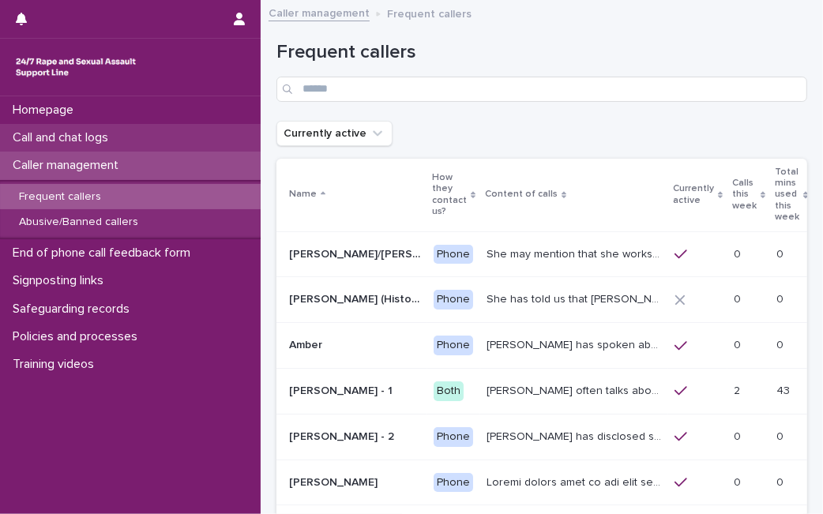
click at [149, 135] on div "Call and chat logs" at bounding box center [130, 138] width 261 height 28
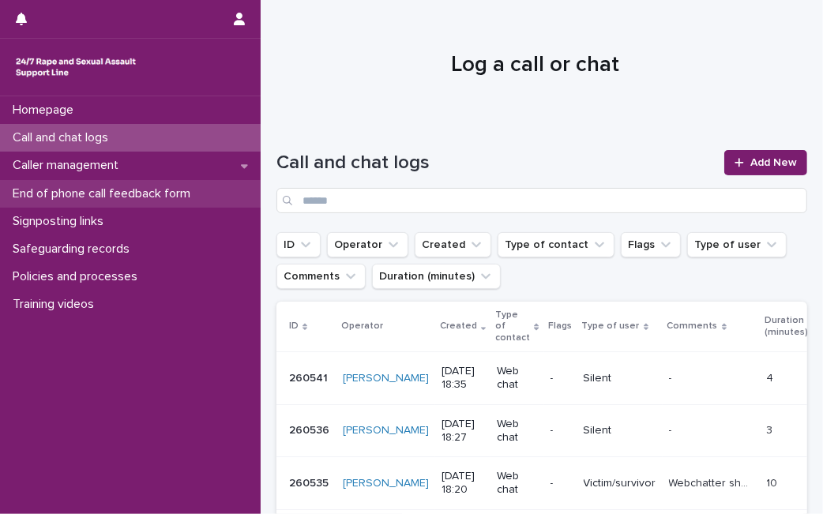
click at [134, 192] on p "End of phone call feedback form" at bounding box center [104, 193] width 197 height 15
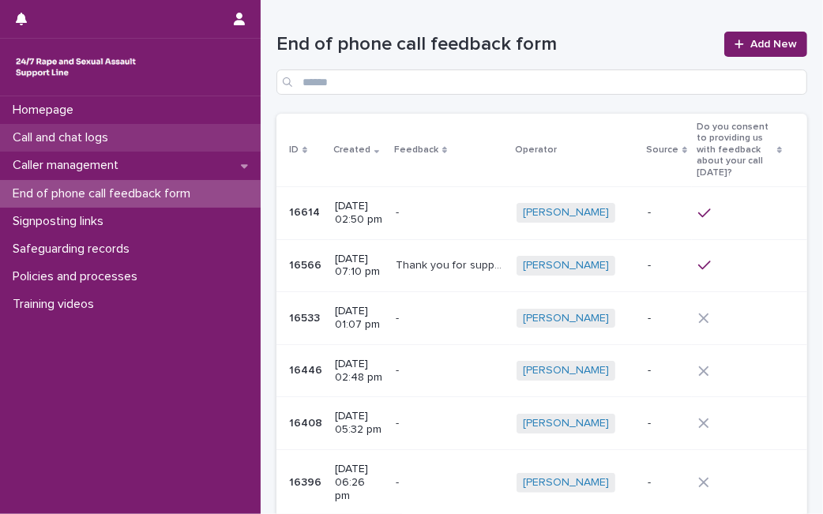
click at [134, 137] on div "Call and chat logs" at bounding box center [130, 138] width 261 height 28
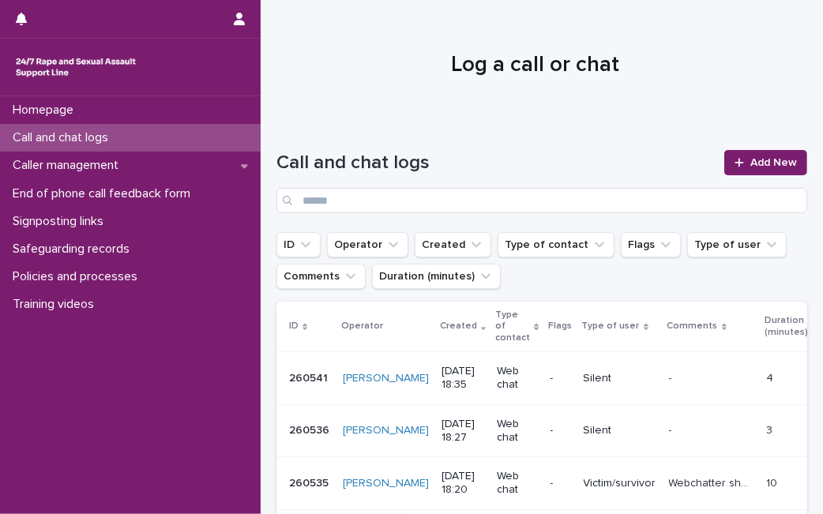
click at [358, 80] on div at bounding box center [535, 58] width 549 height 119
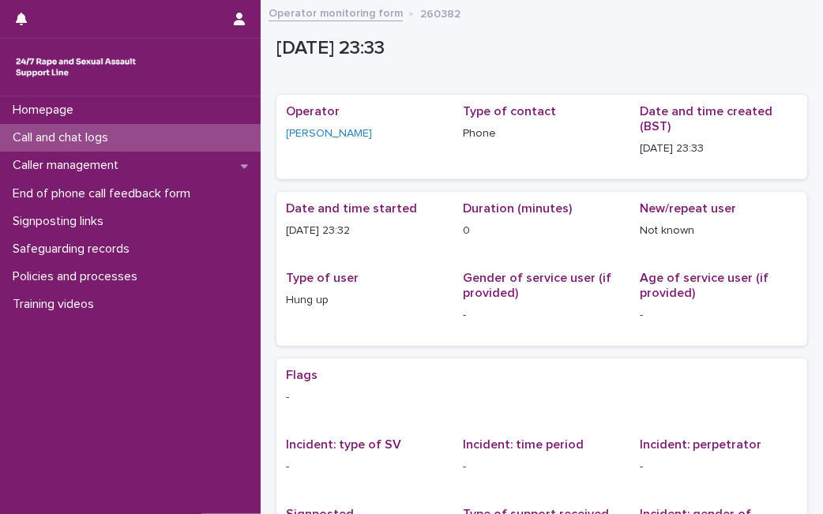
click at [174, 136] on div "Call and chat logs" at bounding box center [130, 138] width 261 height 28
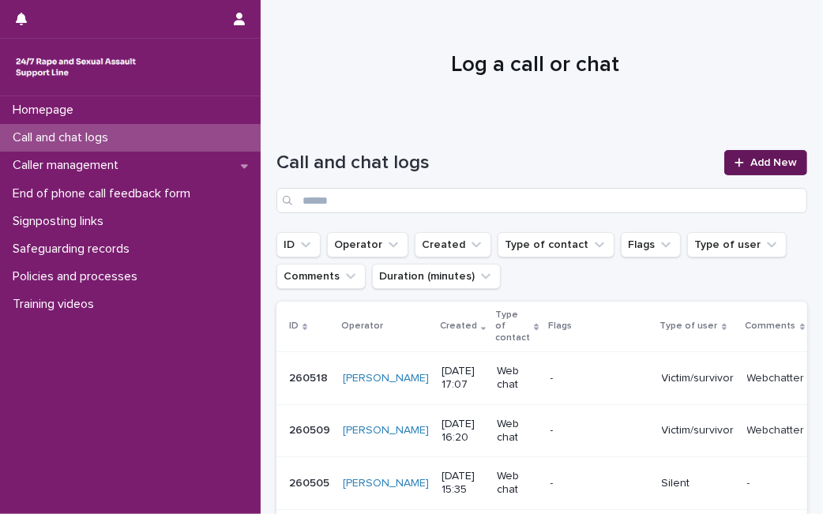
click at [740, 154] on link "Add New" at bounding box center [765, 162] width 83 height 25
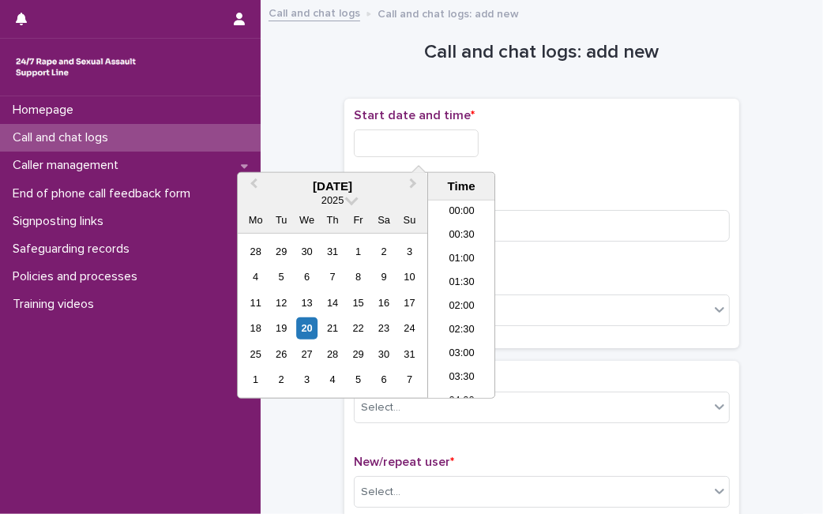
click at [454, 146] on input "text" at bounding box center [416, 144] width 125 height 28
click at [301, 333] on div "20" at bounding box center [306, 328] width 21 height 21
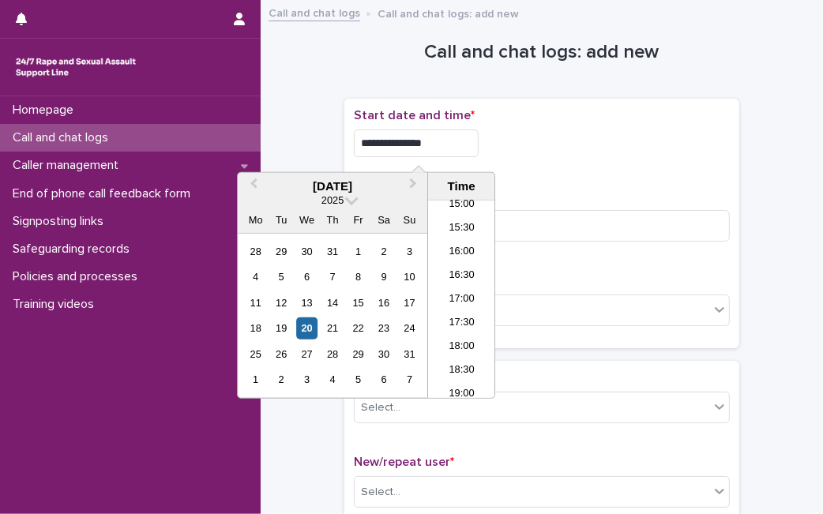
click at [446, 152] on input "**********" at bounding box center [416, 144] width 125 height 28
type input "**********"
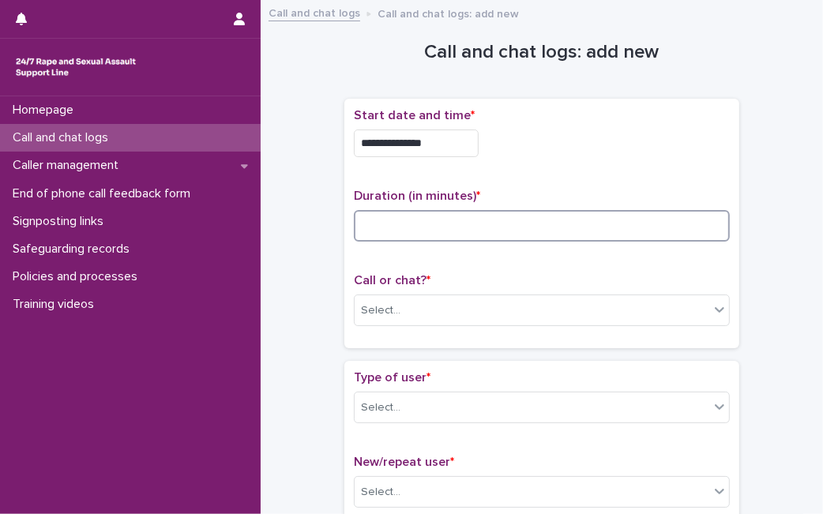
click at [529, 239] on input at bounding box center [542, 226] width 376 height 32
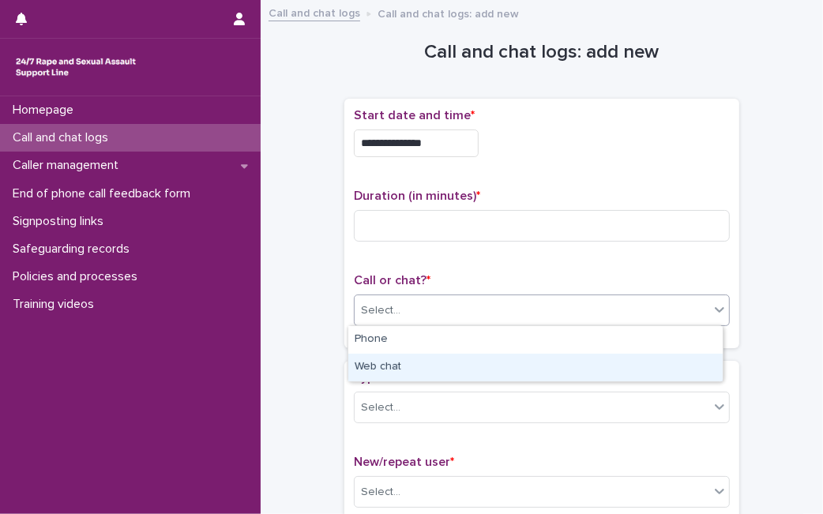
drag, startPoint x: 451, startPoint y: 310, endPoint x: 404, endPoint y: 362, distance: 69.9
click at [404, 362] on body "**********" at bounding box center [411, 257] width 823 height 514
click at [404, 362] on div "Web chat" at bounding box center [535, 368] width 374 height 28
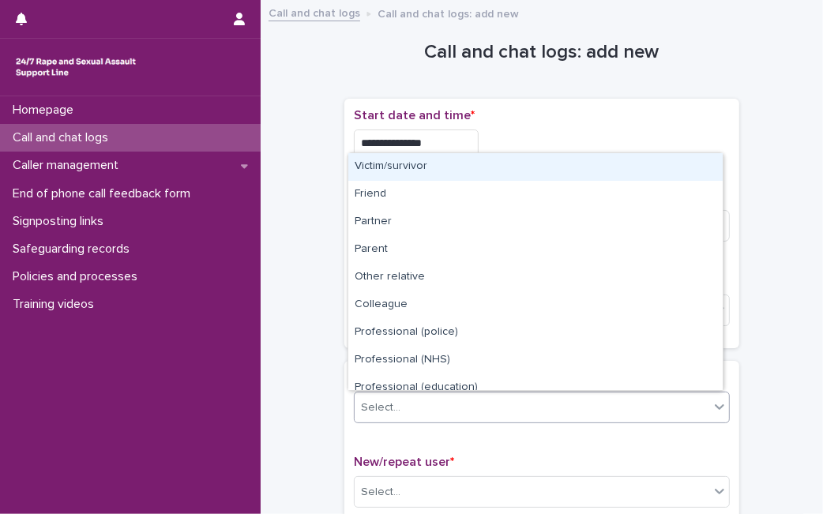
click at [390, 406] on div "Select..." at bounding box center [381, 408] width 40 height 17
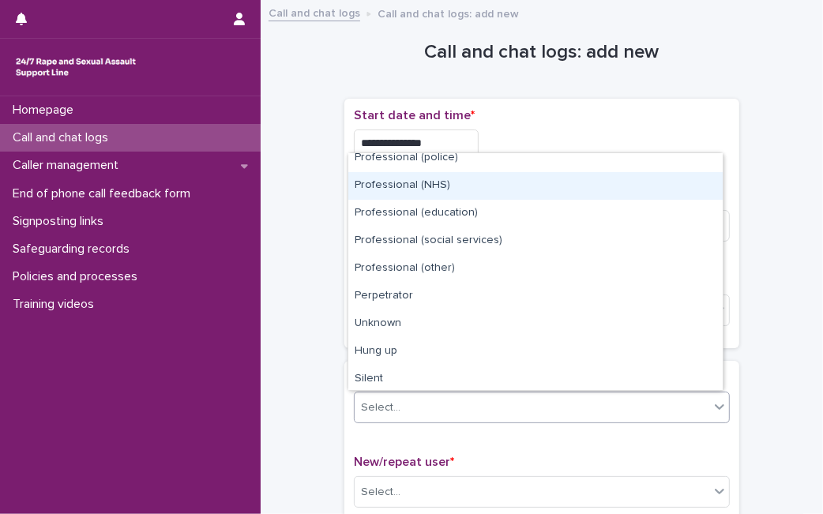
scroll to position [178, 0]
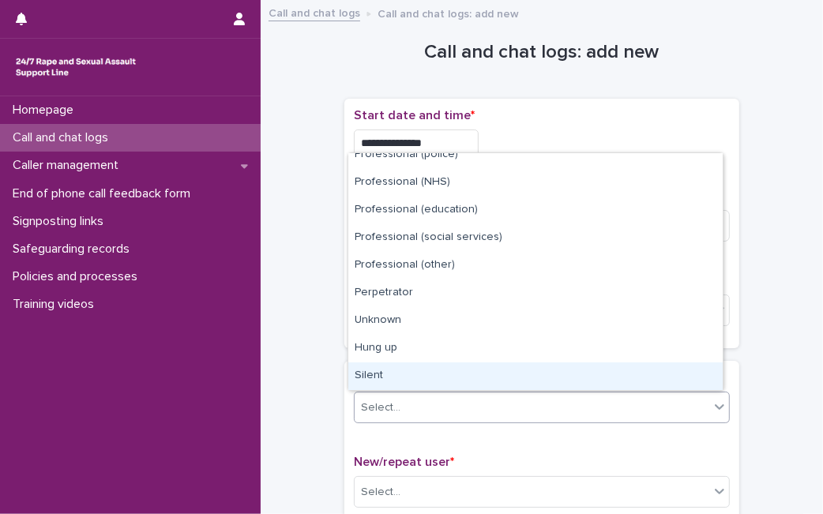
drag, startPoint x: 502, startPoint y: 361, endPoint x: 496, endPoint y: 371, distance: 12.1
click at [496, 371] on div "Silent" at bounding box center [535, 377] width 374 height 28
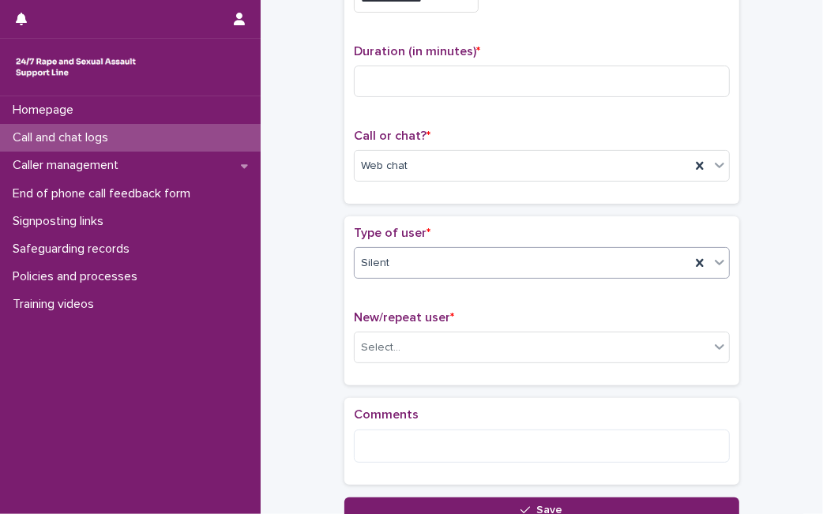
scroll to position [151, 0]
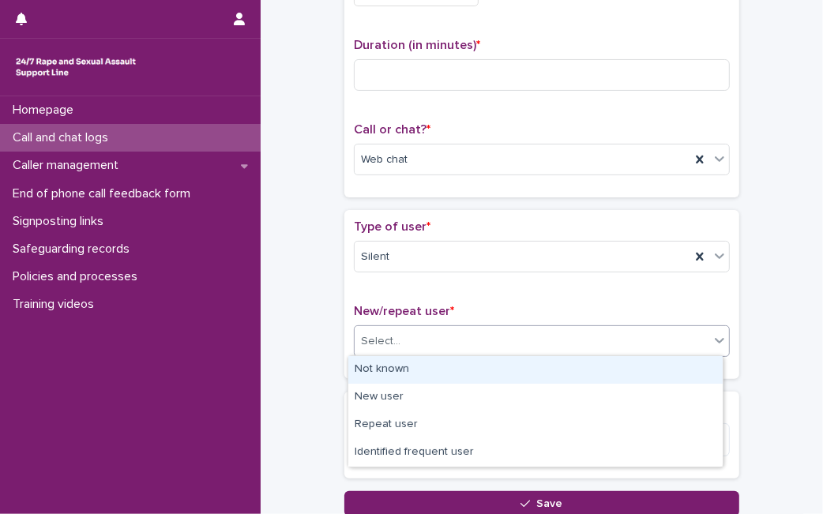
click at [626, 333] on div "Select..." at bounding box center [532, 342] width 355 height 26
click at [567, 371] on div "Not known" at bounding box center [535, 370] width 374 height 28
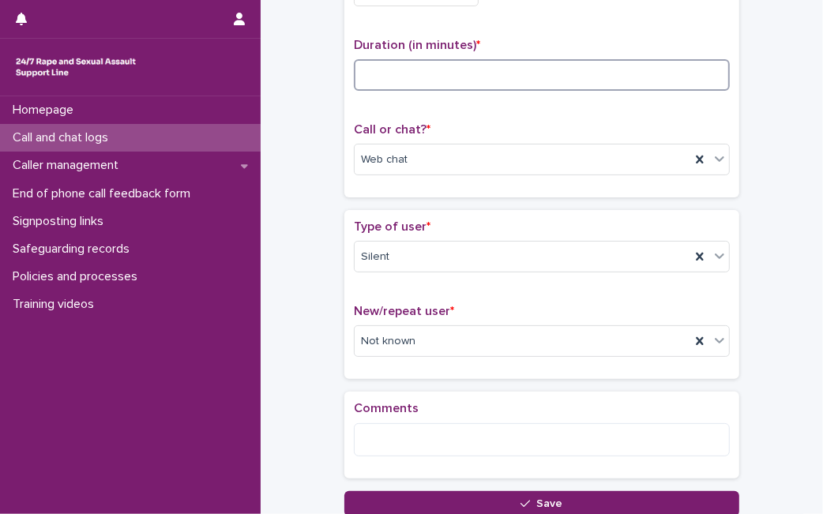
click at [625, 86] on input at bounding box center [542, 75] width 376 height 32
click at [416, 71] on input at bounding box center [542, 75] width 376 height 32
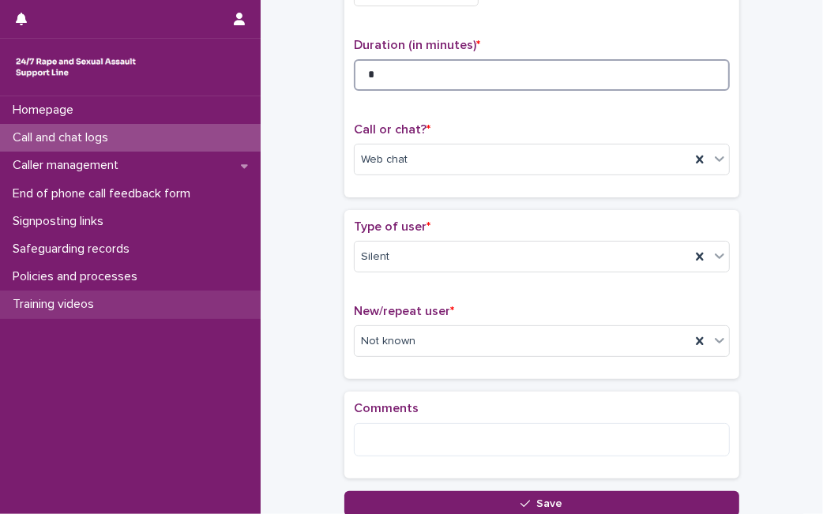
type input "*"
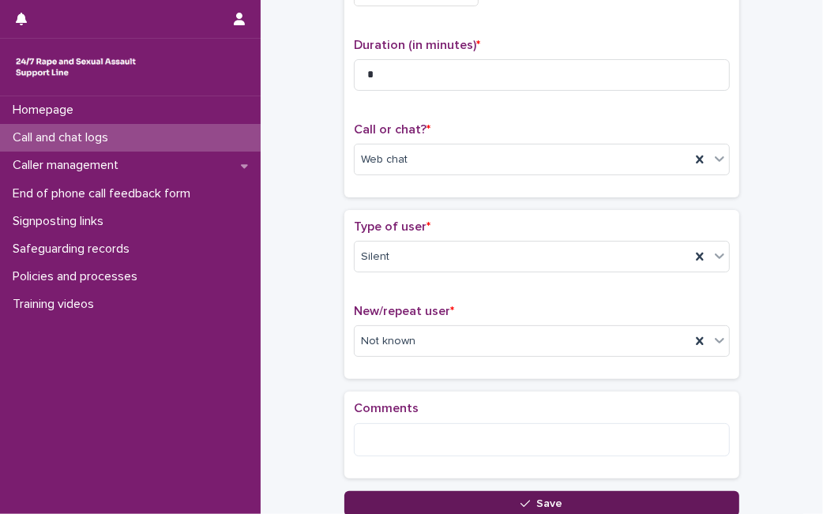
click at [445, 500] on button "Save" at bounding box center [541, 503] width 395 height 25
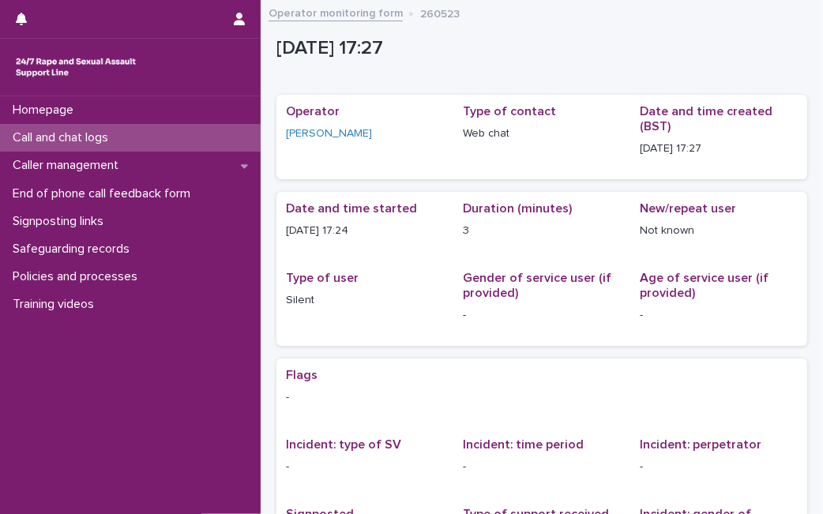
click at [186, 141] on div "Call and chat logs" at bounding box center [130, 138] width 261 height 28
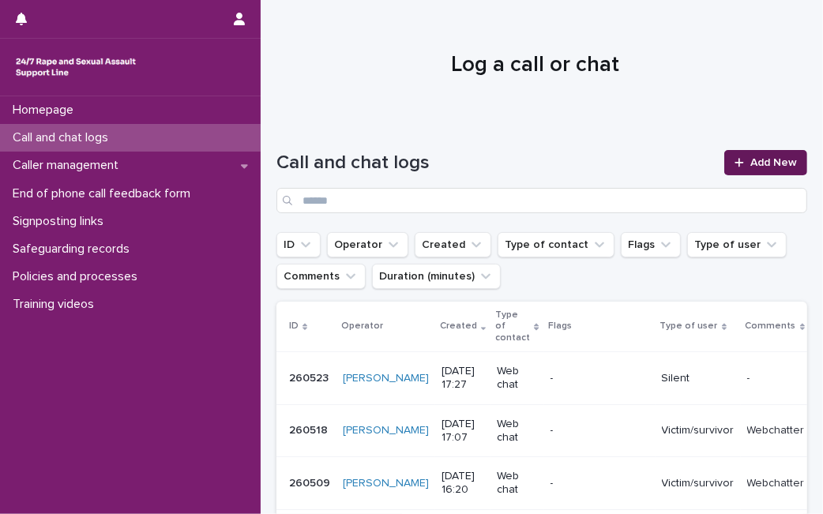
click at [767, 167] on span "Add New" at bounding box center [774, 162] width 47 height 11
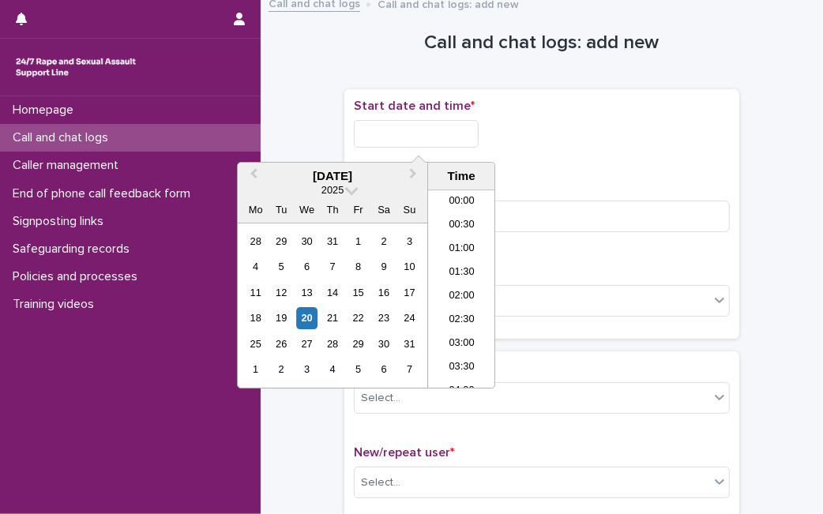
scroll to position [718, 0]
click at [406, 136] on input "text" at bounding box center [416, 134] width 125 height 28
click at [311, 326] on div "20" at bounding box center [306, 318] width 21 height 21
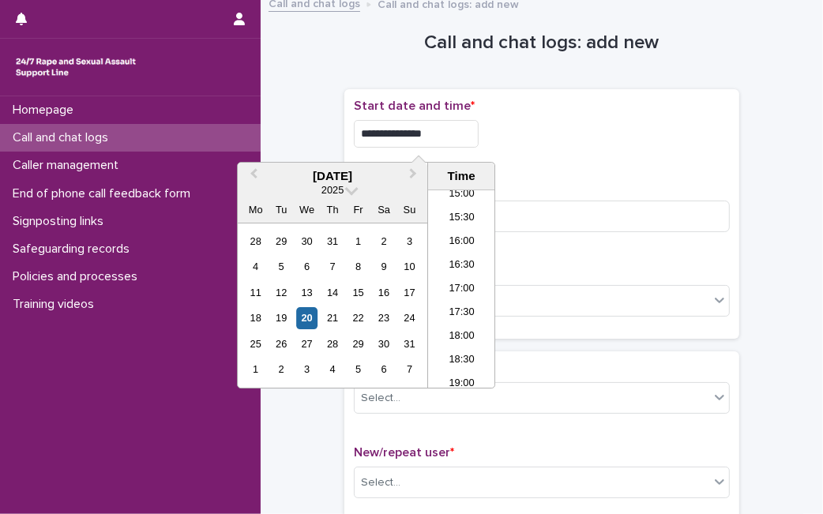
click at [461, 134] on input "**********" at bounding box center [416, 134] width 125 height 28
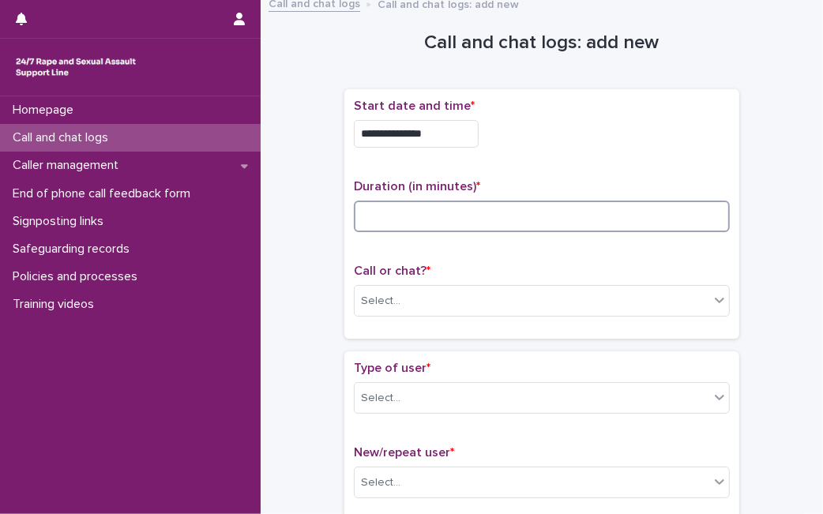
click at [536, 206] on input at bounding box center [542, 217] width 376 height 32
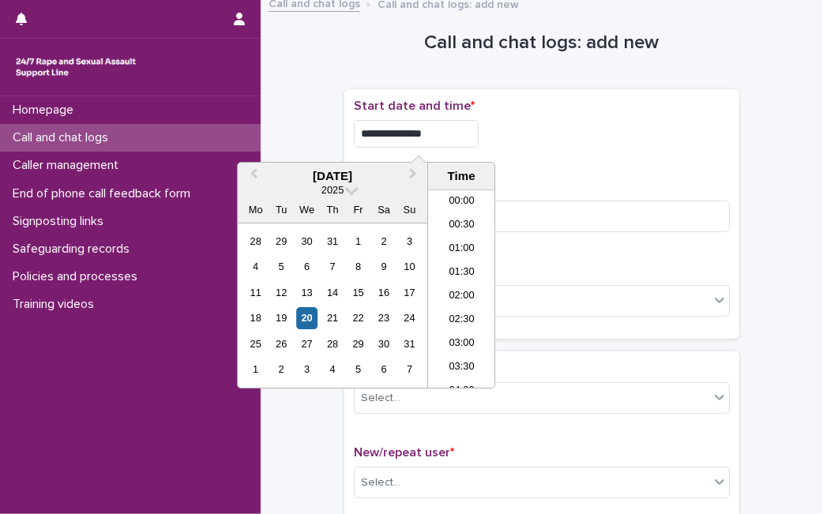
click at [445, 132] on input "**********" at bounding box center [416, 134] width 125 height 28
type input "**********"
click at [691, 198] on div "Duration (in minutes) *" at bounding box center [542, 212] width 376 height 66
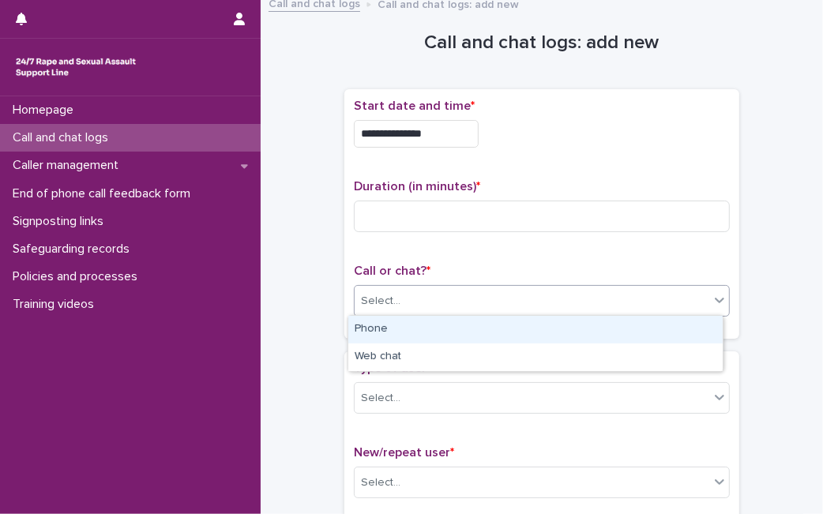
click at [577, 293] on div "Select..." at bounding box center [532, 301] width 355 height 26
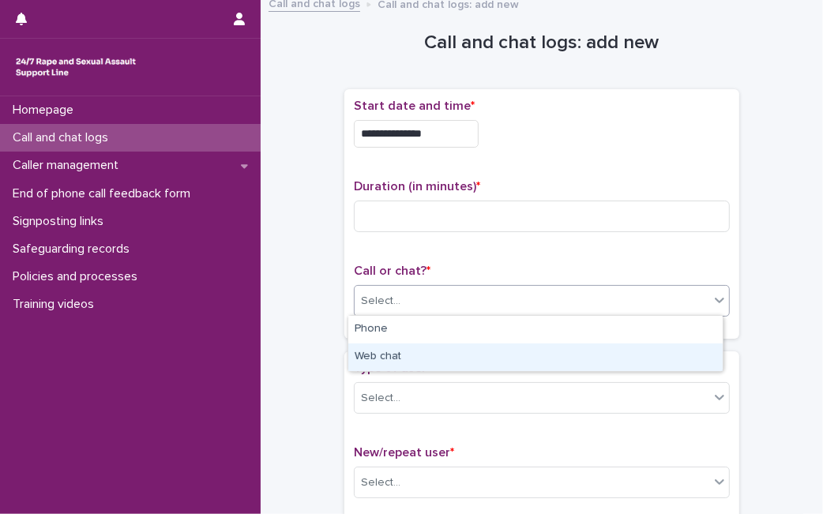
click at [524, 348] on div "Web chat" at bounding box center [535, 358] width 374 height 28
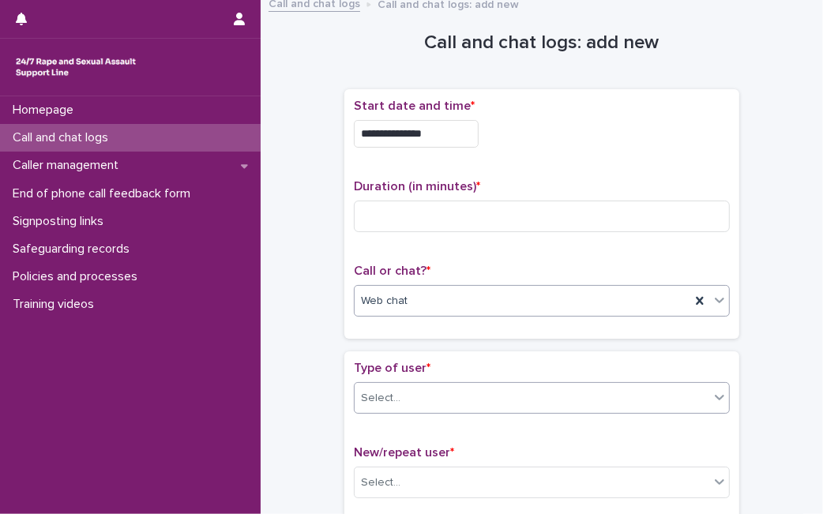
click at [499, 396] on div "Select..." at bounding box center [532, 399] width 355 height 26
click at [724, 333] on div "**********" at bounding box center [541, 214] width 395 height 250
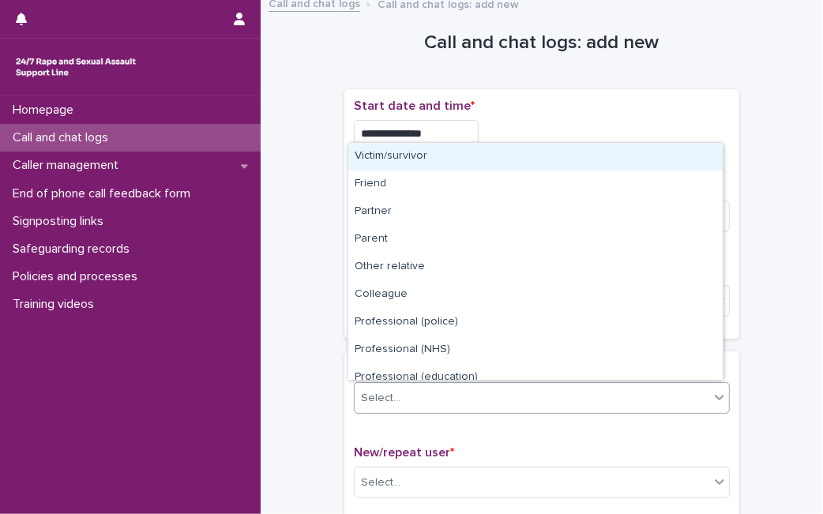
click at [661, 403] on div "Select..." at bounding box center [532, 399] width 355 height 26
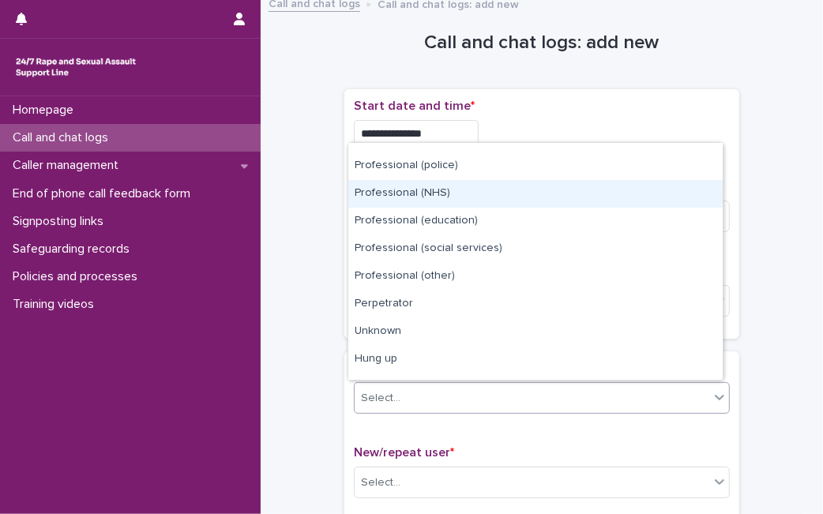
scroll to position [178, 0]
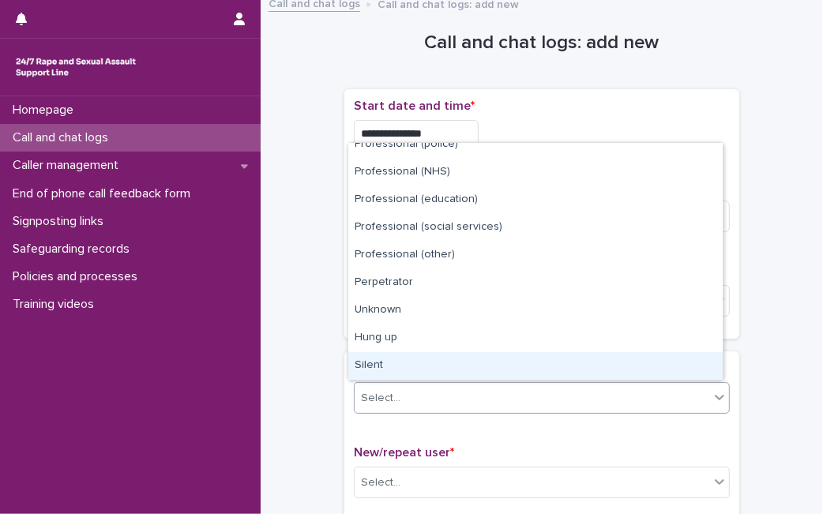
click at [661, 370] on div "Silent" at bounding box center [535, 366] width 374 height 28
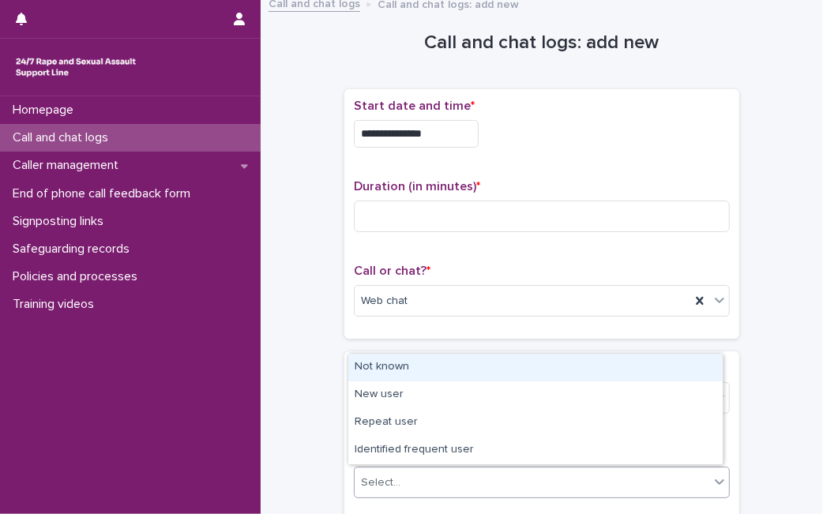
click at [597, 483] on div "Select..." at bounding box center [532, 483] width 355 height 26
click at [593, 362] on div "Not known" at bounding box center [535, 368] width 374 height 28
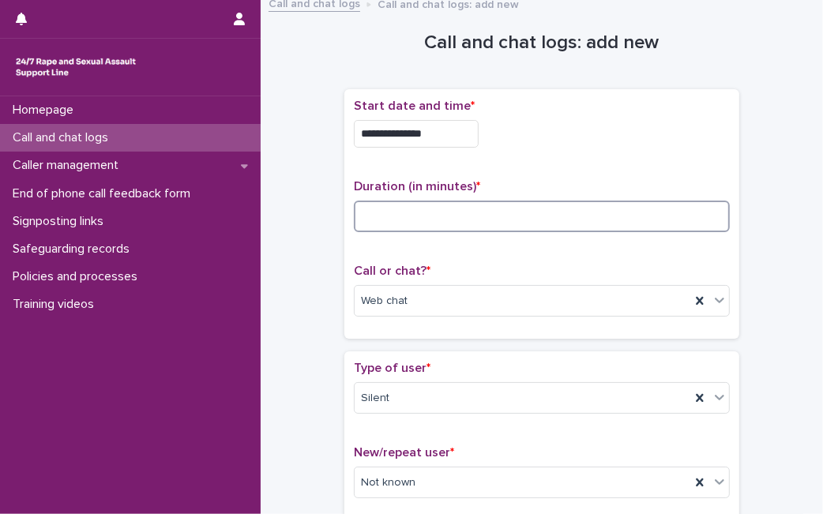
click at [594, 201] on input at bounding box center [542, 217] width 376 height 32
type input "*"
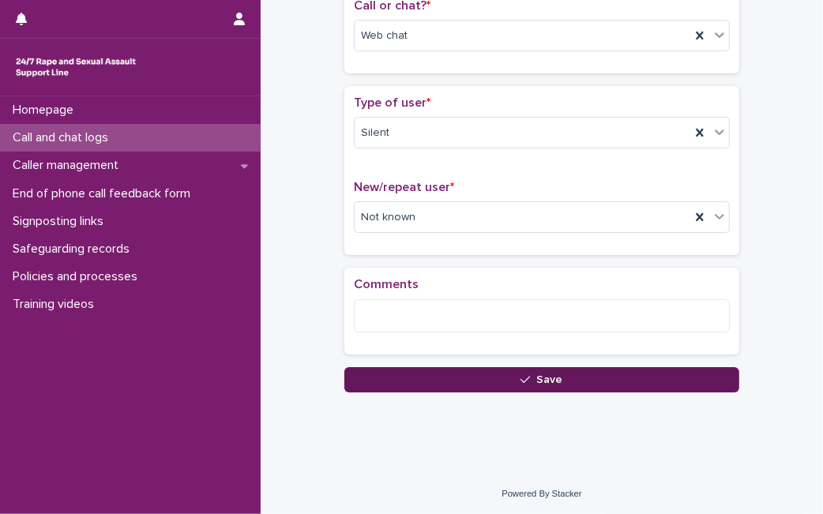
click at [408, 371] on button "Save" at bounding box center [541, 379] width 395 height 25
